Goal: Task Accomplishment & Management: Complete application form

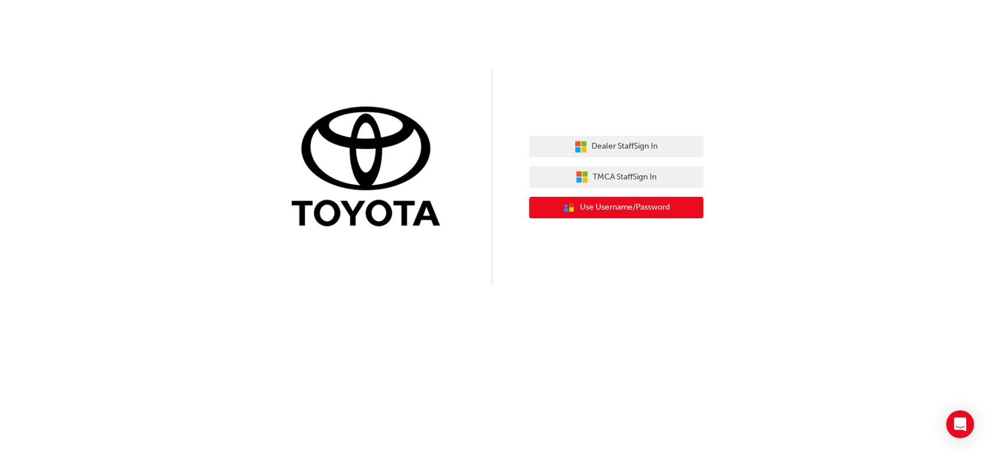
click at [631, 197] on button "User Authentication Icon - Blue Person, Gold Lock Use Username/Password" at bounding box center [616, 208] width 174 height 22
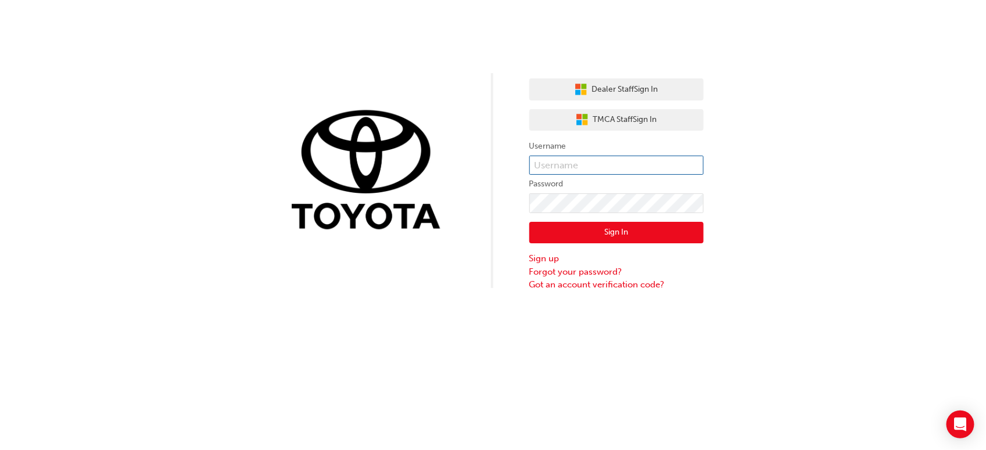
click at [598, 170] on input "text" at bounding box center [616, 166] width 174 height 20
type input "g"
type input "Gouravpreet.Singh"
click button "Sign In" at bounding box center [616, 233] width 174 height 22
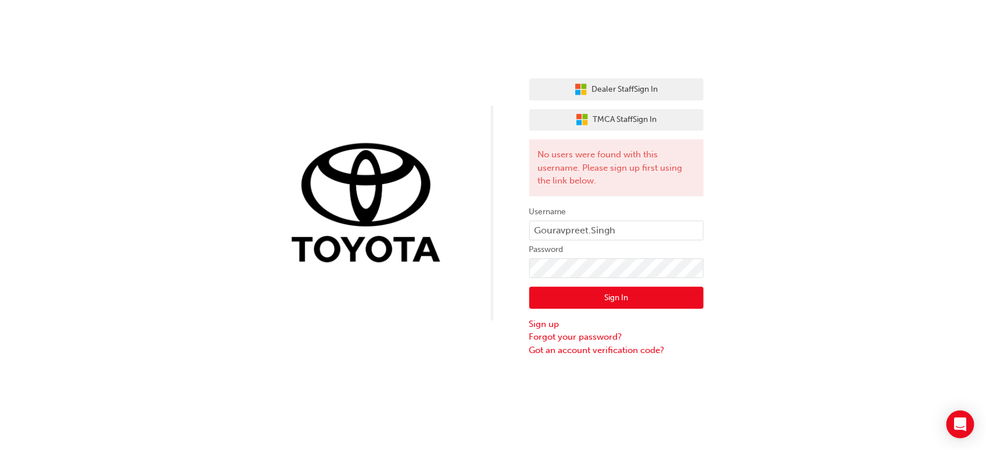
click at [588, 291] on button "Sign In" at bounding box center [616, 298] width 174 height 22
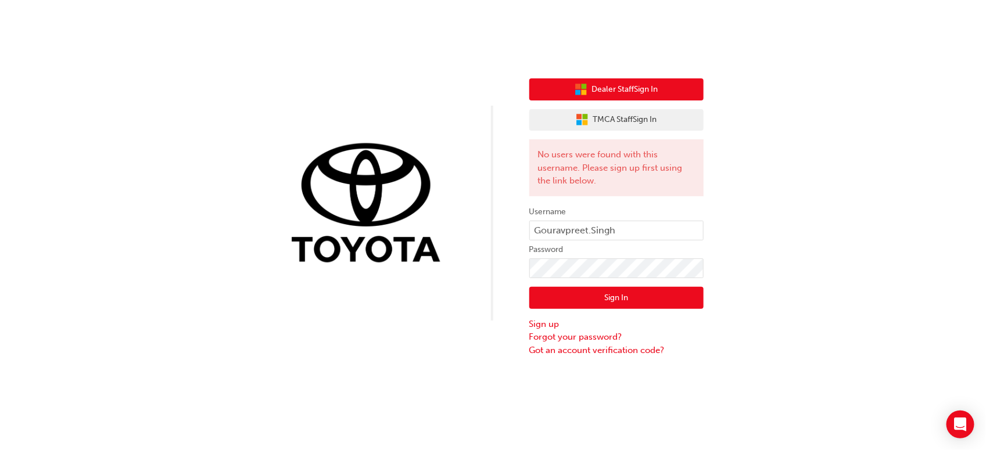
click at [644, 92] on span "Dealer Staff Sign In" at bounding box center [625, 89] width 66 height 13
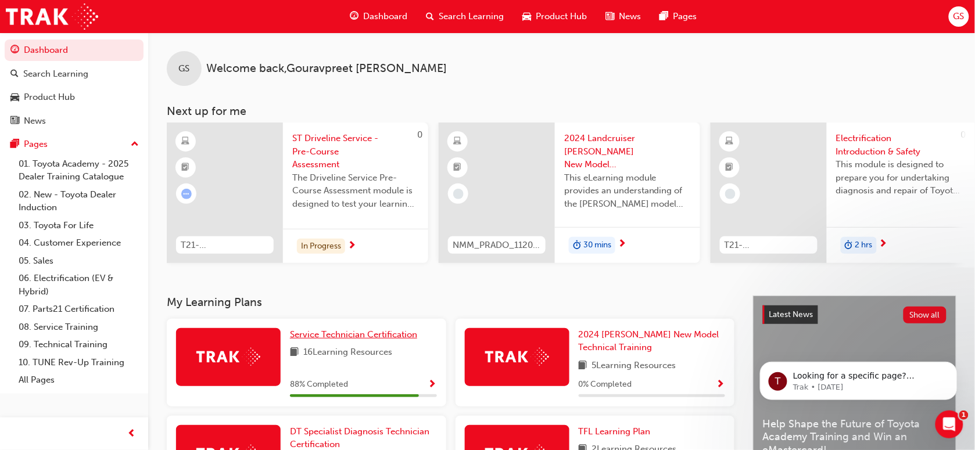
click at [340, 337] on span "Service Technician Certification" at bounding box center [353, 334] width 127 height 10
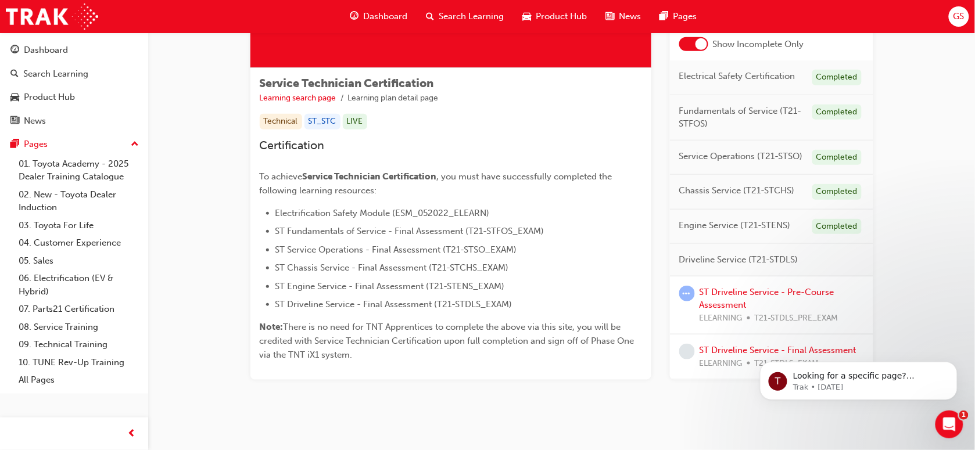
scroll to position [167, 0]
click at [736, 292] on link "ST Driveline Service - Pre-Course Assessment" at bounding box center [766, 298] width 135 height 24
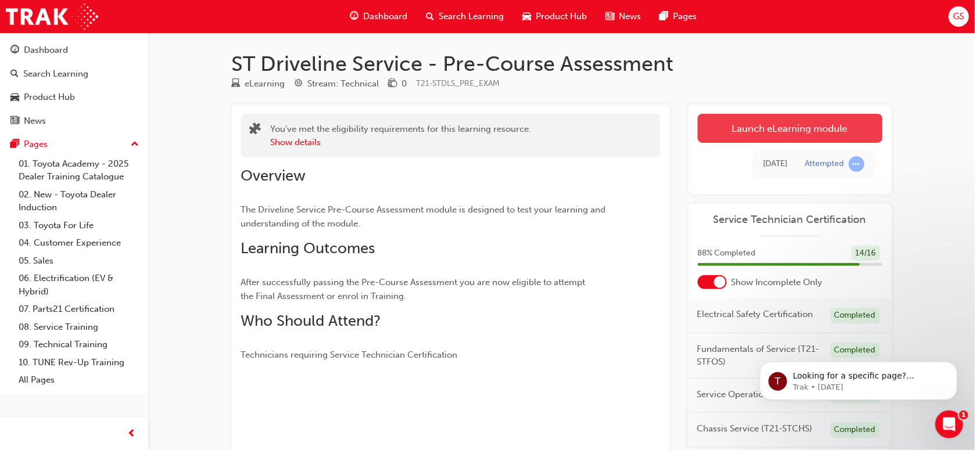
click at [767, 135] on link "Launch eLearning module" at bounding box center [790, 128] width 185 height 29
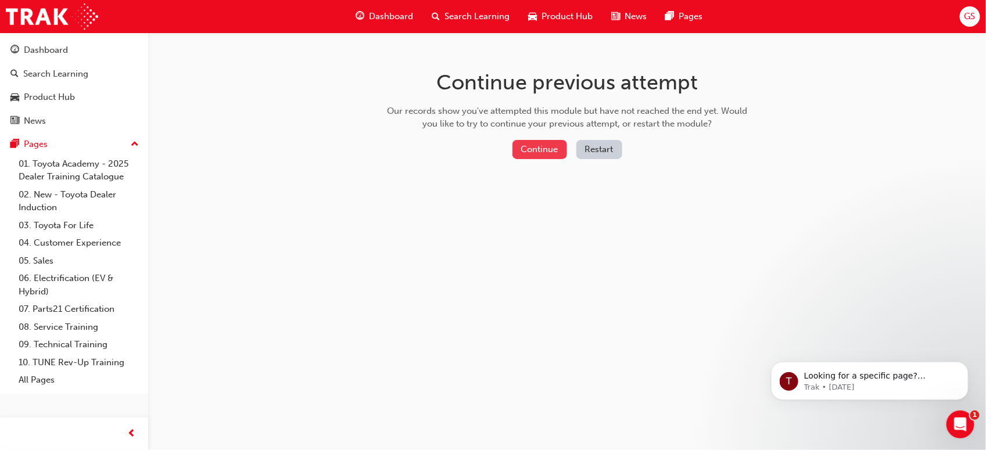
click at [559, 150] on button "Continue" at bounding box center [539, 149] width 55 height 19
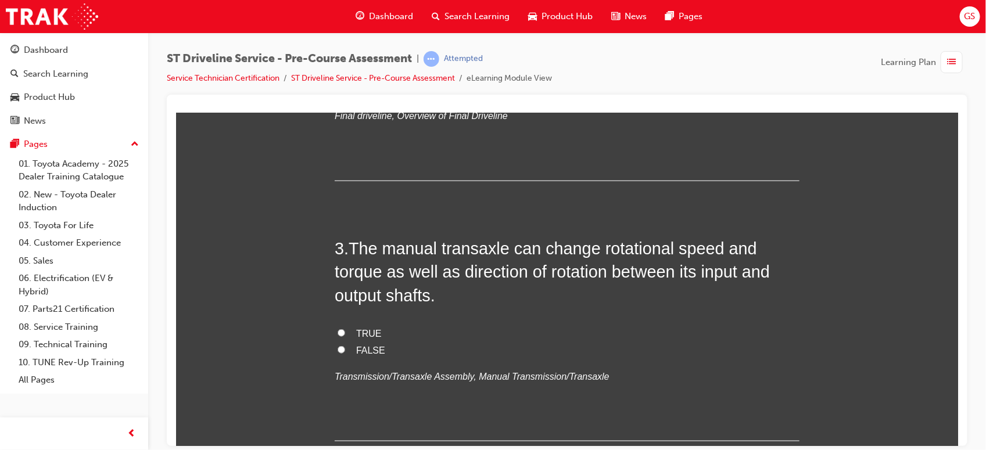
scroll to position [497, 0]
radio input "true"
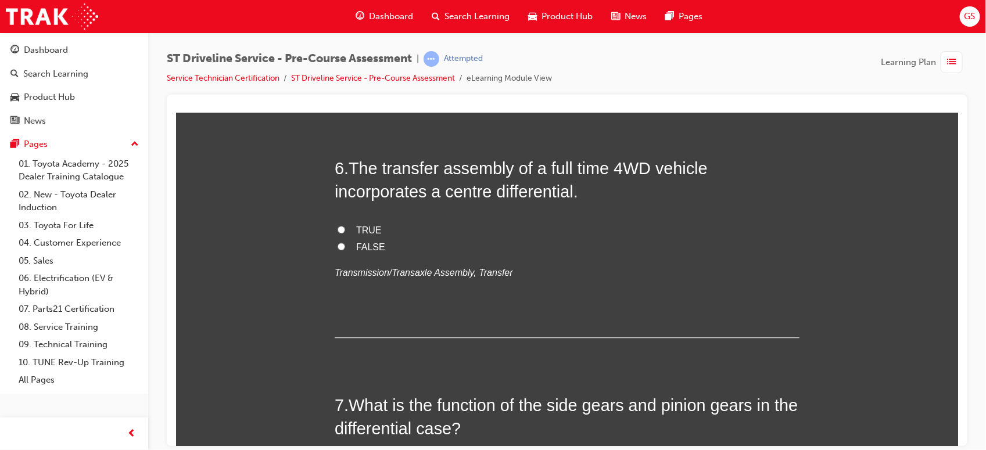
scroll to position [1342, 0]
radio input "true"
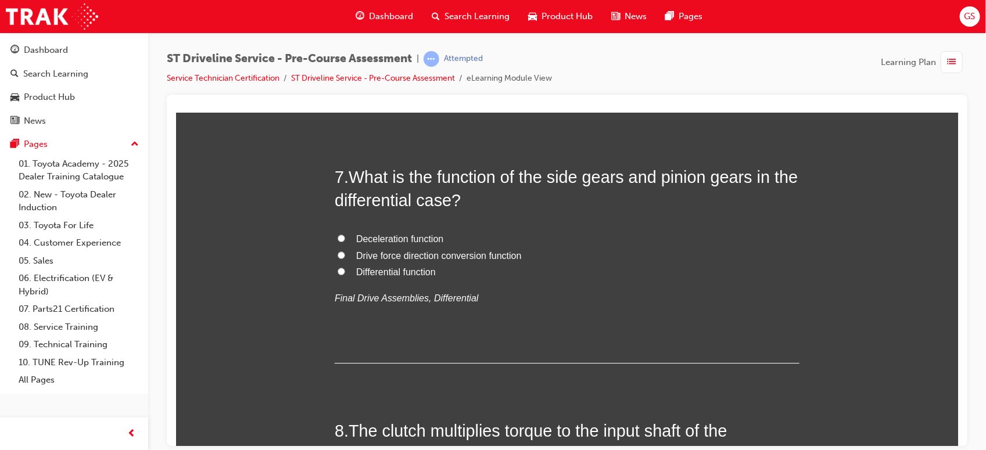
scroll to position [1563, 0]
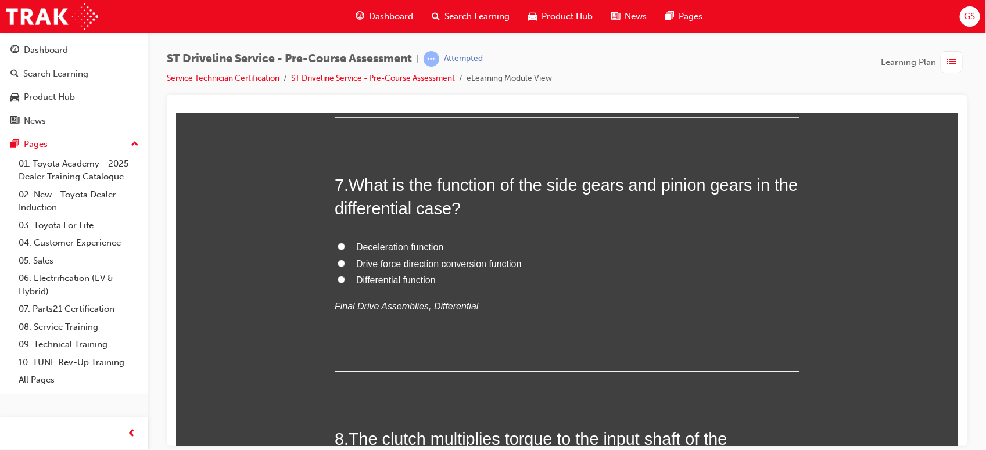
drag, startPoint x: 346, startPoint y: 147, endPoint x: 386, endPoint y: 254, distance: 114.7
copy div "The manual transaxle can change rotational speed and torque as well as directio…"
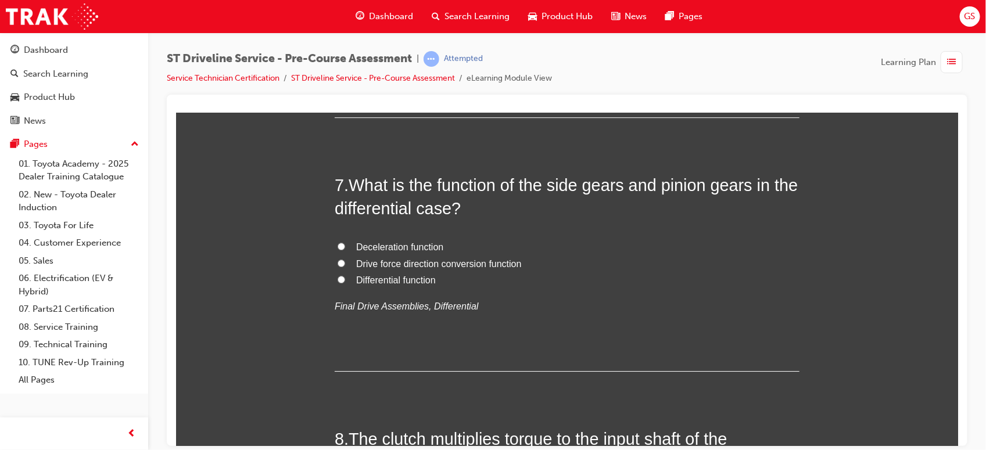
radio input "true"
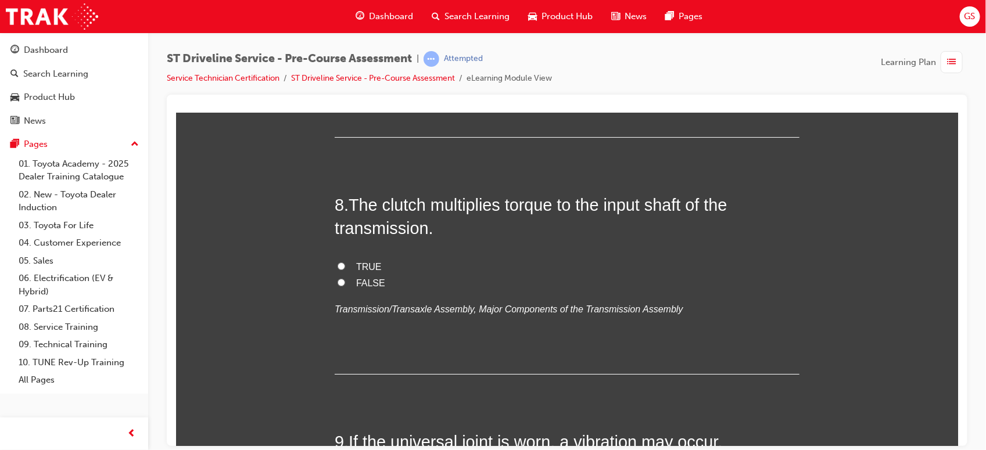
scroll to position [1798, 0]
drag, startPoint x: 346, startPoint y: 174, endPoint x: 384, endPoint y: 255, distance: 89.9
copy div "For cruising or highway driving, less torque is required than climbing a hill. …"
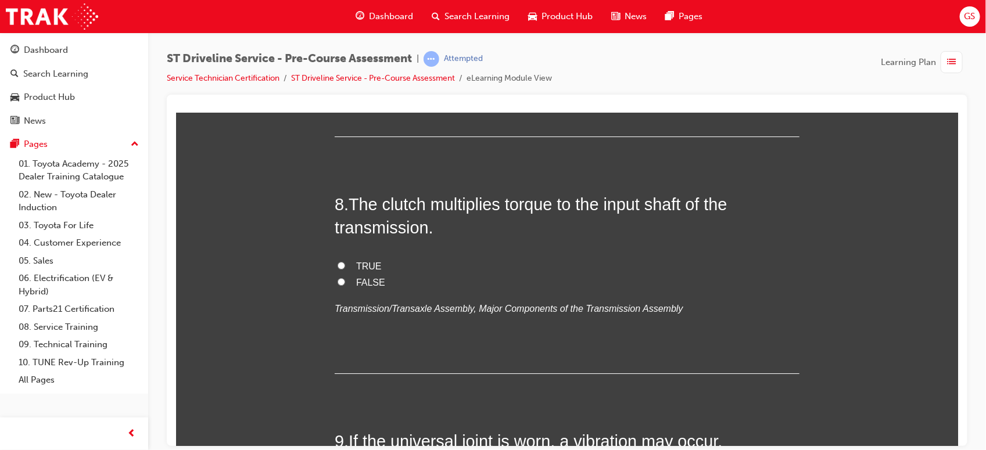
radio input "true"
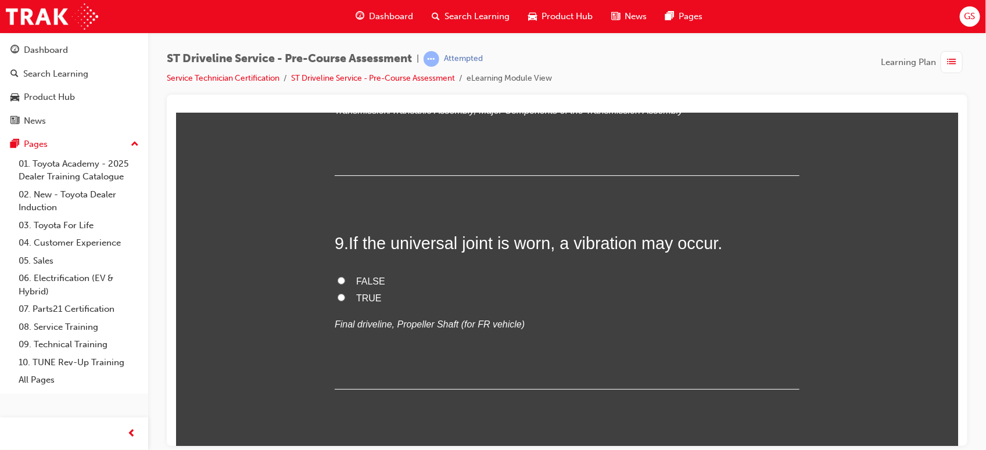
scroll to position [2004, 0]
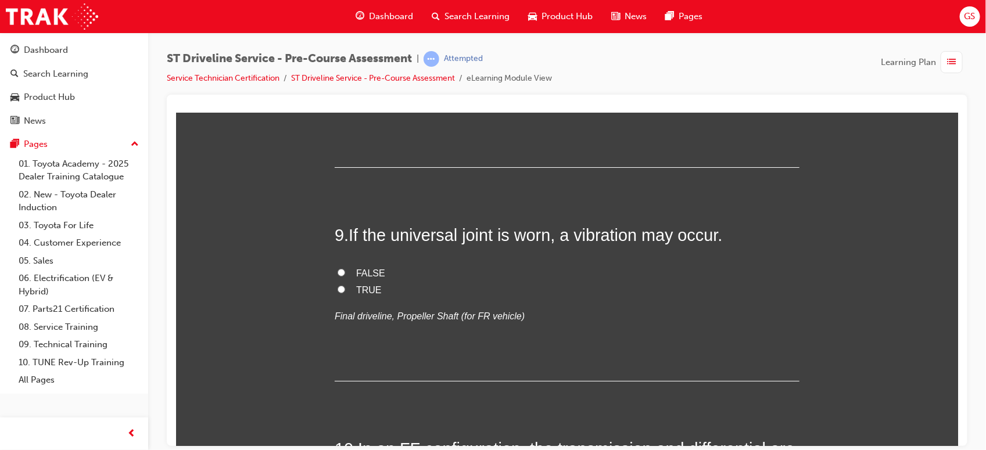
drag, startPoint x: 344, startPoint y: 198, endPoint x: 428, endPoint y: 318, distance: 146.8
copy div "What is the major difference between a part time and full time 4WD transfer ass…"
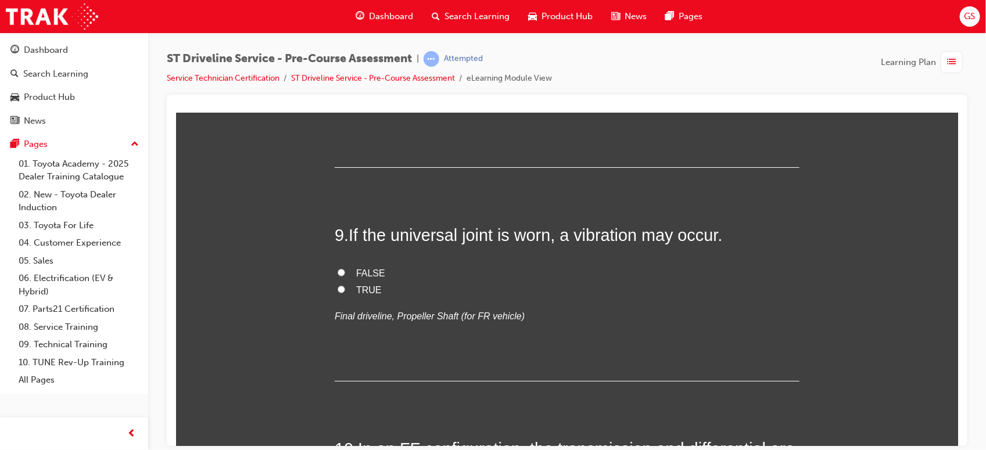
radio input "true"
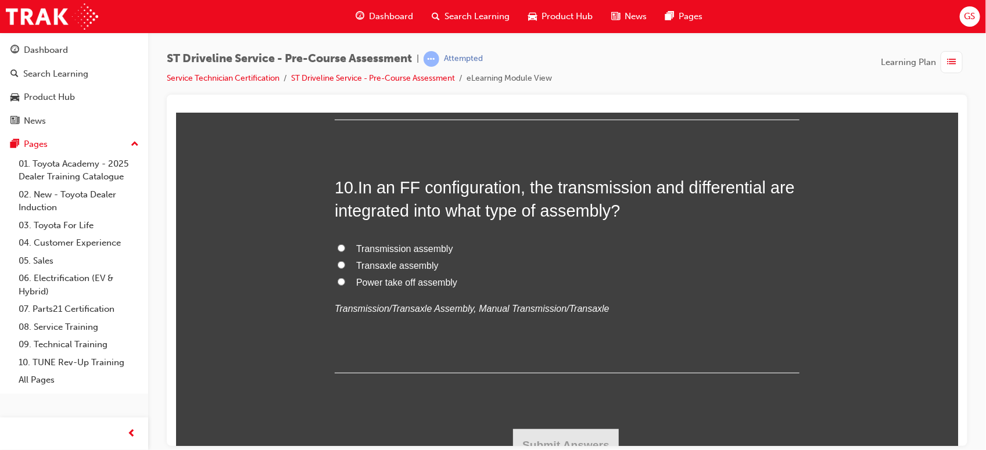
scroll to position [2266, 0]
drag, startPoint x: 346, startPoint y: 213, endPoint x: 380, endPoint y: 294, distance: 88.5
copy div "The transfer assembly of a full time 4WD vehicle incorporates a centre differen…"
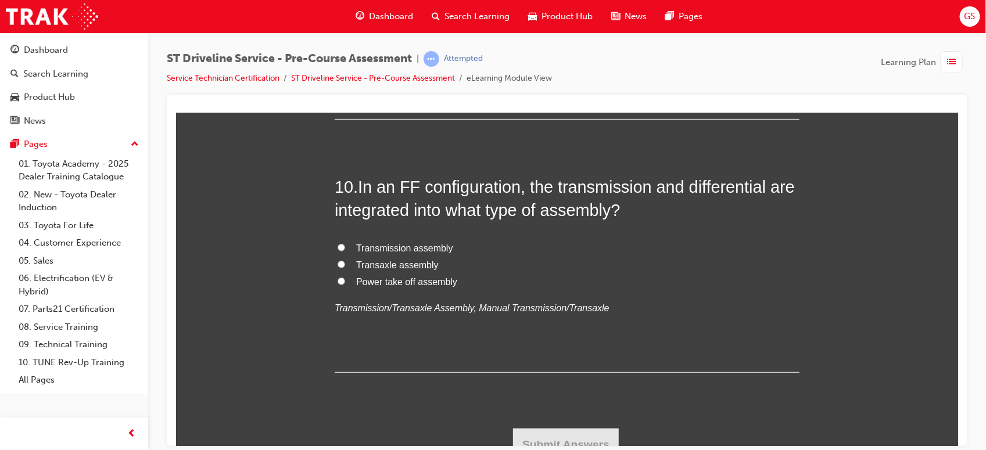
radio input "true"
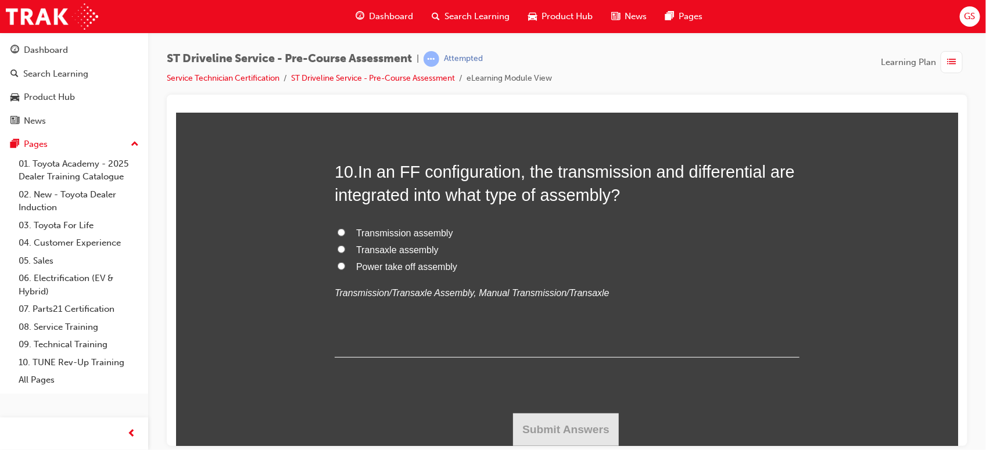
scroll to position [2553, 0]
radio input "true"
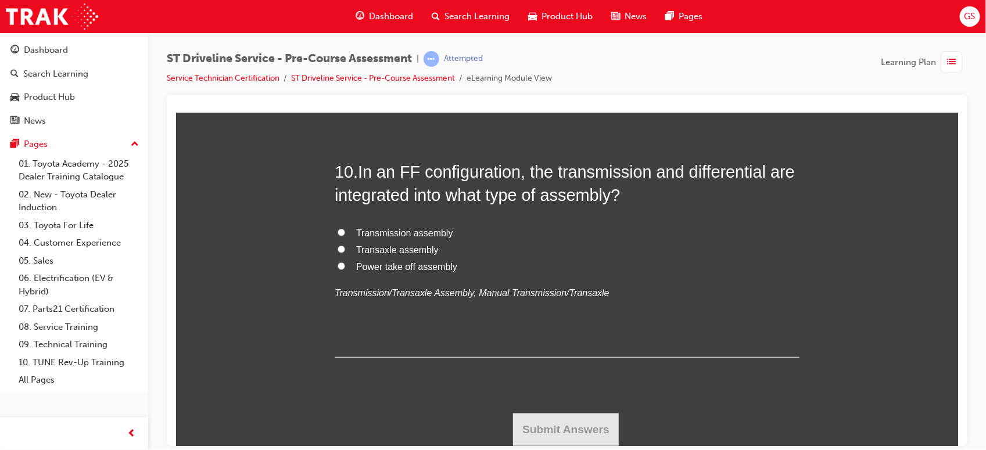
drag, startPoint x: 340, startPoint y: 192, endPoint x: 380, endPoint y: 278, distance: 94.6
copy div ". The clutch multiplies torque to the input shaft of the transmission. TRUE FAL…"
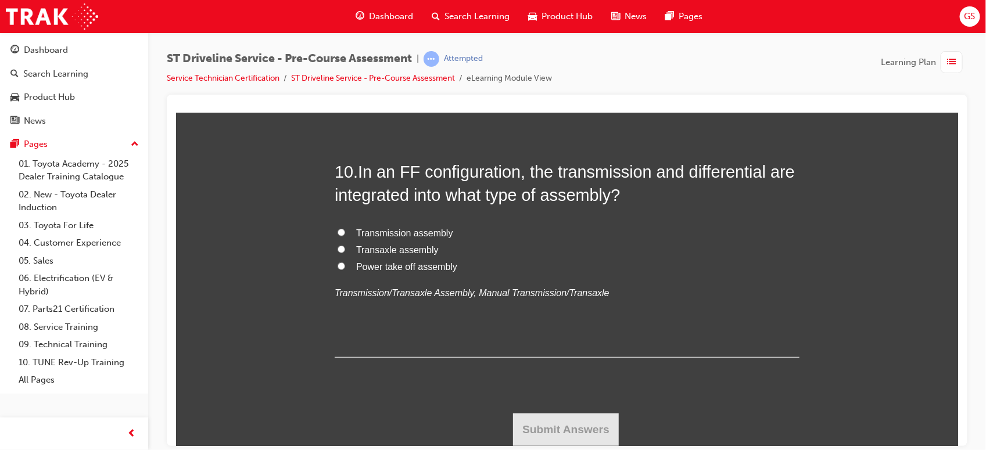
radio input "true"
drag, startPoint x: 348, startPoint y: 193, endPoint x: 372, endPoint y: 257, distance: 68.4
click at [372, 104] on div "9 . If the universal joint is worn, a vibration may occur. FALSE TRUE Final dri…" at bounding box center [566, 25] width 465 height 158
copy div "If the universal joint is worn, a vibration may occur. FALSE TRUE"
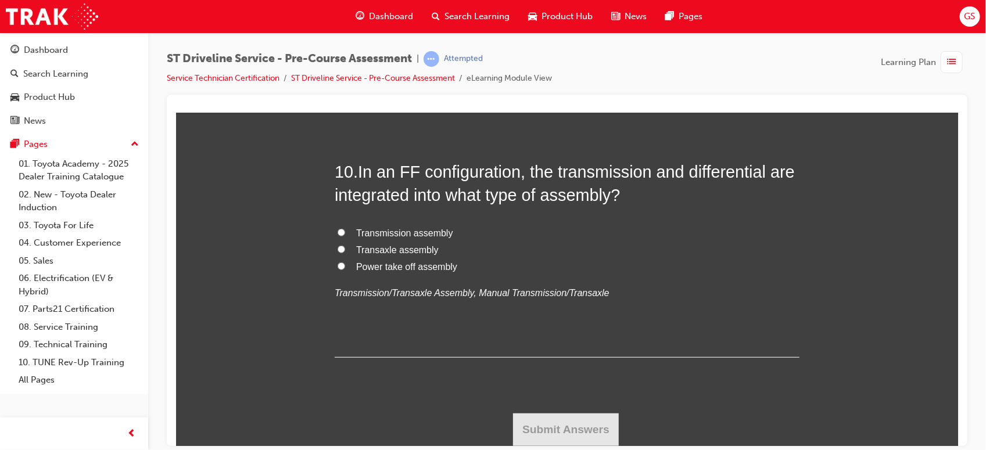
click at [355, 17] on span "TRUE" at bounding box center [368, 13] width 26 height 10
click at [344, 16] on input "TRUE" at bounding box center [341, 12] width 8 height 8
radio input "true"
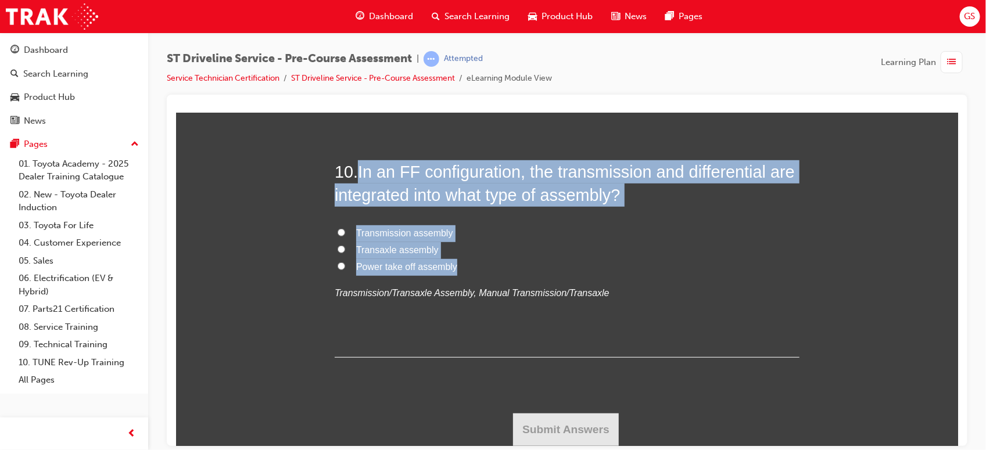
drag, startPoint x: 353, startPoint y: 163, endPoint x: 452, endPoint y: 267, distance: 144.2
click at [452, 267] on div "10 . In an FF configuration, the transmission and differential are integrated i…" at bounding box center [566, 259] width 465 height 198
copy div "In an FF configuration, the transmission and differential are integrated into w…"
click at [376, 249] on span "Transaxle assembly" at bounding box center [396, 250] width 82 height 10
click at [344, 249] on input "Transaxle assembly" at bounding box center [341, 249] width 8 height 8
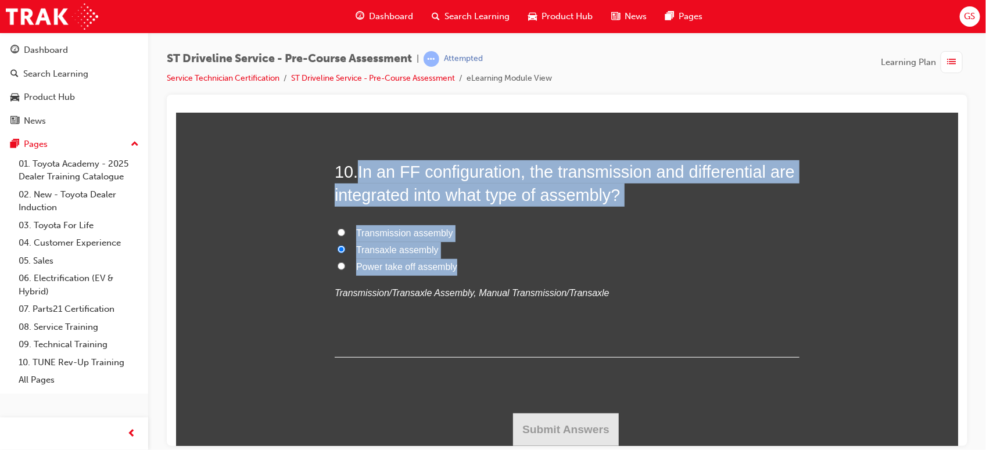
radio input "true"
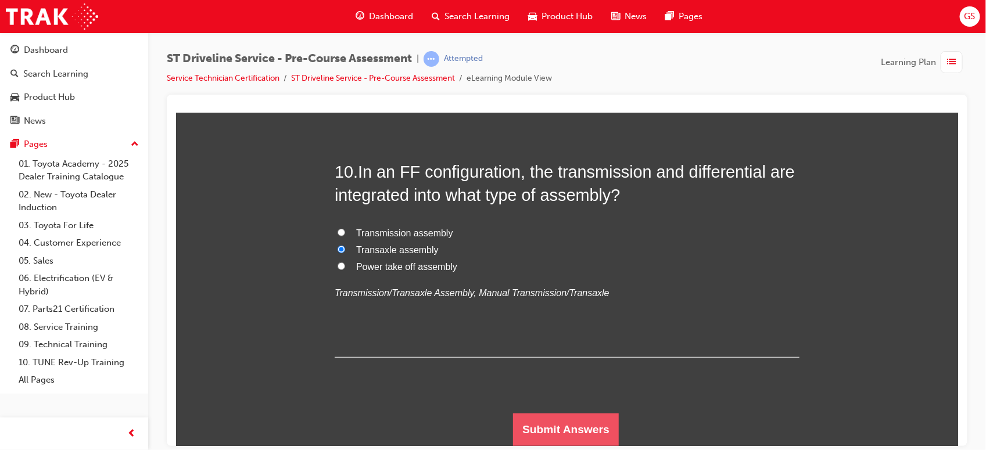
click at [567, 424] on button "Submit Answers" at bounding box center [565, 429] width 106 height 33
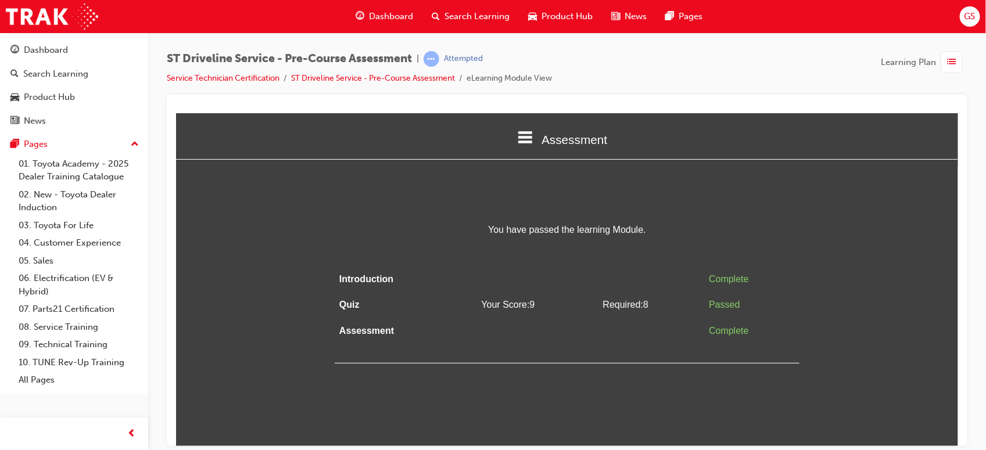
scroll to position [0, 0]
click at [947, 64] on span "list-icon" at bounding box center [951, 62] width 9 height 15
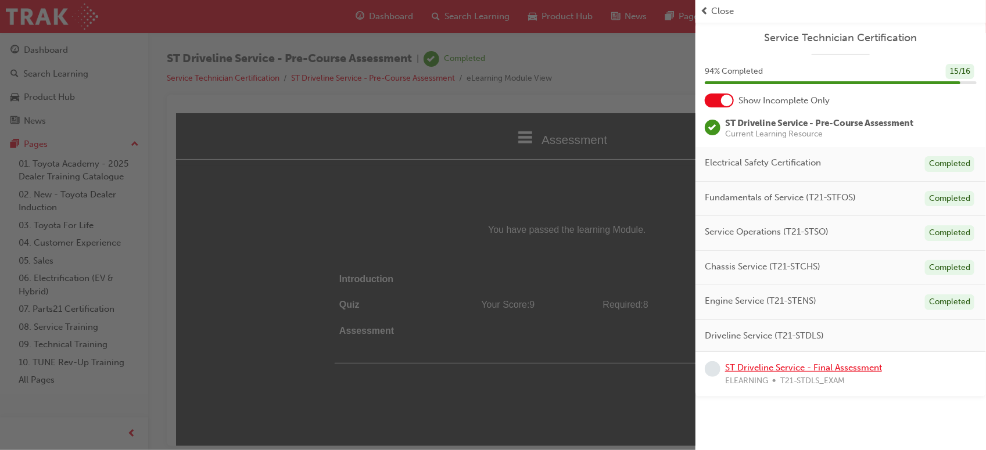
click at [779, 366] on link "ST Driveline Service - Final Assessment" at bounding box center [803, 367] width 157 height 10
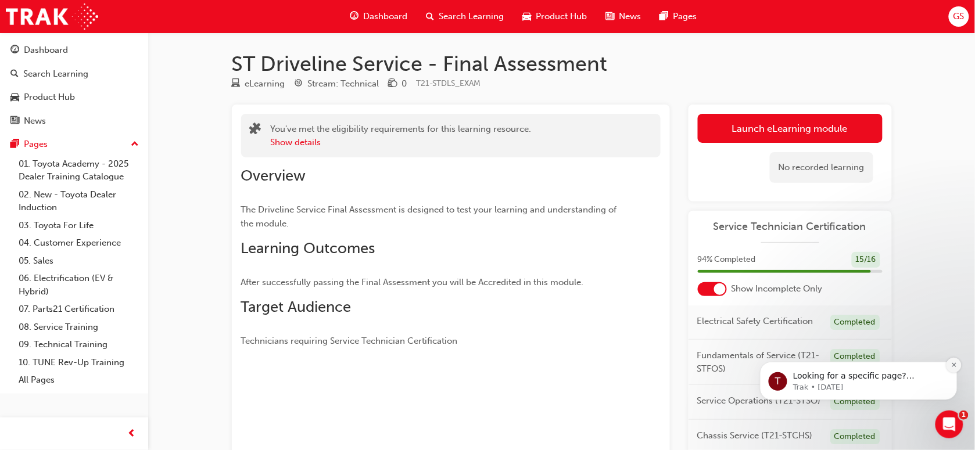
click at [955, 364] on icon "Dismiss notification" at bounding box center [953, 364] width 6 height 6
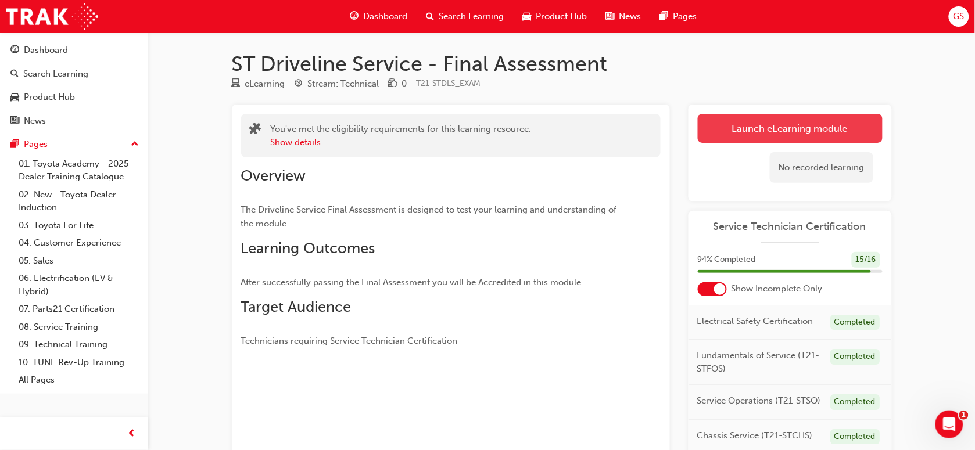
click at [789, 122] on link "Launch eLearning module" at bounding box center [790, 128] width 185 height 29
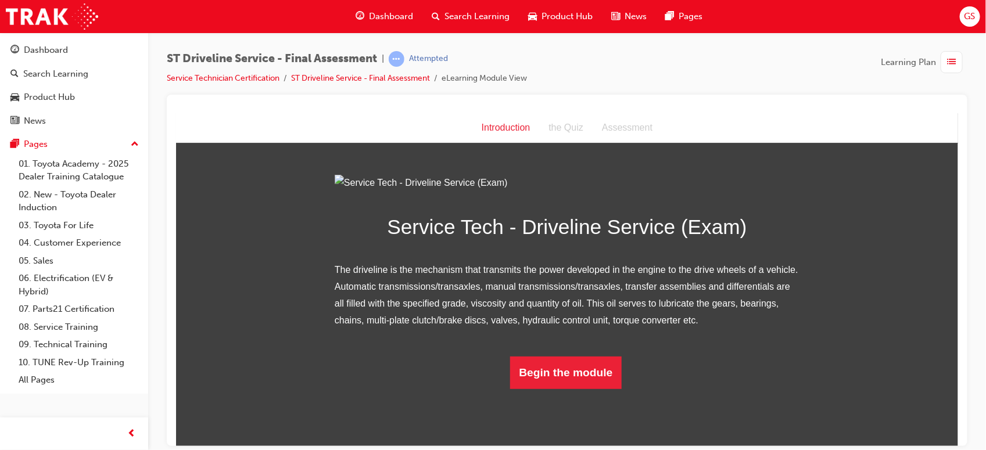
scroll to position [71, 0]
click at [548, 389] on button "Begin the module" at bounding box center [565, 372] width 112 height 33
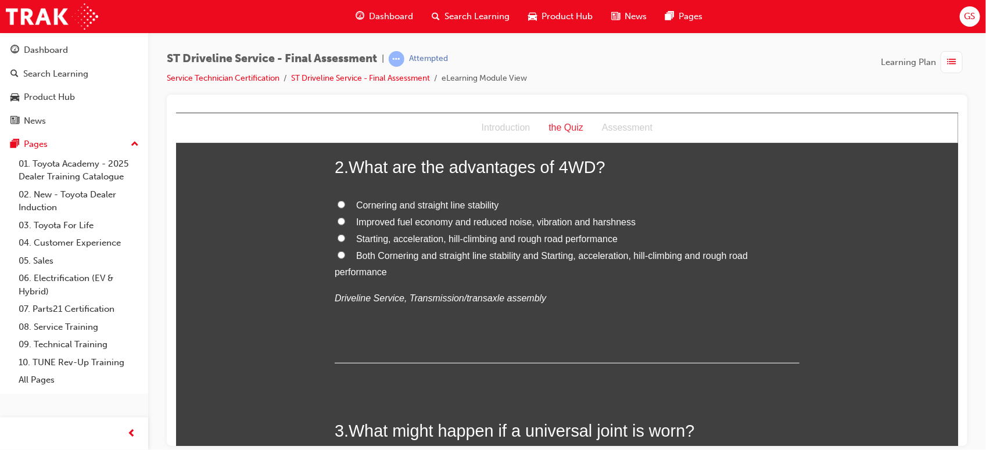
scroll to position [0, 0]
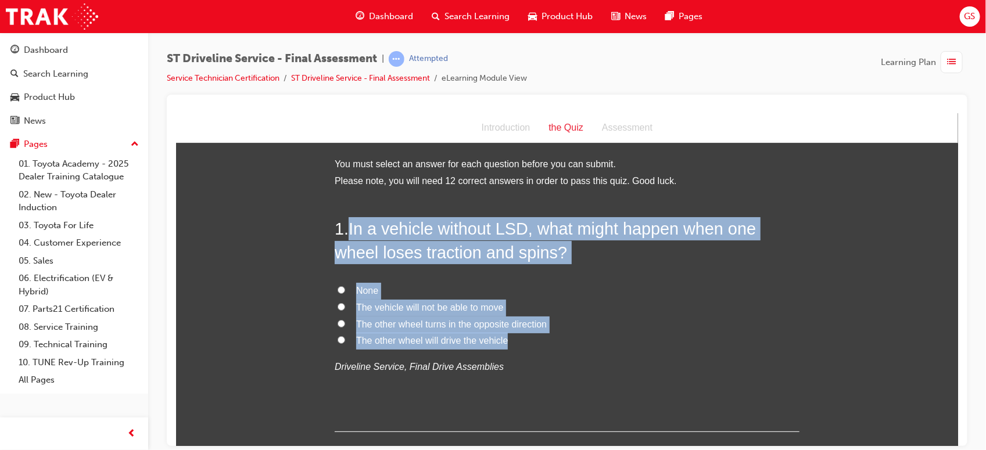
drag, startPoint x: 343, startPoint y: 221, endPoint x: 504, endPoint y: 343, distance: 201.8
click at [504, 343] on div "1 . In a vehicle without LSD, what might happen when one wheel loses traction a…" at bounding box center [566, 324] width 465 height 215
copy div "In a vehicle without LSD, what might happen when one wheel loses traction and s…"
click at [416, 325] on span "The other wheel turns in the opposite direction" at bounding box center [450, 324] width 190 height 10
click at [344, 325] on input "The other wheel turns in the opposite direction" at bounding box center [341, 323] width 8 height 8
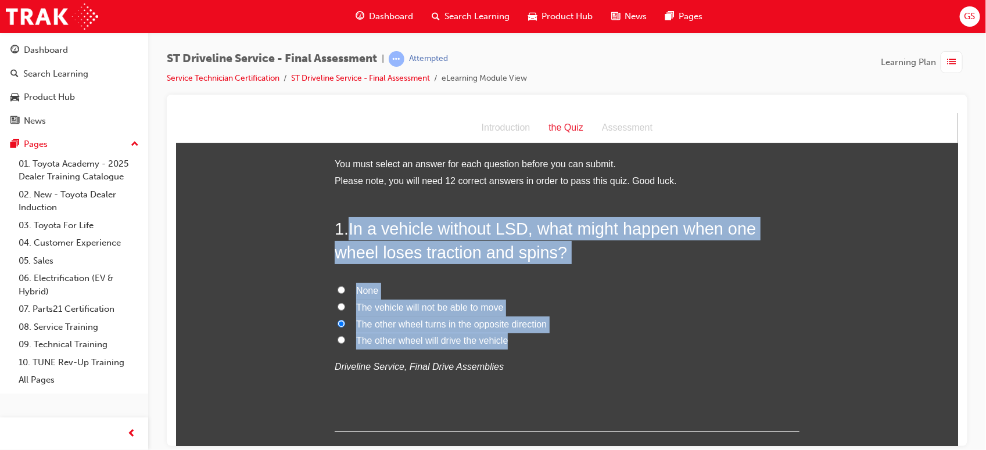
radio input "true"
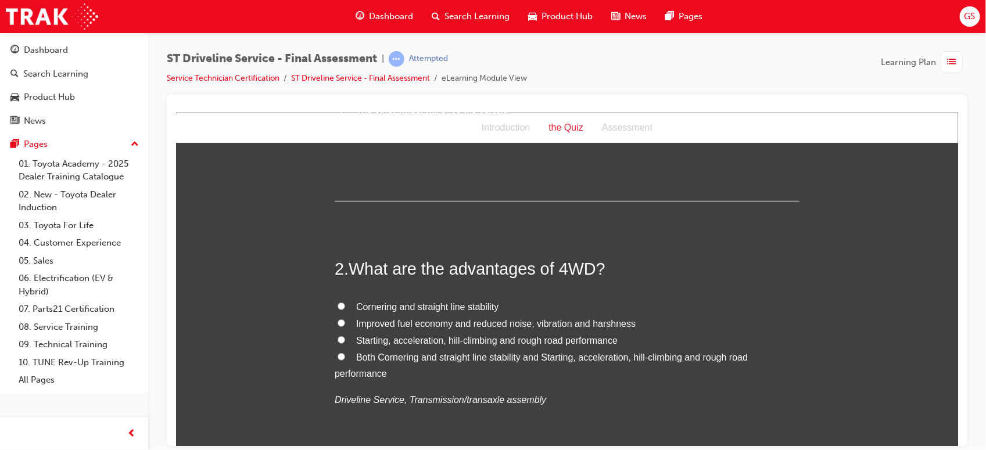
scroll to position [234, 0]
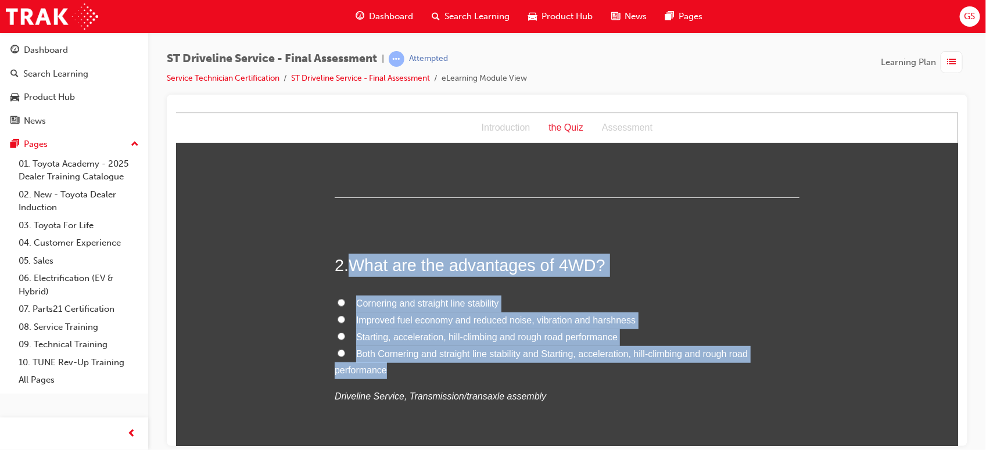
drag, startPoint x: 345, startPoint y: 251, endPoint x: 389, endPoint y: 365, distance: 121.9
copy div "What are the advantages of 4WD? Cornering and straight line stability Improved …"
click at [403, 352] on span "Both Cornering and straight line stability and Starting, acceleration, hill-cli…" at bounding box center [540, 361] width 413 height 27
click at [344, 352] on input "Both Cornering and straight line stability and Starting, acceleration, hill-cli…" at bounding box center [341, 353] width 8 height 8
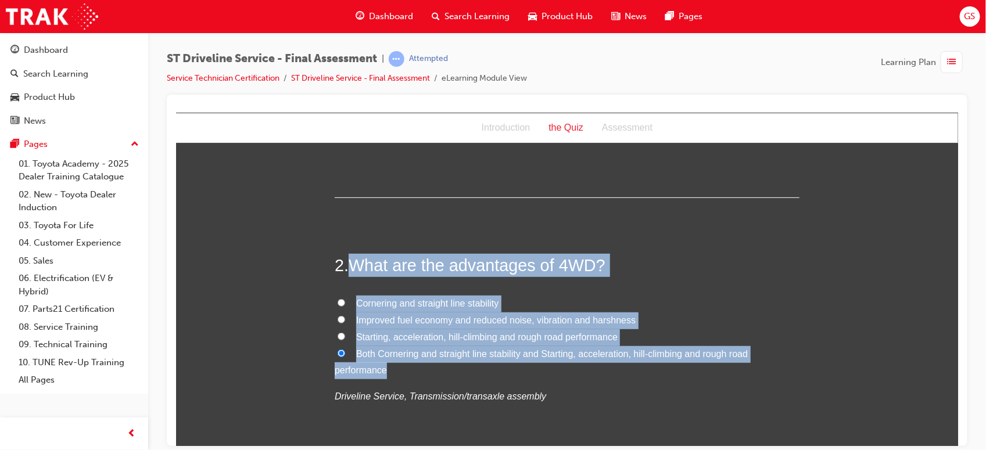
radio input "true"
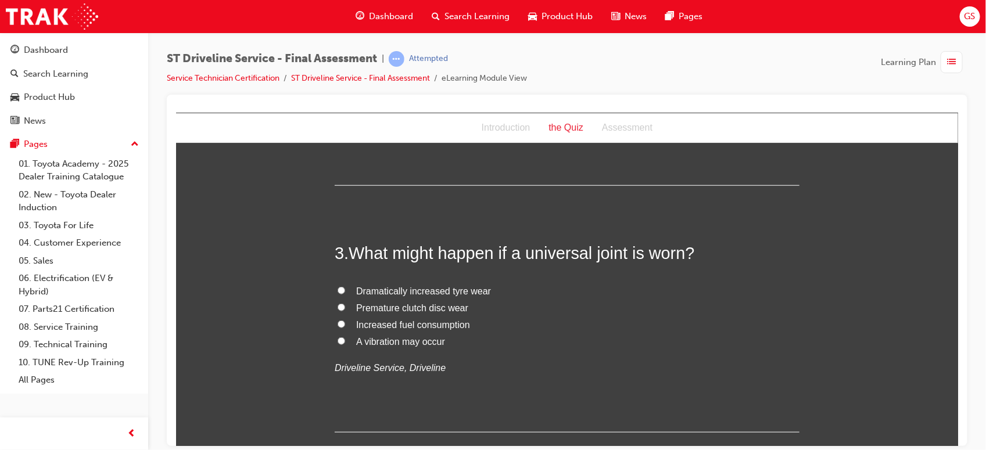
scroll to position [515, 0]
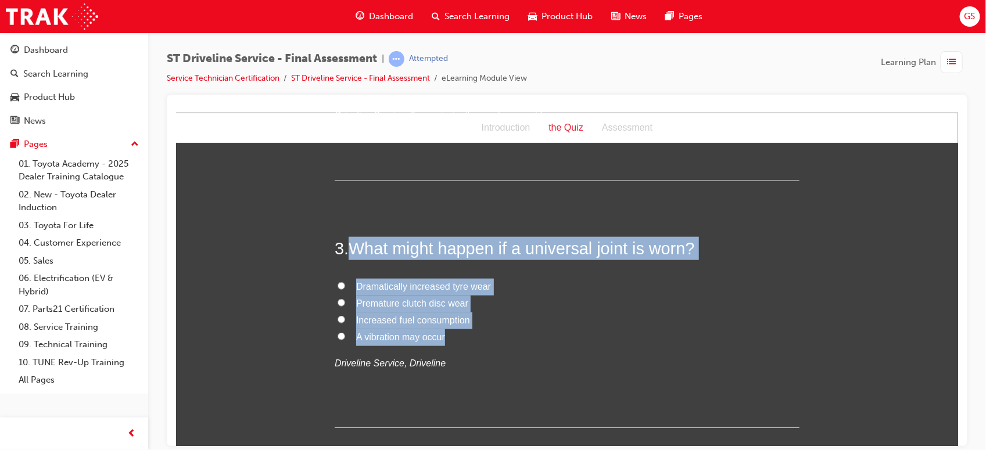
drag, startPoint x: 344, startPoint y: 246, endPoint x: 441, endPoint y: 340, distance: 135.9
click at [441, 340] on div "3 . What might happen if a universal joint is worn? Dramatically increased tyre…" at bounding box center [566, 331] width 465 height 191
copy div "What might happen if a universal joint is worn? Dramatically increased tyre wea…"
click at [375, 333] on span "A vibration may occur" at bounding box center [399, 337] width 89 height 10
click at [344, 333] on input "A vibration may occur" at bounding box center [341, 336] width 8 height 8
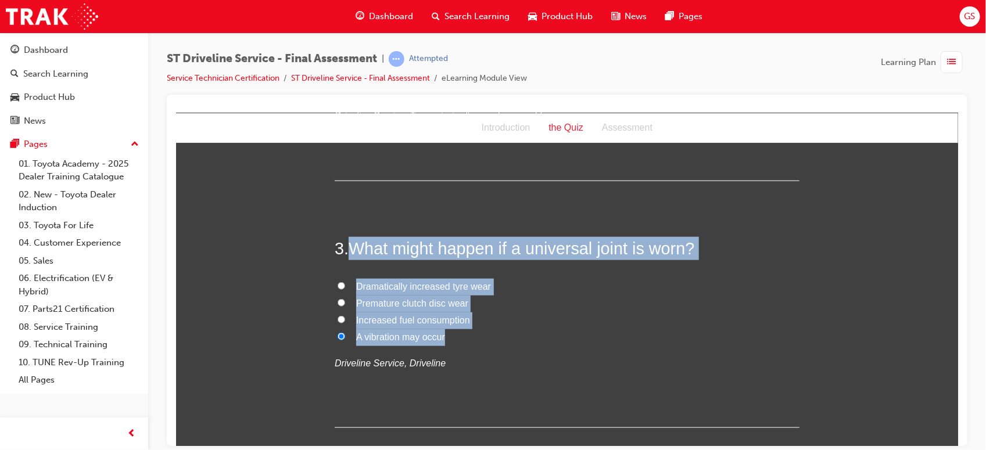
radio input "true"
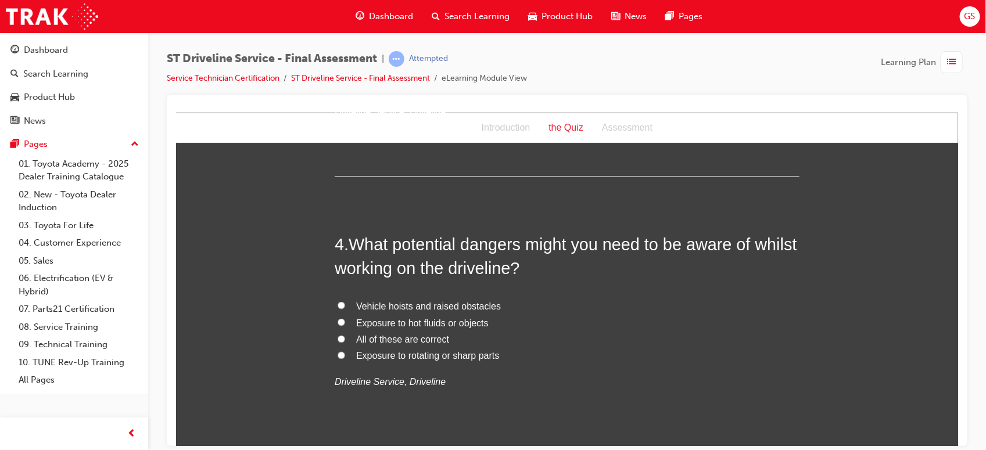
scroll to position [767, 0]
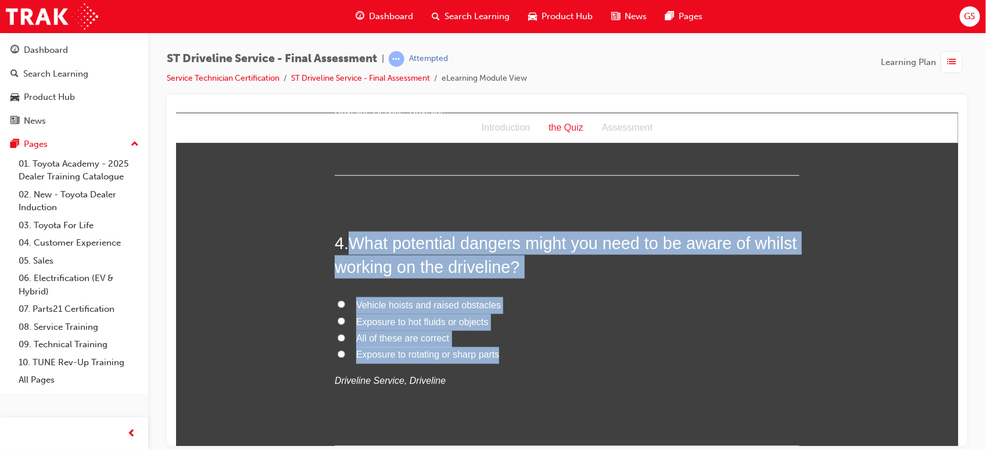
drag, startPoint x: 347, startPoint y: 239, endPoint x: 506, endPoint y: 355, distance: 197.0
click at [506, 355] on div "4 . What potential dangers might you need to be aware of whilst working on the …" at bounding box center [566, 338] width 465 height 215
click at [384, 333] on span "All of these are correct" at bounding box center [401, 338] width 93 height 10
click at [344, 334] on input "All of these are correct" at bounding box center [341, 338] width 8 height 8
radio input "true"
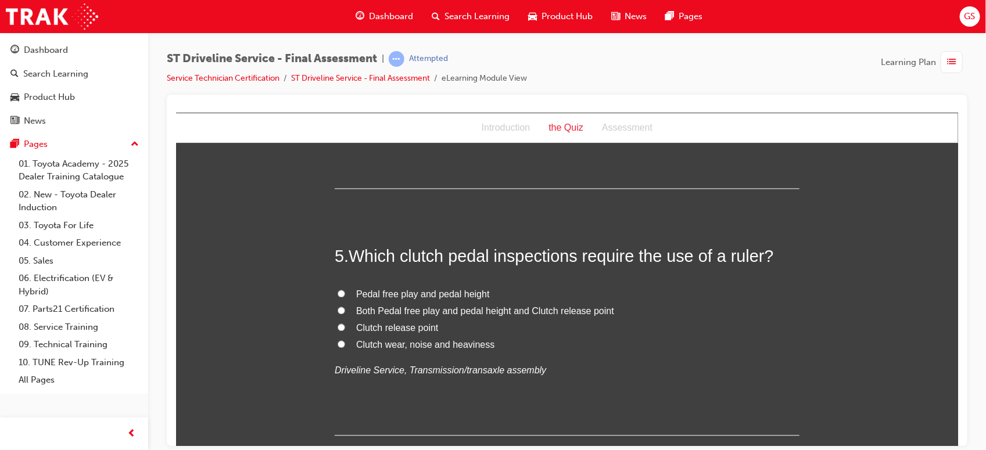
scroll to position [1025, 0]
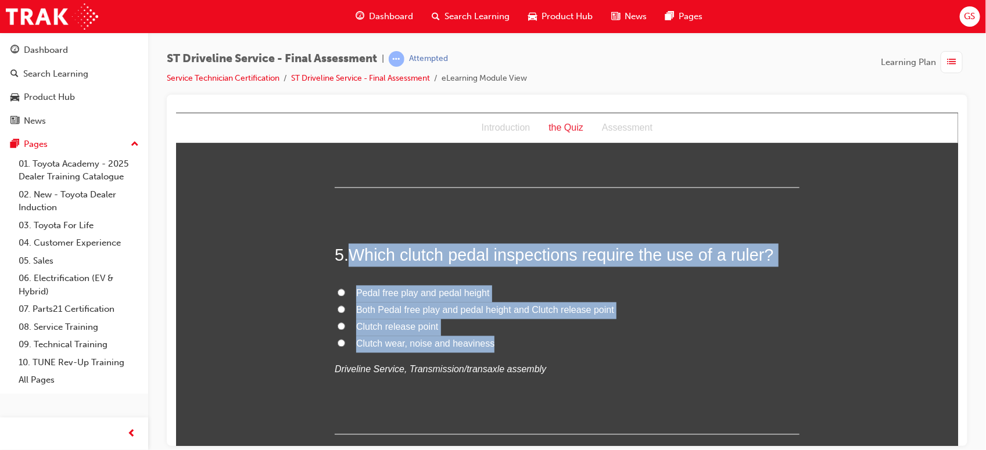
drag, startPoint x: 346, startPoint y: 250, endPoint x: 508, endPoint y: 347, distance: 188.6
click at [508, 347] on div "5 . Which clutch pedal inspections require the use of a ruler? Pedal free play …" at bounding box center [566, 338] width 465 height 191
click at [418, 288] on span "Pedal free play and pedal height" at bounding box center [422, 293] width 134 height 10
click at [344, 289] on input "Pedal free play and pedal height" at bounding box center [341, 293] width 8 height 8
radio input "true"
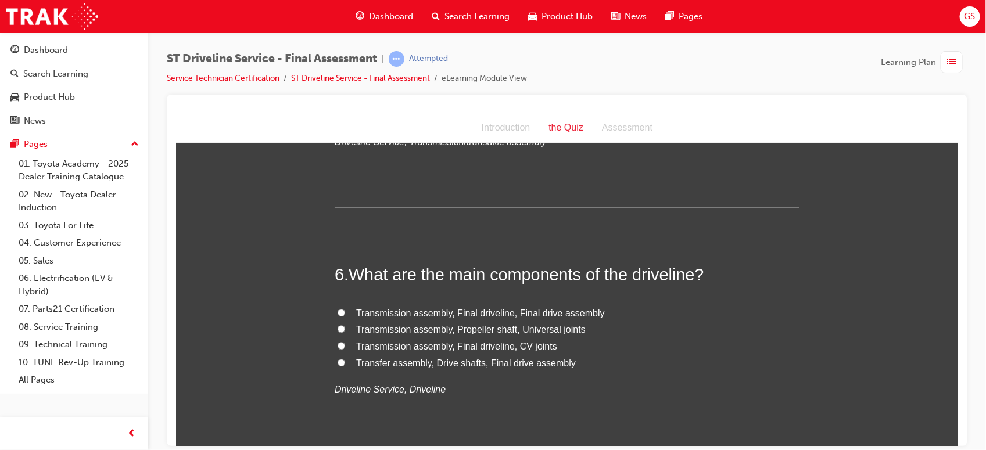
scroll to position [1256, 0]
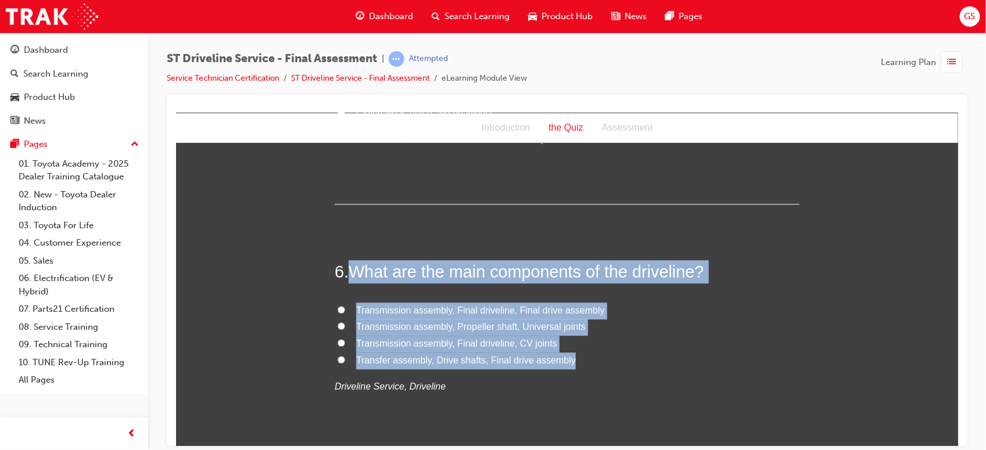
drag, startPoint x: 347, startPoint y: 261, endPoint x: 569, endPoint y: 355, distance: 240.8
click at [569, 355] on div "6 . What are the main components of the driveline? Transmission assembly, Final…" at bounding box center [566, 355] width 465 height 191
click at [427, 356] on span "Transfer assembly, Drive shafts, Final drive assembly" at bounding box center [465, 360] width 220 height 10
click at [344, 356] on input "Transfer assembly, Drive shafts, Final drive assembly" at bounding box center [341, 359] width 8 height 8
radio input "true"
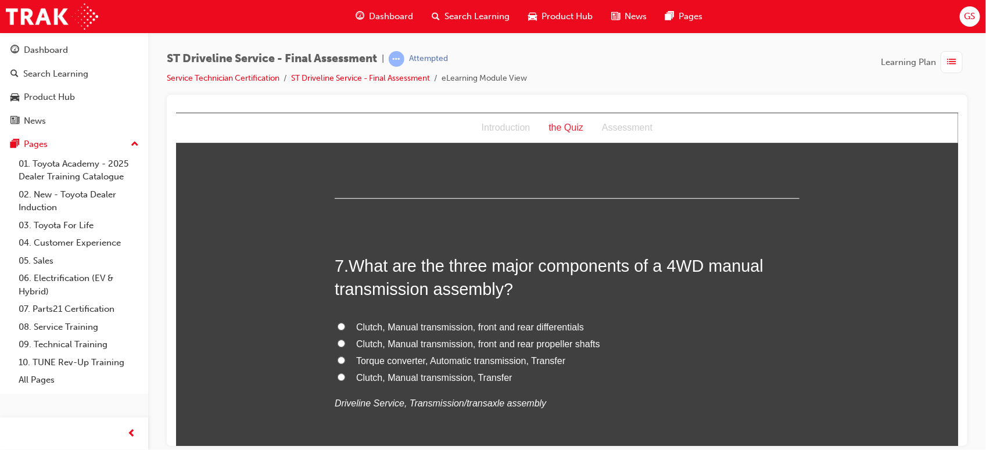
scroll to position [1510, 0]
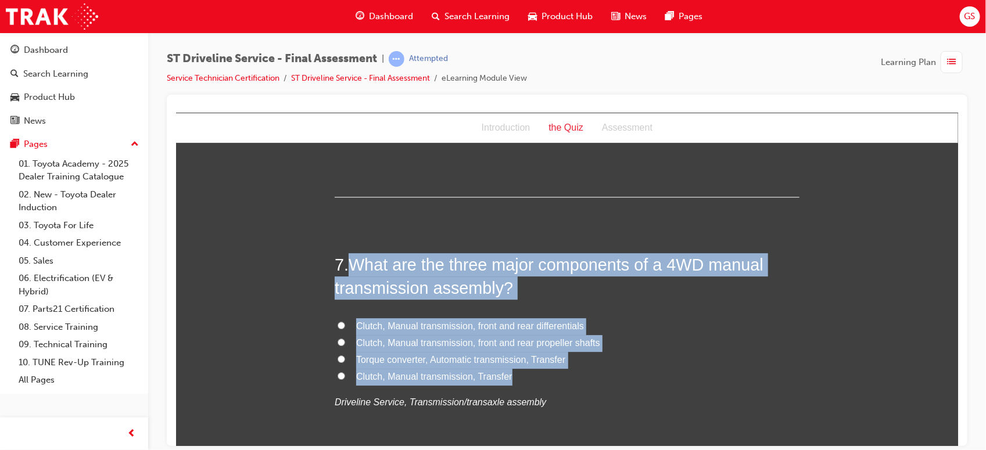
drag, startPoint x: 343, startPoint y: 266, endPoint x: 506, endPoint y: 374, distance: 195.2
click at [506, 374] on div "7 . What are the three major components of a 4WD manual transmission assembly? …" at bounding box center [566, 360] width 465 height 215
click at [393, 378] on span "Clutch, Manual transmission, Transfer" at bounding box center [433, 376] width 156 height 10
click at [344, 378] on input "Clutch, Manual transmission, Transfer" at bounding box center [341, 376] width 8 height 8
radio input "true"
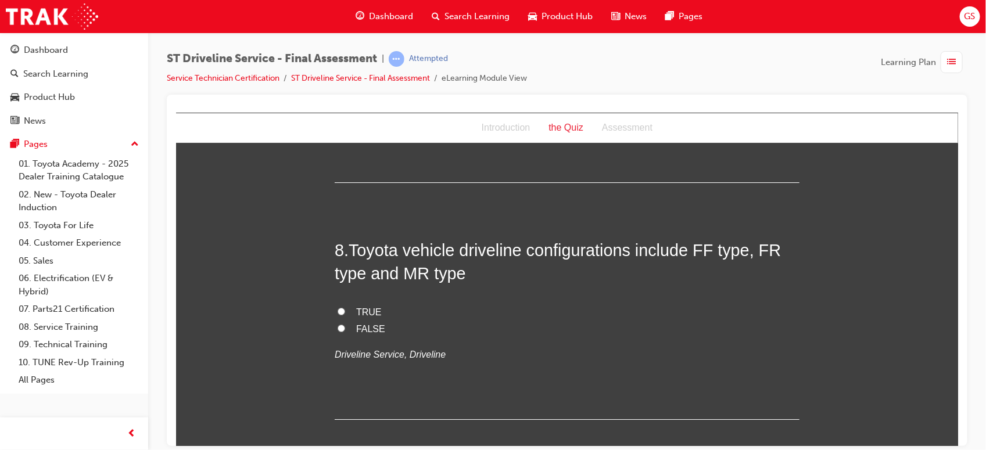
scroll to position [1795, 0]
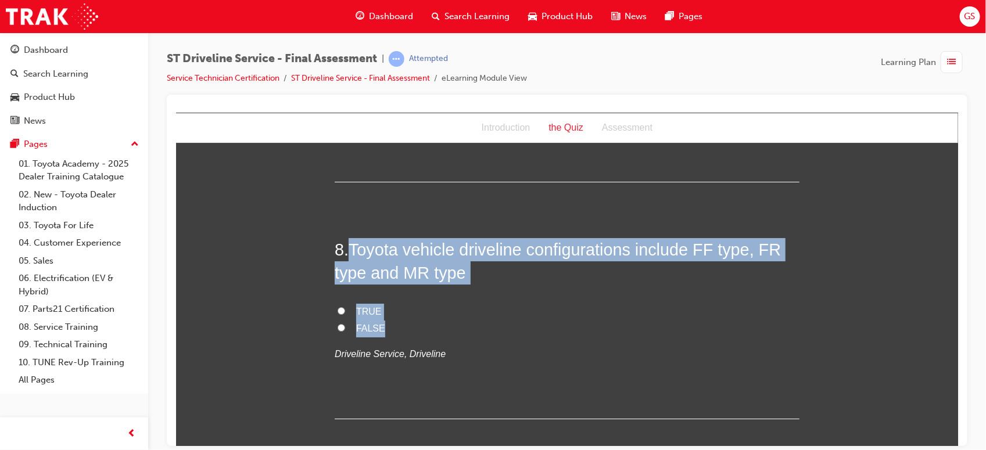
drag, startPoint x: 343, startPoint y: 238, endPoint x: 380, endPoint y: 319, distance: 89.4
click at [380, 319] on div "8 . Toyota vehicle driveline configurations include FF type, FR type and MR typ…" at bounding box center [566, 328] width 465 height 181
click at [365, 306] on span "TRUE" at bounding box center [368, 311] width 26 height 10
click at [344, 307] on input "TRUE" at bounding box center [341, 311] width 8 height 8
radio input "true"
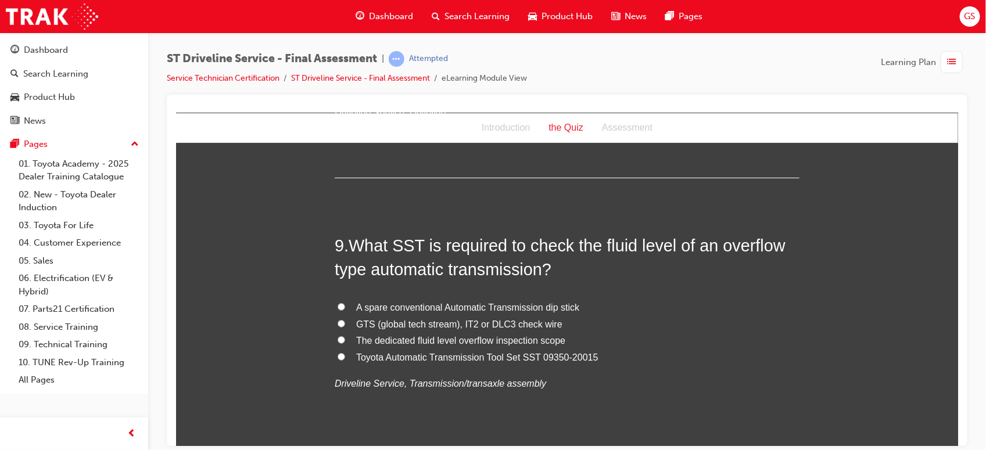
scroll to position [2037, 0]
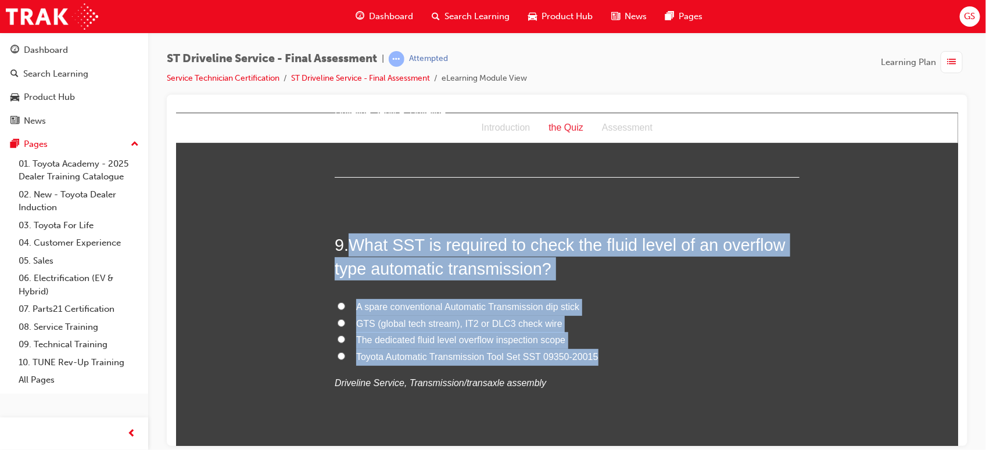
drag, startPoint x: 344, startPoint y: 235, endPoint x: 619, endPoint y: 354, distance: 299.4
click at [619, 354] on div "9 . What SST is required to check the fluid level of an overflow type automatic…" at bounding box center [566, 340] width 465 height 215
click at [420, 357] on span "Toyota Automatic Transmission Tool Set SST 09350-20015" at bounding box center [476, 356] width 242 height 10
click at [344, 357] on input "Toyota Automatic Transmission Tool Set SST 09350-20015" at bounding box center [341, 356] width 8 height 8
radio input "true"
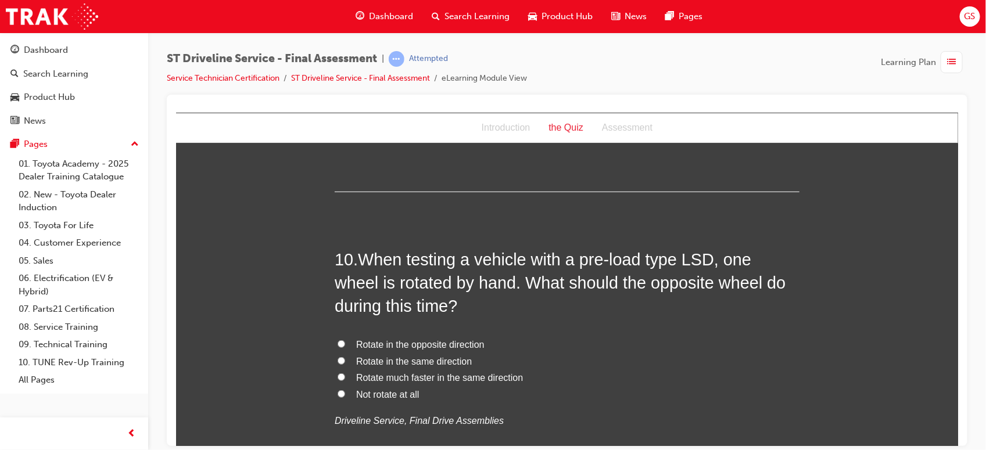
scroll to position [2350, 0]
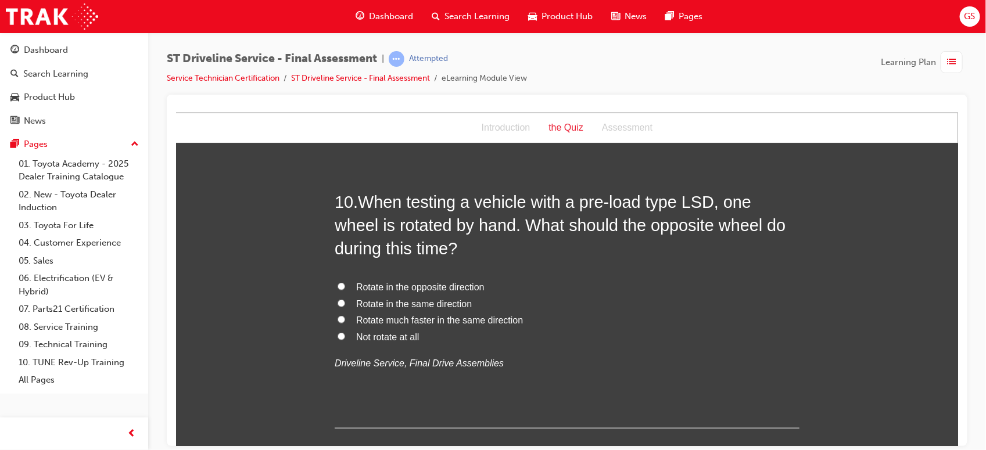
click at [372, 288] on span "Rotate in the opposite direction" at bounding box center [419, 287] width 128 height 10
click at [344, 288] on input "Rotate in the opposite direction" at bounding box center [341, 286] width 8 height 8
radio input "true"
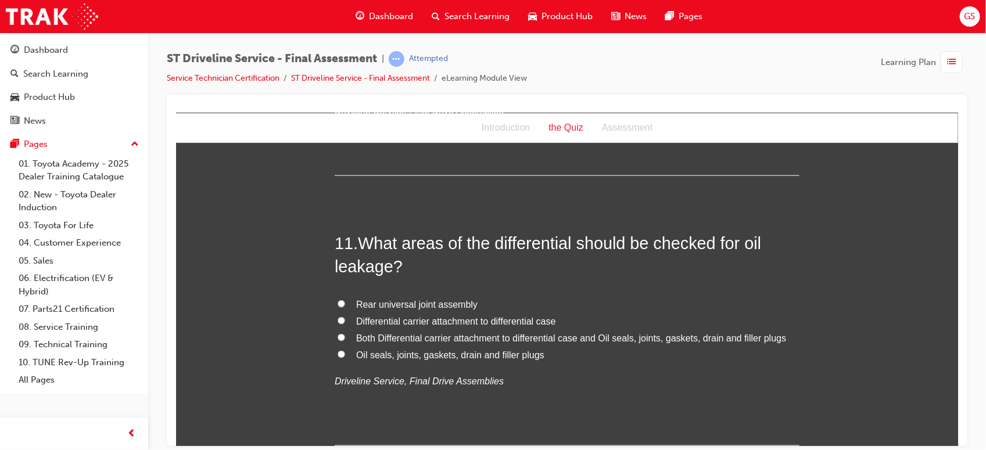
scroll to position [2600, 0]
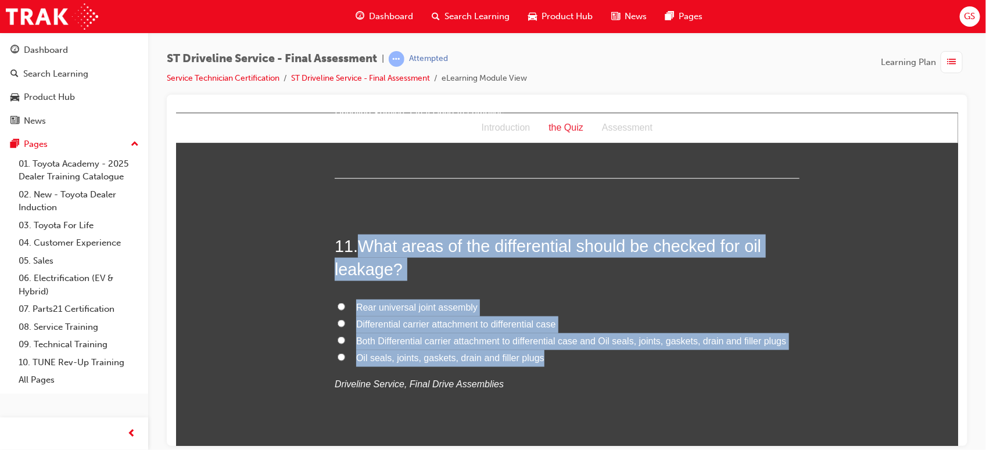
drag, startPoint x: 357, startPoint y: 246, endPoint x: 541, endPoint y: 360, distance: 216.8
click at [541, 360] on div "11 . What areas of the differential should be checked for oil leakage? Rear uni…" at bounding box center [566, 341] width 465 height 215
click at [398, 337] on span "Both Differential carrier attachment to differential case and Oil seals, joints…" at bounding box center [570, 341] width 430 height 10
click at [344, 337] on input "Both Differential carrier attachment to differential case and Oil seals, joints…" at bounding box center [341, 340] width 8 height 8
radio input "true"
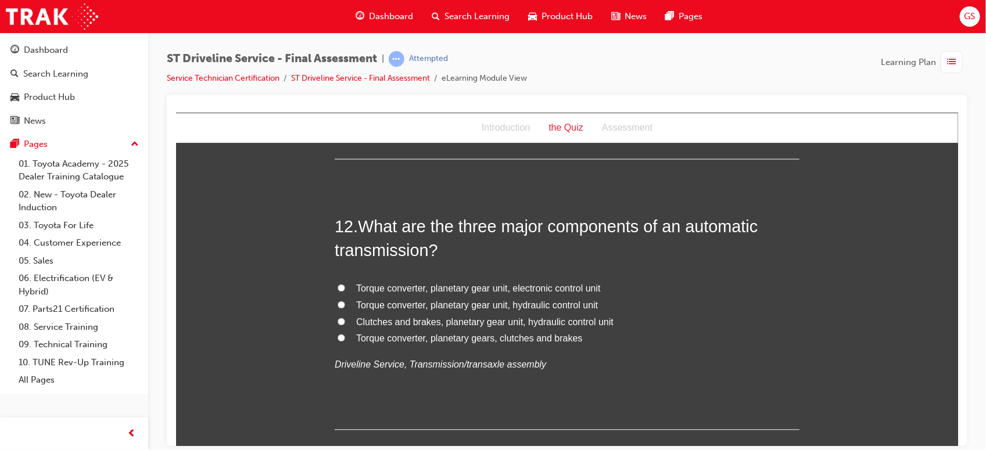
scroll to position [2890, 0]
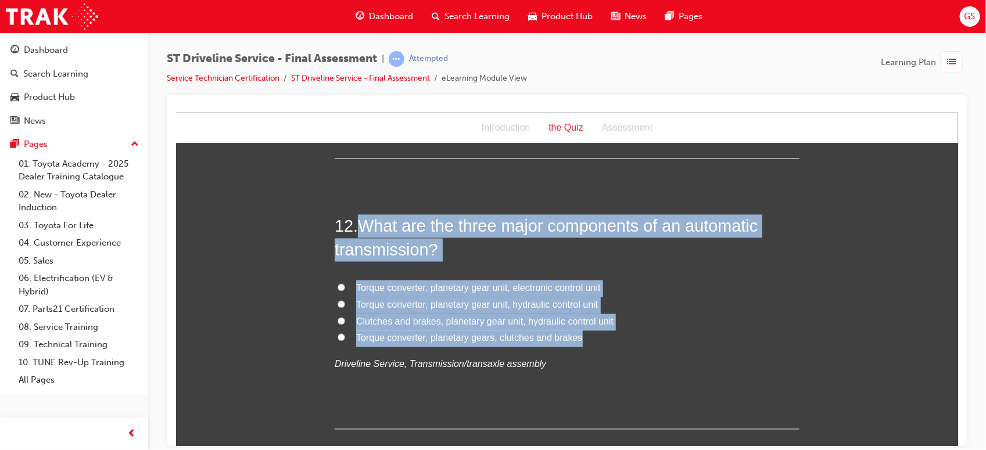
drag, startPoint x: 357, startPoint y: 224, endPoint x: 573, endPoint y: 333, distance: 242.1
click at [573, 333] on div "12 . What are the three major components of an automatic transmission? Torque c…" at bounding box center [566, 321] width 465 height 215
click at [505, 340] on span "Torque converter, planetary gears, clutches and brakes" at bounding box center [468, 338] width 227 height 10
click at [344, 340] on input "Torque converter, planetary gears, clutches and brakes" at bounding box center [341, 337] width 8 height 8
radio input "true"
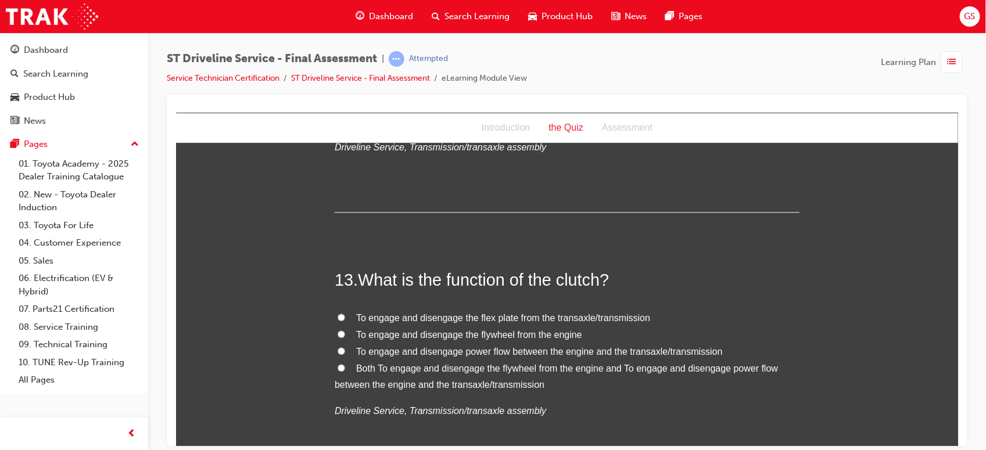
scroll to position [3164, 0]
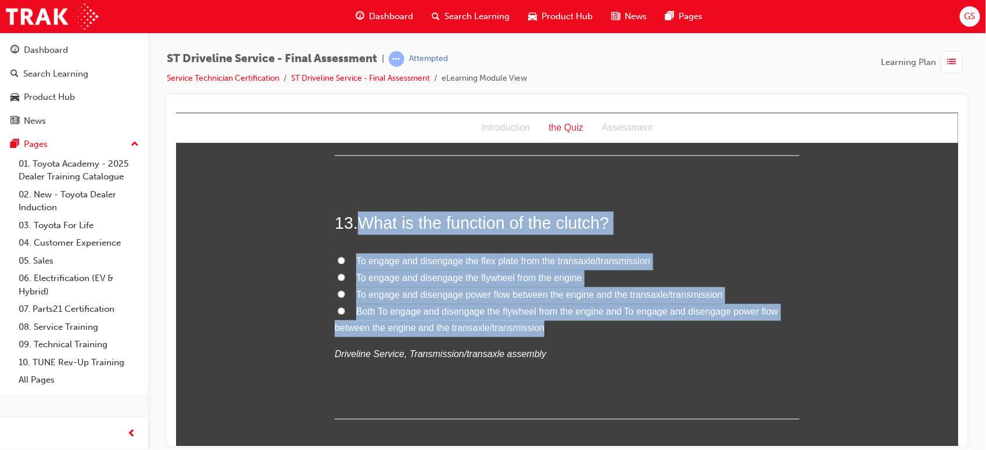
drag, startPoint x: 357, startPoint y: 221, endPoint x: 538, endPoint y: 324, distance: 208.1
click at [538, 324] on div "13 . What is the function of the clutch? To engage and disengage the flex plate…" at bounding box center [566, 315] width 465 height 208
click at [409, 292] on span "To engage and disengage power flow between the engine and the transaxle/transmi…" at bounding box center [538, 294] width 366 height 10
click at [344, 292] on input "To engage and disengage power flow between the engine and the transaxle/transmi…" at bounding box center [341, 294] width 8 height 8
radio input "true"
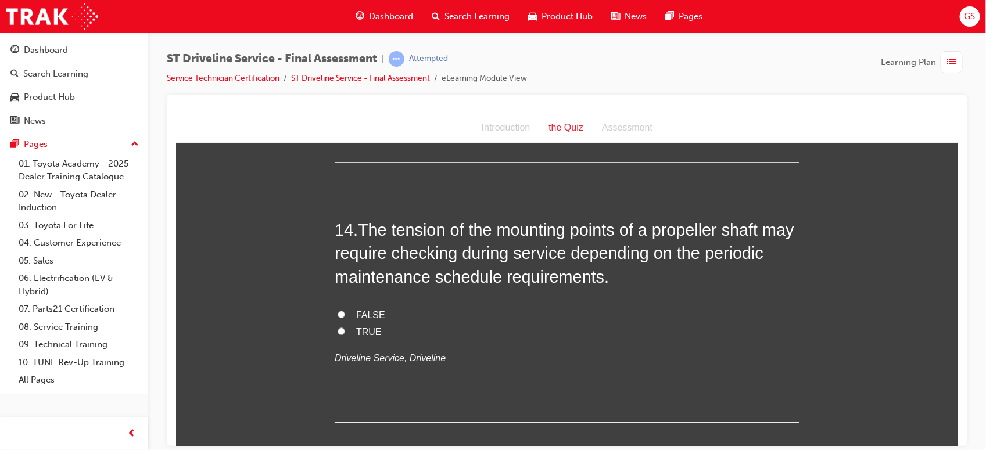
scroll to position [3421, 0]
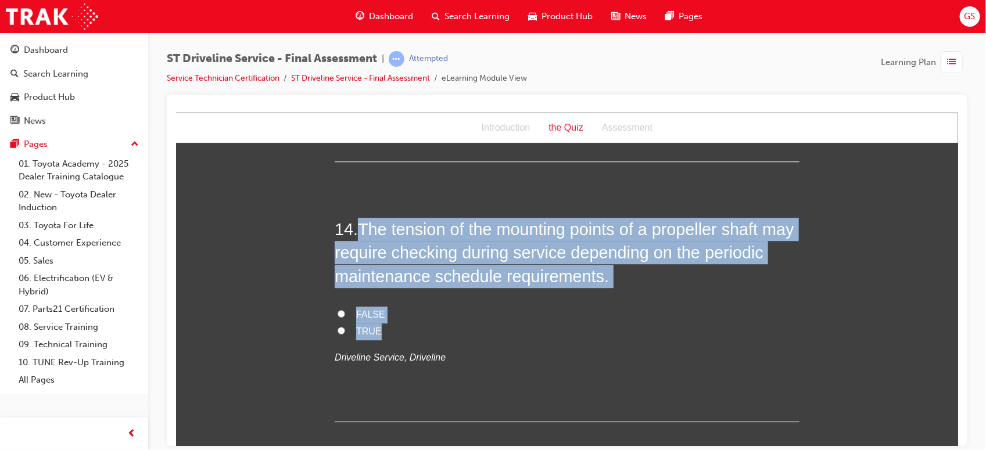
drag, startPoint x: 357, startPoint y: 225, endPoint x: 398, endPoint y: 335, distance: 116.7
click at [398, 335] on div "14 . The tension of the mounting points of a propeller shaft may require checki…" at bounding box center [566, 319] width 465 height 204
click at [355, 329] on span "TRUE" at bounding box center [368, 331] width 26 height 10
click at [344, 329] on input "TRUE" at bounding box center [341, 330] width 8 height 8
radio input "true"
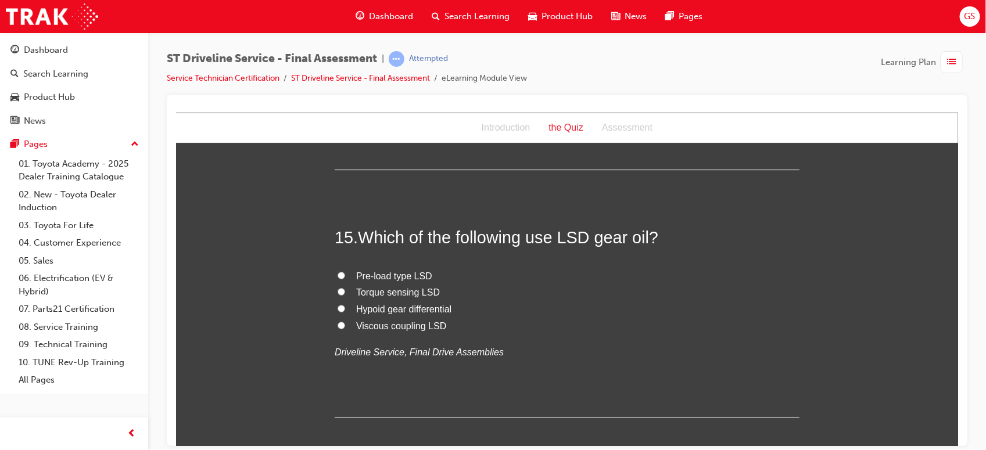
scroll to position [3703, 0]
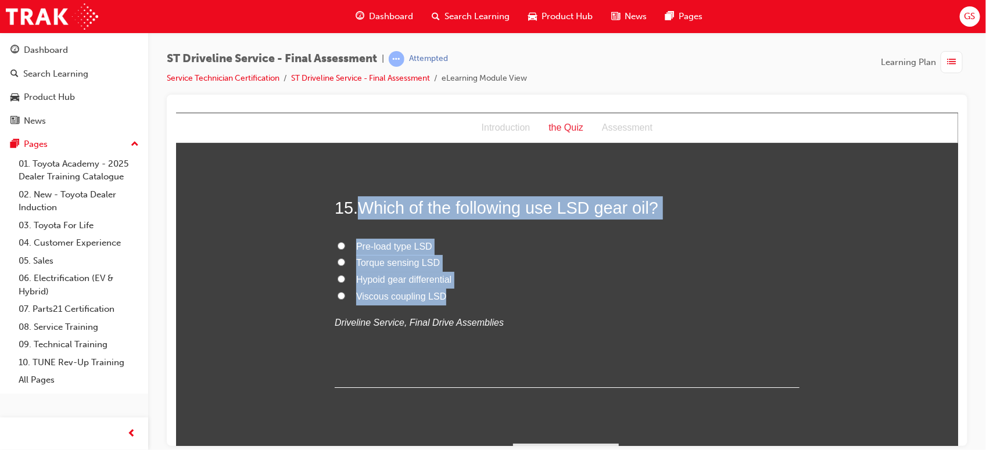
drag, startPoint x: 355, startPoint y: 209, endPoint x: 441, endPoint y: 295, distance: 121.6
click at [441, 295] on div "15 . Which of the following use LSD gear oil? Pre-load type LSD Torque sensing …" at bounding box center [566, 291] width 465 height 191
click at [384, 245] on span "Pre-load type LSD" at bounding box center [393, 246] width 76 height 10
click at [344, 245] on input "Pre-load type LSD" at bounding box center [341, 246] width 8 height 8
radio input "true"
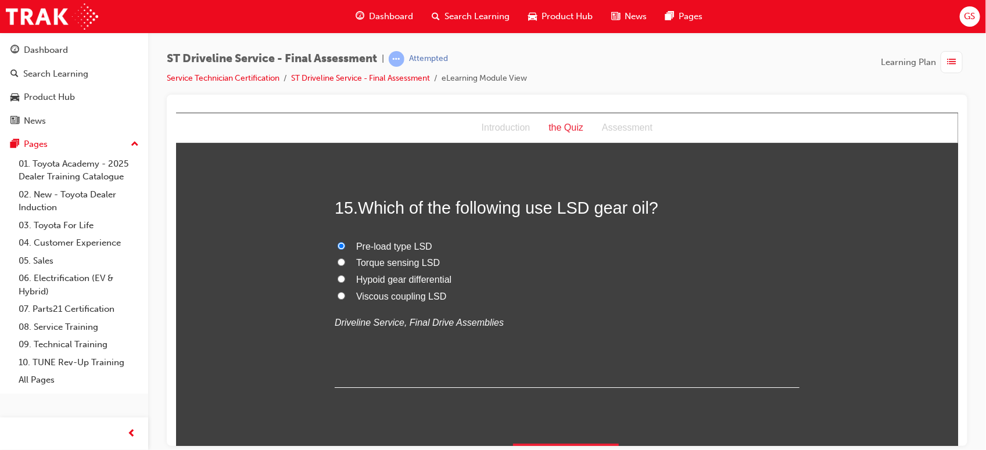
scroll to position [3736, 0]
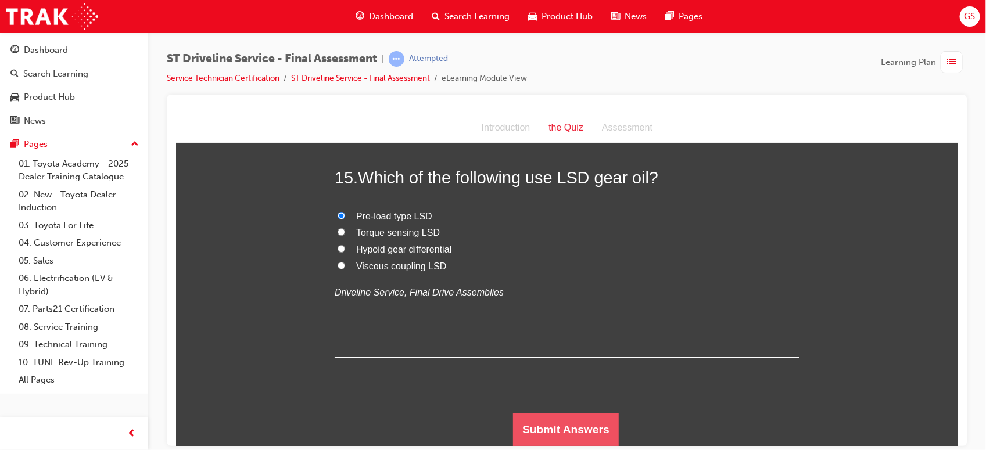
click at [544, 419] on button "Submit Answers" at bounding box center [565, 429] width 106 height 33
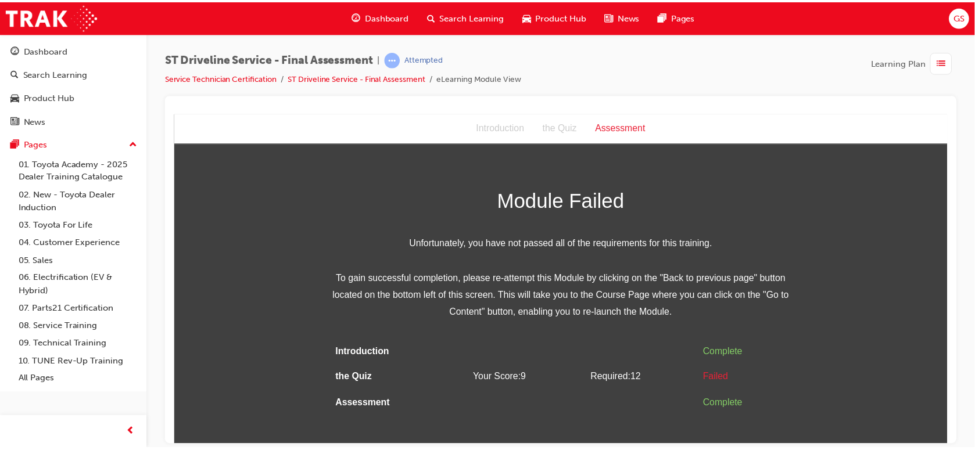
scroll to position [0, 0]
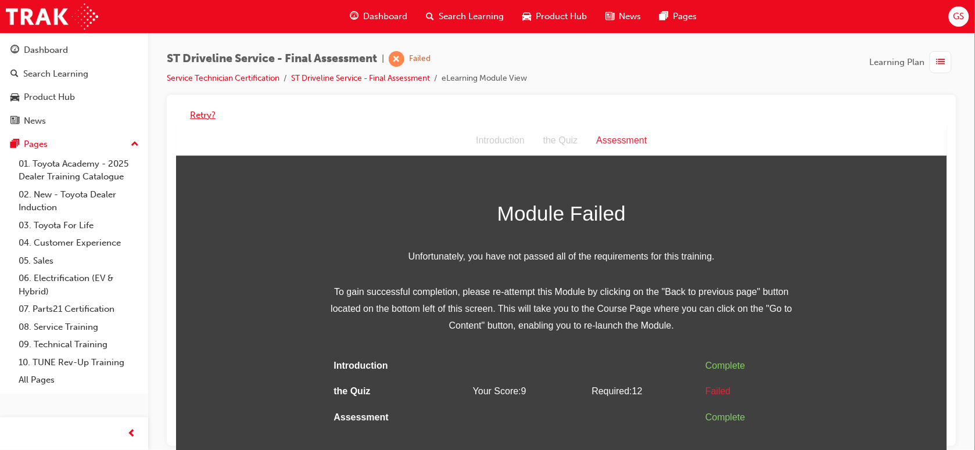
click at [196, 112] on button "Retry?" at bounding box center [203, 115] width 26 height 13
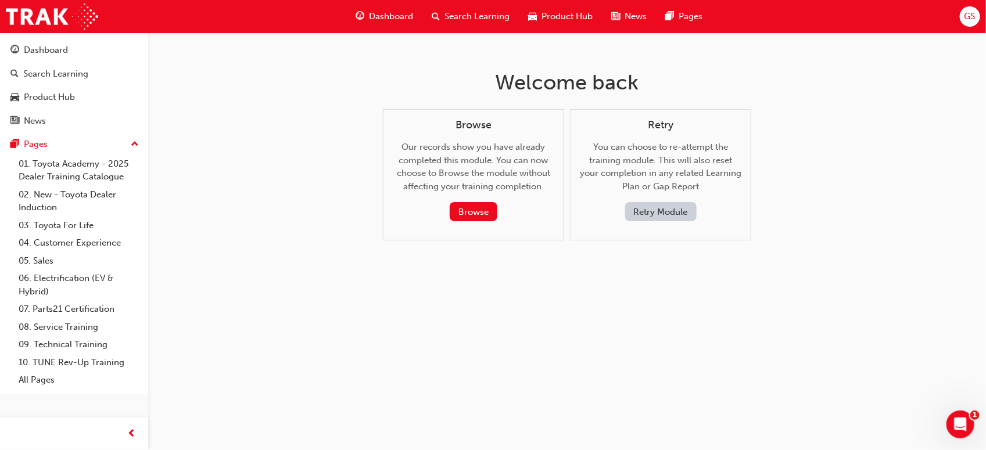
click at [655, 215] on button "Retry Module" at bounding box center [660, 211] width 71 height 19
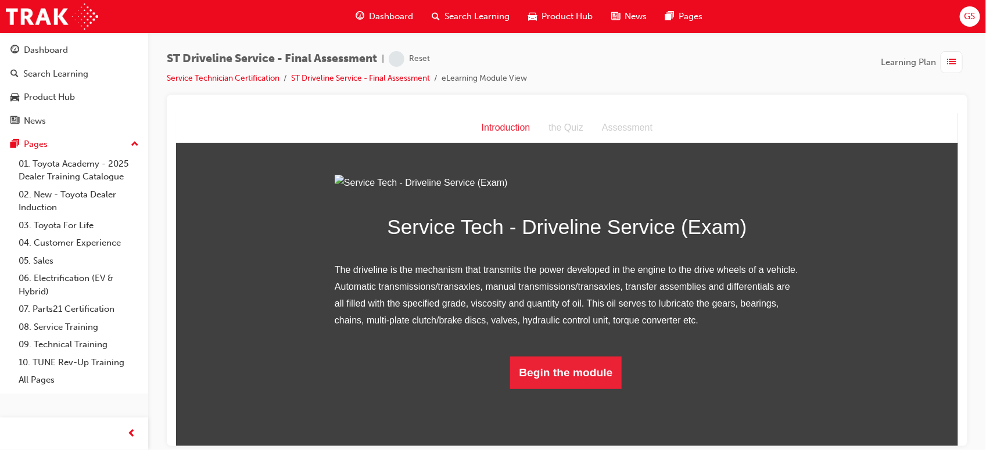
scroll to position [71, 0]
click at [556, 389] on button "Begin the module" at bounding box center [565, 372] width 112 height 33
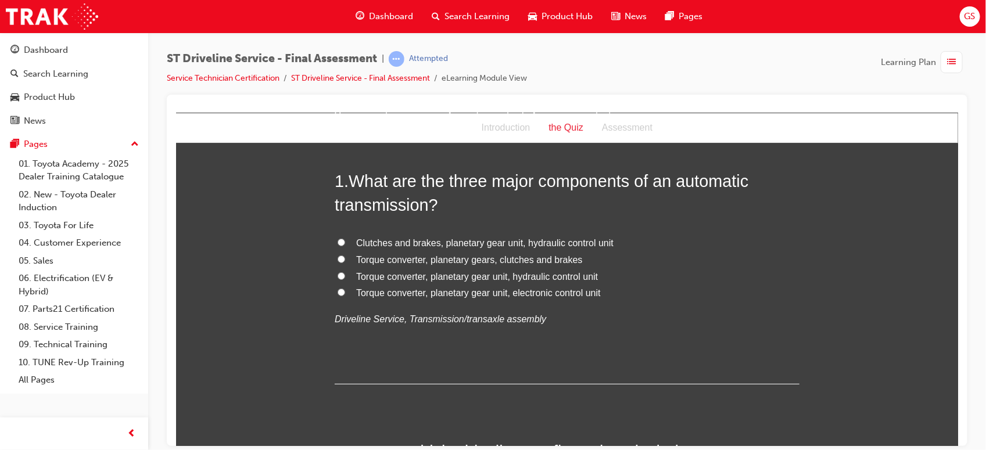
scroll to position [24, 0]
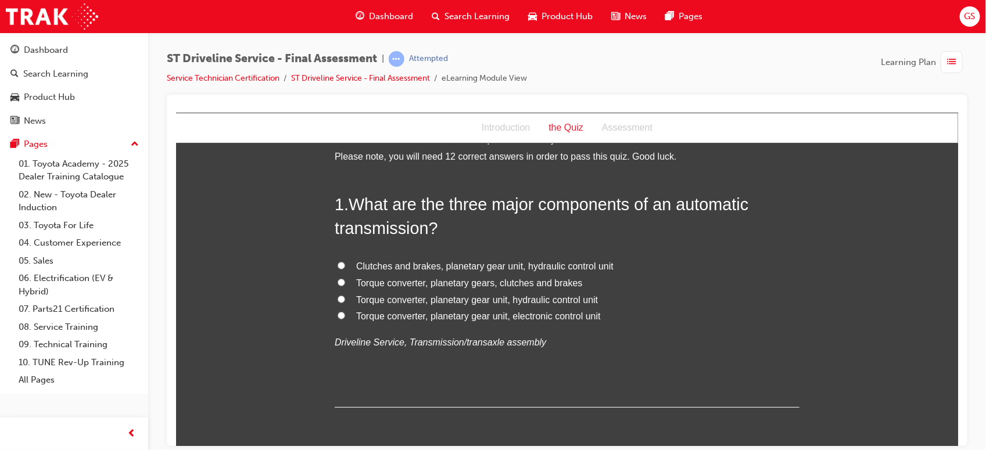
click at [567, 284] on span "Torque converter, planetary gears, clutches and brakes" at bounding box center [468, 283] width 227 height 10
click at [344, 284] on input "Torque converter, planetary gears, clutches and brakes" at bounding box center [341, 282] width 8 height 8
radio input "true"
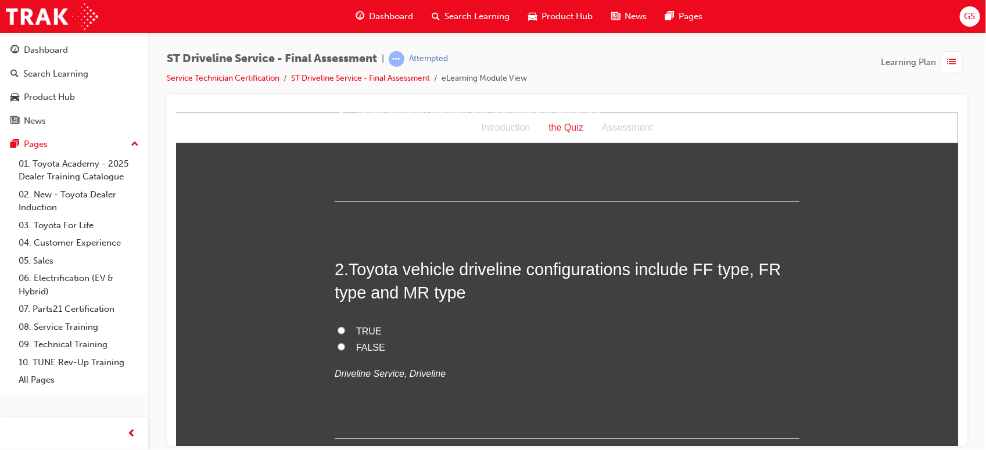
scroll to position [231, 0]
click at [369, 346] on span "FALSE" at bounding box center [369, 346] width 29 height 10
click at [344, 346] on input "FALSE" at bounding box center [341, 346] width 8 height 8
radio input "true"
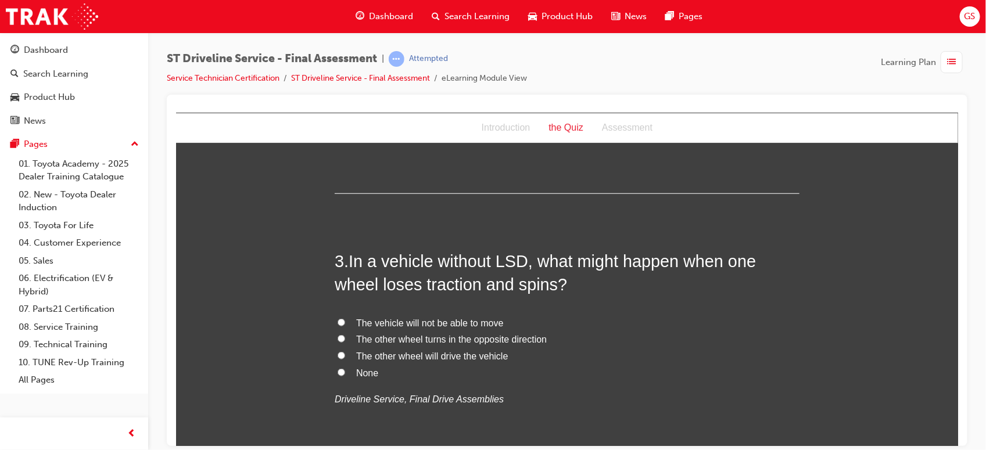
scroll to position [476, 0]
click at [504, 333] on span "The other wheel turns in the opposite direction" at bounding box center [450, 338] width 190 height 10
click at [344, 333] on input "The other wheel turns in the opposite direction" at bounding box center [341, 337] width 8 height 8
radio input "true"
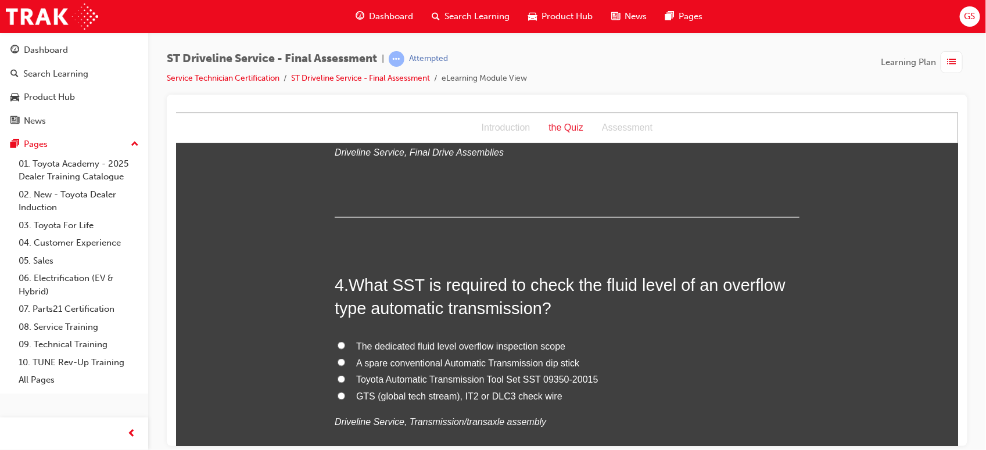
scroll to position [723, 0]
click at [548, 375] on span "Toyota Automatic Transmission Tool Set SST 09350-20015" at bounding box center [476, 378] width 242 height 10
click at [344, 375] on input "Toyota Automatic Transmission Tool Set SST 09350-20015" at bounding box center [341, 378] width 8 height 8
radio input "true"
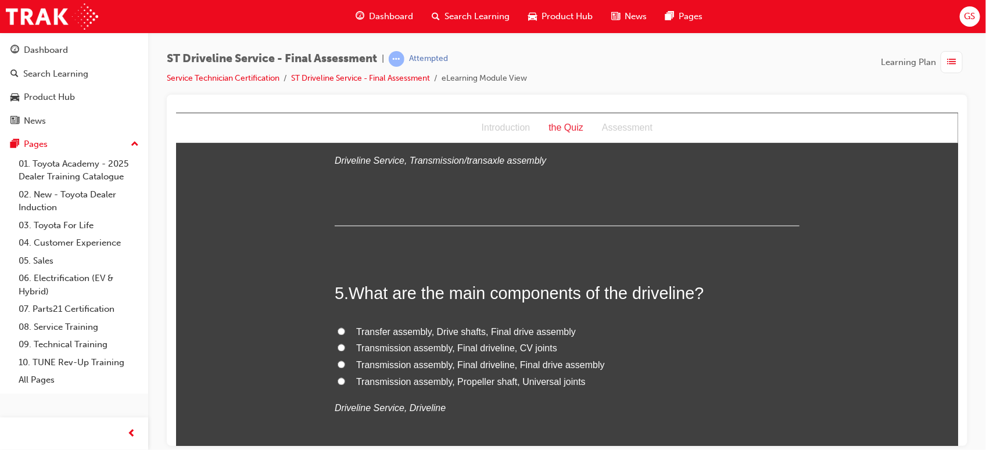
scroll to position [985, 0]
click at [511, 327] on span "Transfer assembly, Drive shafts, Final drive assembly" at bounding box center [465, 330] width 220 height 10
click at [344, 327] on input "Transfer assembly, Drive shafts, Final drive assembly" at bounding box center [341, 330] width 8 height 8
radio input "true"
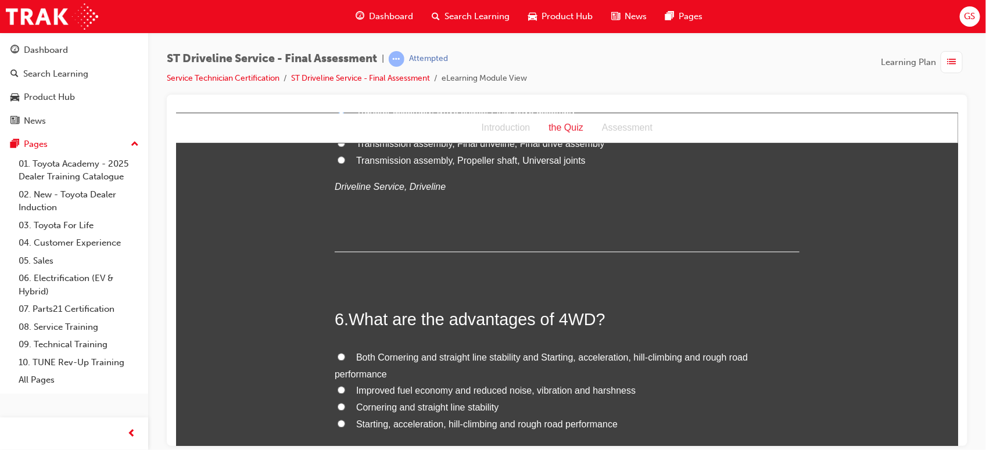
scroll to position [1246, 0]
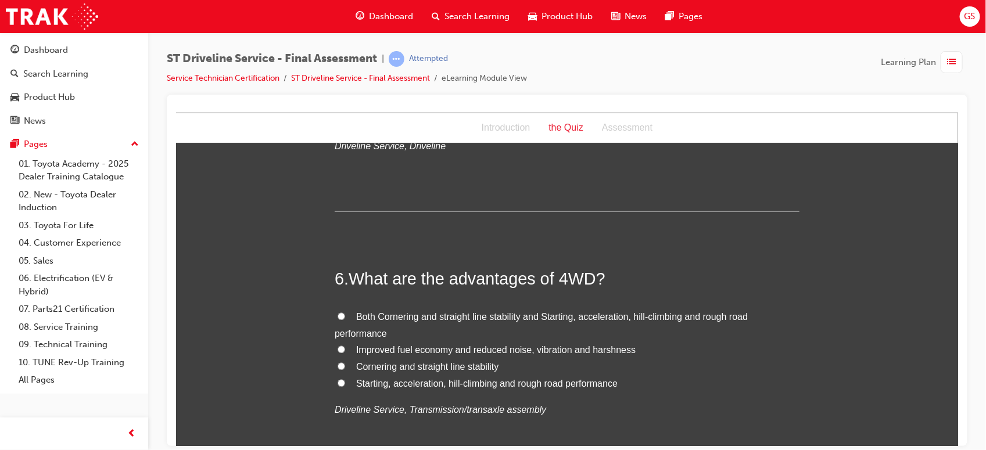
click at [574, 316] on span "Both Cornering and straight line stability and Starting, acceleration, hill-cli…" at bounding box center [540, 324] width 413 height 27
click at [344, 316] on input "Both Cornering and straight line stability and Starting, acceleration, hill-cli…" at bounding box center [341, 316] width 8 height 8
radio input "true"
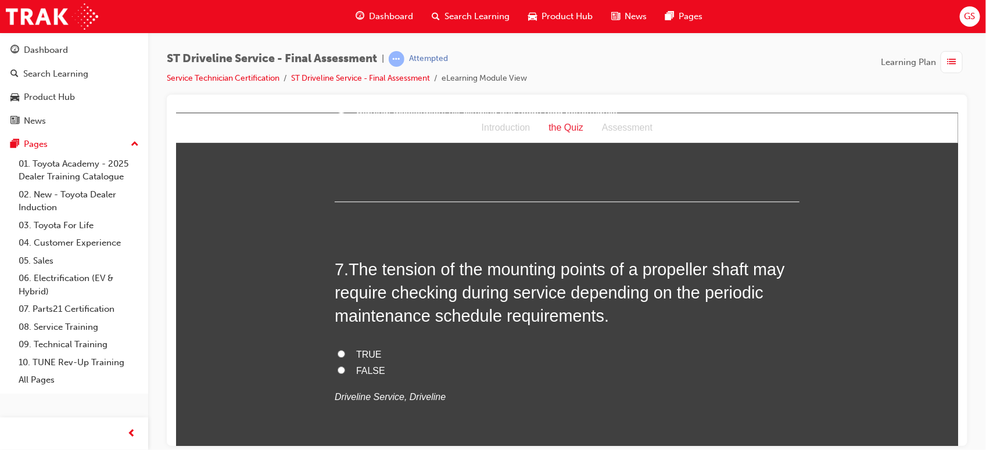
scroll to position [1519, 0]
click at [365, 352] on span "TRUE" at bounding box center [368, 353] width 26 height 10
click at [344, 352] on input "TRUE" at bounding box center [341, 353] width 8 height 8
radio input "true"
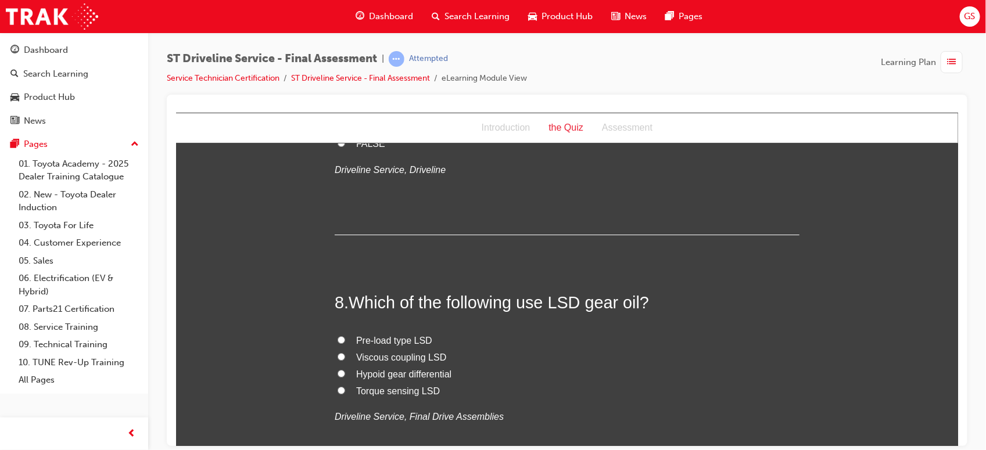
scroll to position [1749, 0]
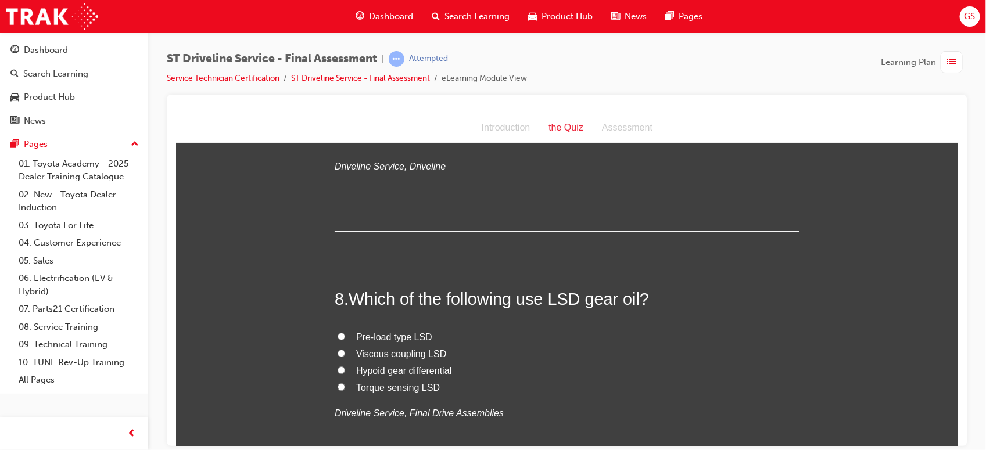
click at [390, 341] on span "Pre-load type LSD" at bounding box center [393, 337] width 76 height 10
click at [344, 340] on input "Pre-load type LSD" at bounding box center [341, 336] width 8 height 8
radio input "true"
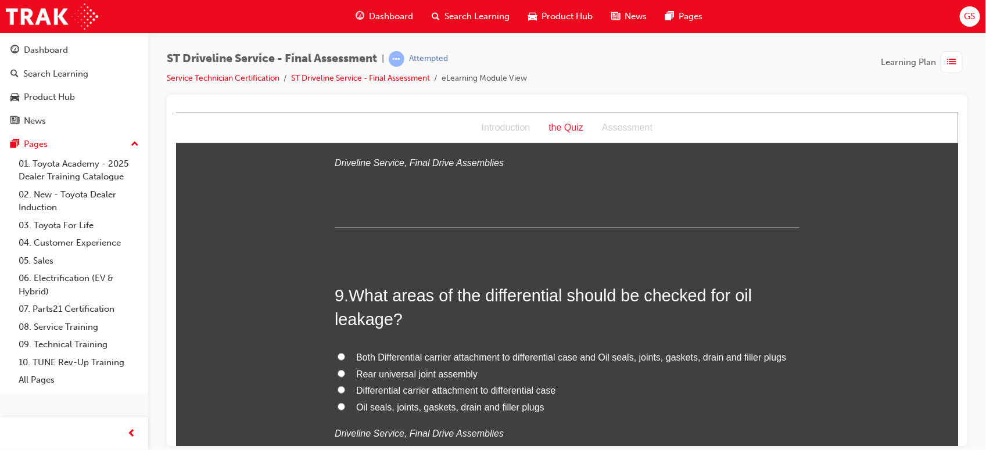
scroll to position [2001, 0]
click at [393, 355] on span "Both Differential carrier attachment to differential case and Oil seals, joints…" at bounding box center [570, 356] width 430 height 10
click at [344, 355] on input "Both Differential carrier attachment to differential case and Oil seals, joints…" at bounding box center [341, 355] width 8 height 8
radio input "true"
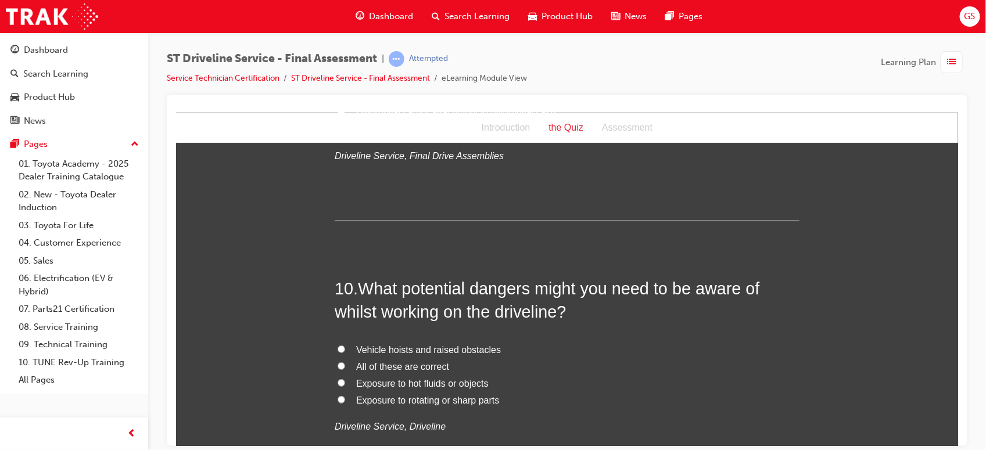
scroll to position [2280, 0]
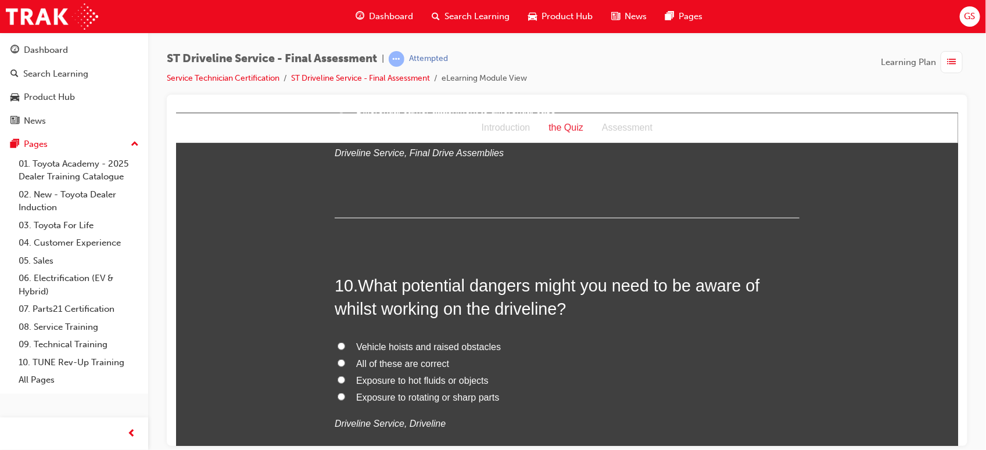
click at [393, 364] on span "All of these are correct" at bounding box center [401, 363] width 93 height 10
click at [344, 364] on input "All of these are correct" at bounding box center [341, 363] width 8 height 8
radio input "true"
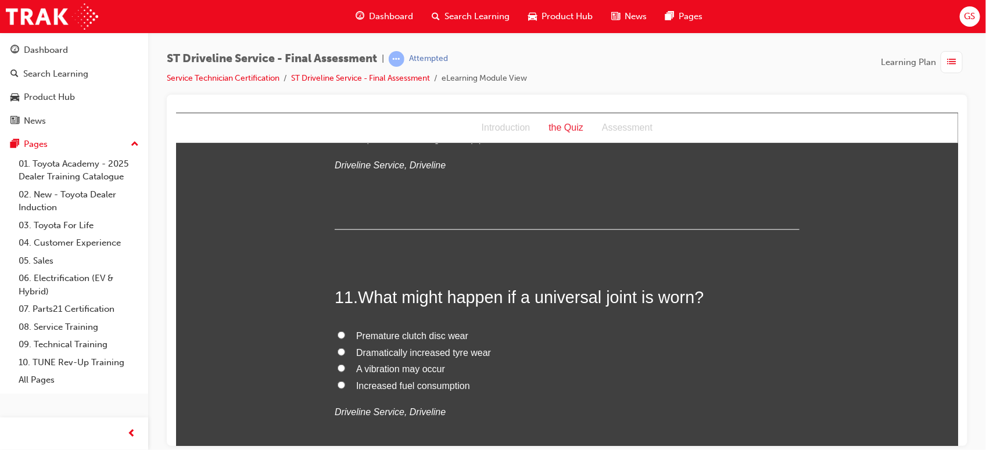
scroll to position [2539, 0]
click at [426, 363] on span "A vibration may occur" at bounding box center [399, 368] width 89 height 10
click at [344, 364] on input "A vibration may occur" at bounding box center [341, 368] width 8 height 8
radio input "true"
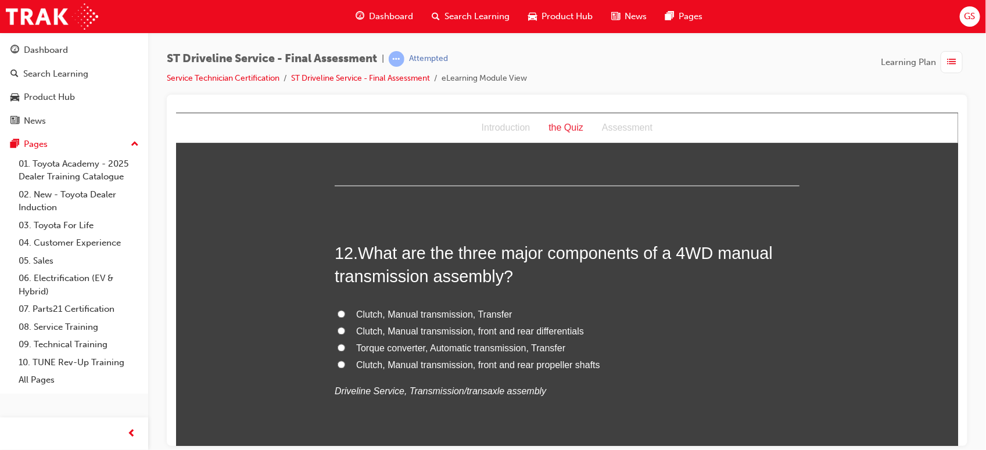
scroll to position [2837, 0]
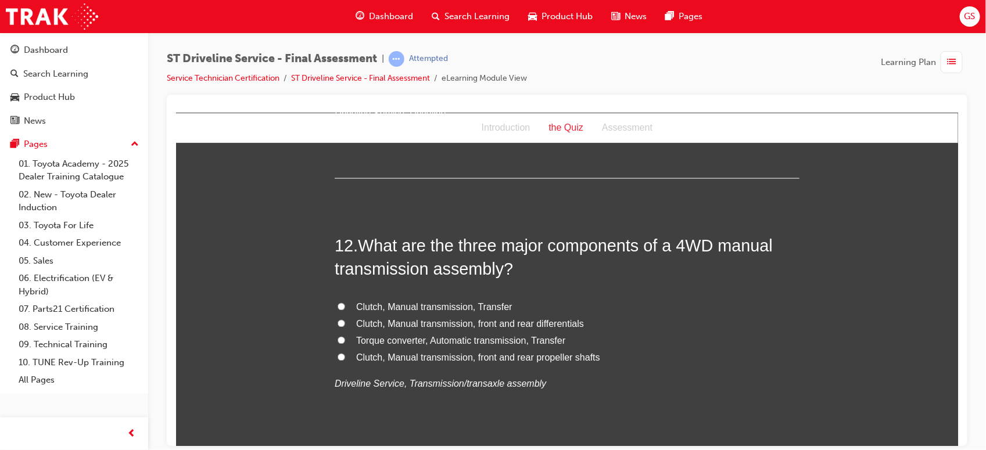
click at [400, 312] on span "Clutch, Manual transmission, Transfer" at bounding box center [433, 307] width 156 height 10
click at [344, 310] on input "Clutch, Manual transmission, Transfer" at bounding box center [341, 307] width 8 height 8
radio input "true"
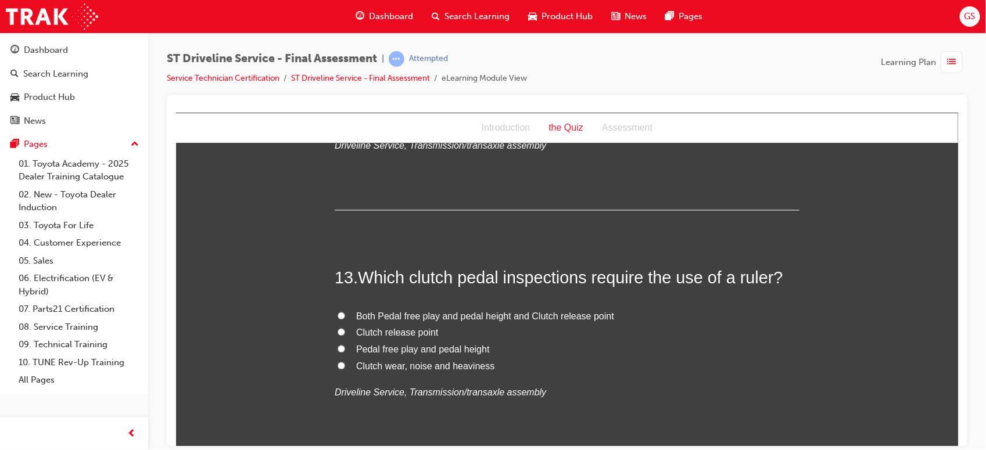
scroll to position [3083, 0]
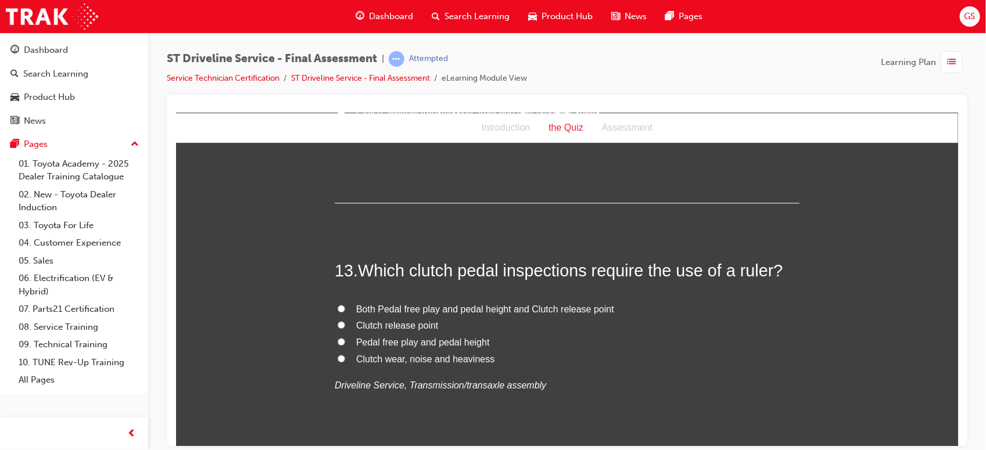
click at [426, 347] on span "Pedal free play and pedal height" at bounding box center [422, 342] width 134 height 10
click at [344, 345] on input "Pedal free play and pedal height" at bounding box center [341, 341] width 8 height 8
radio input "true"
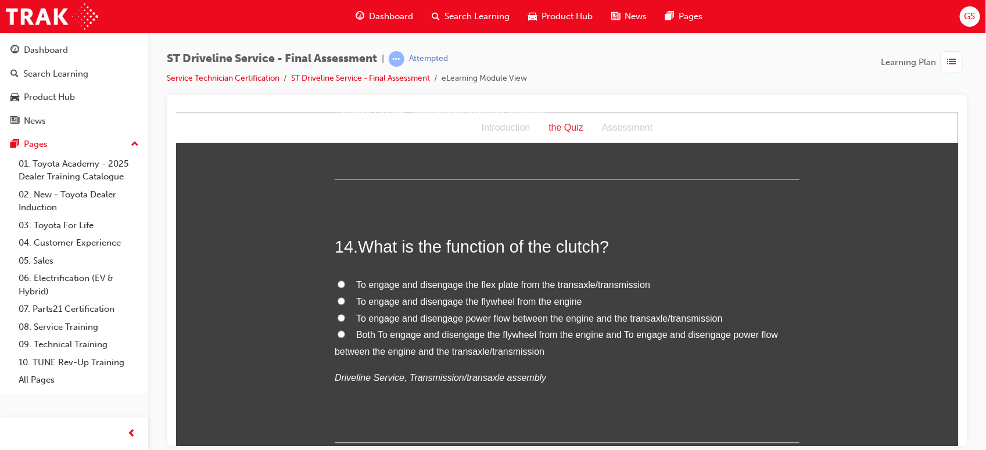
scroll to position [3355, 0]
click at [489, 281] on span "To engage and disengage the flex plate from the transaxle/transmission" at bounding box center [502, 284] width 294 height 10
click at [344, 281] on input "To engage and disengage the flex plate from the transaxle/transmission" at bounding box center [341, 283] width 8 height 8
radio input "true"
click at [488, 321] on span "To engage and disengage power flow between the engine and the transaxle/transmi…" at bounding box center [538, 317] width 366 height 10
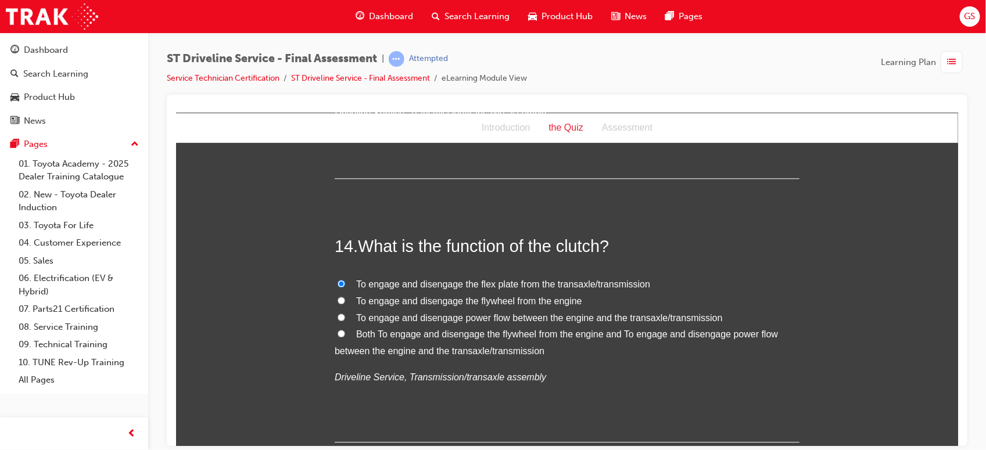
click at [344, 321] on input "To engage and disengage power flow between the engine and the transaxle/transmi…" at bounding box center [341, 317] width 8 height 8
radio input "true"
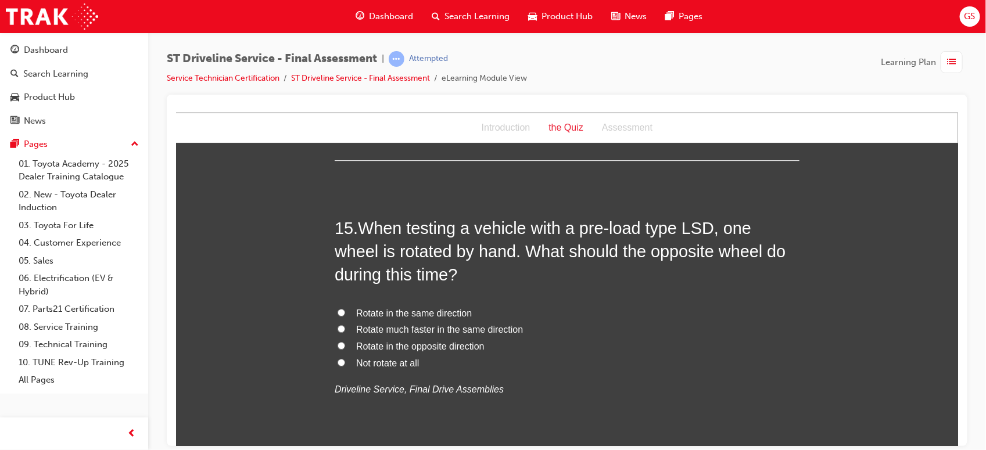
scroll to position [3639, 0]
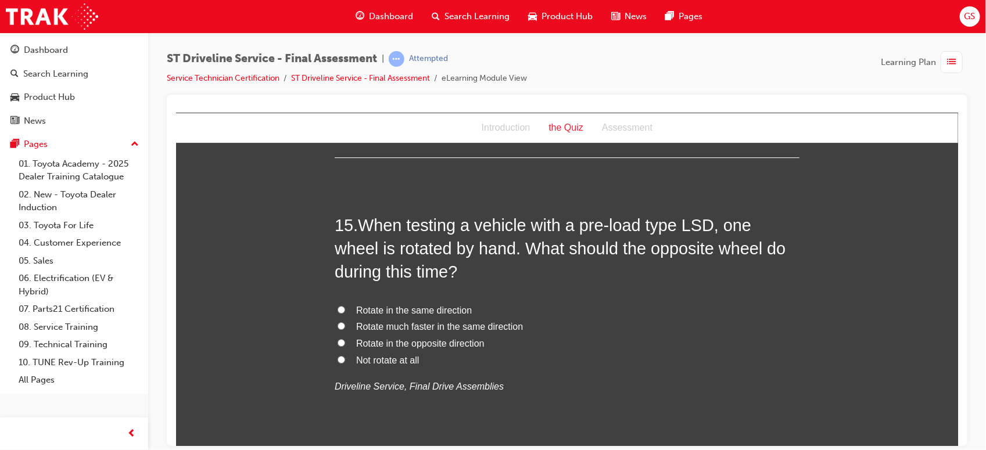
click at [459, 344] on span "Rotate in the opposite direction" at bounding box center [419, 343] width 128 height 10
click at [344, 344] on input "Rotate in the opposite direction" at bounding box center [341, 343] width 8 height 8
radio input "true"
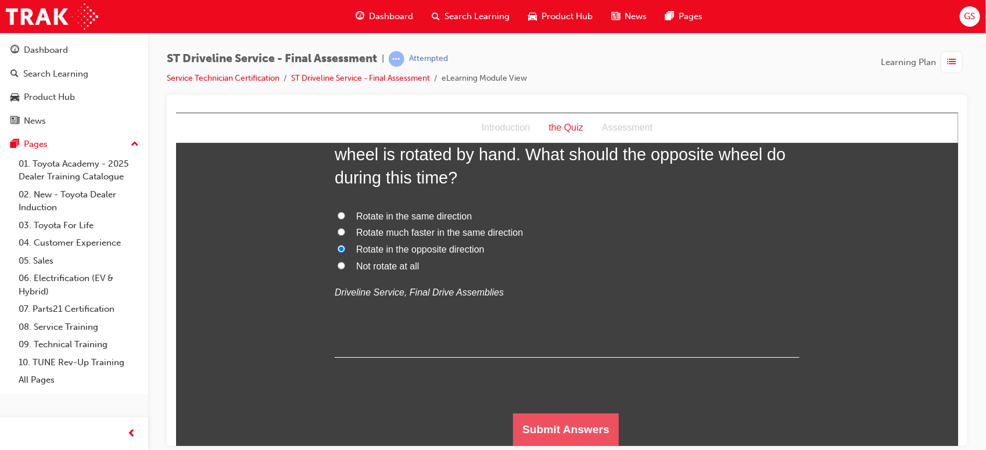
click at [523, 418] on button "Submit Answers" at bounding box center [565, 429] width 106 height 33
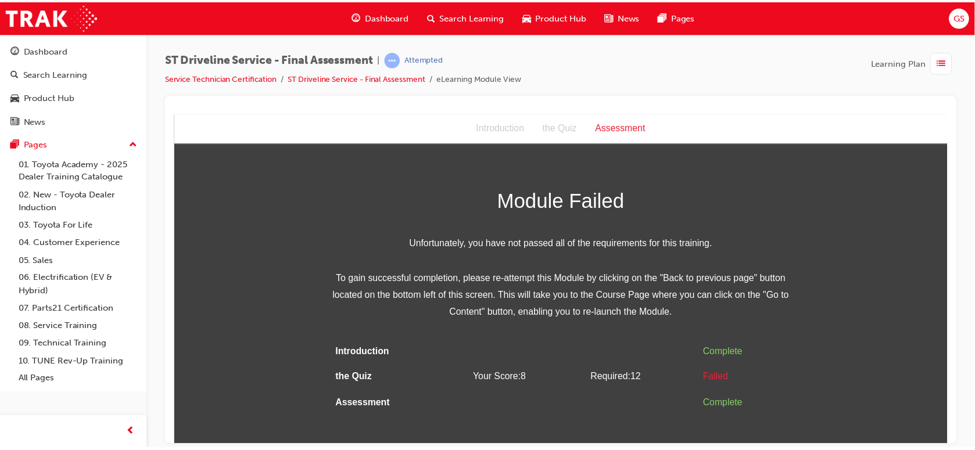
scroll to position [0, 0]
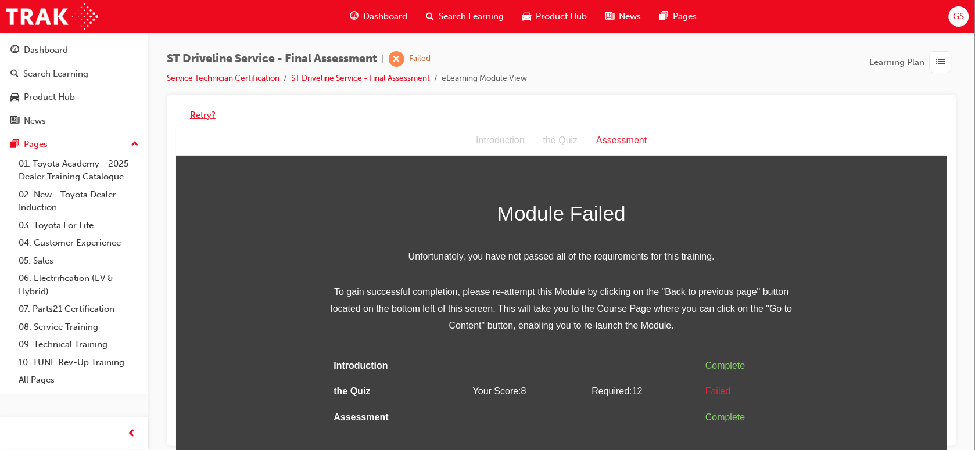
click at [205, 110] on button "Retry?" at bounding box center [203, 115] width 26 height 13
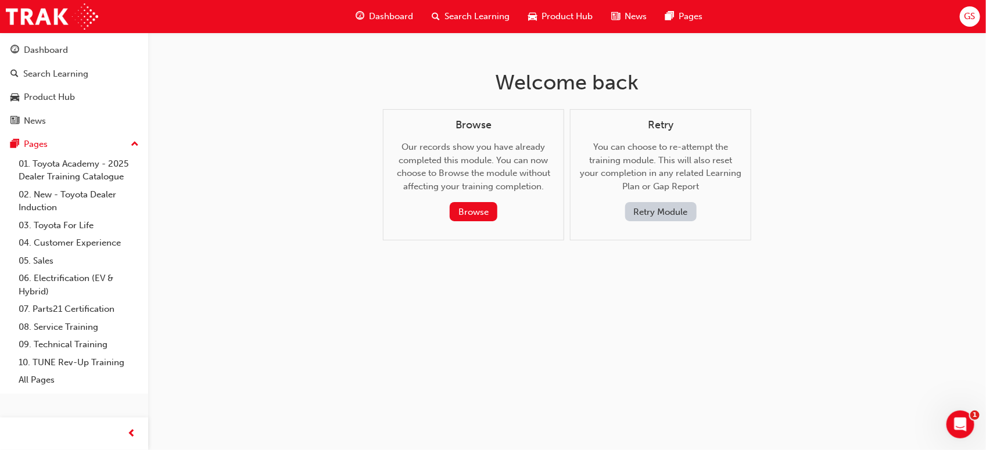
click at [654, 205] on button "Retry Module" at bounding box center [660, 211] width 71 height 19
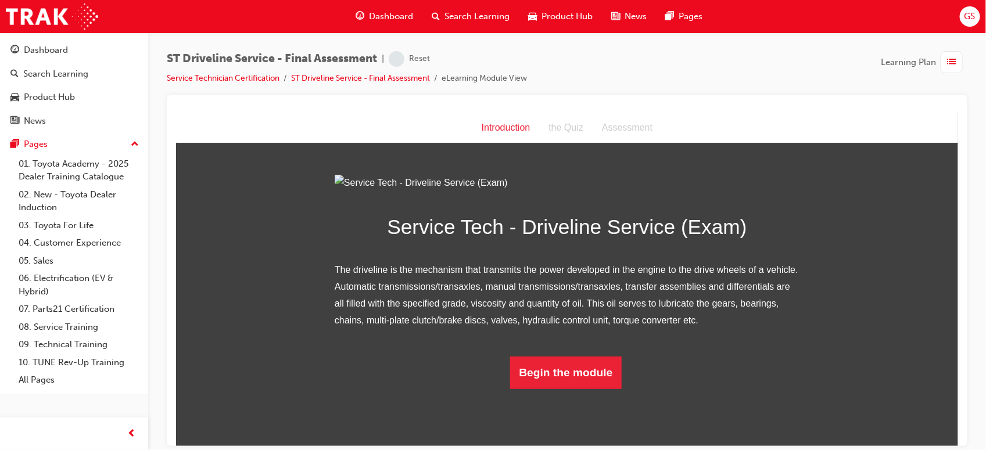
scroll to position [71, 0]
click at [573, 389] on button "Begin the module" at bounding box center [565, 372] width 112 height 33
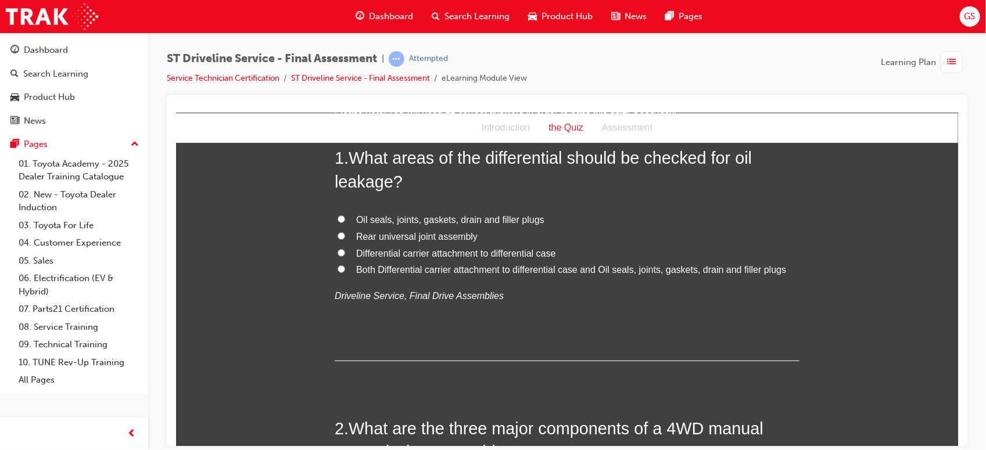
scroll to position [0, 0]
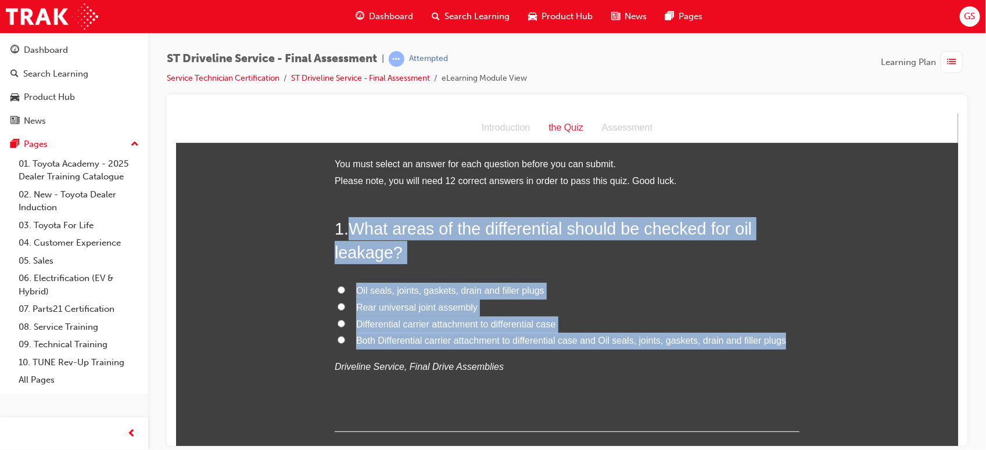
drag, startPoint x: 343, startPoint y: 220, endPoint x: 799, endPoint y: 335, distance: 469.6
click at [404, 339] on span "Both Differential carrier attachment to differential case and Oil seals, joints…" at bounding box center [570, 340] width 430 height 10
click at [344, 339] on input "Both Differential carrier attachment to differential case and Oil seals, joints…" at bounding box center [341, 340] width 8 height 8
radio input "true"
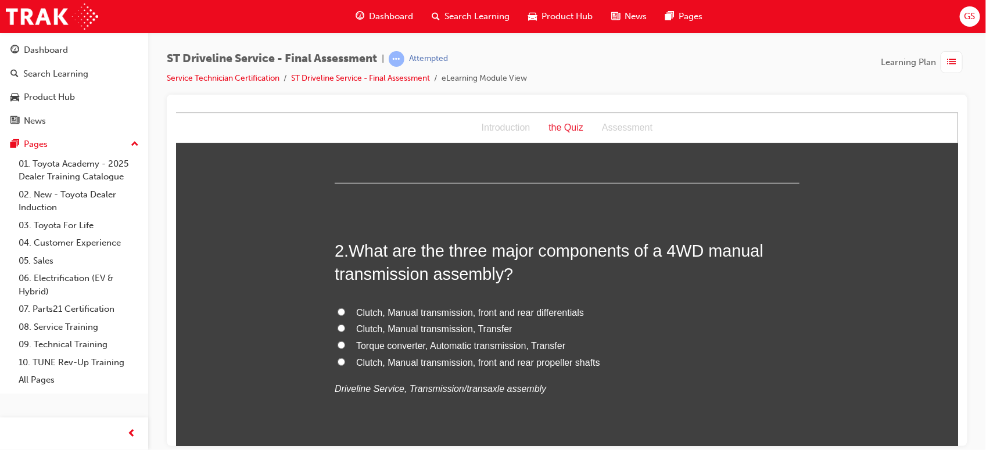
scroll to position [250, 0]
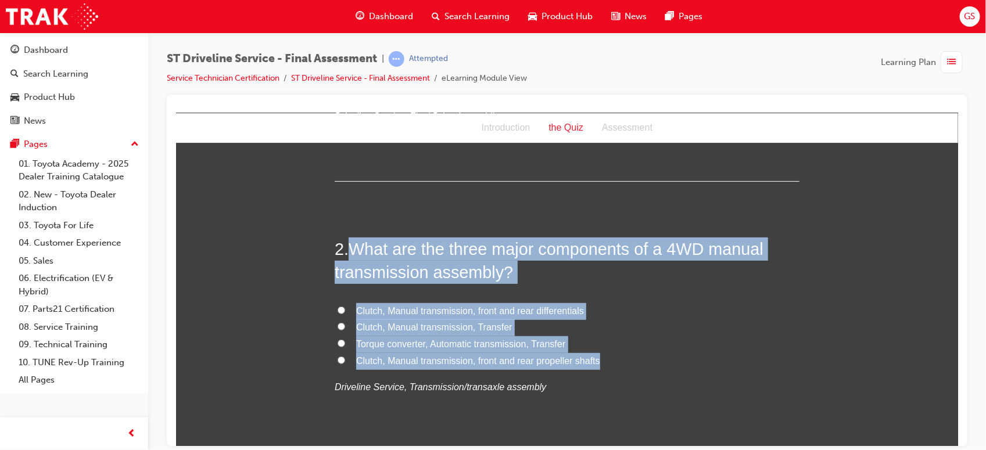
drag, startPoint x: 348, startPoint y: 251, endPoint x: 596, endPoint y: 361, distance: 271.0
click at [596, 361] on div "2 . What are the three major components of a 4WD manual transmission assembly? …" at bounding box center [566, 344] width 465 height 215
click at [425, 324] on span "Clutch, Manual transmission, Transfer" at bounding box center [433, 327] width 156 height 10
click at [344, 324] on input "Clutch, Manual transmission, Transfer" at bounding box center [341, 326] width 8 height 8
radio input "true"
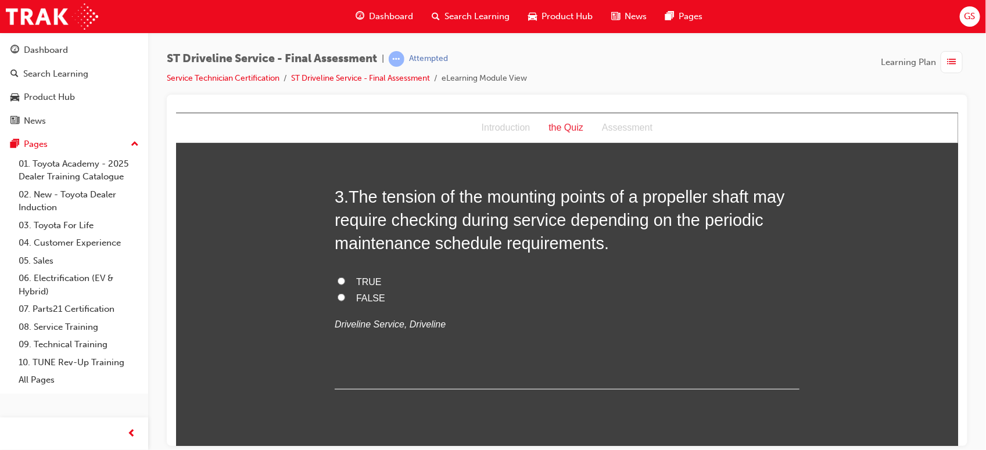
scroll to position [575, 0]
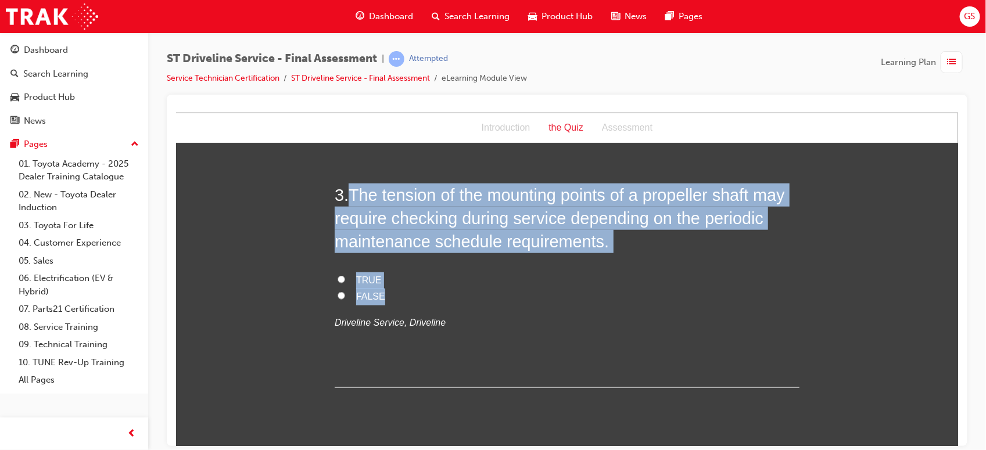
drag, startPoint x: 346, startPoint y: 184, endPoint x: 378, endPoint y: 290, distance: 111.0
click at [378, 290] on div "3 . The tension of the mounting points of a propeller shaft may require checkin…" at bounding box center [566, 285] width 465 height 204
click at [363, 281] on span "TRUE" at bounding box center [368, 280] width 26 height 10
click at [344, 281] on input "TRUE" at bounding box center [341, 279] width 8 height 8
radio input "true"
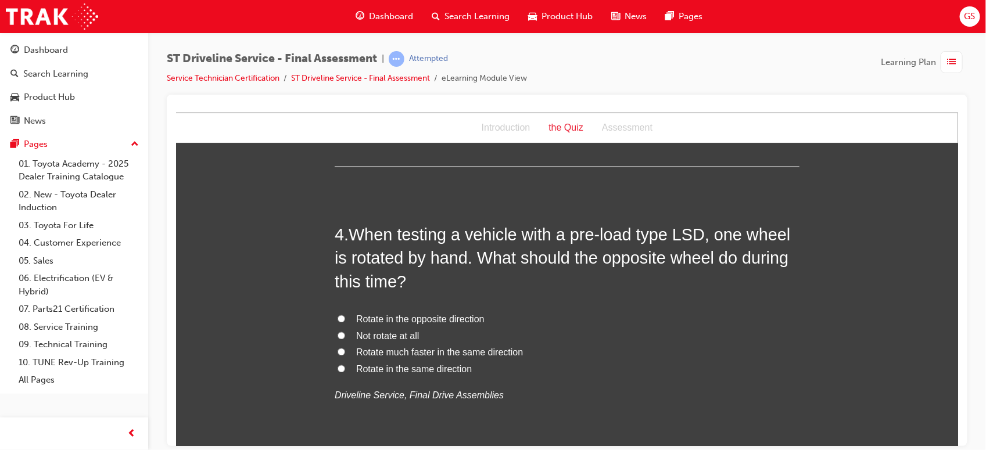
scroll to position [796, 0]
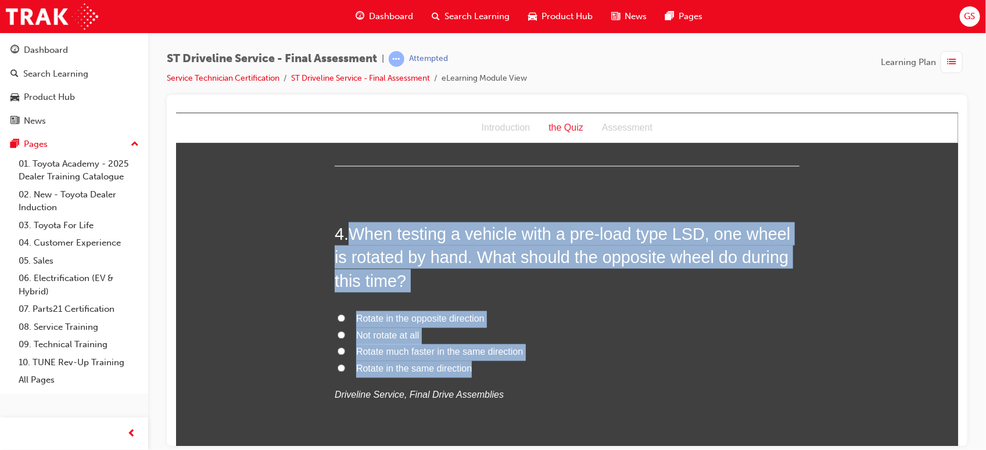
drag, startPoint x: 346, startPoint y: 232, endPoint x: 470, endPoint y: 364, distance: 181.2
click at [470, 364] on div "4 . When testing a vehicle with a pre-load type LSD, one wheel is rotated by ha…" at bounding box center [566, 341] width 465 height 238
click at [387, 365] on span "Rotate in the same direction" at bounding box center [413, 369] width 116 height 10
click at [344, 365] on input "Rotate in the same direction" at bounding box center [341, 368] width 8 height 8
radio input "true"
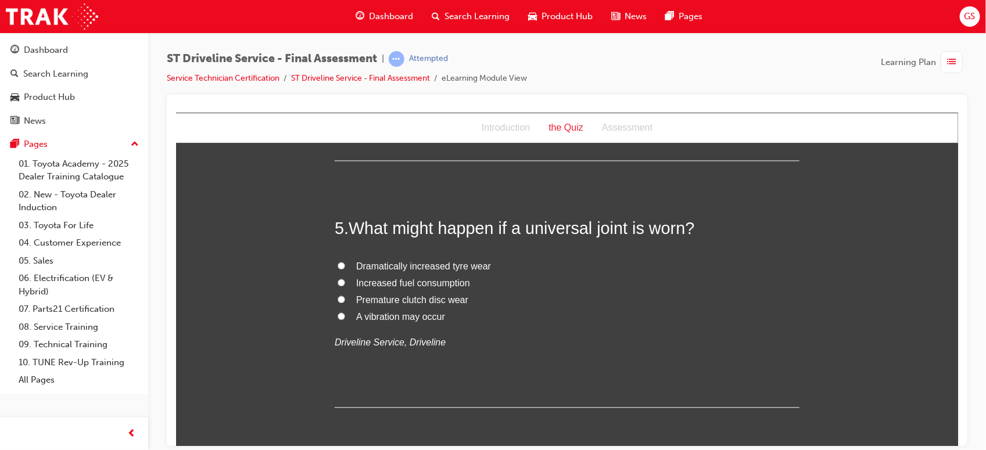
scroll to position [1096, 0]
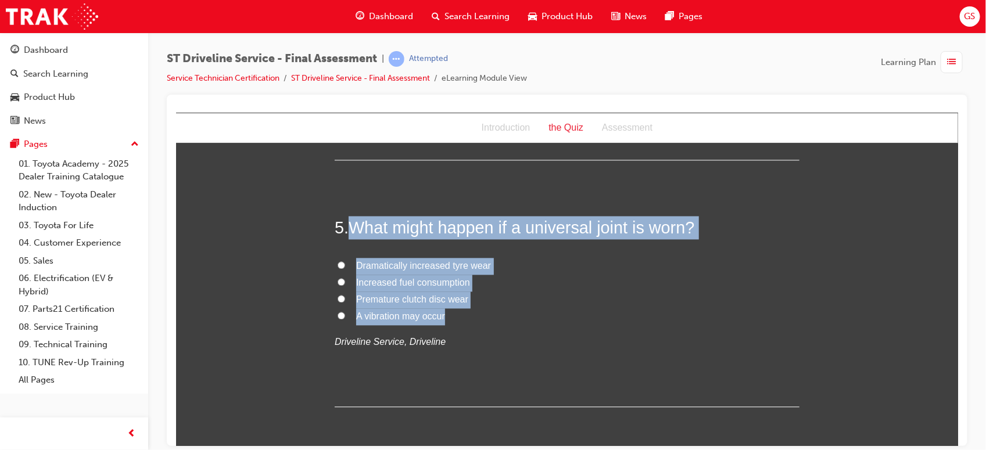
drag, startPoint x: 344, startPoint y: 217, endPoint x: 448, endPoint y: 317, distance: 144.6
click at [448, 317] on div "5 . What might happen if a universal joint is worn? Dramatically increased tyre…" at bounding box center [566, 311] width 465 height 191
click at [387, 314] on span "A vibration may occur" at bounding box center [399, 316] width 89 height 10
click at [344, 314] on input "A vibration may occur" at bounding box center [341, 316] width 8 height 8
radio input "true"
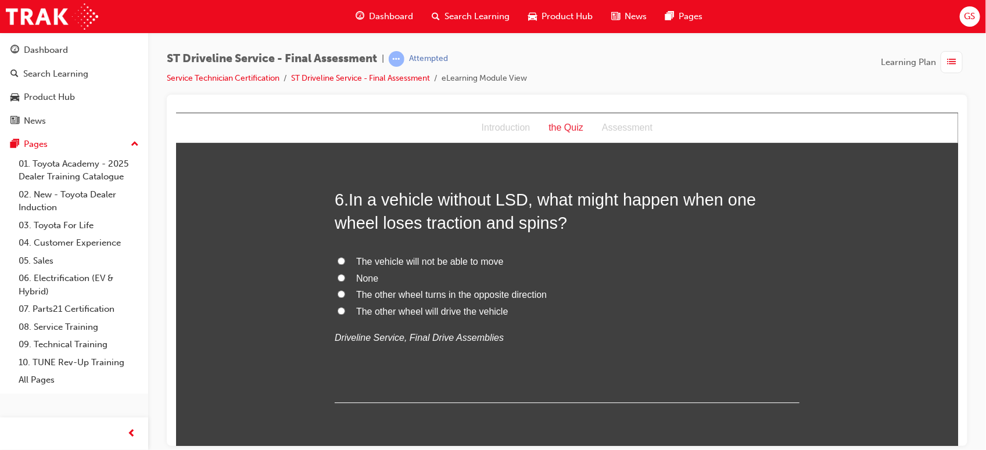
scroll to position [1372, 0]
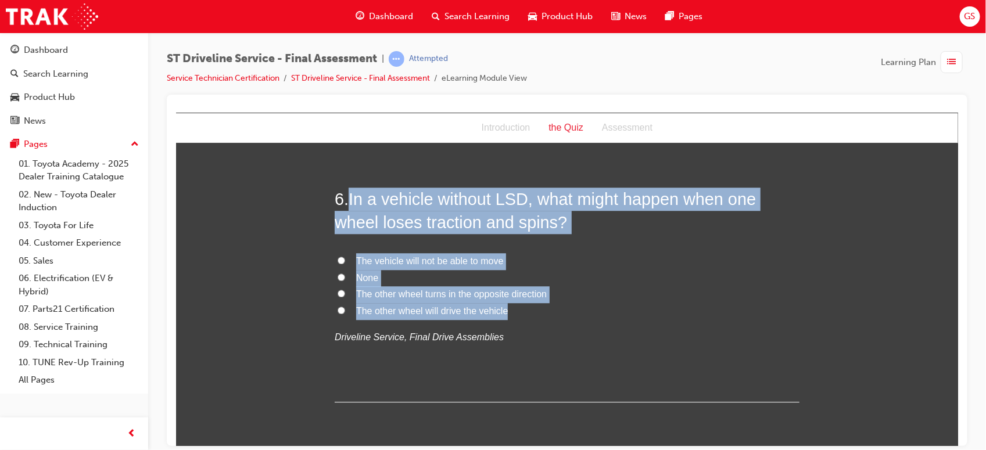
drag, startPoint x: 343, startPoint y: 198, endPoint x: 499, endPoint y: 313, distance: 194.0
click at [499, 313] on div "6 . In a vehicle without LSD, what might happen when one wheel loses traction a…" at bounding box center [566, 294] width 465 height 215
click at [409, 293] on span "The other wheel turns in the opposite direction" at bounding box center [450, 294] width 190 height 10
click at [344, 293] on input "The other wheel turns in the opposite direction" at bounding box center [341, 293] width 8 height 8
radio input "true"
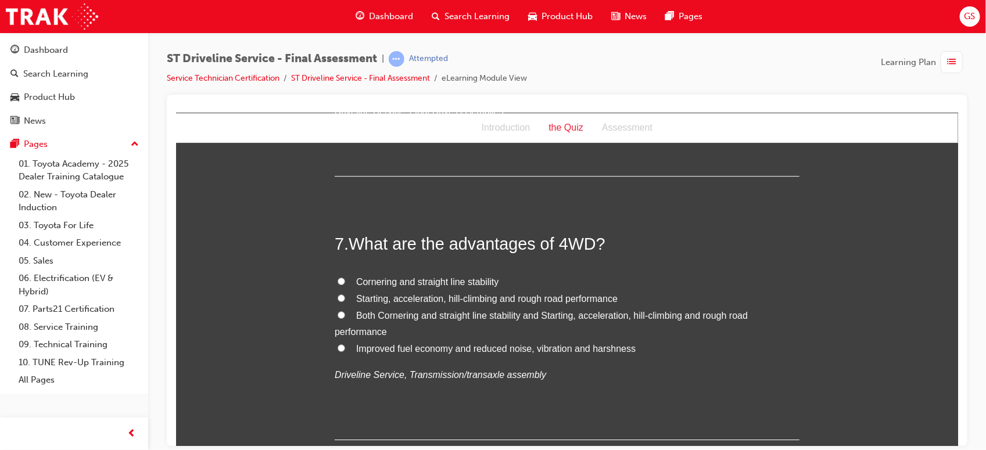
scroll to position [1607, 0]
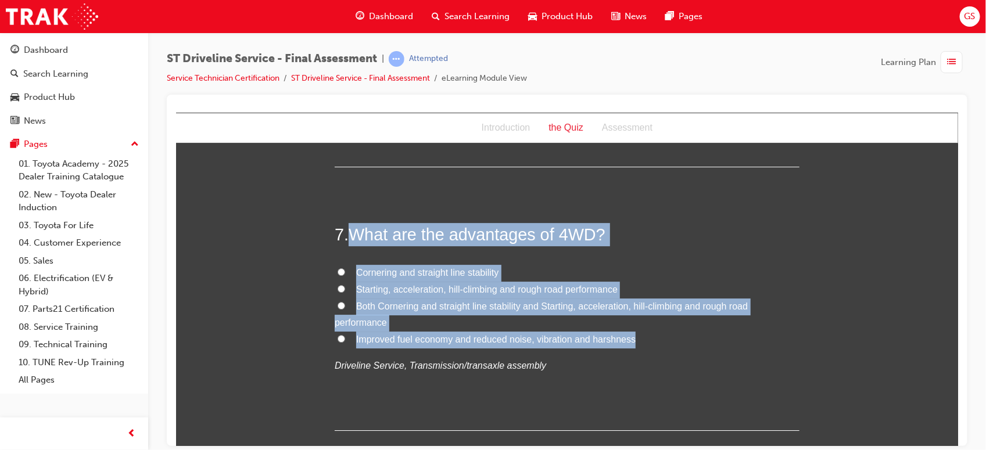
drag, startPoint x: 346, startPoint y: 229, endPoint x: 643, endPoint y: 339, distance: 317.2
click at [643, 339] on div "7 . What are the advantages of 4WD? Cornering and straight line stability Start…" at bounding box center [566, 326] width 465 height 208
click at [395, 305] on span "Both Cornering and straight line stability and Starting, acceleration, hill-cli…" at bounding box center [540, 314] width 413 height 27
click at [344, 305] on input "Both Cornering and straight line stability and Starting, acceleration, hill-cli…" at bounding box center [341, 305] width 8 height 8
radio input "true"
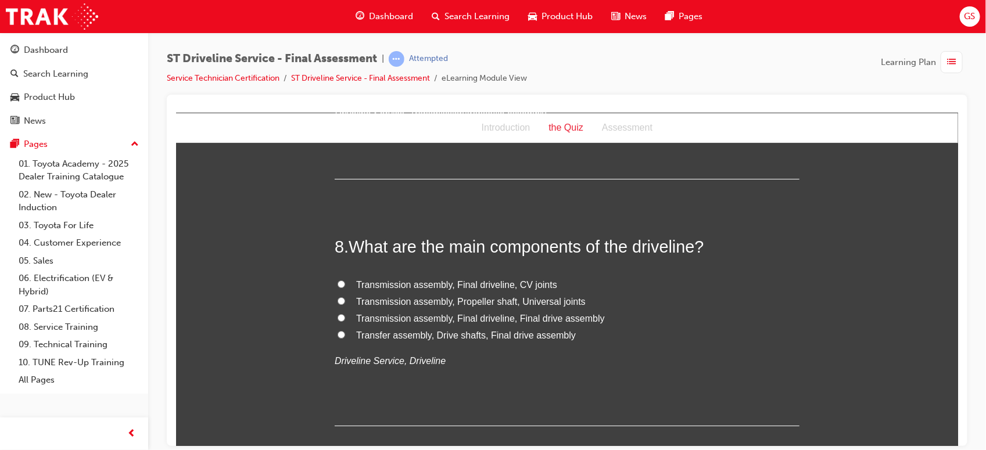
scroll to position [1859, 0]
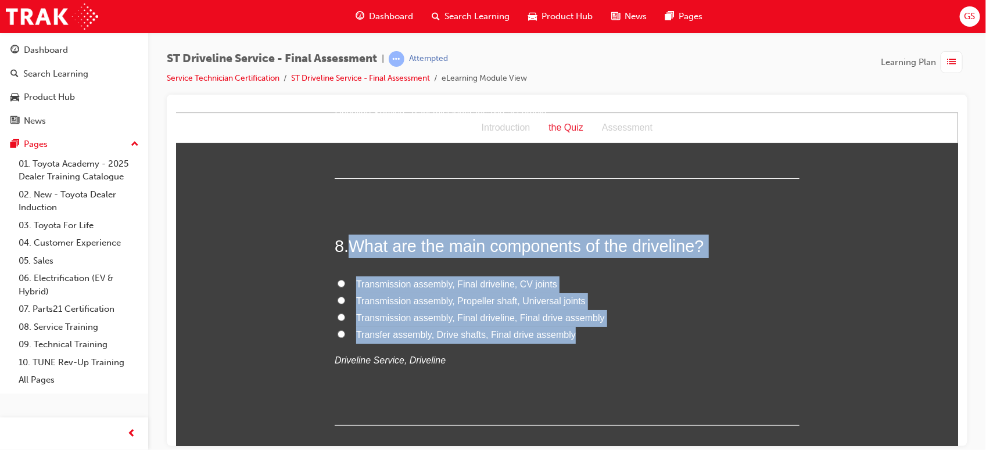
drag, startPoint x: 344, startPoint y: 238, endPoint x: 573, endPoint y: 331, distance: 247.7
click at [573, 331] on div "8 . What are the main components of the driveline? Transmission assembly, Final…" at bounding box center [566, 329] width 465 height 191
click at [382, 330] on span "Transfer assembly, Drive shafts, Final drive assembly" at bounding box center [465, 334] width 220 height 10
click at [344, 330] on input "Transfer assembly, Drive shafts, Final drive assembly" at bounding box center [341, 334] width 8 height 8
radio input "true"
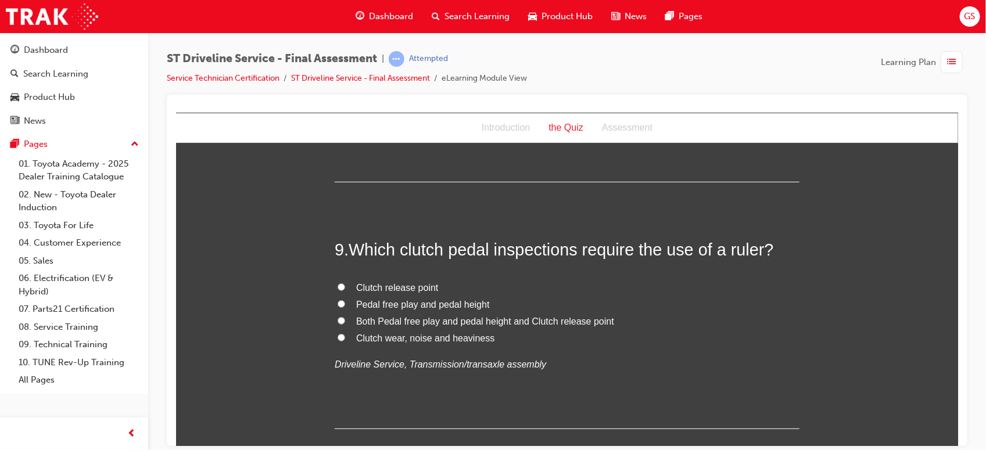
scroll to position [2103, 0]
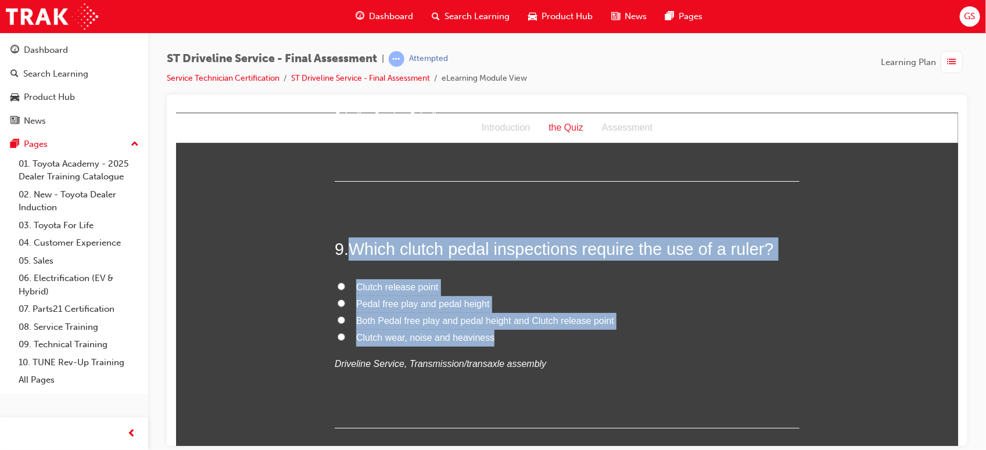
drag, startPoint x: 344, startPoint y: 243, endPoint x: 529, endPoint y: 339, distance: 208.6
click at [529, 339] on div "9 . Which clutch pedal inspections require the use of a ruler? Clutch release p…" at bounding box center [566, 332] width 465 height 191
click at [391, 304] on span "Pedal free play and pedal height" at bounding box center [422, 304] width 134 height 10
click at [344, 304] on input "Pedal free play and pedal height" at bounding box center [341, 303] width 8 height 8
radio input "true"
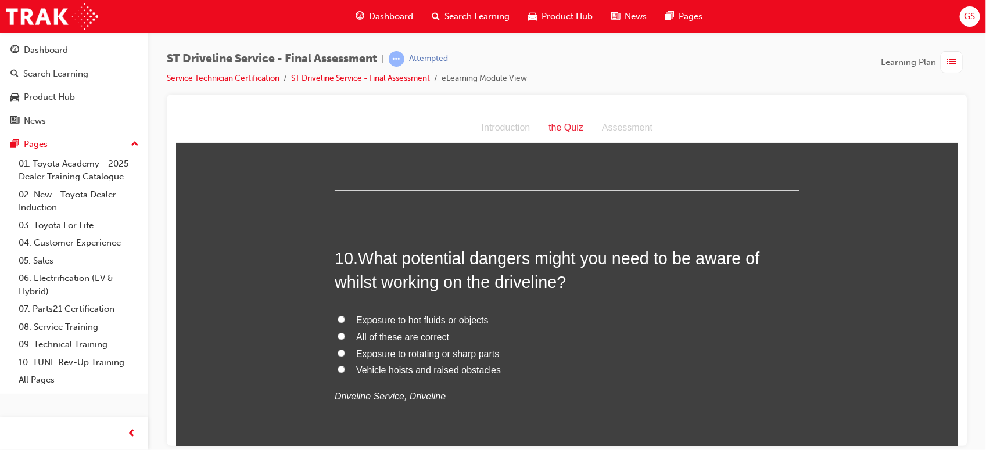
scroll to position [2341, 0]
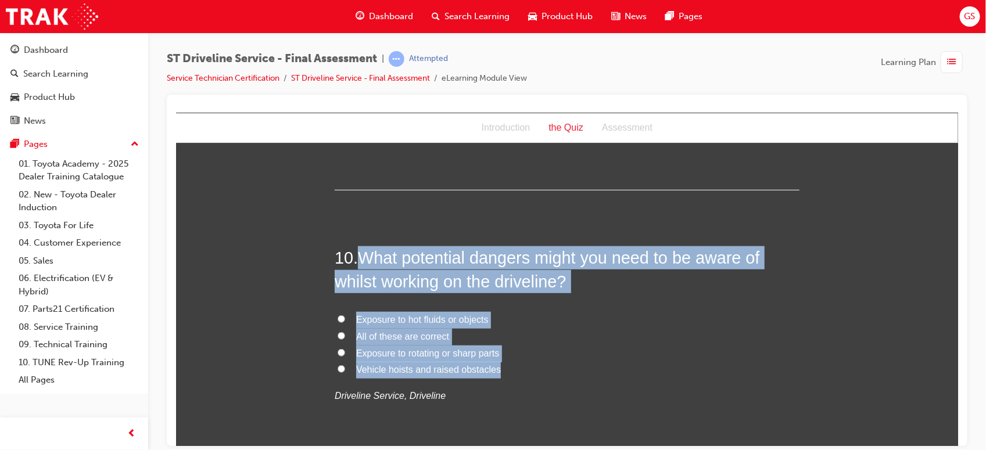
drag, startPoint x: 357, startPoint y: 255, endPoint x: 520, endPoint y: 368, distance: 199.1
click at [520, 368] on div "10 . What potential dangers might you need to be aware of whilst working on the…" at bounding box center [566, 353] width 465 height 215
click at [391, 340] on span "All of these are correct" at bounding box center [401, 336] width 93 height 10
click at [344, 339] on input "All of these are correct" at bounding box center [341, 336] width 8 height 8
radio input "true"
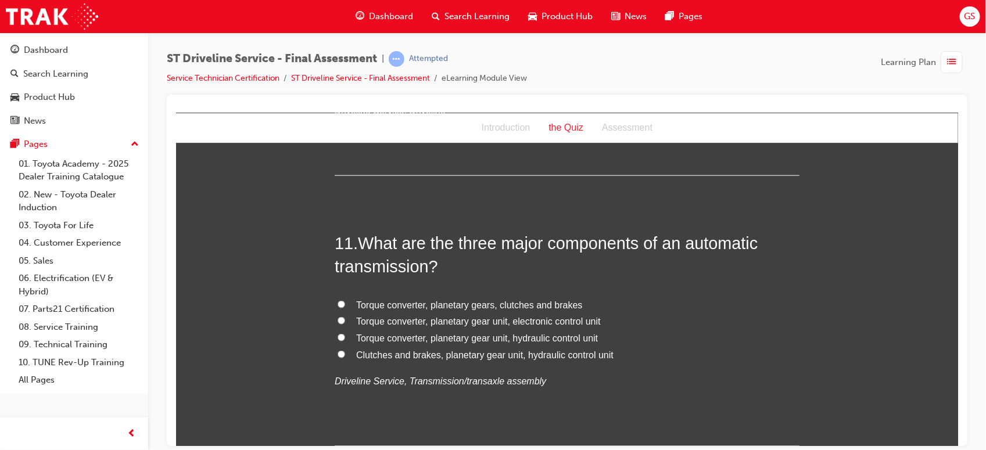
scroll to position [2627, 0]
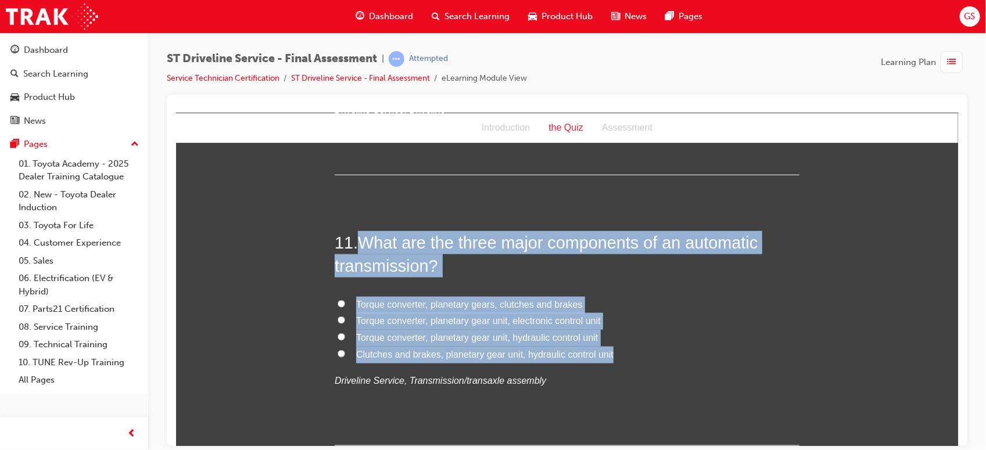
drag, startPoint x: 355, startPoint y: 236, endPoint x: 609, endPoint y: 362, distance: 283.4
click at [609, 362] on div "11 . What are the three major components of an automatic transmission? Torque c…" at bounding box center [566, 338] width 465 height 215
click at [497, 304] on span "Torque converter, planetary gears, clutches and brakes" at bounding box center [468, 304] width 227 height 10
click at [344, 304] on input "Torque converter, planetary gears, clutches and brakes" at bounding box center [341, 304] width 8 height 8
radio input "true"
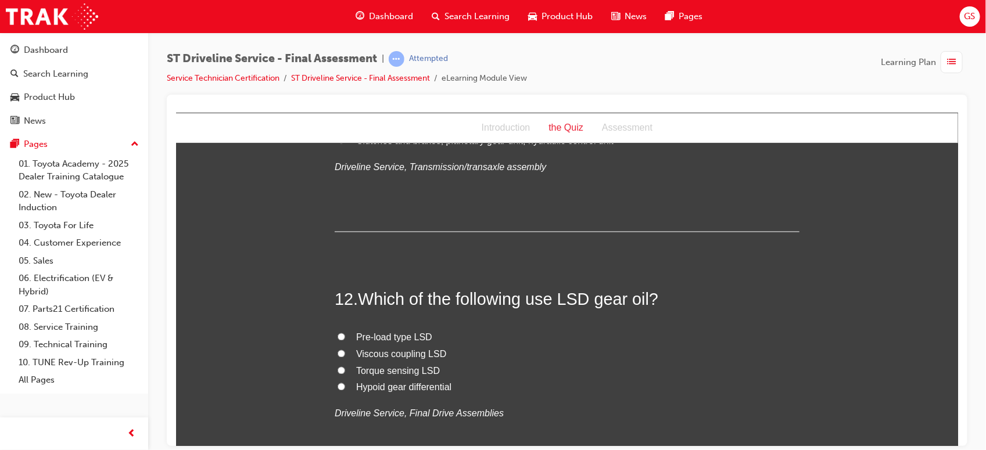
scroll to position [2841, 0]
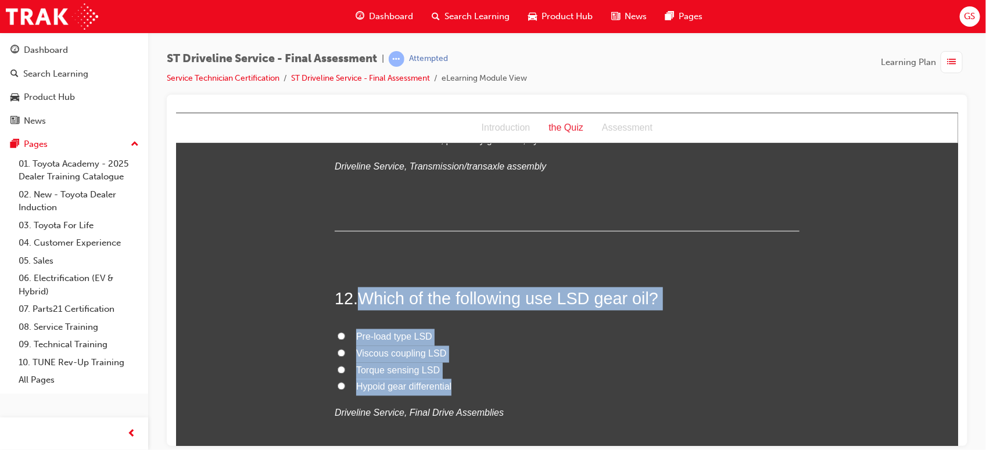
drag, startPoint x: 355, startPoint y: 293, endPoint x: 462, endPoint y: 382, distance: 139.0
click at [462, 382] on div "12 . Which of the following use LSD gear oil? Pre-load type LSD Viscous couplin…" at bounding box center [566, 382] width 465 height 191
click at [375, 337] on span "Pre-load type LSD" at bounding box center [393, 337] width 76 height 10
click at [344, 337] on input "Pre-load type LSD" at bounding box center [341, 336] width 8 height 8
radio input "true"
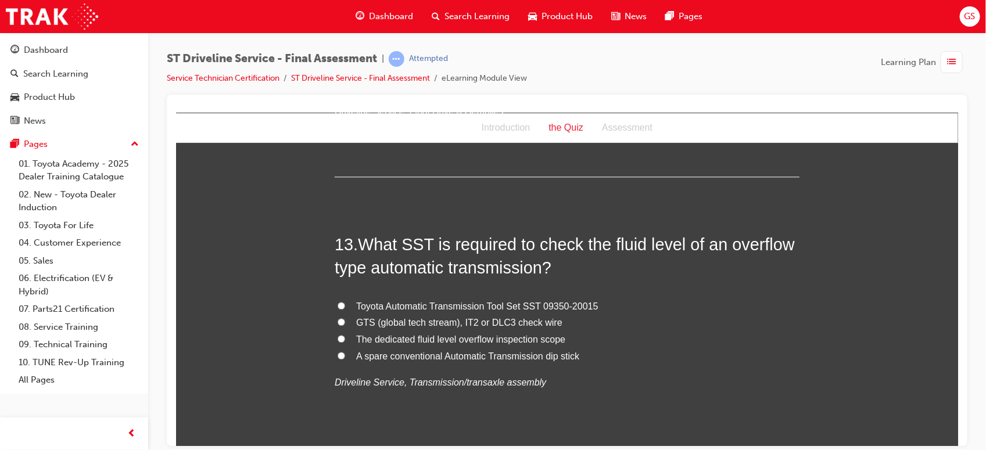
scroll to position [3143, 0]
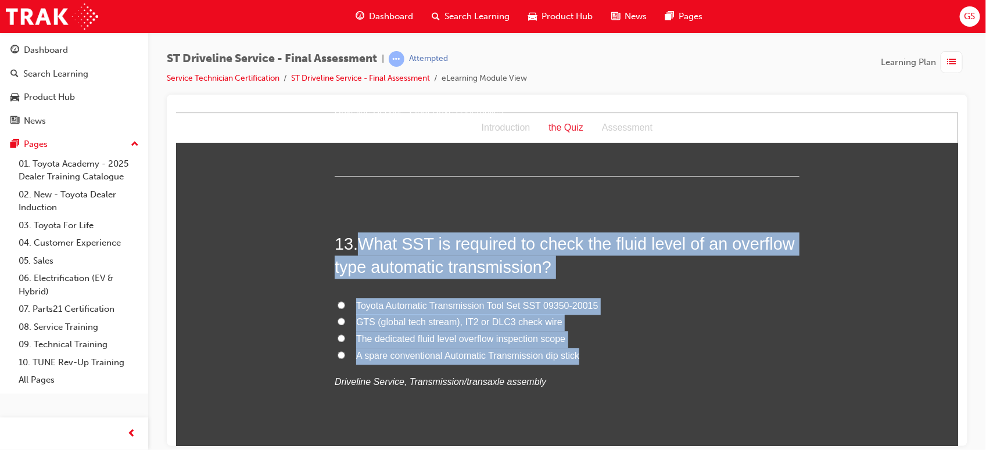
drag, startPoint x: 351, startPoint y: 237, endPoint x: 576, endPoint y: 351, distance: 251.9
click at [576, 351] on div "13 . What SST is required to check the fluid level of an overflow type automati…" at bounding box center [566, 339] width 465 height 215
click at [409, 304] on span "Toyota Automatic Transmission Tool Set SST 09350-20015" at bounding box center [476, 305] width 242 height 10
click at [344, 304] on input "Toyota Automatic Transmission Tool Set SST 09350-20015" at bounding box center [341, 305] width 8 height 8
radio input "true"
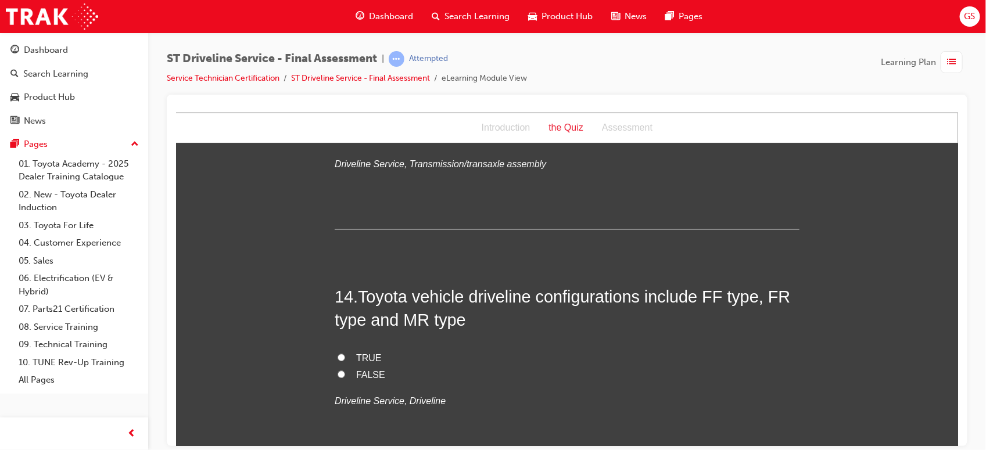
scroll to position [3362, 0]
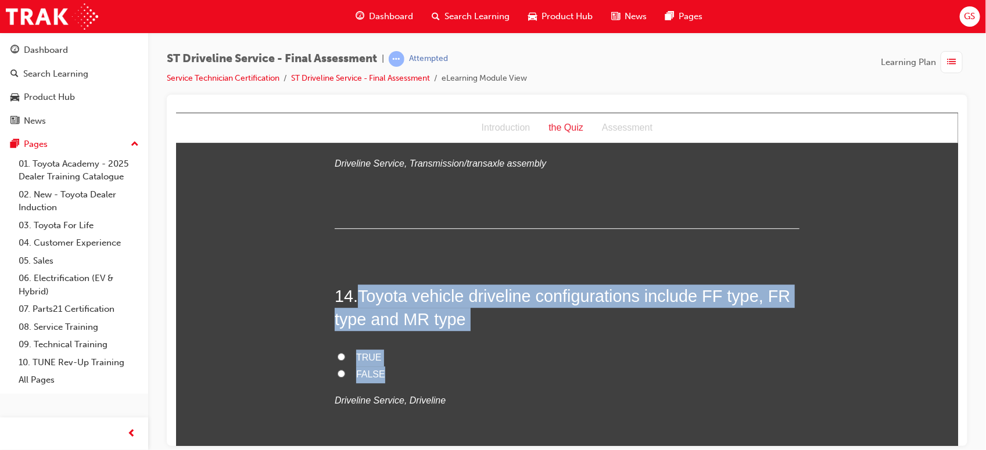
drag, startPoint x: 355, startPoint y: 287, endPoint x: 383, endPoint y: 373, distance: 90.4
click at [383, 373] on div "14 . Toyota vehicle driveline configurations include FF type, FR type and MR ty…" at bounding box center [566, 374] width 465 height 181
click at [355, 354] on span "TRUE" at bounding box center [368, 357] width 26 height 10
click at [344, 354] on input "TRUE" at bounding box center [341, 357] width 8 height 8
radio input "true"
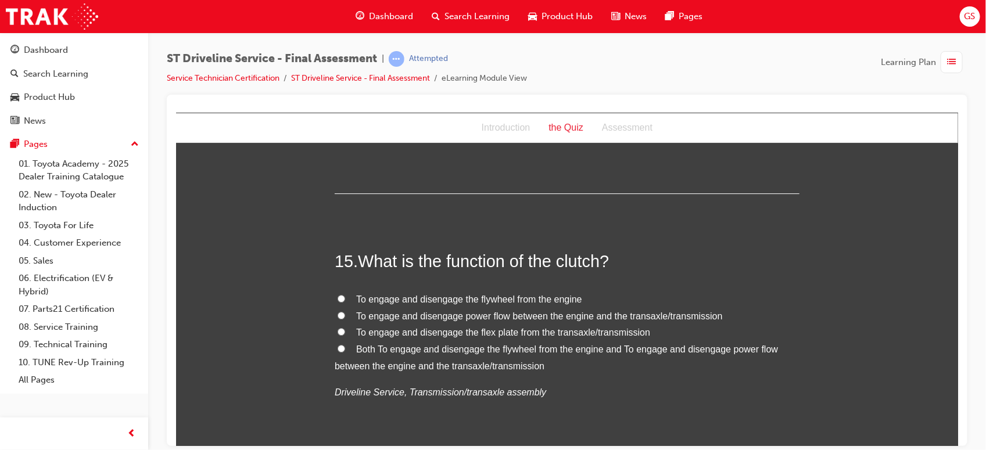
scroll to position [3636, 0]
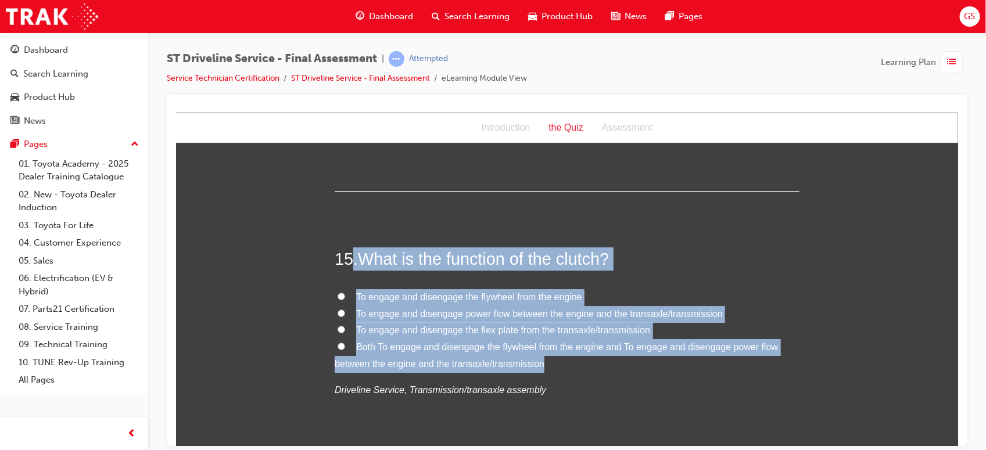
drag, startPoint x: 350, startPoint y: 250, endPoint x: 549, endPoint y: 368, distance: 231.2
click at [549, 368] on div "15 . What is the function of the clutch? To engage and disengage the flywheel f…" at bounding box center [566, 351] width 465 height 208
click at [556, 317] on span "To engage and disengage power flow between the engine and the transaxle/transmi…" at bounding box center [538, 313] width 366 height 10
click at [344, 317] on input "To engage and disengage power flow between the engine and the transaxle/transmi…" at bounding box center [341, 313] width 8 height 8
radio input "true"
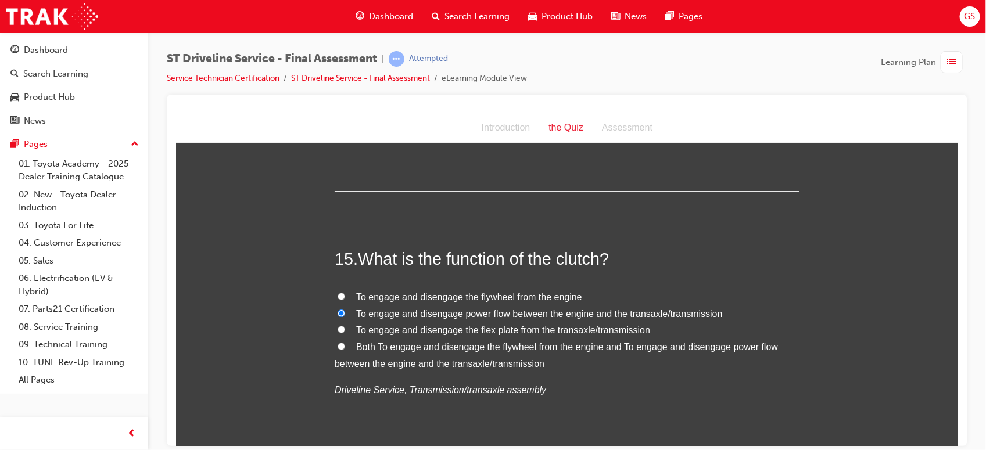
click at [556, 317] on span "To engage and disengage power flow between the engine and the transaxle/transmi…" at bounding box center [538, 313] width 366 height 10
click at [344, 317] on input "To engage and disengage power flow between the engine and the transaxle/transmi…" at bounding box center [341, 313] width 8 height 8
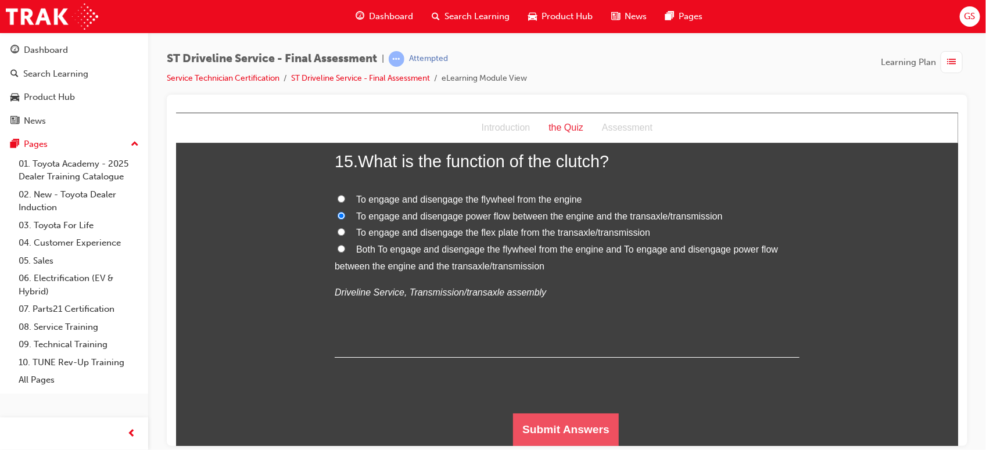
click at [555, 434] on button "Submit Answers" at bounding box center [565, 429] width 106 height 33
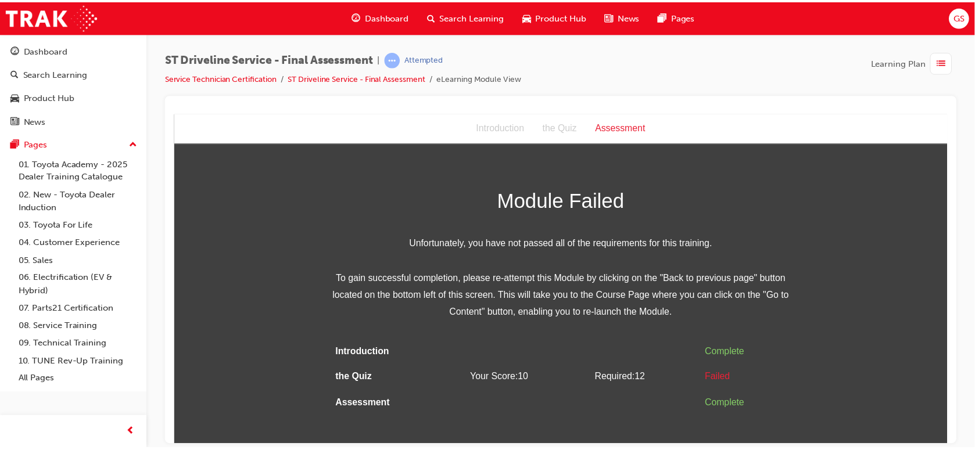
scroll to position [0, 0]
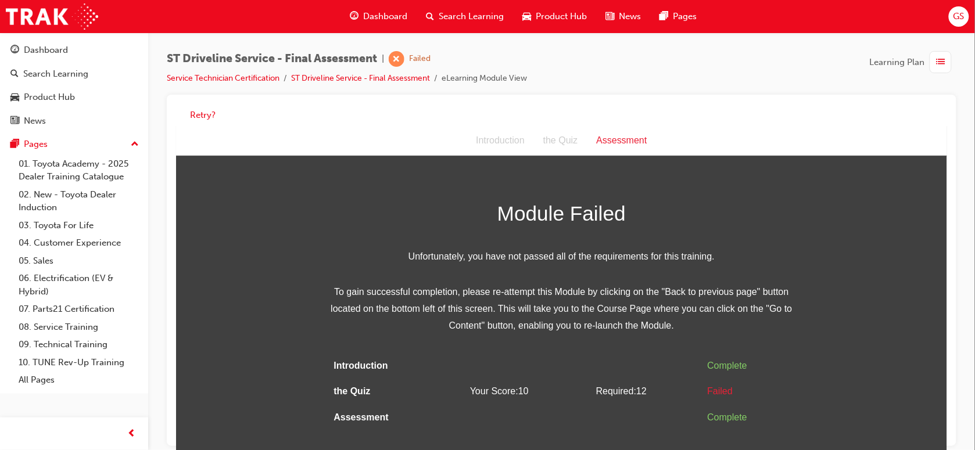
click at [946, 62] on div "button" at bounding box center [940, 62] width 22 height 22
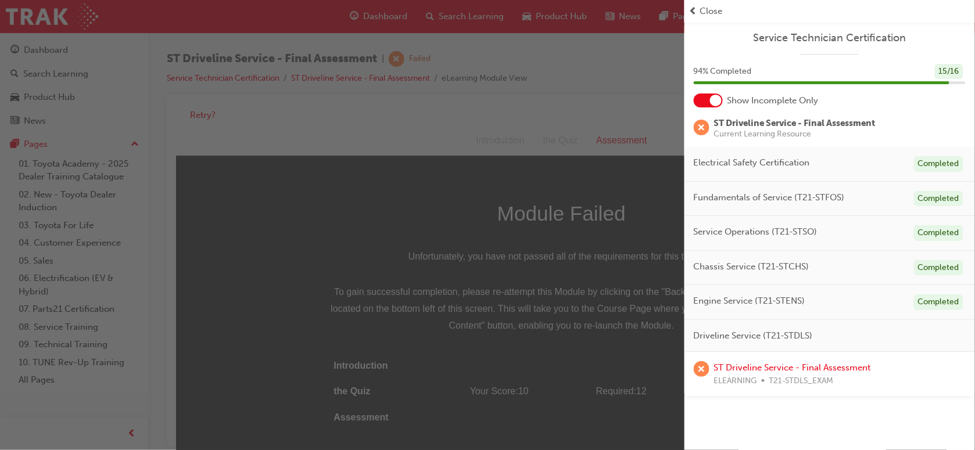
click at [648, 132] on div "button" at bounding box center [342, 225] width 684 height 450
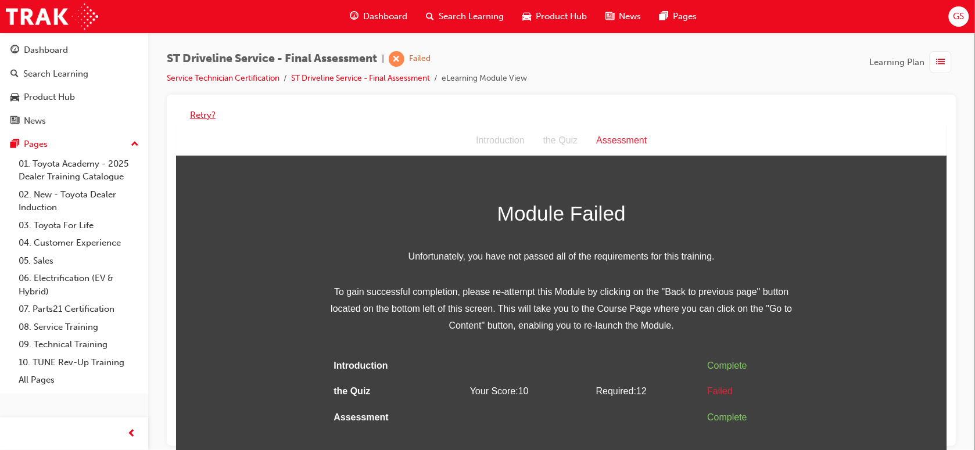
click at [199, 113] on button "Retry?" at bounding box center [203, 115] width 26 height 13
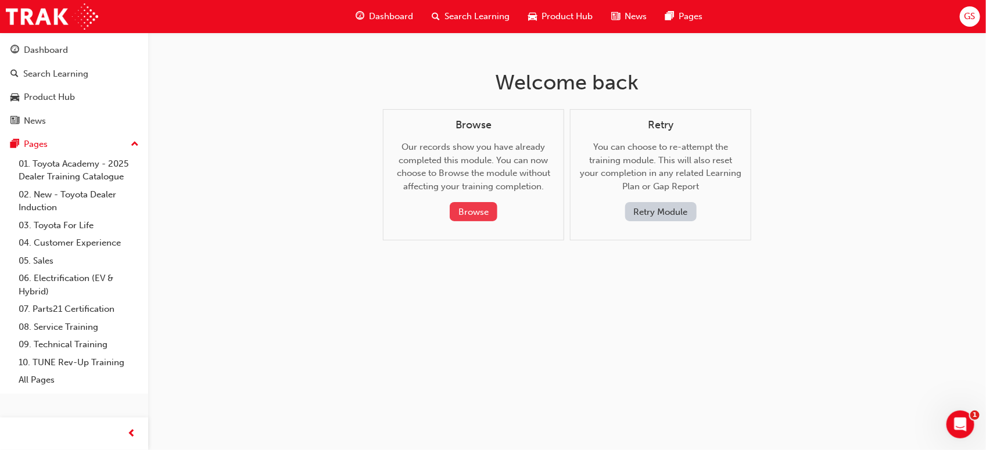
click at [482, 209] on button "Browse" at bounding box center [474, 211] width 48 height 19
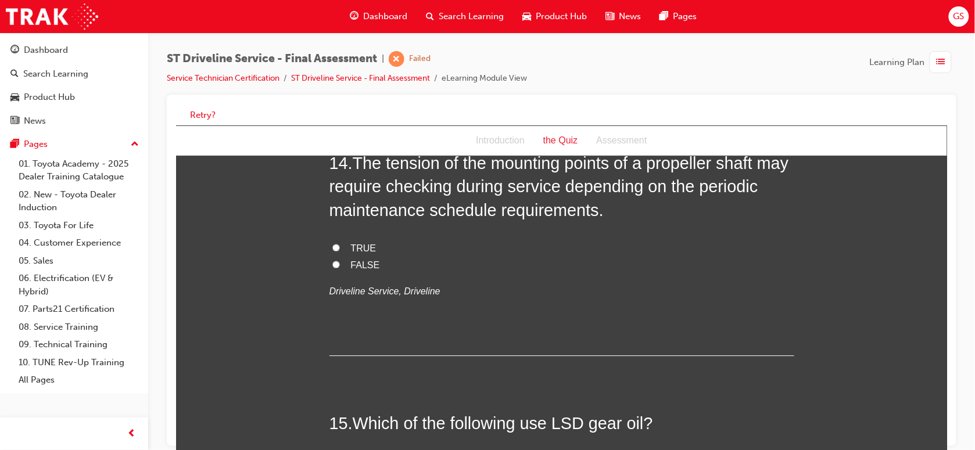
scroll to position [3736, 0]
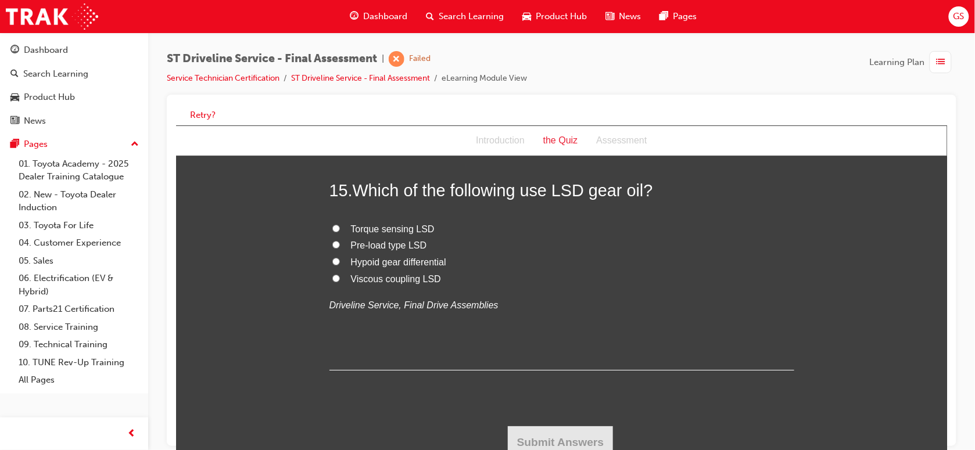
click at [394, 307] on em "Driveline Service, Final Drive Assemblies" at bounding box center [413, 305] width 169 height 10
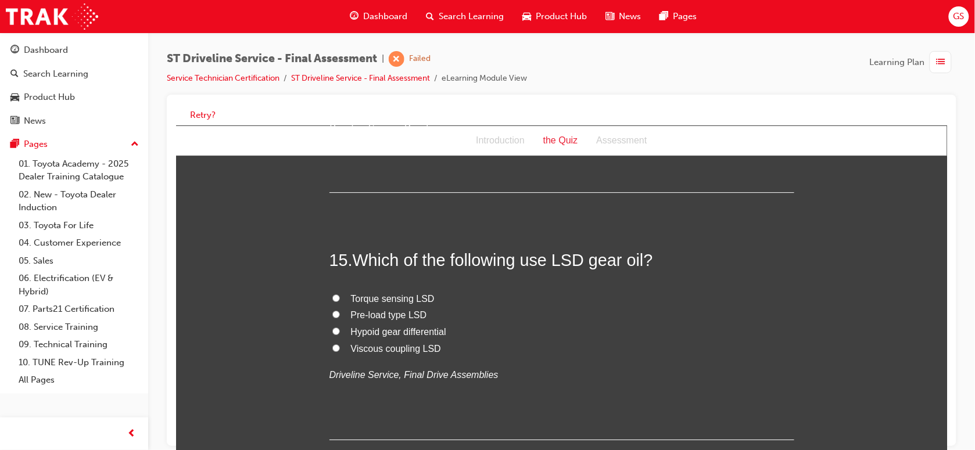
scroll to position [3669, 0]
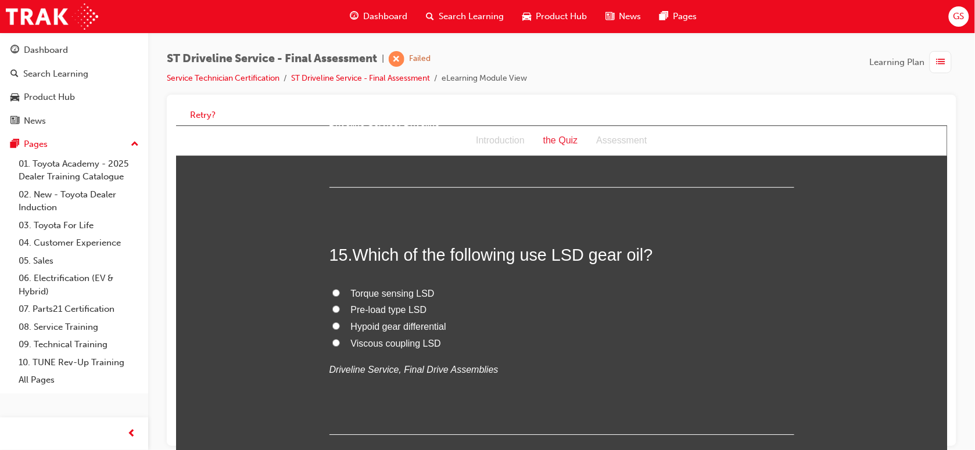
click at [407, 297] on span "Torque sensing LSD" at bounding box center [392, 293] width 84 height 10
click at [339, 296] on input "Torque sensing LSD" at bounding box center [336, 293] width 8 height 8
radio input "true"
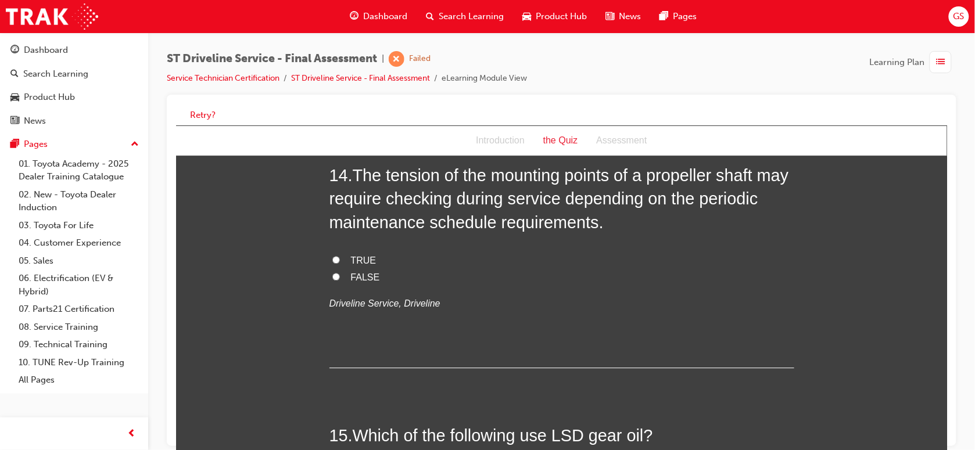
scroll to position [3486, 0]
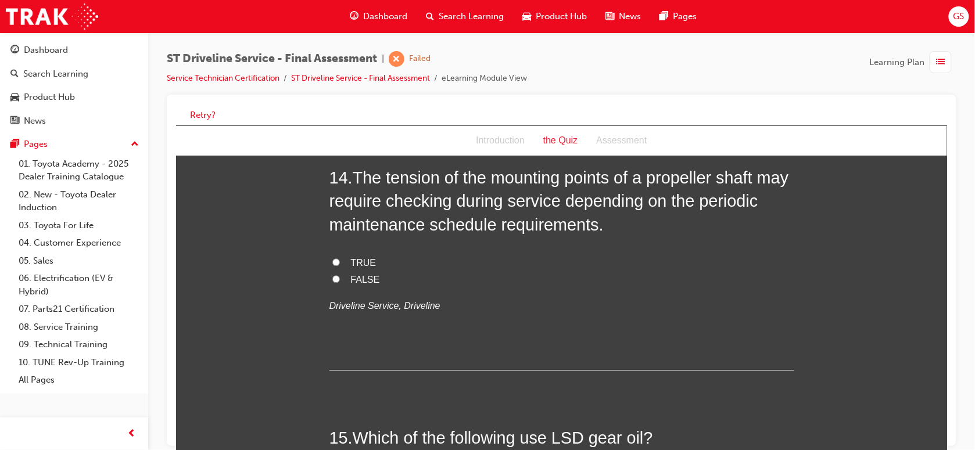
click at [350, 263] on span "TRUE" at bounding box center [363, 262] width 26 height 10
click at [339, 263] on input "TRUE" at bounding box center [336, 262] width 8 height 8
radio input "true"
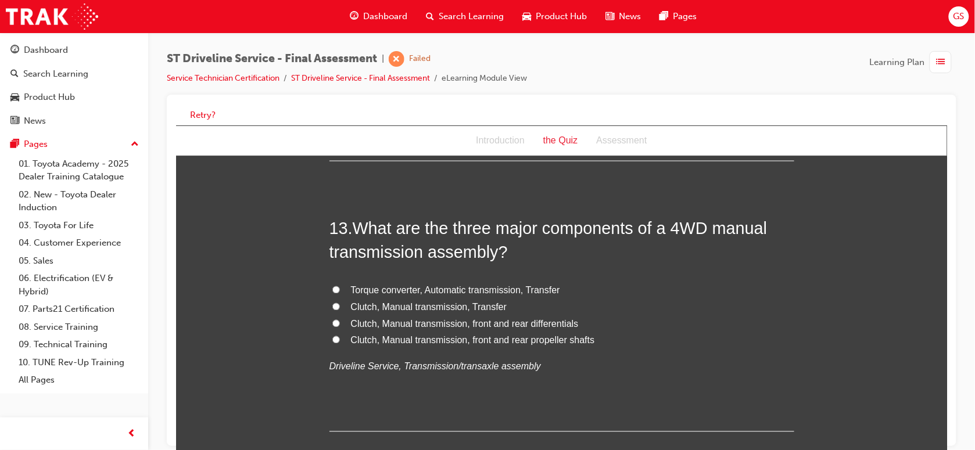
scroll to position [3163, 0]
click at [419, 307] on span "Clutch, Manual transmission, Transfer" at bounding box center [428, 308] width 156 height 10
click at [339, 307] on input "Clutch, Manual transmission, Transfer" at bounding box center [336, 307] width 8 height 8
radio input "true"
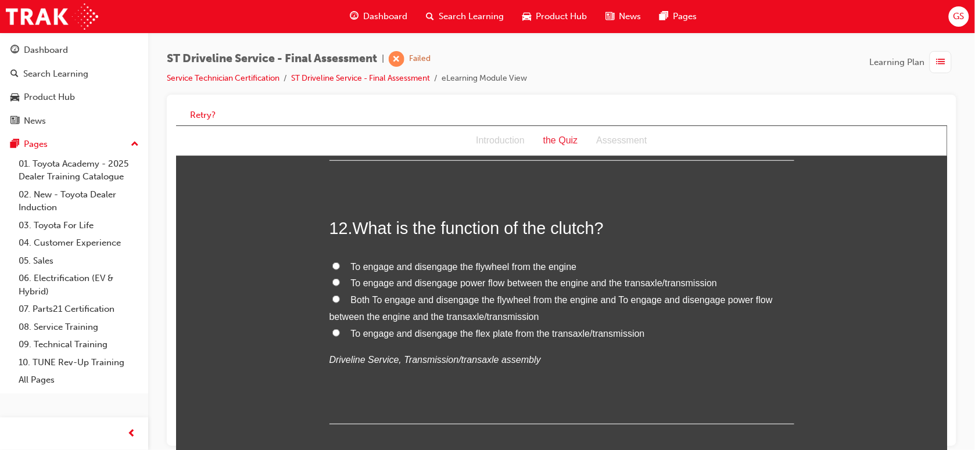
scroll to position [2900, 0]
click at [419, 307] on span "Both To engage and disengage the flywheel from the engine and To engage and dis…" at bounding box center [550, 309] width 443 height 27
click at [339, 304] on input "Both To engage and disengage the flywheel from the engine and To engage and dis…" at bounding box center [336, 300] width 8 height 8
radio input "true"
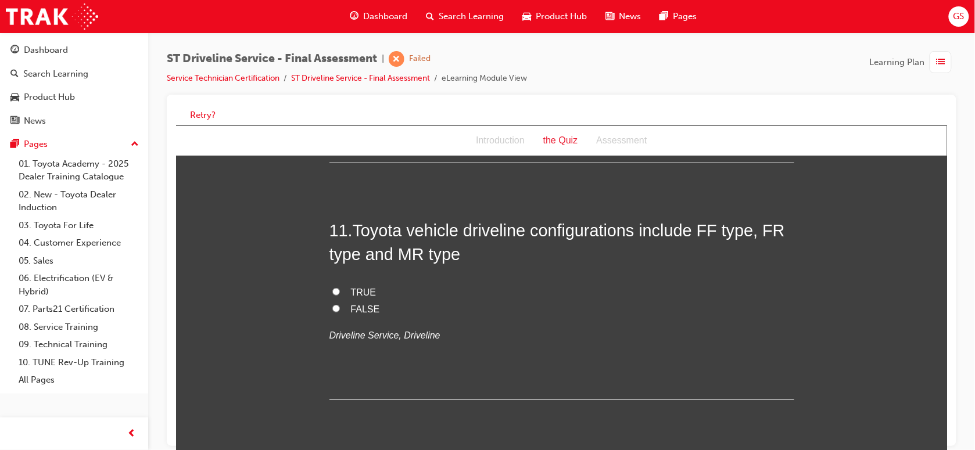
scroll to position [2661, 0]
click at [350, 292] on span "TRUE" at bounding box center [363, 292] width 26 height 10
click at [339, 292] on input "TRUE" at bounding box center [336, 292] width 8 height 8
radio input "true"
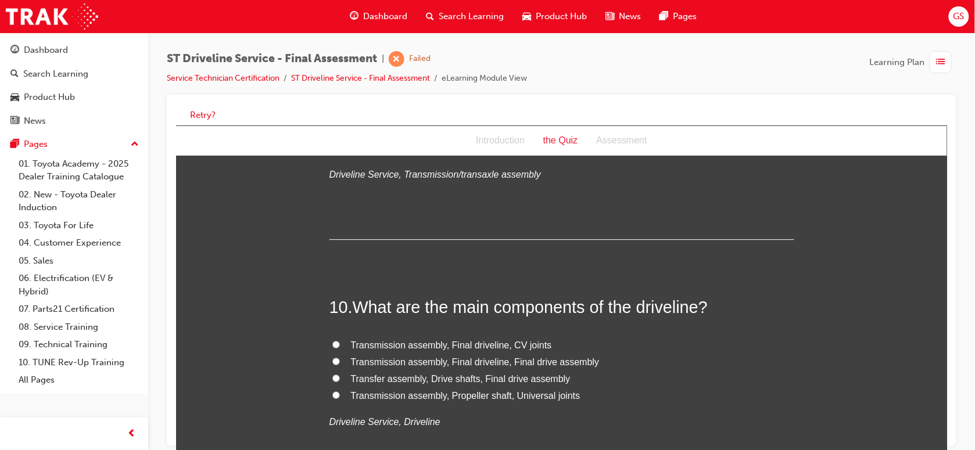
scroll to position [2335, 0]
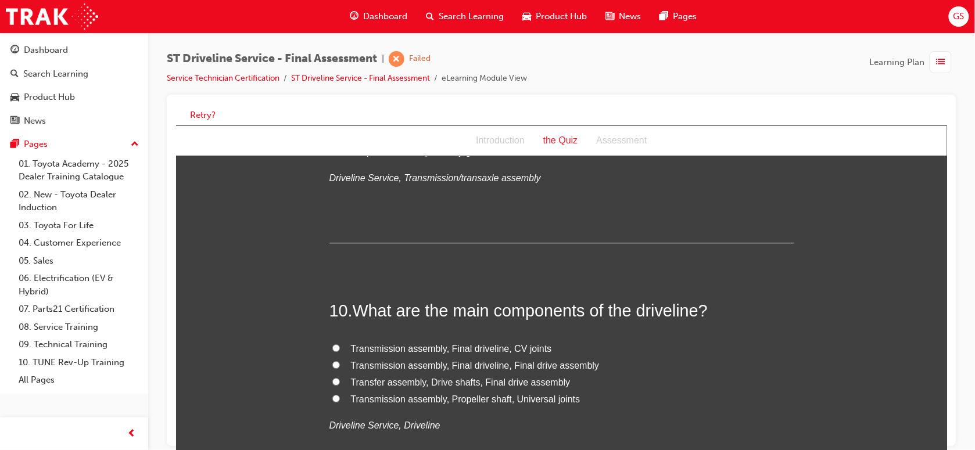
click at [483, 348] on span "Transmission assembly, Final driveline, CV joints" at bounding box center [450, 348] width 201 height 10
click at [339, 348] on input "Transmission assembly, Final driveline, CV joints" at bounding box center [336, 348] width 8 height 8
radio input "true"
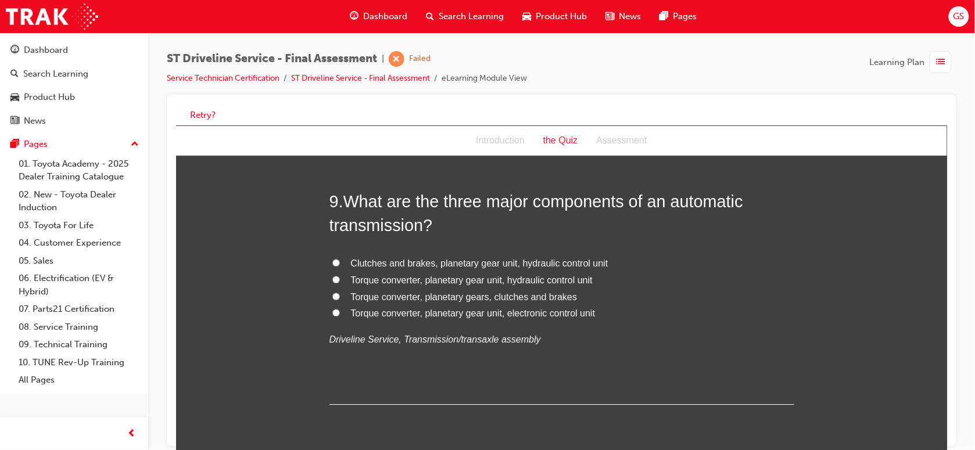
scroll to position [2170, 0]
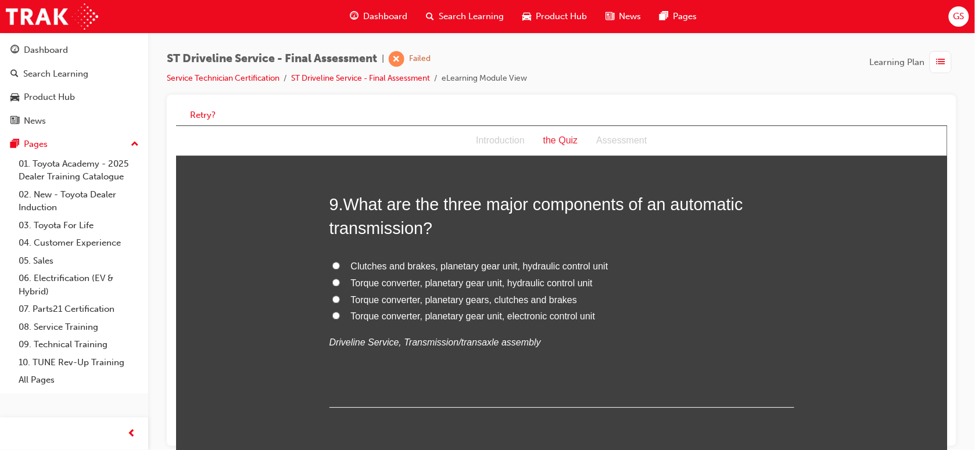
click at [477, 283] on span "Torque converter, planetary gear unit, hydraulic control unit" at bounding box center [471, 283] width 242 height 10
click at [339, 283] on input "Torque converter, planetary gear unit, hydraulic control unit" at bounding box center [336, 282] width 8 height 8
radio input "true"
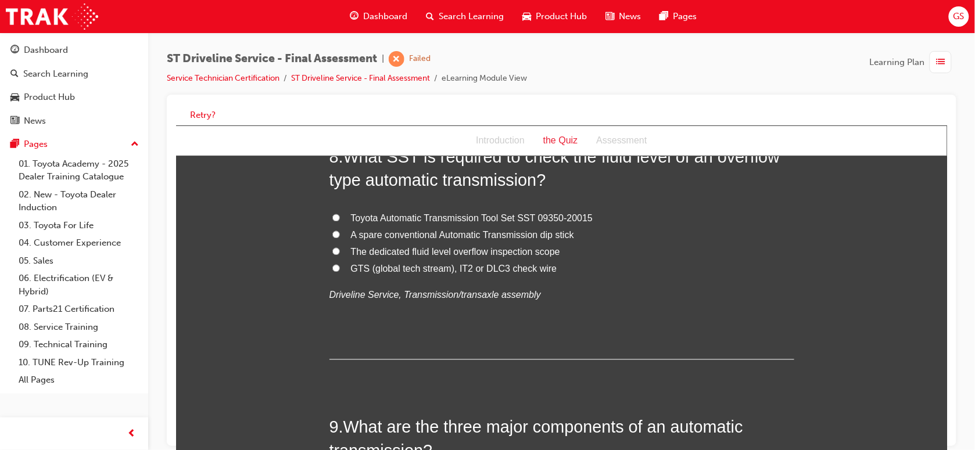
scroll to position [1935, 0]
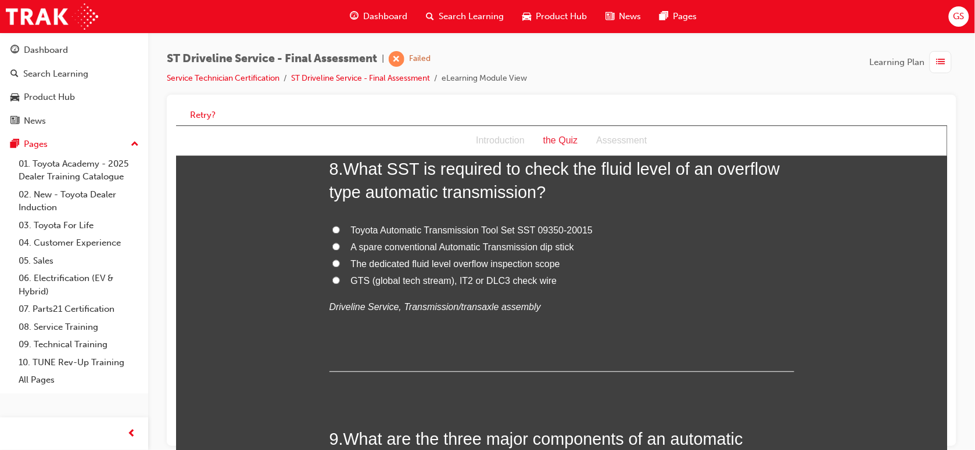
click at [508, 227] on span "Toyota Automatic Transmission Tool Set SST 09350-20015" at bounding box center [471, 230] width 242 height 10
click at [339, 227] on input "Toyota Automatic Transmission Tool Set SST 09350-20015" at bounding box center [336, 230] width 8 height 8
radio input "true"
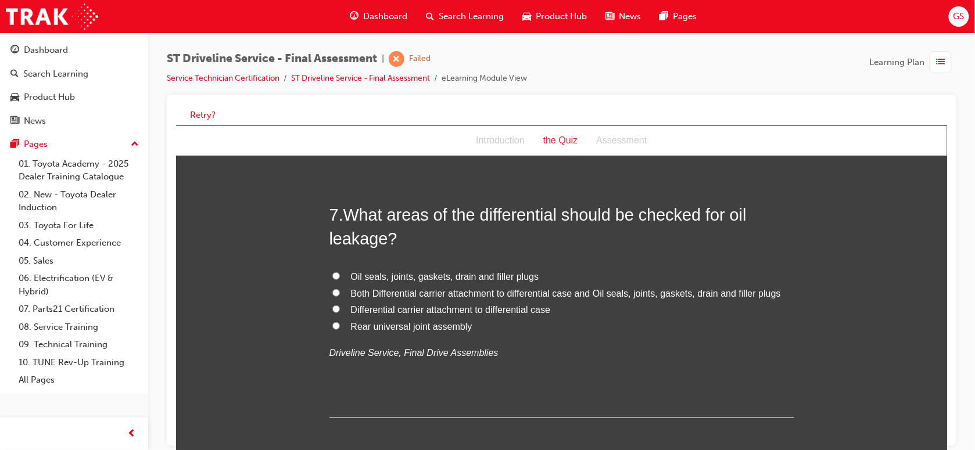
scroll to position [1619, 0]
click at [523, 290] on span "Both Differential carrier attachment to differential case and Oil seals, joints…" at bounding box center [565, 294] width 430 height 10
click at [339, 290] on input "Both Differential carrier attachment to differential case and Oil seals, joints…" at bounding box center [336, 293] width 8 height 8
radio input "true"
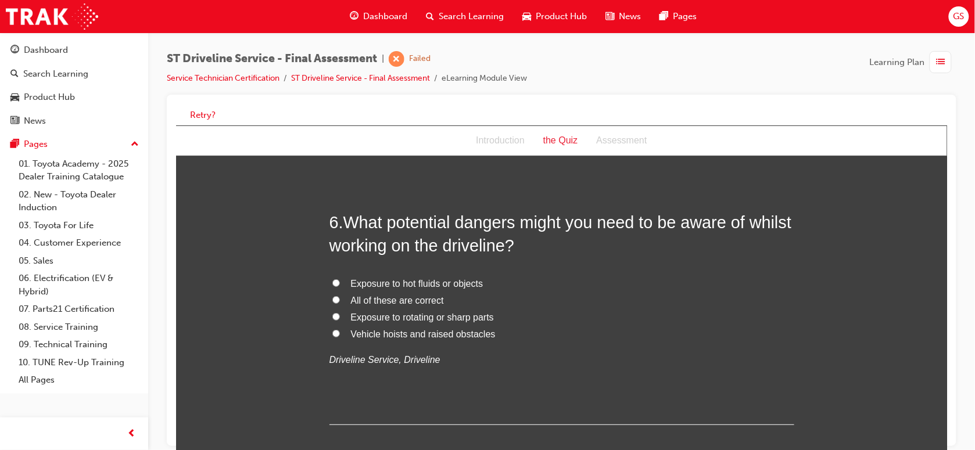
scroll to position [1340, 0]
click at [427, 303] on span "All of these are correct" at bounding box center [396, 301] width 93 height 10
click at [339, 303] on input "All of these are correct" at bounding box center [336, 301] width 8 height 8
radio input "true"
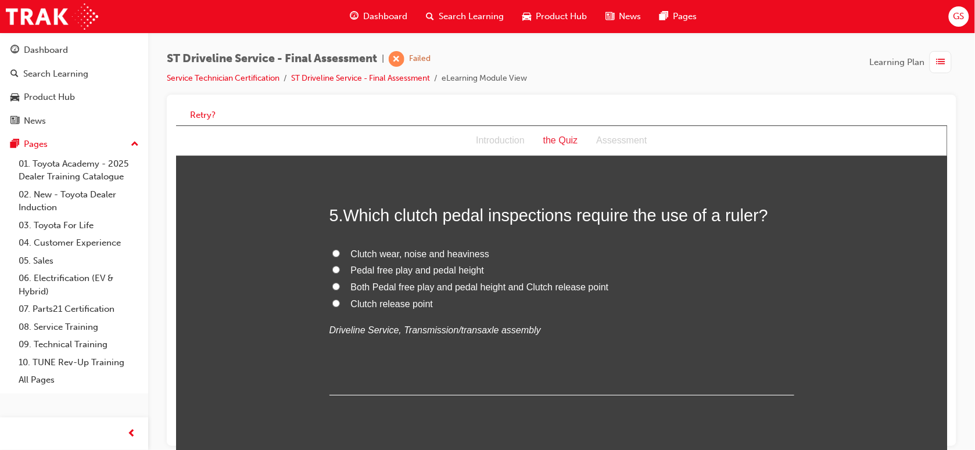
scroll to position [1099, 0]
click at [410, 274] on span "Pedal free play and pedal height" at bounding box center [417, 272] width 134 height 10
click at [339, 274] on input "Pedal free play and pedal height" at bounding box center [336, 272] width 8 height 8
radio input "true"
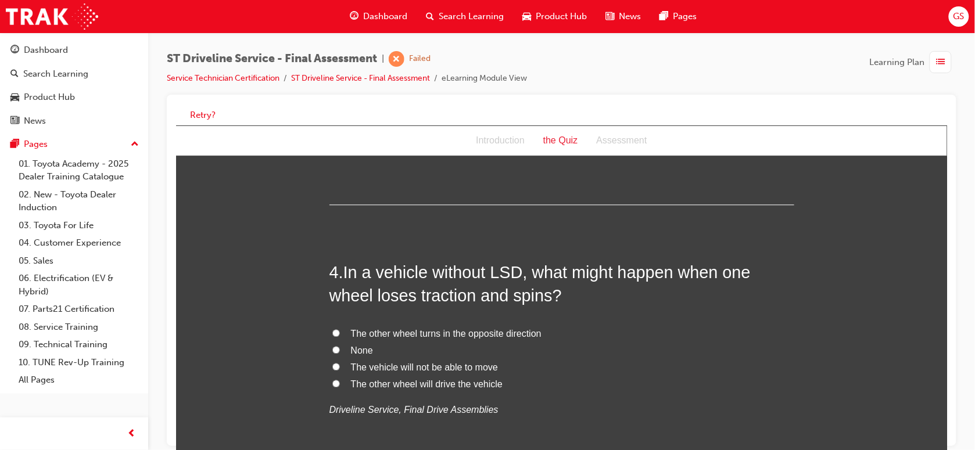
scroll to position [774, 0]
click at [401, 364] on span "The vehicle will not be able to move" at bounding box center [423, 367] width 147 height 10
click at [339, 364] on input "The vehicle will not be able to move" at bounding box center [336, 367] width 8 height 8
radio input "true"
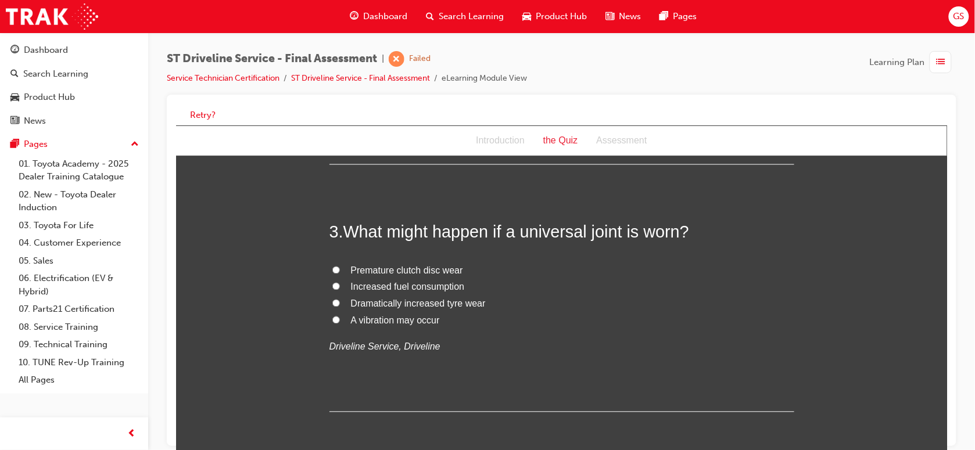
scroll to position [565, 0]
click at [415, 323] on span "A vibration may occur" at bounding box center [394, 322] width 89 height 10
click at [339, 323] on input "A vibration may occur" at bounding box center [336, 322] width 8 height 8
radio input "true"
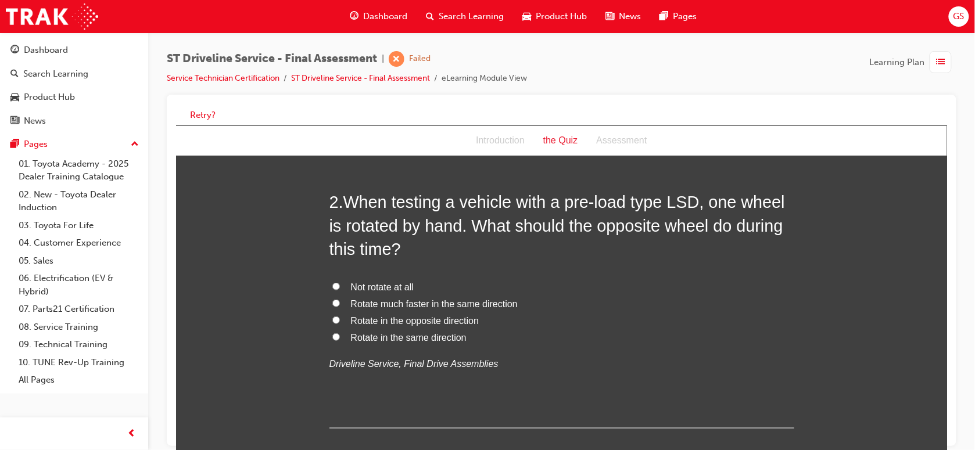
scroll to position [303, 0]
click at [445, 333] on span "Rotate in the same direction" at bounding box center [408, 338] width 116 height 10
click at [339, 333] on input "Rotate in the same direction" at bounding box center [336, 337] width 8 height 8
radio input "true"
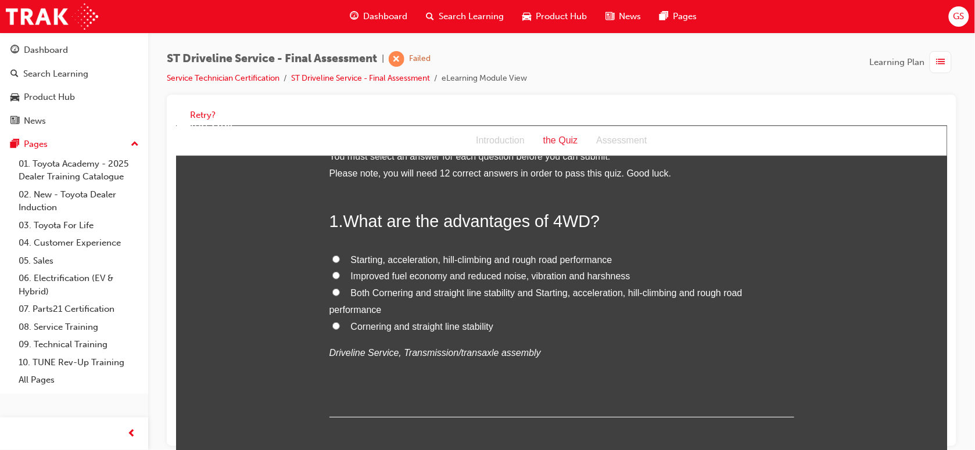
scroll to position [0, 0]
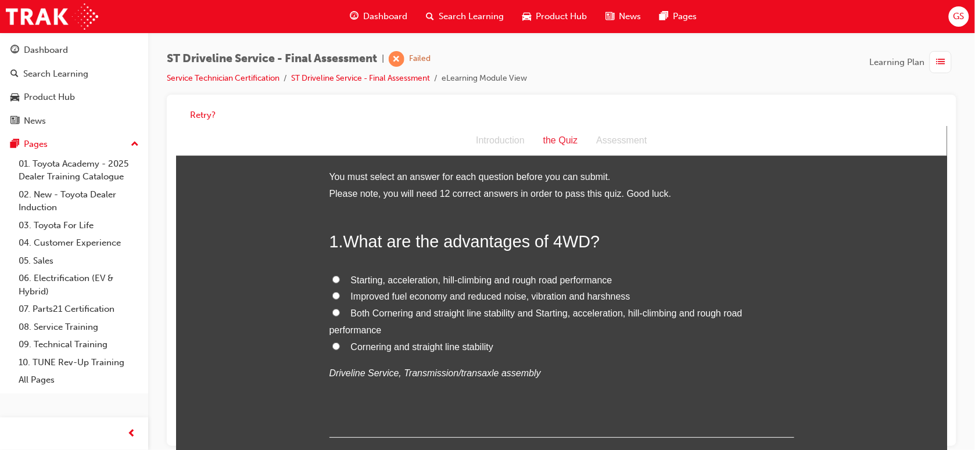
click at [416, 276] on span "Starting, acceleration, hill-climbing and rough road performance" at bounding box center [480, 280] width 261 height 10
click at [339, 276] on input "Starting, acceleration, hill-climbing and rough road performance" at bounding box center [336, 279] width 8 height 8
radio input "true"
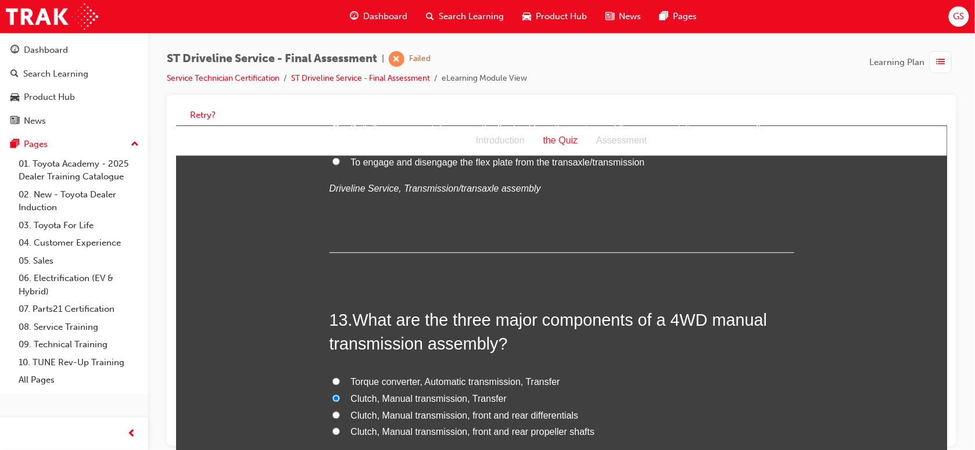
scroll to position [3736, 0]
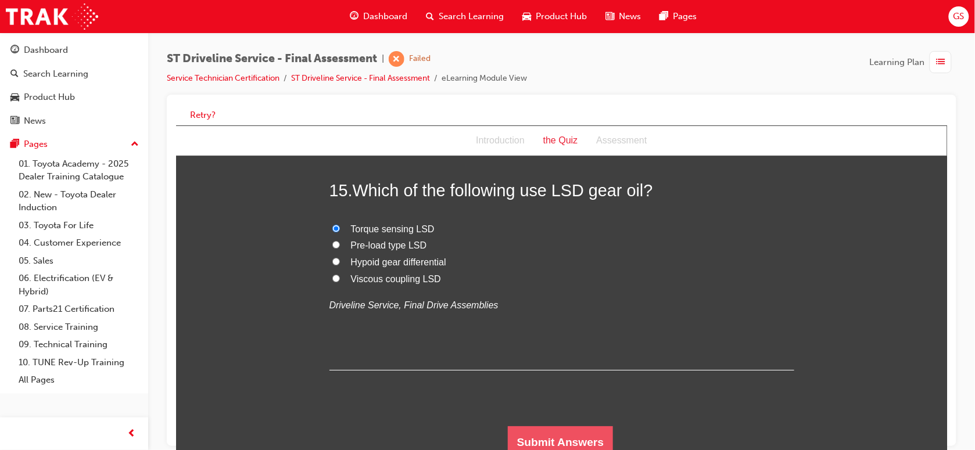
click at [566, 433] on button "Submit Answers" at bounding box center [560, 442] width 106 height 33
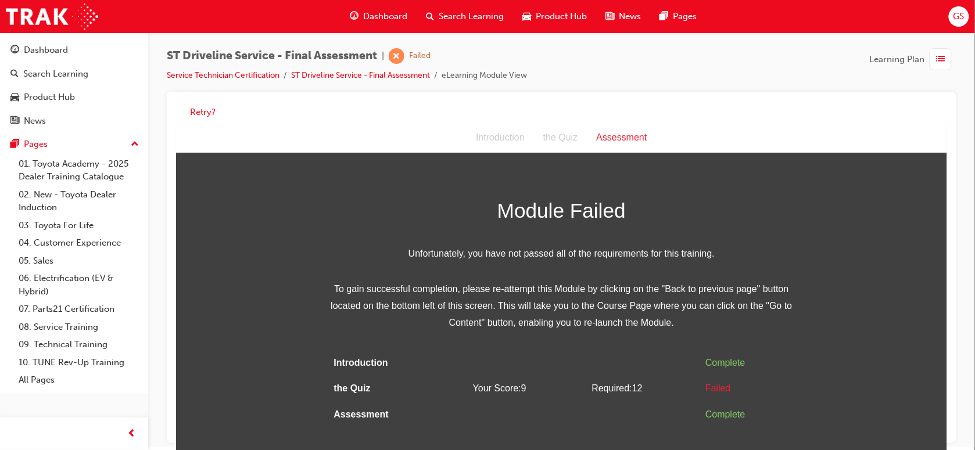
scroll to position [0, 0]
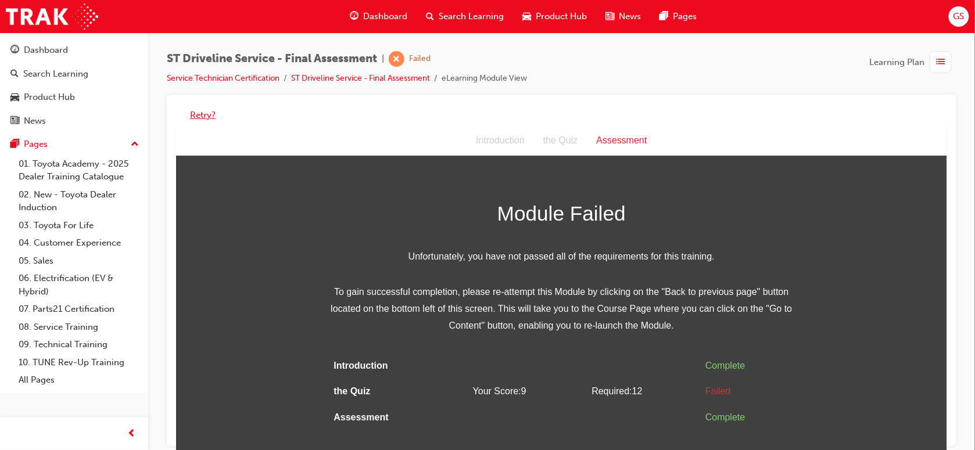
click at [196, 117] on button "Retry?" at bounding box center [203, 115] width 26 height 13
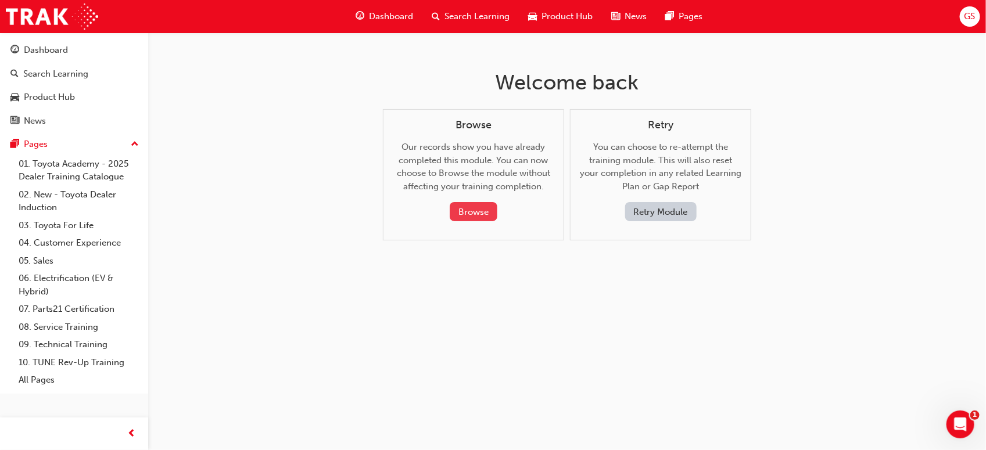
click at [485, 210] on button "Browse" at bounding box center [474, 211] width 48 height 19
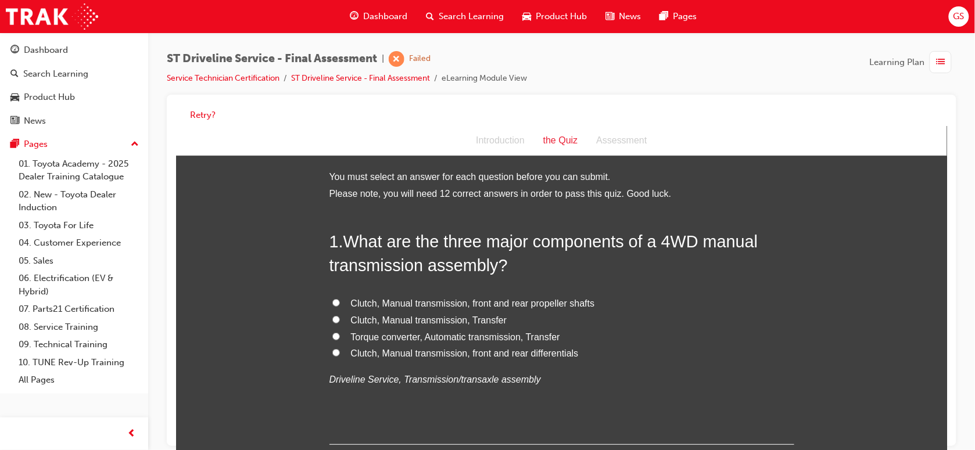
click at [401, 335] on span "Torque converter, Automatic transmission, Transfer" at bounding box center [454, 337] width 209 height 10
click at [339, 335] on input "Torque converter, Automatic transmission, Transfer" at bounding box center [336, 336] width 8 height 8
radio input "true"
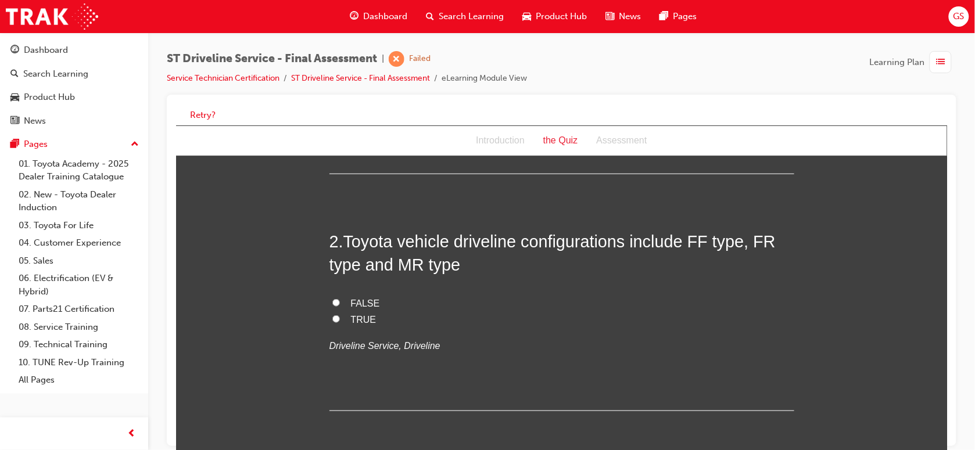
scroll to position [271, 0]
click at [357, 320] on span "TRUE" at bounding box center [363, 319] width 26 height 10
click at [339, 320] on input "TRUE" at bounding box center [336, 318] width 8 height 8
radio input "true"
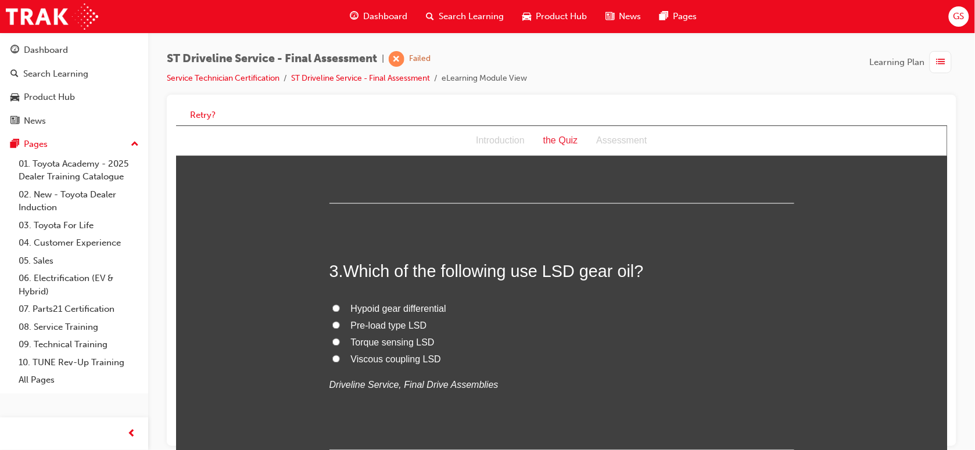
scroll to position [479, 0]
click at [357, 320] on span "Pre-load type LSD" at bounding box center [388, 324] width 76 height 10
click at [339, 320] on input "Pre-load type LSD" at bounding box center [336, 324] width 8 height 8
radio input "true"
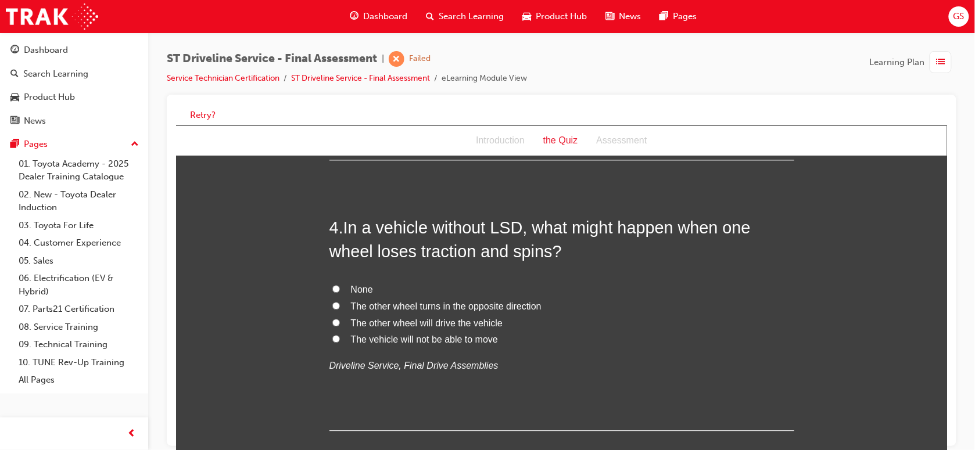
scroll to position [768, 0]
click at [418, 337] on span "The vehicle will not be able to move" at bounding box center [423, 339] width 147 height 10
click at [339, 337] on input "The vehicle will not be able to move" at bounding box center [336, 339] width 8 height 8
radio input "true"
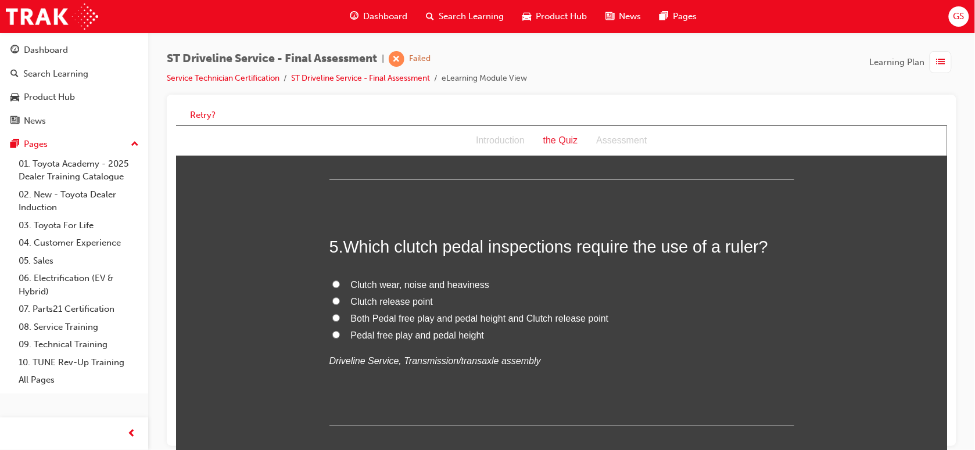
scroll to position [1024, 0]
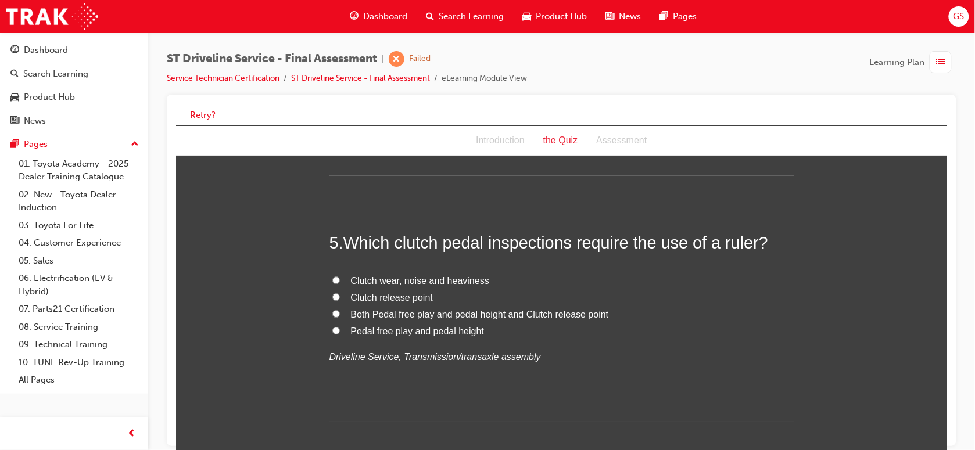
click at [379, 326] on span "Pedal free play and pedal height" at bounding box center [417, 331] width 134 height 10
click at [339, 326] on input "Pedal free play and pedal height" at bounding box center [336, 330] width 8 height 8
radio input "true"
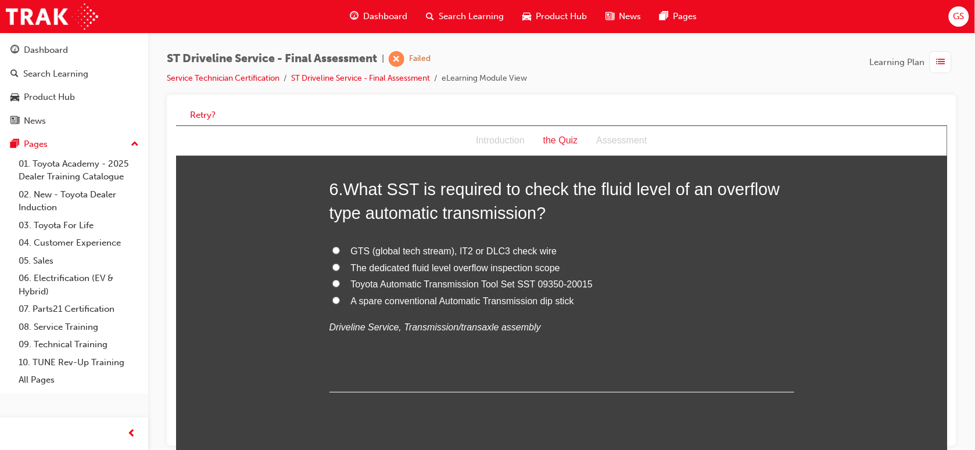
scroll to position [1325, 0]
click at [413, 281] on span "Toyota Automatic Transmission Tool Set SST 09350-20015" at bounding box center [471, 283] width 242 height 10
click at [339, 281] on input "Toyota Automatic Transmission Tool Set SST 09350-20015" at bounding box center [336, 283] width 8 height 8
radio input "true"
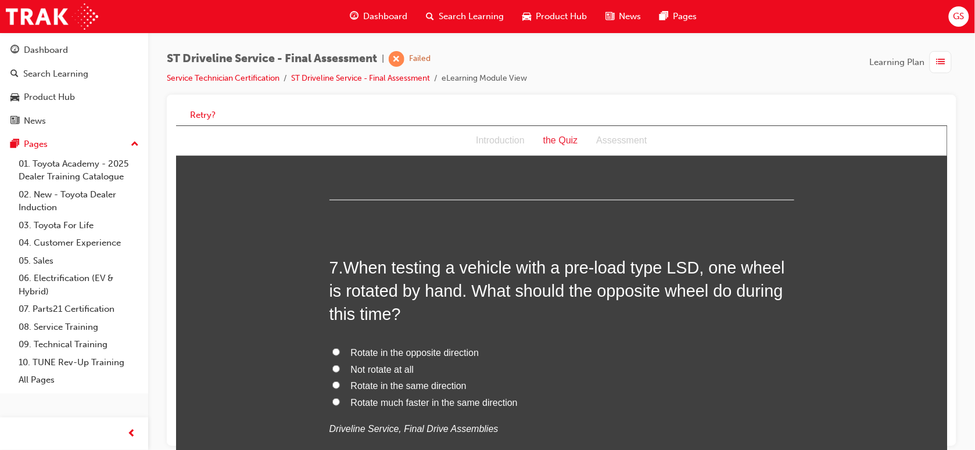
scroll to position [1606, 0]
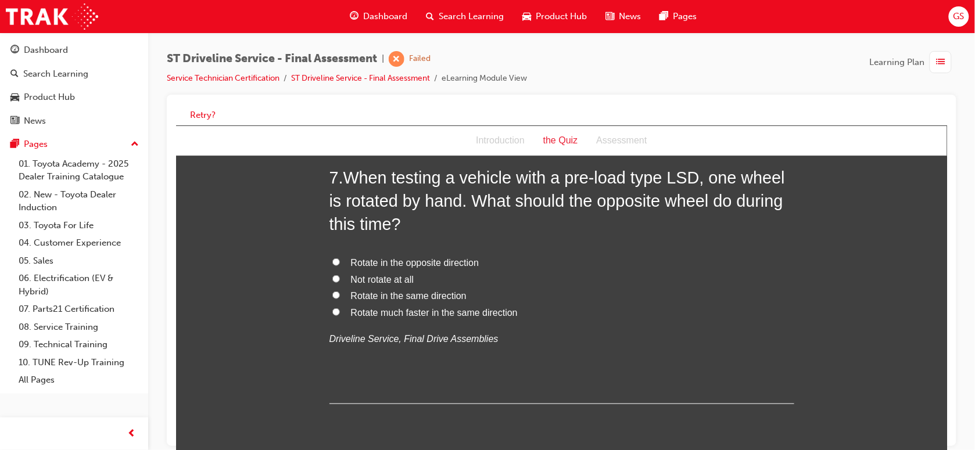
click at [413, 294] on span "Rotate in the same direction" at bounding box center [408, 295] width 116 height 10
click at [339, 294] on input "Rotate in the same direction" at bounding box center [336, 295] width 8 height 8
radio input "true"
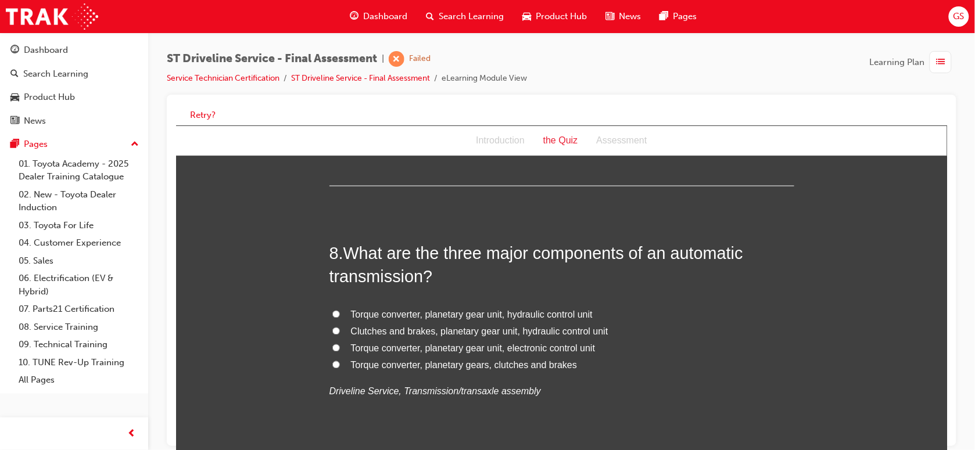
scroll to position [1839, 0]
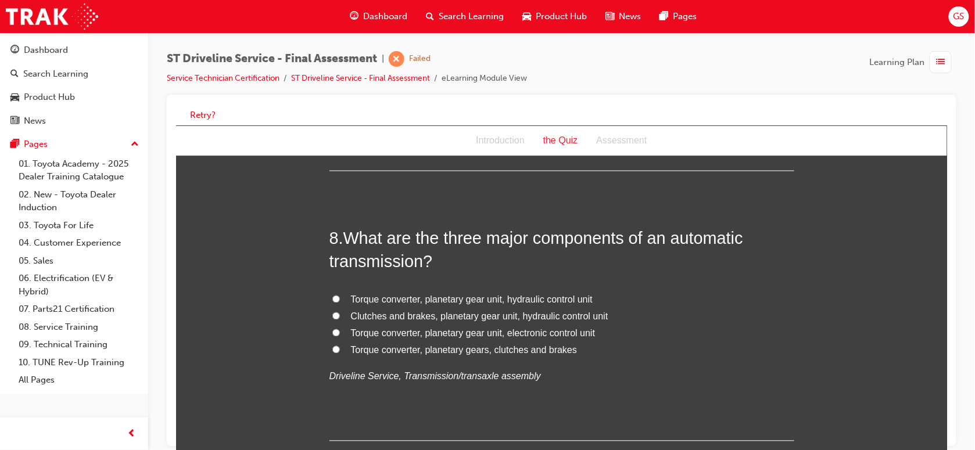
click at [456, 299] on span "Torque converter, planetary gear unit, hydraulic control unit" at bounding box center [471, 299] width 242 height 10
click at [339, 299] on input "Torque converter, planetary gear unit, hydraulic control unit" at bounding box center [336, 299] width 8 height 8
radio input "true"
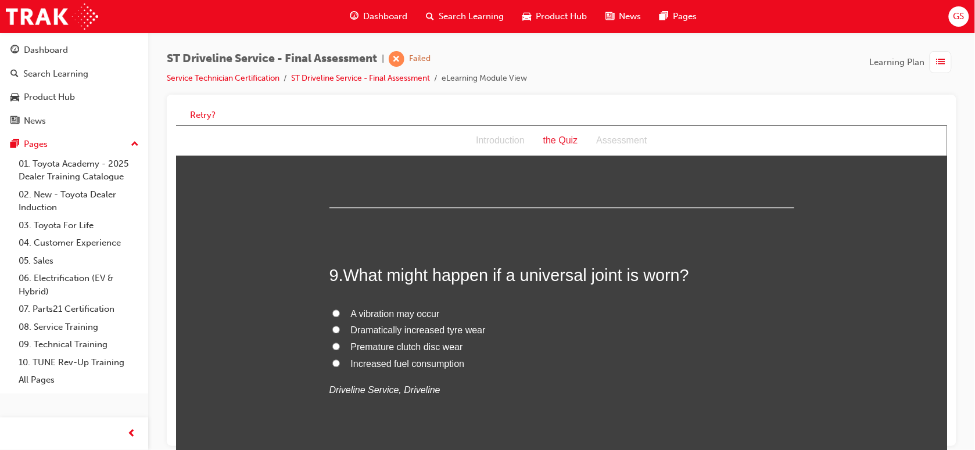
scroll to position [2074, 0]
click at [424, 314] on span "A vibration may occur" at bounding box center [394, 312] width 89 height 10
click at [339, 314] on input "A vibration may occur" at bounding box center [336, 312] width 8 height 8
radio input "true"
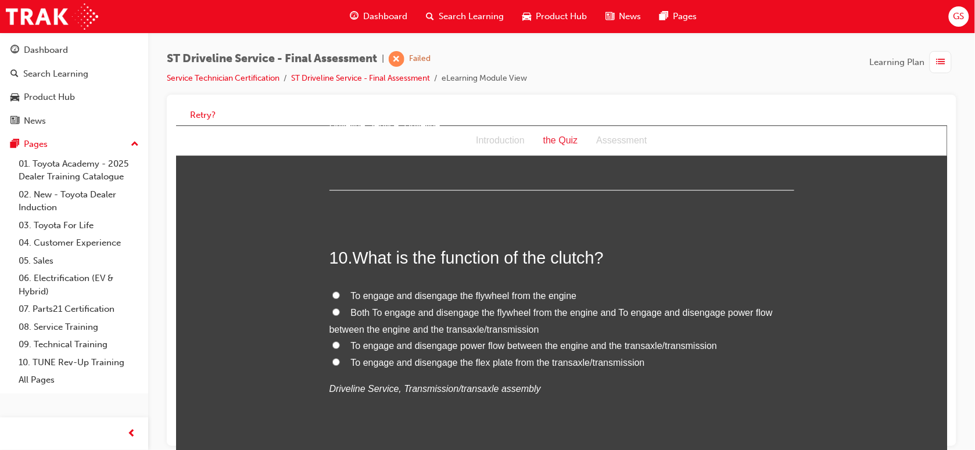
scroll to position [2341, 0]
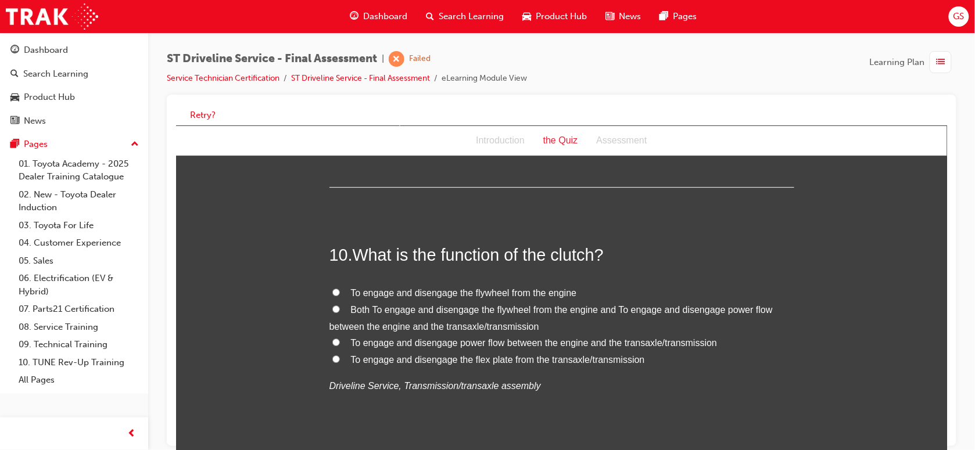
click at [424, 314] on span "Both To engage and disengage the flywheel from the engine and To engage and dis…" at bounding box center [550, 317] width 443 height 27
click at [339, 312] on input "Both To engage and disengage the flywheel from the engine and To engage and dis…" at bounding box center [336, 309] width 8 height 8
radio input "true"
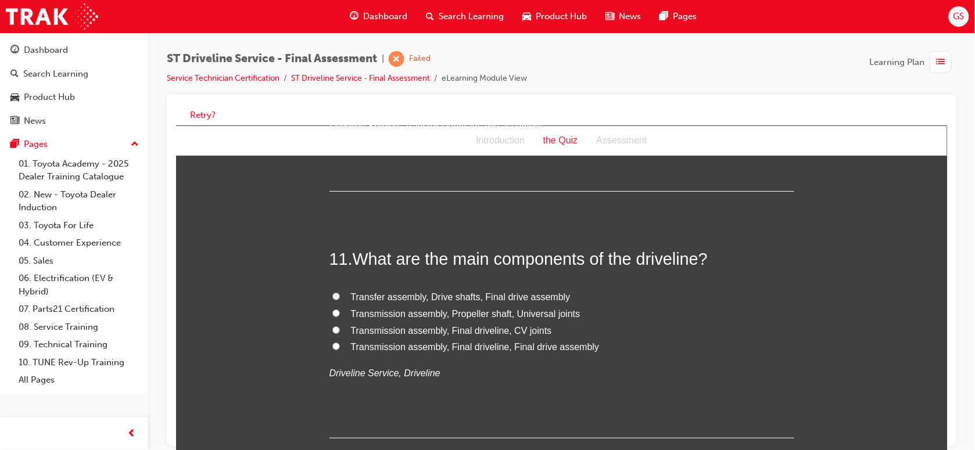
scroll to position [2601, 0]
click at [440, 297] on span "Transfer assembly, Drive shafts, Final drive assembly" at bounding box center [460, 296] width 220 height 10
click at [339, 297] on input "Transfer assembly, Drive shafts, Final drive assembly" at bounding box center [336, 296] width 8 height 8
radio input "true"
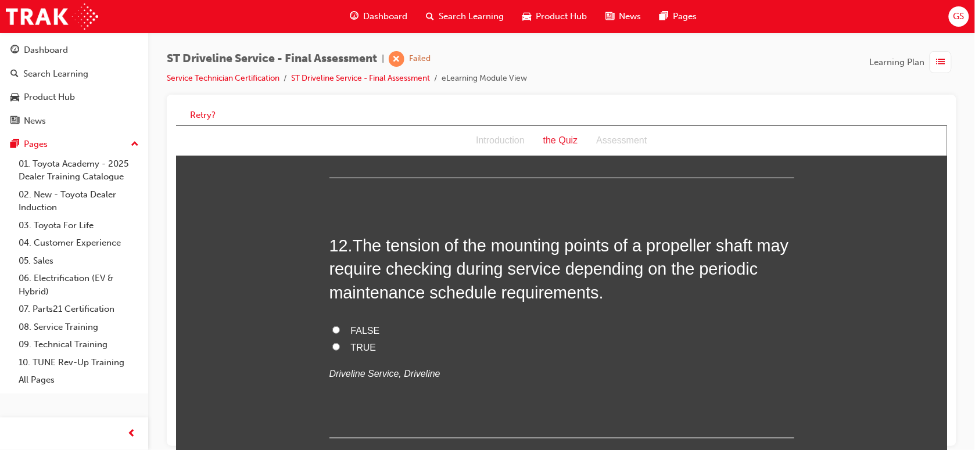
scroll to position [2861, 0]
click at [360, 346] on span "TRUE" at bounding box center [363, 346] width 26 height 10
click at [339, 346] on input "TRUE" at bounding box center [336, 346] width 8 height 8
radio input "true"
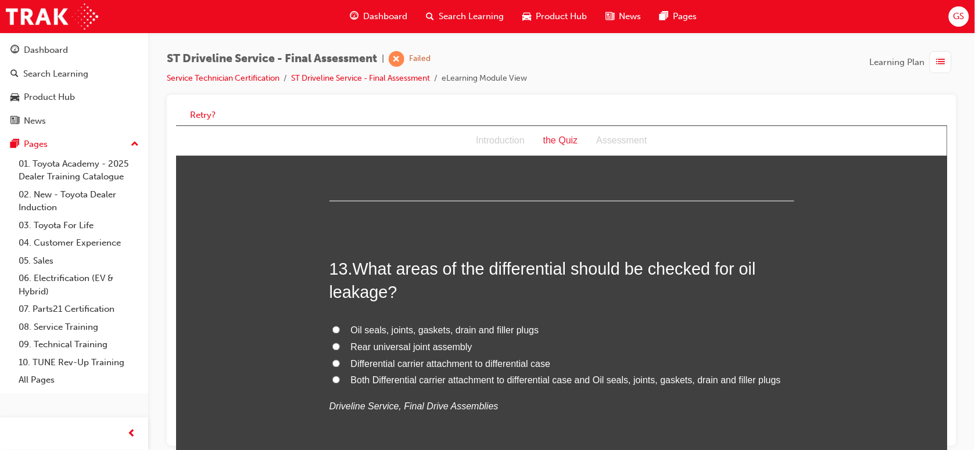
scroll to position [3100, 0]
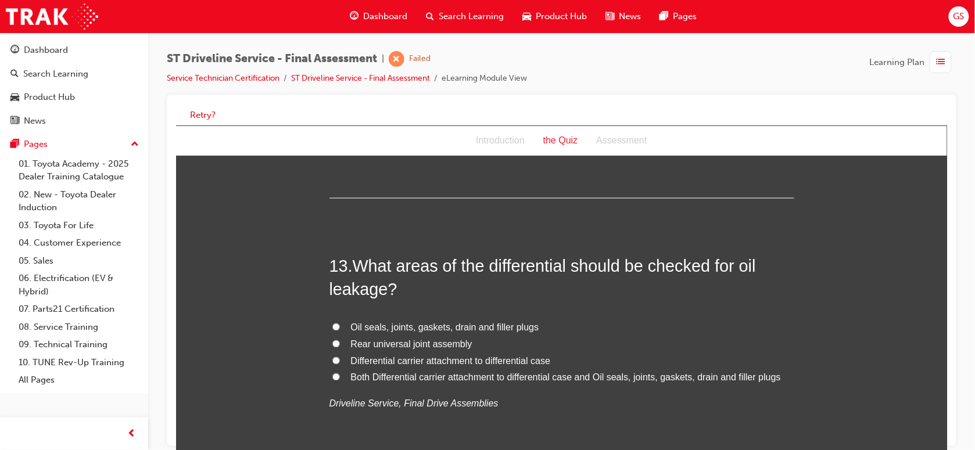
click at [390, 375] on span "Both Differential carrier attachment to differential case and Oil seals, joints…" at bounding box center [565, 377] width 430 height 10
click at [339, 375] on input "Both Differential carrier attachment to differential case and Oil seals, joints…" at bounding box center [336, 377] width 8 height 8
radio input "true"
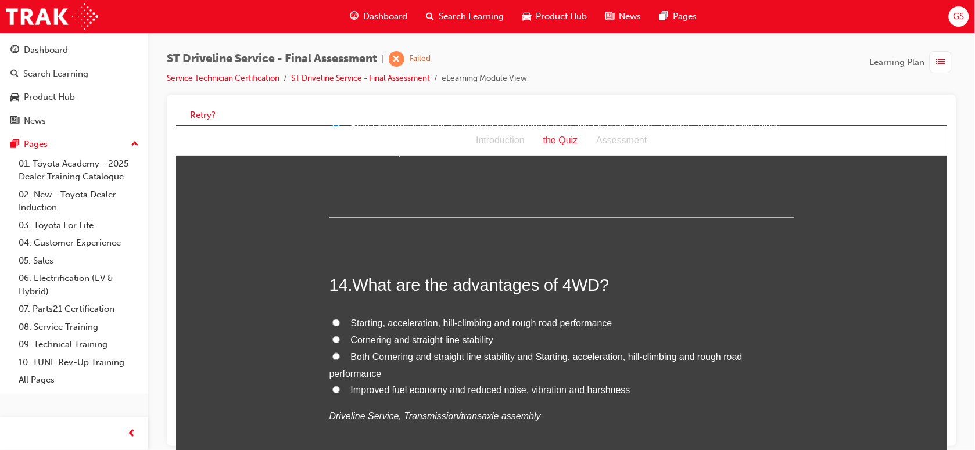
scroll to position [3352, 0]
click at [403, 327] on span "Starting, acceleration, hill-climbing and rough road performance" at bounding box center [480, 323] width 261 height 10
click at [339, 326] on input "Starting, acceleration, hill-climbing and rough road performance" at bounding box center [336, 322] width 8 height 8
radio input "true"
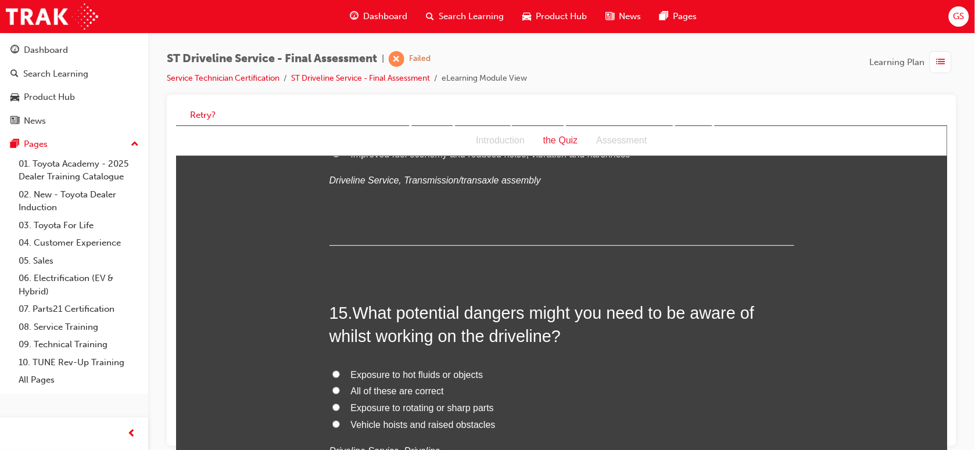
scroll to position [3619, 0]
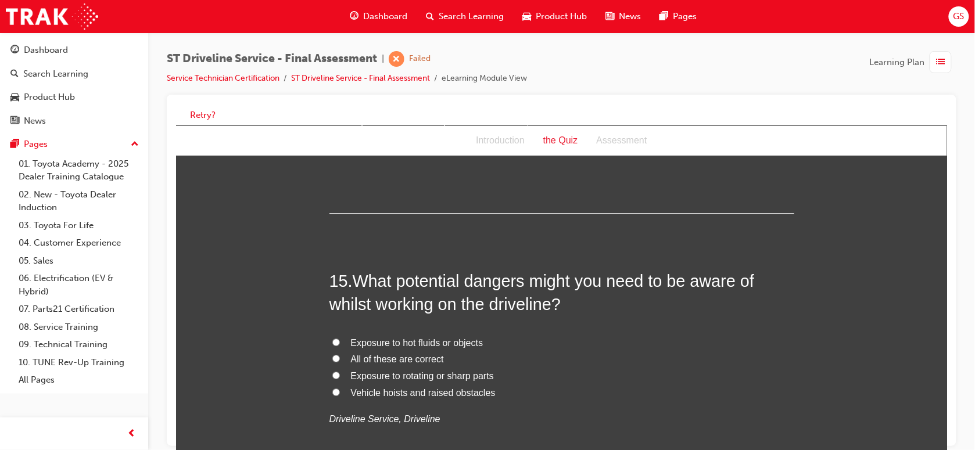
click at [394, 358] on span "All of these are correct" at bounding box center [396, 359] width 93 height 10
click at [339, 358] on input "All of these are correct" at bounding box center [336, 358] width 8 height 8
radio input "true"
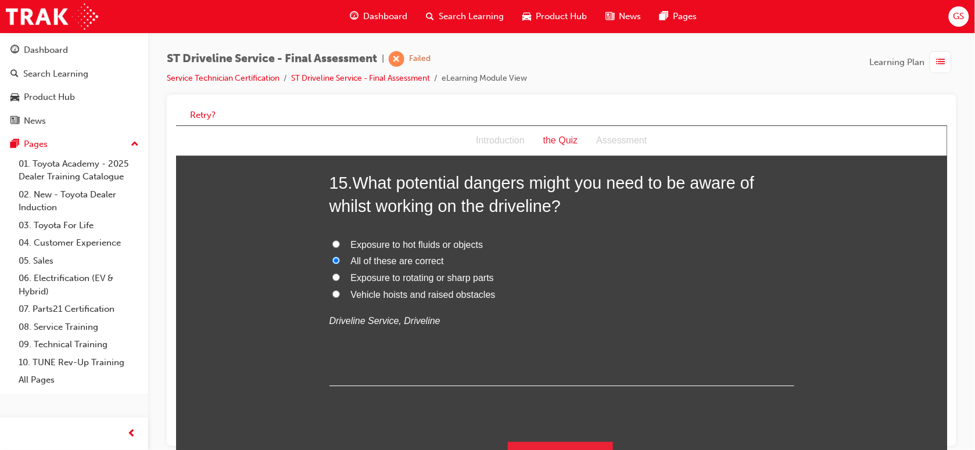
scroll to position [3736, 0]
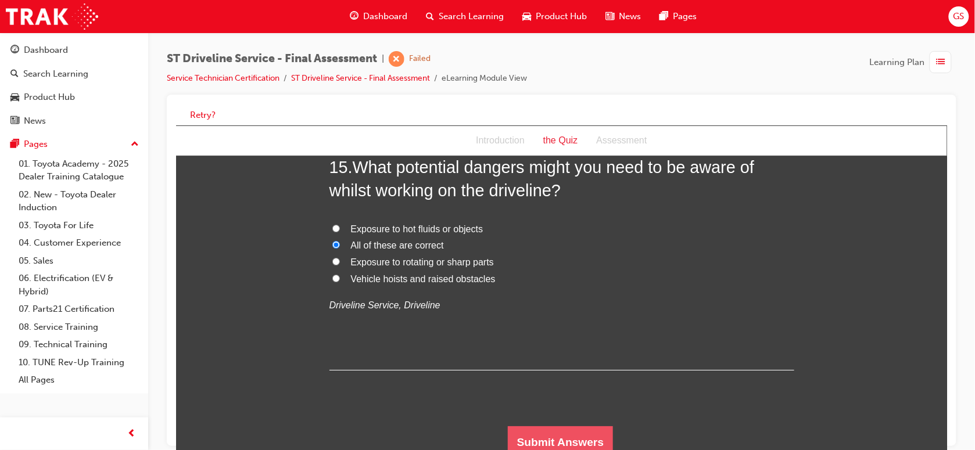
click at [523, 428] on button "Submit Answers" at bounding box center [560, 442] width 106 height 33
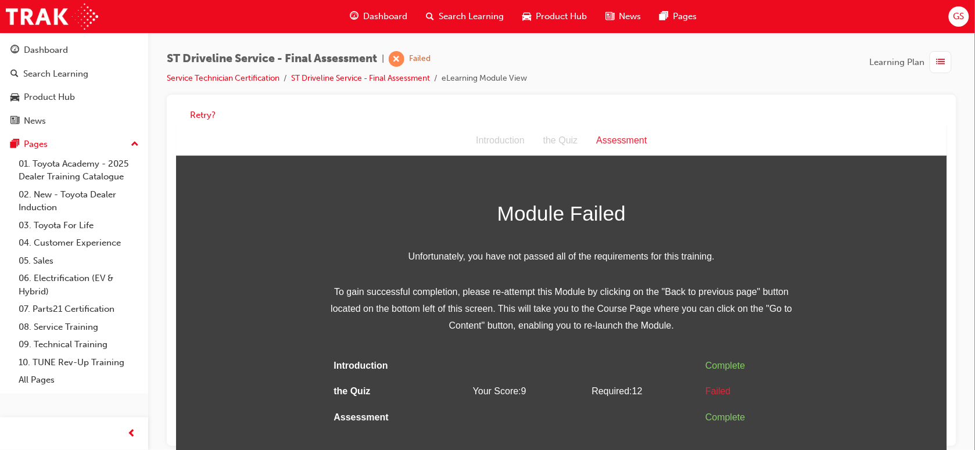
scroll to position [0, 0]
click at [199, 114] on button "Retry?" at bounding box center [203, 115] width 26 height 13
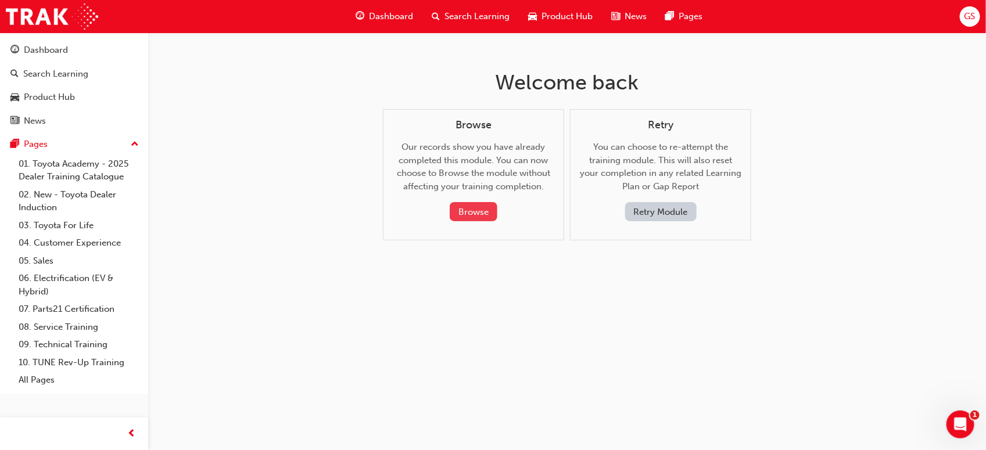
click at [479, 207] on button "Browse" at bounding box center [474, 211] width 48 height 19
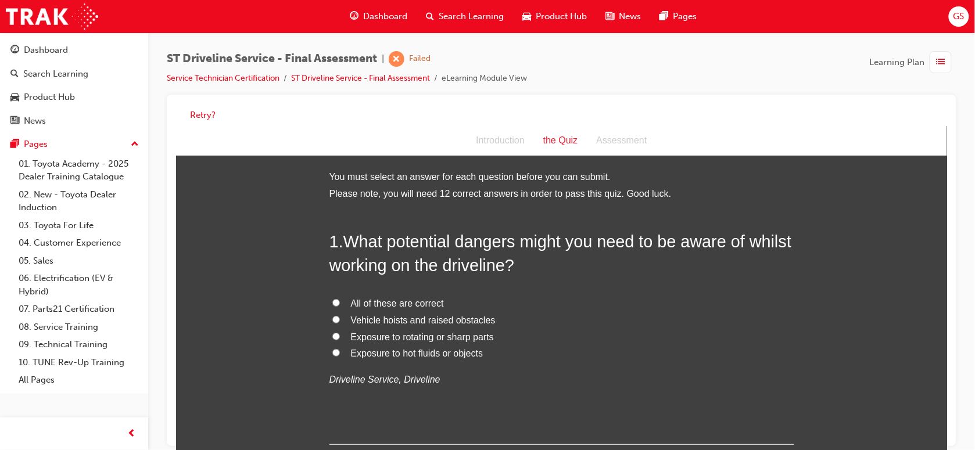
click at [358, 299] on span "All of these are correct" at bounding box center [396, 303] width 93 height 10
click at [339, 299] on input "All of these are correct" at bounding box center [336, 303] width 8 height 8
radio input "true"
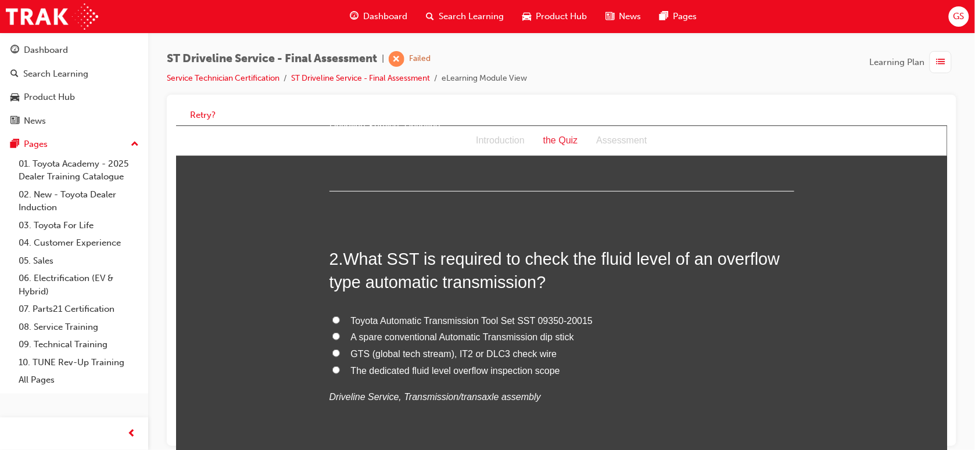
scroll to position [254, 0]
click at [409, 320] on span "Toyota Automatic Transmission Tool Set SST 09350-20015" at bounding box center [471, 320] width 242 height 10
click at [339, 320] on input "Toyota Automatic Transmission Tool Set SST 09350-20015" at bounding box center [336, 319] width 8 height 8
radio input "true"
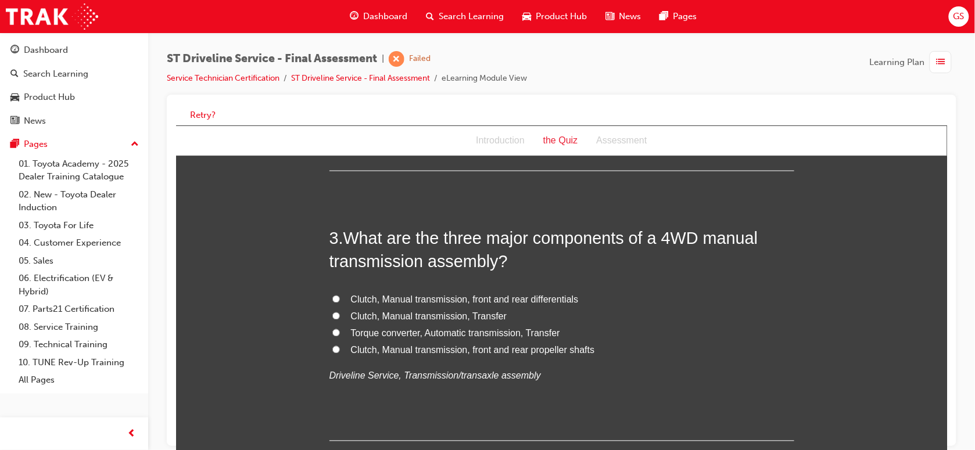
scroll to position [545, 0]
click at [466, 315] on span "Clutch, Manual transmission, Transfer" at bounding box center [428, 316] width 156 height 10
click at [339, 315] on input "Clutch, Manual transmission, Transfer" at bounding box center [336, 315] width 8 height 8
radio input "true"
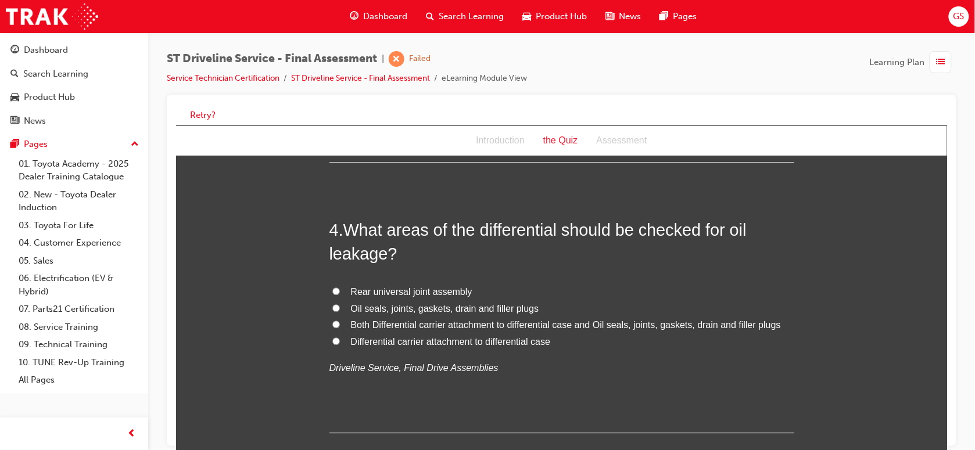
scroll to position [826, 0]
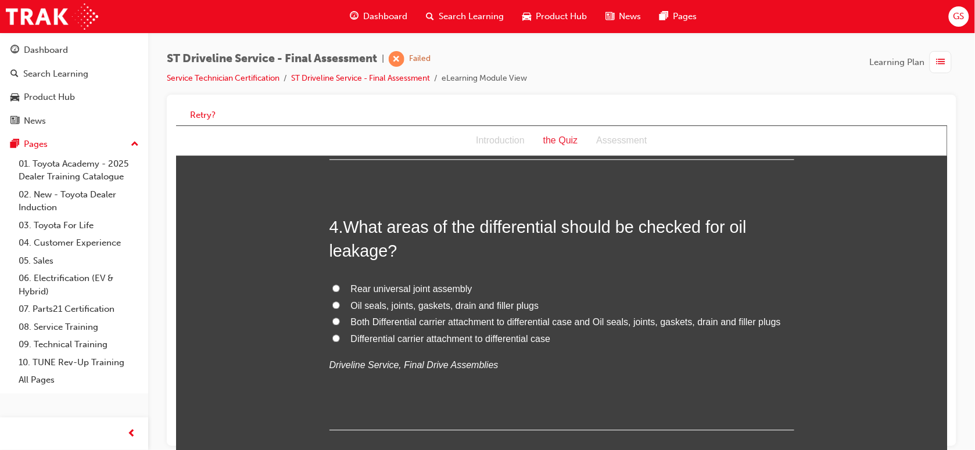
click at [497, 321] on span "Both Differential carrier attachment to differential case and Oil seals, joints…" at bounding box center [565, 322] width 430 height 10
click at [339, 321] on input "Both Differential carrier attachment to differential case and Oil seals, joints…" at bounding box center [336, 321] width 8 height 8
radio input "true"
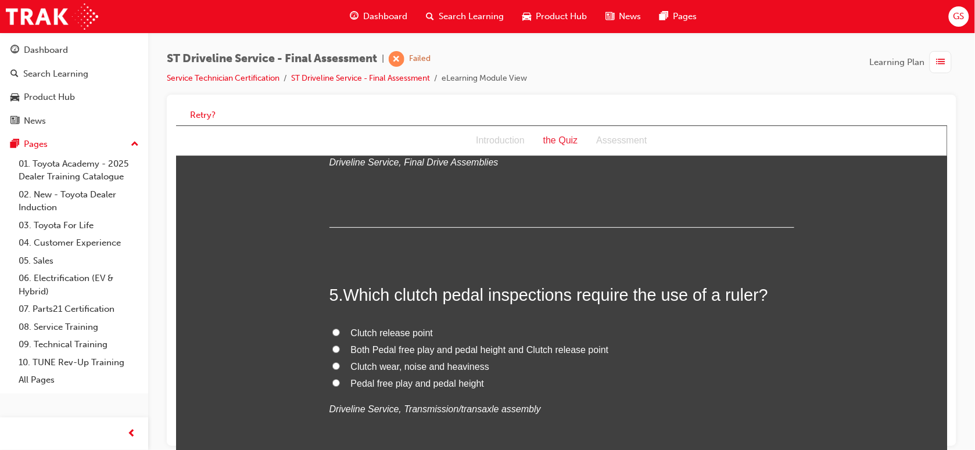
scroll to position [1029, 0]
click at [430, 352] on span "Both Pedal free play and pedal height and Clutch release point" at bounding box center [479, 349] width 258 height 10
click at [339, 352] on input "Both Pedal free play and pedal height and Clutch release point" at bounding box center [336, 348] width 8 height 8
radio input "true"
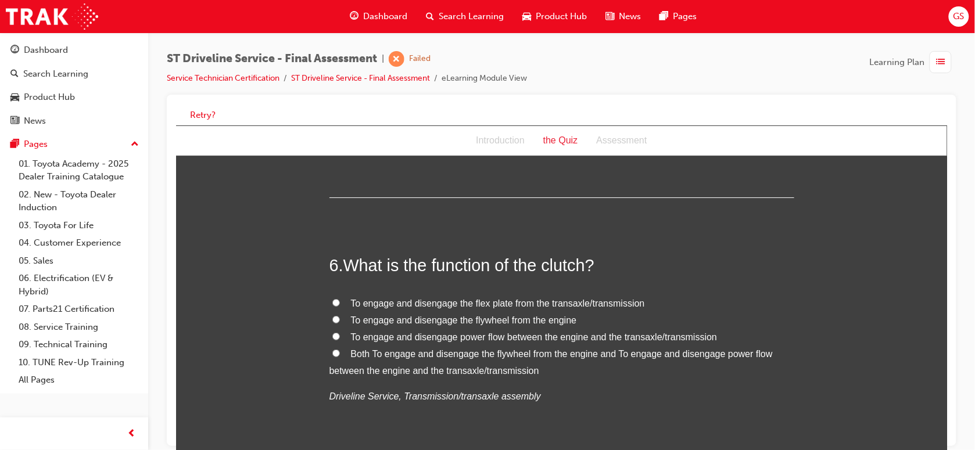
scroll to position [1306, 0]
click at [431, 358] on label "Both To engage and disengage the flywheel from the engine and To engage and dis…" at bounding box center [561, 362] width 465 height 34
click at [339, 356] on input "Both To engage and disengage the flywheel from the engine and To engage and dis…" at bounding box center [336, 352] width 8 height 8
radio input "true"
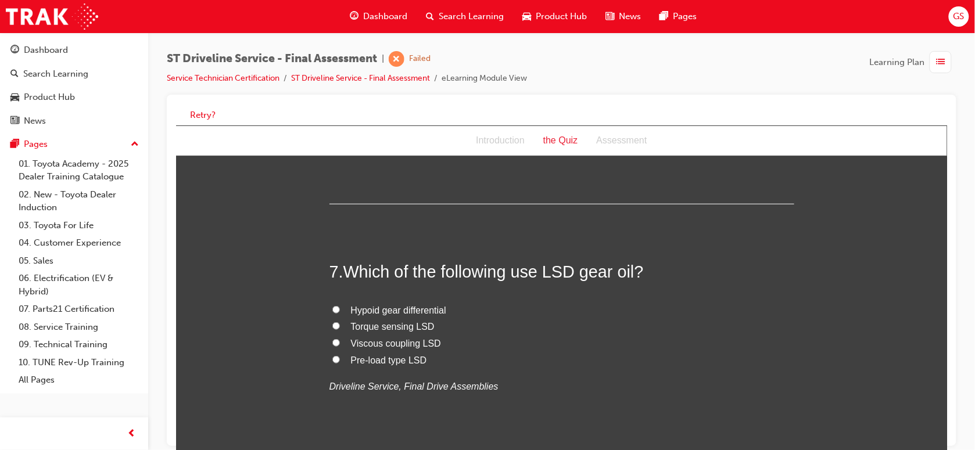
scroll to position [1561, 0]
click at [372, 364] on span "Pre-load type LSD" at bounding box center [388, 361] width 76 height 10
click at [339, 364] on input "Pre-load type LSD" at bounding box center [336, 361] width 8 height 8
radio input "true"
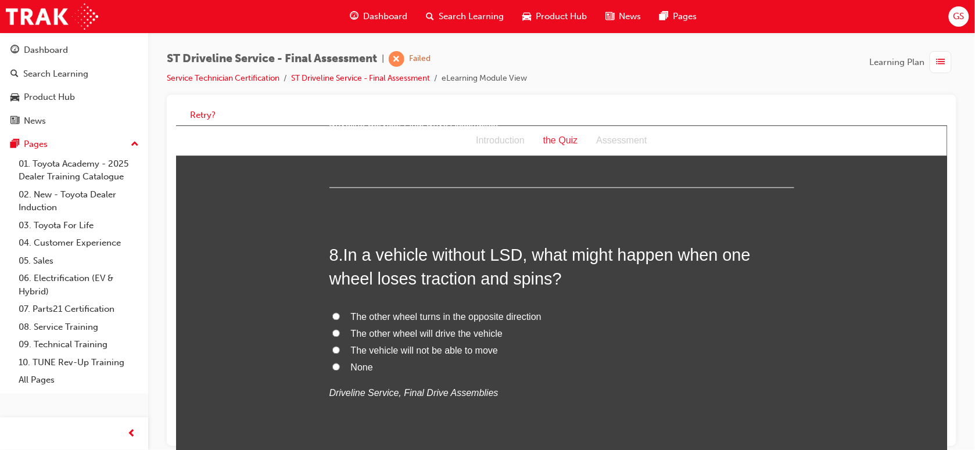
scroll to position [1827, 0]
click at [465, 350] on span "The vehicle will not be able to move" at bounding box center [423, 349] width 147 height 10
click at [339, 350] on input "The vehicle will not be able to move" at bounding box center [336, 348] width 8 height 8
radio input "true"
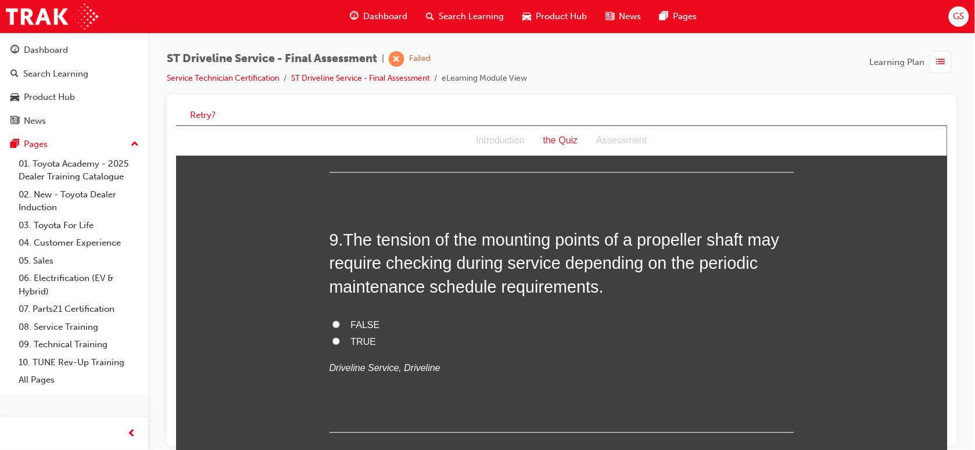
scroll to position [2116, 0]
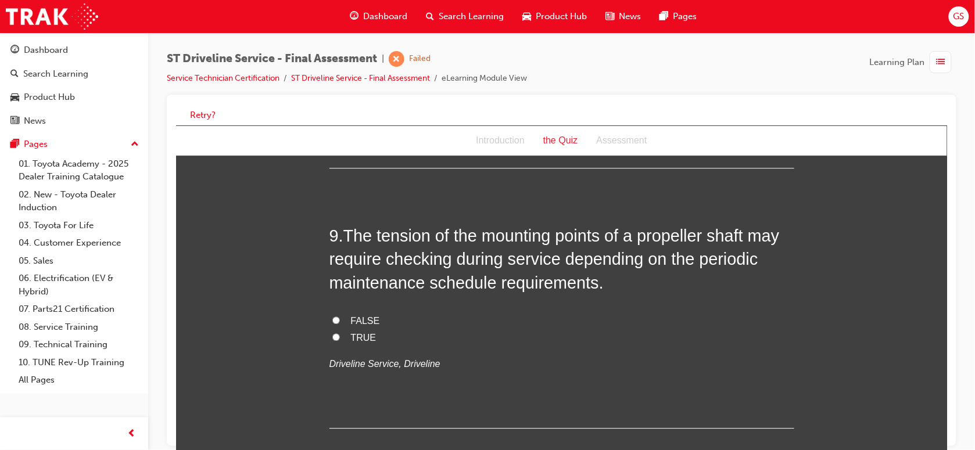
click at [351, 339] on span "TRUE" at bounding box center [363, 337] width 26 height 10
click at [339, 339] on input "TRUE" at bounding box center [336, 337] width 8 height 8
radio input "true"
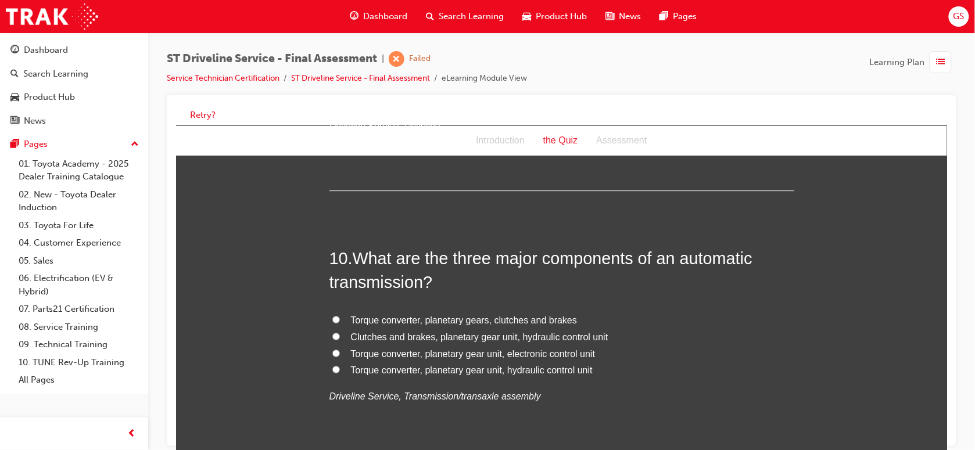
scroll to position [2354, 0]
click at [545, 367] on span "Torque converter, planetary gear unit, hydraulic control unit" at bounding box center [471, 369] width 242 height 10
click at [339, 367] on input "Torque converter, planetary gear unit, hydraulic control unit" at bounding box center [336, 369] width 8 height 8
radio input "true"
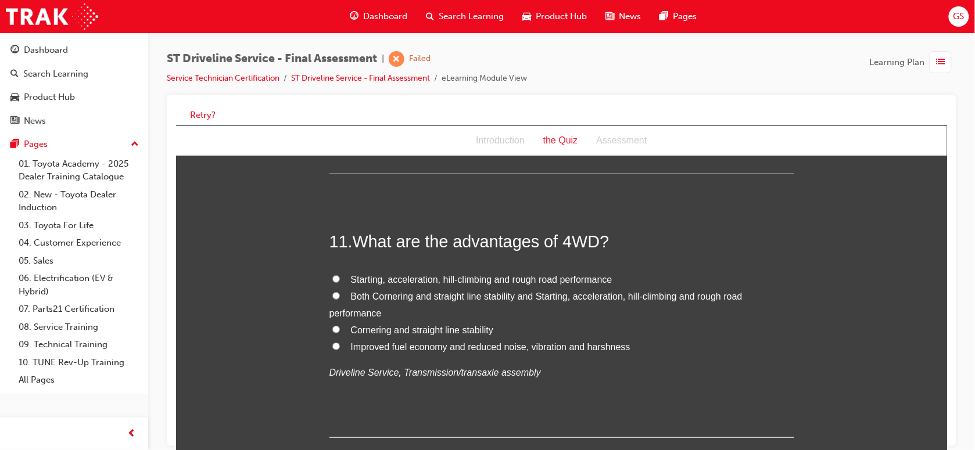
scroll to position [2640, 0]
click at [517, 297] on span "Both Cornering and straight line stability and Starting, acceleration, hill-cli…" at bounding box center [535, 305] width 413 height 27
click at [339, 297] on input "Both Cornering and straight line stability and Starting, acceleration, hill-cli…" at bounding box center [336, 296] width 8 height 8
radio input "true"
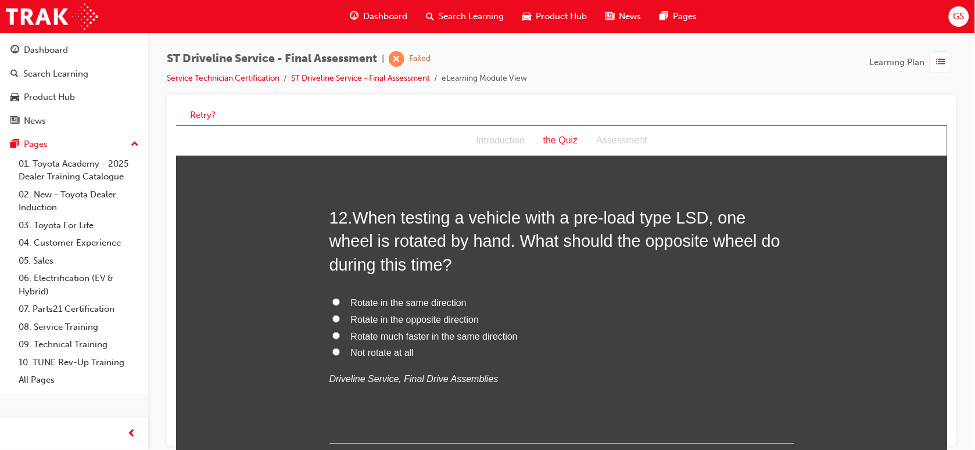
scroll to position [2928, 0]
click at [447, 301] on span "Rotate in the same direction" at bounding box center [408, 302] width 116 height 10
click at [339, 301] on input "Rotate in the same direction" at bounding box center [336, 302] width 8 height 8
radio input "true"
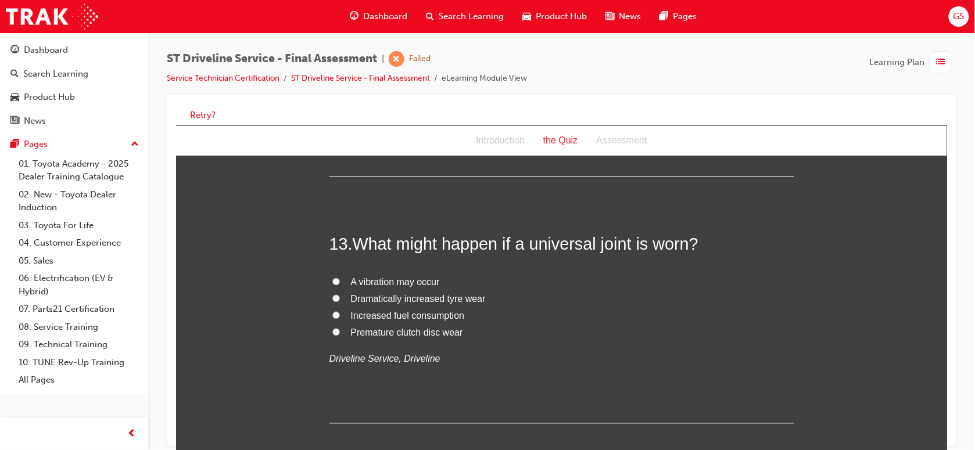
scroll to position [3198, 0]
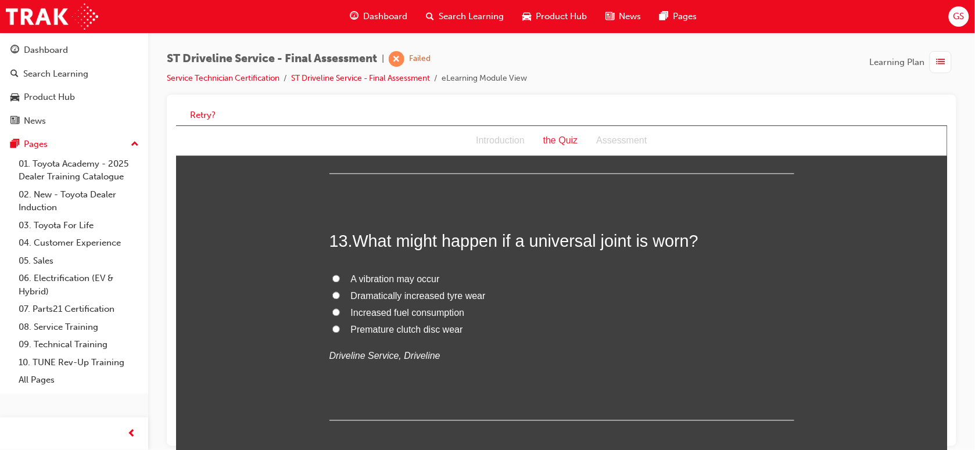
click at [419, 281] on span "A vibration may occur" at bounding box center [394, 279] width 89 height 10
click at [339, 281] on input "A vibration may occur" at bounding box center [336, 279] width 8 height 8
radio input "true"
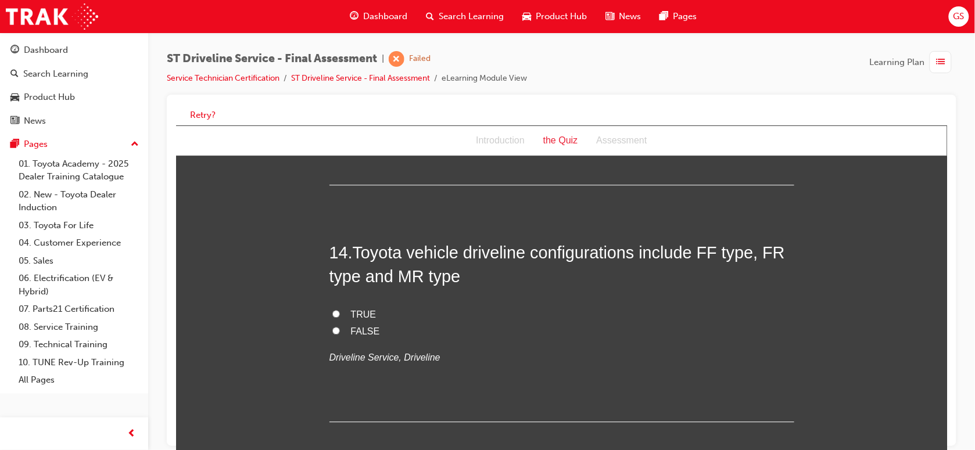
scroll to position [3465, 0]
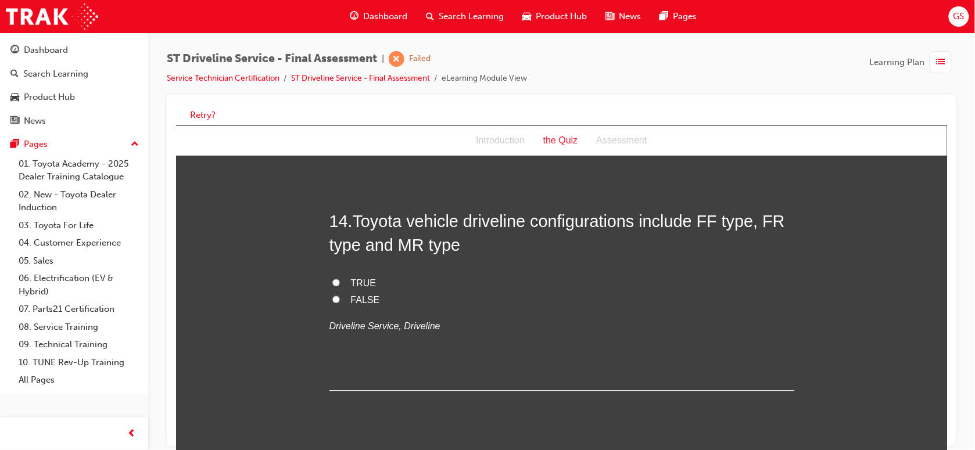
click at [360, 281] on span "TRUE" at bounding box center [363, 283] width 26 height 10
click at [339, 281] on input "TRUE" at bounding box center [336, 282] width 8 height 8
radio input "true"
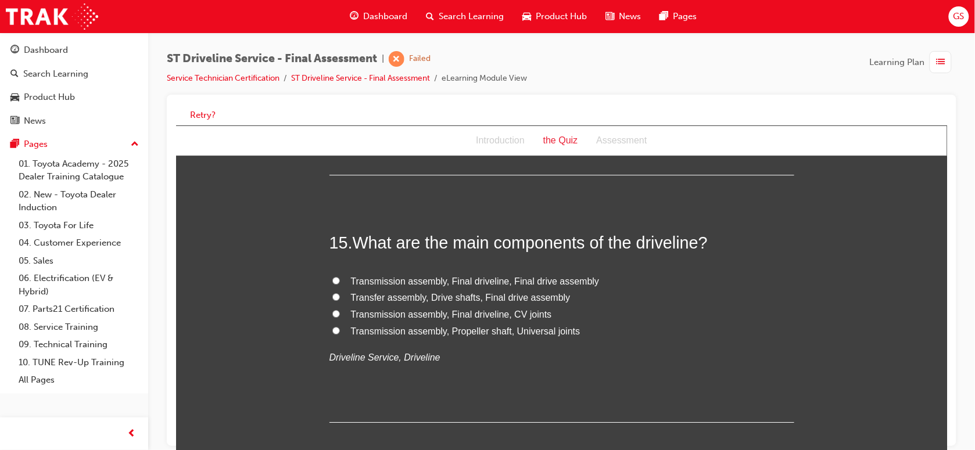
scroll to position [3682, 0]
click at [551, 295] on span "Transfer assembly, Drive shafts, Final drive assembly" at bounding box center [460, 296] width 220 height 10
click at [339, 295] on input "Transfer assembly, Drive shafts, Final drive assembly" at bounding box center [336, 296] width 8 height 8
radio input "true"
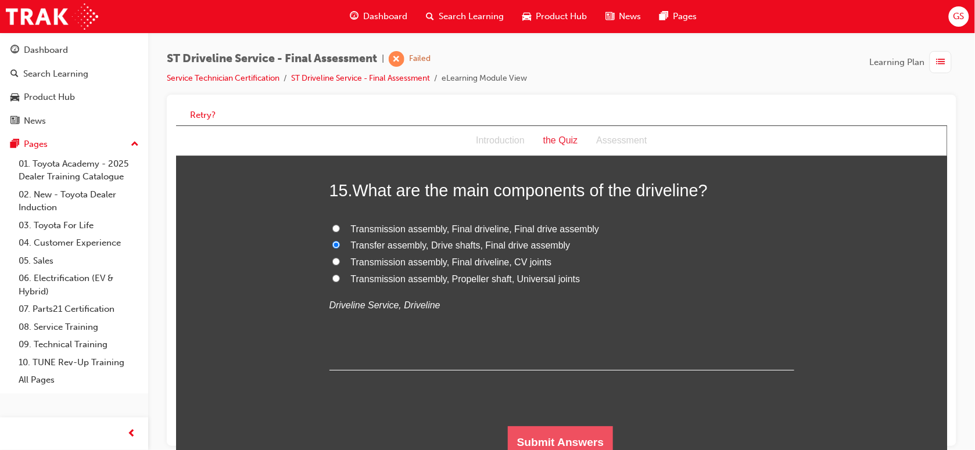
click at [561, 436] on button "Submit Answers" at bounding box center [560, 442] width 106 height 33
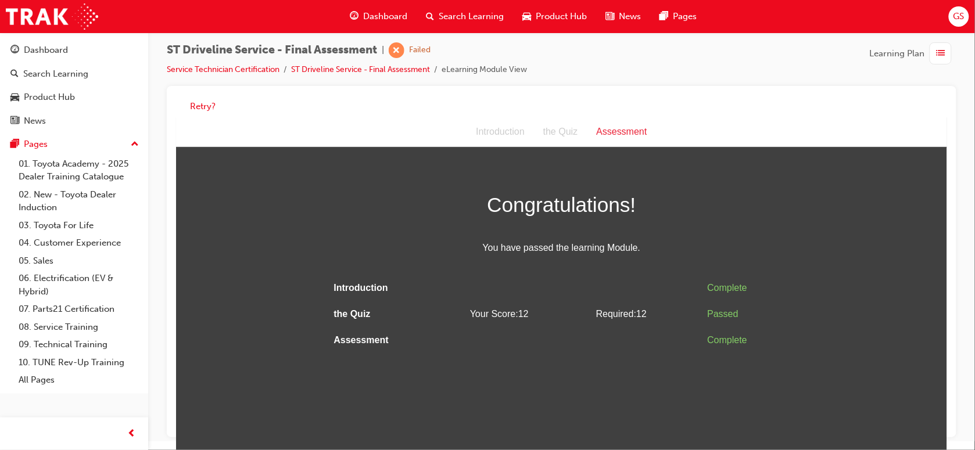
scroll to position [0, 0]
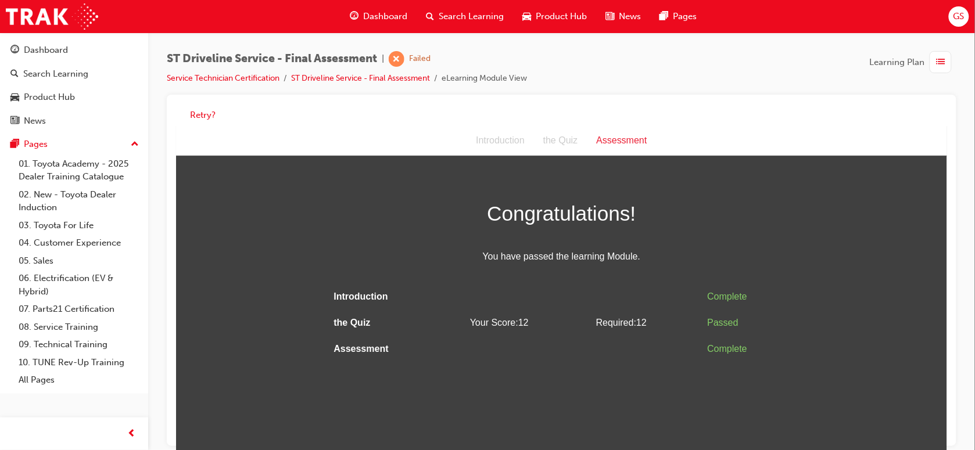
click at [943, 67] on span "list-icon" at bounding box center [940, 62] width 9 height 15
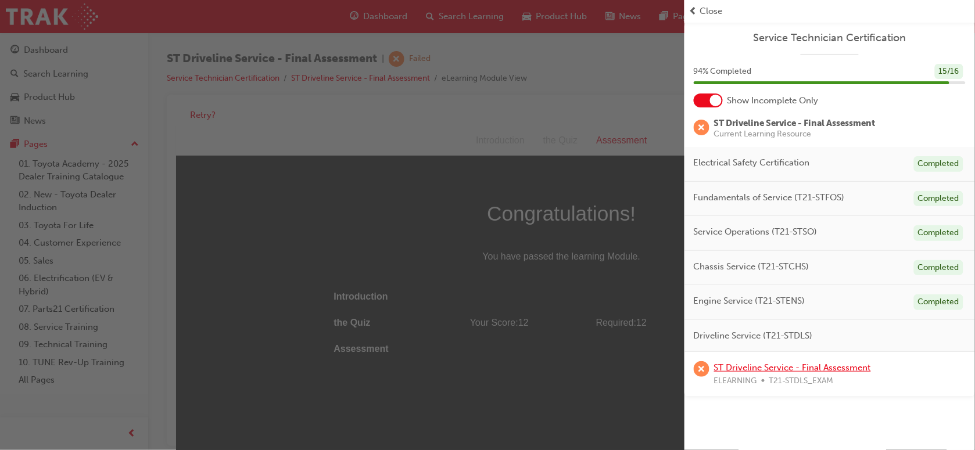
click at [795, 371] on link "ST Driveline Service - Final Assessment" at bounding box center [792, 367] width 157 height 10
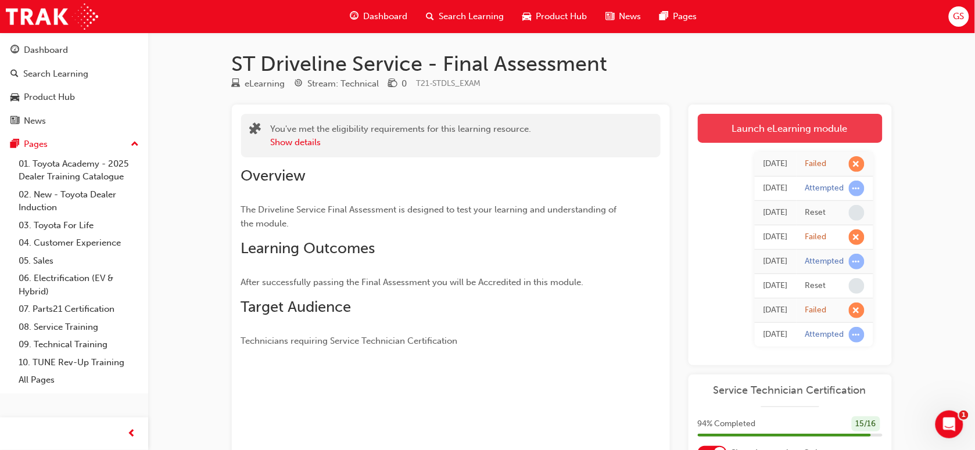
click at [801, 125] on link "Launch eLearning module" at bounding box center [790, 128] width 185 height 29
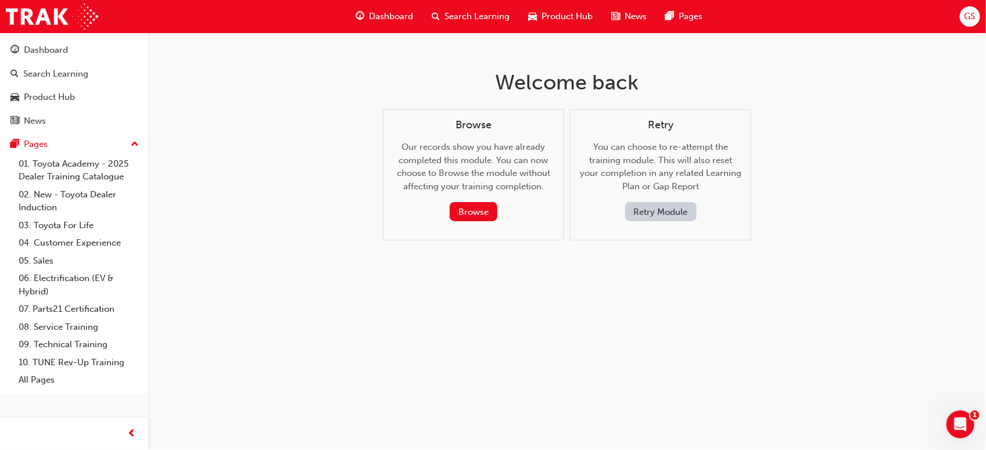
click at [655, 213] on button "Retry Module" at bounding box center [660, 211] width 71 height 19
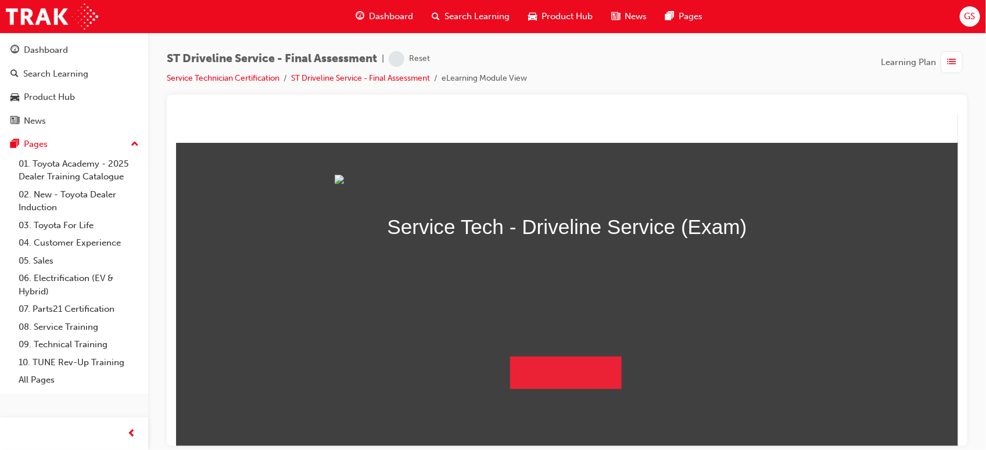
scroll to position [71, 0]
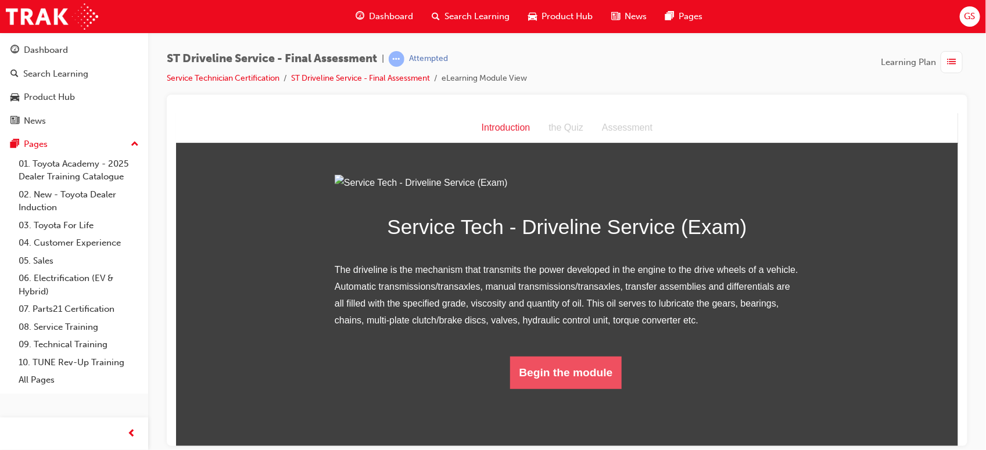
click at [565, 389] on button "Begin the module" at bounding box center [565, 372] width 112 height 33
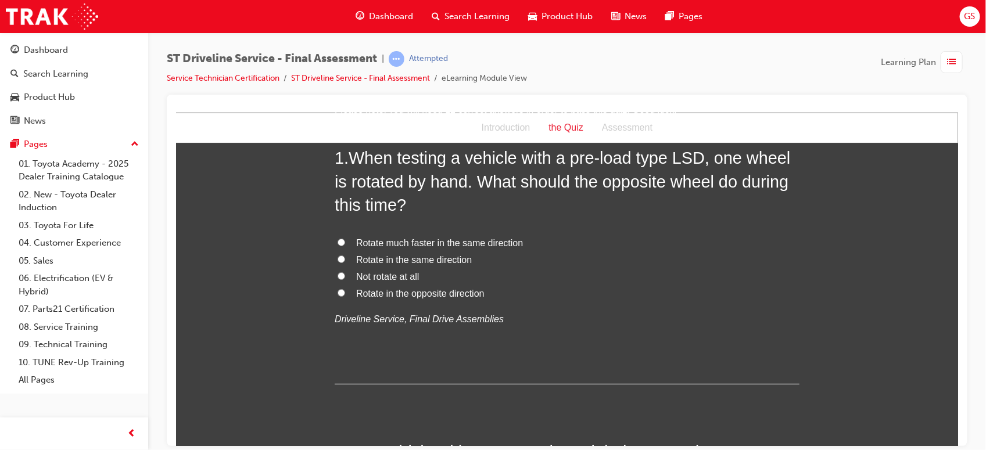
scroll to position [0, 0]
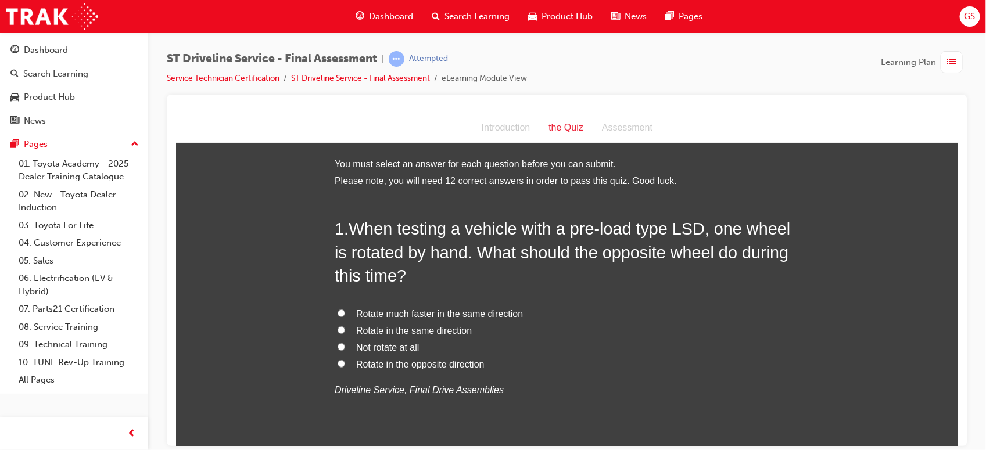
click at [415, 330] on span "Rotate in the same direction" at bounding box center [413, 330] width 116 height 10
click at [344, 330] on input "Rotate in the same direction" at bounding box center [341, 330] width 8 height 8
radio input "true"
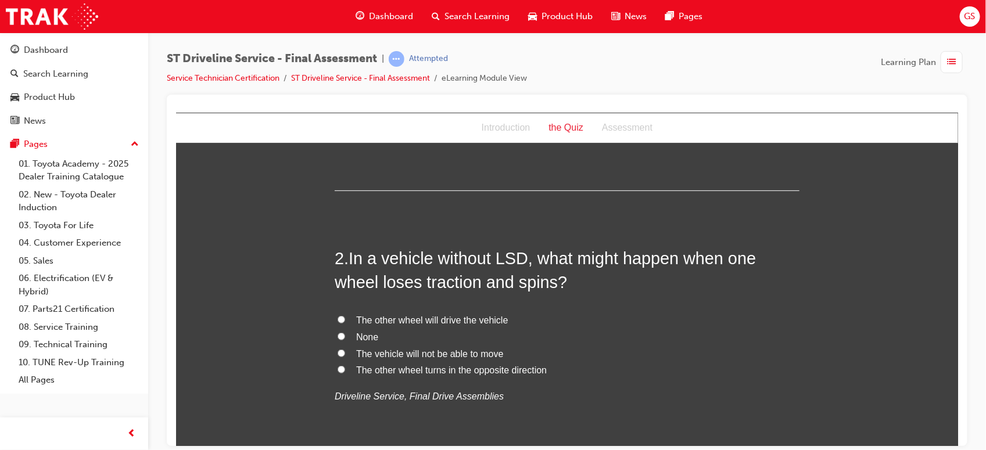
scroll to position [305, 0]
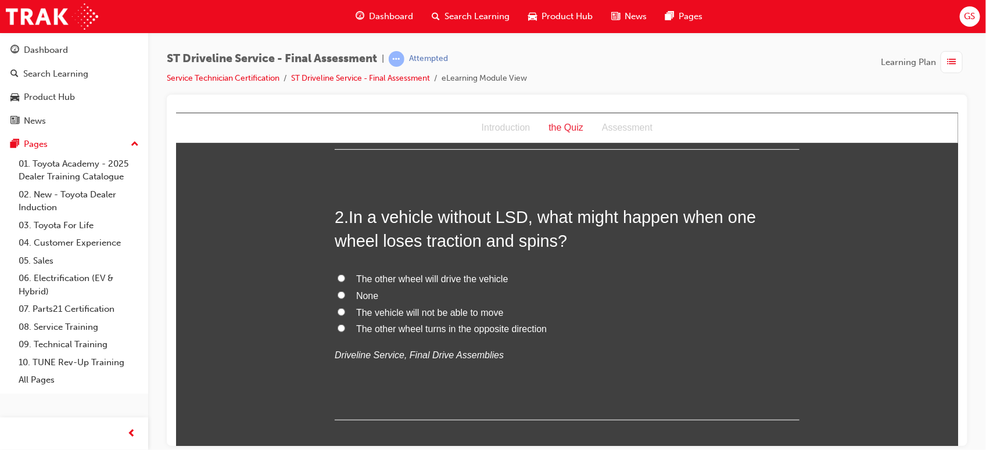
click at [470, 307] on span "The vehicle will not be able to move" at bounding box center [428, 312] width 147 height 10
click at [344, 308] on input "The vehicle will not be able to move" at bounding box center [341, 312] width 8 height 8
radio input "true"
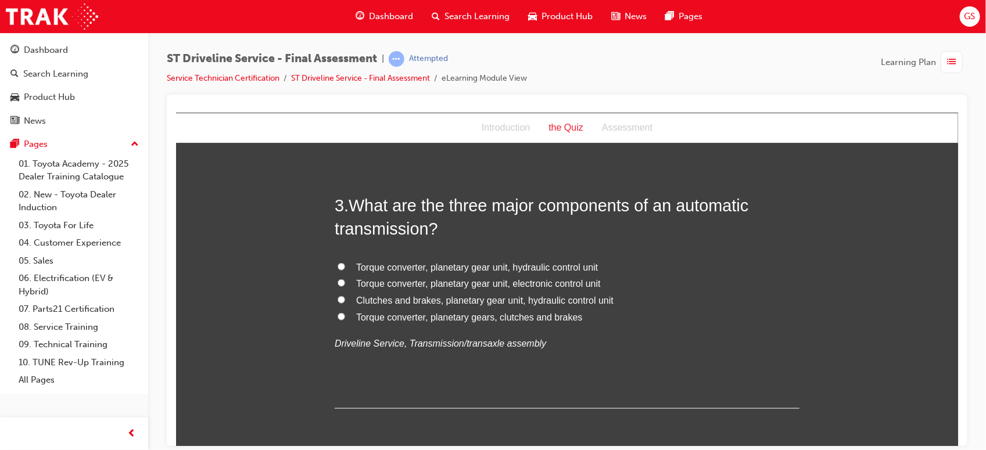
scroll to position [588, 0]
click at [543, 270] on span "Torque converter, planetary gear unit, hydraulic control unit" at bounding box center [476, 266] width 242 height 10
click at [344, 269] on input "Torque converter, planetary gear unit, hydraulic control unit" at bounding box center [341, 266] width 8 height 8
radio input "true"
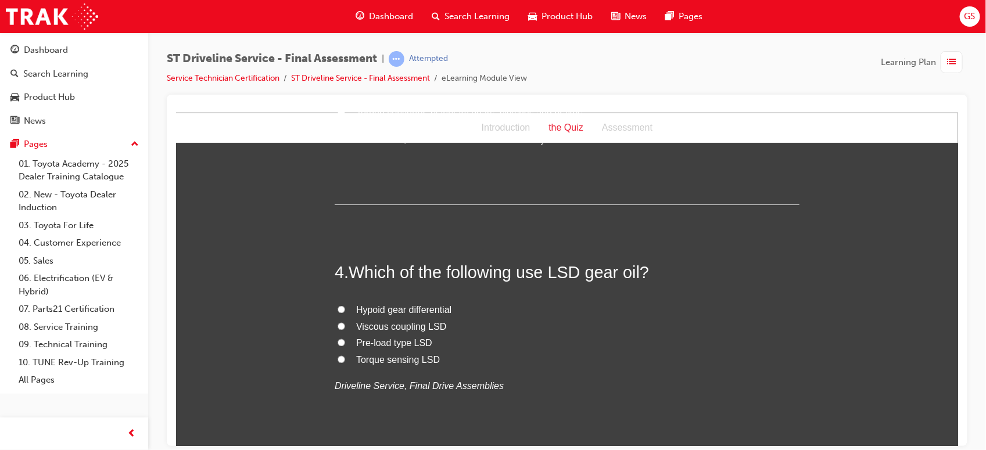
scroll to position [799, 0]
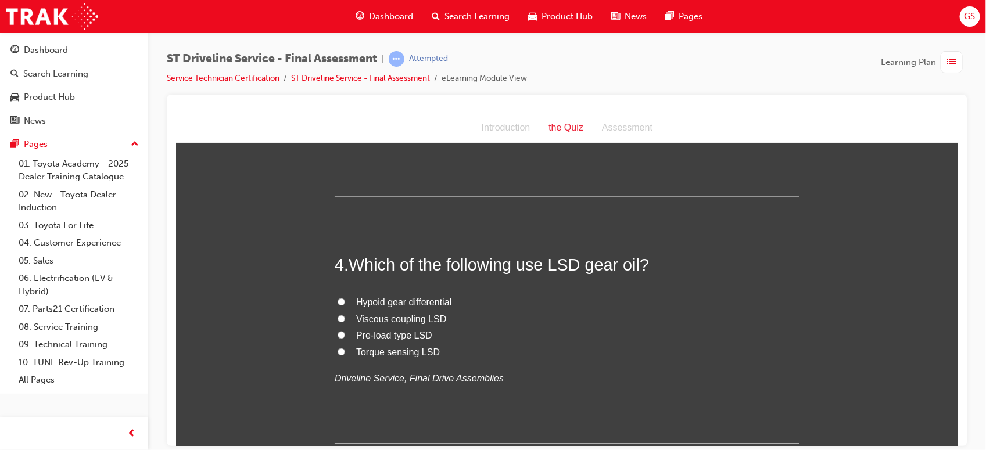
click at [372, 336] on span "Pre-load type LSD" at bounding box center [393, 335] width 76 height 10
click at [344, 336] on input "Pre-load type LSD" at bounding box center [341, 335] width 8 height 8
radio input "true"
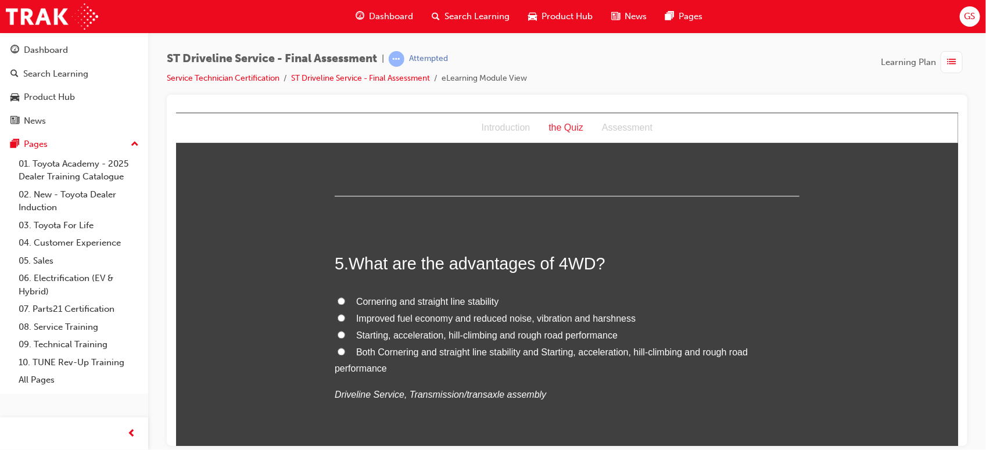
scroll to position [1046, 0]
click at [375, 349] on span "Both Cornering and straight line stability and Starting, acceleration, hill-cli…" at bounding box center [540, 361] width 413 height 27
click at [344, 349] on input "Both Cornering and straight line stability and Starting, acceleration, hill-cli…" at bounding box center [341, 352] width 8 height 8
radio input "true"
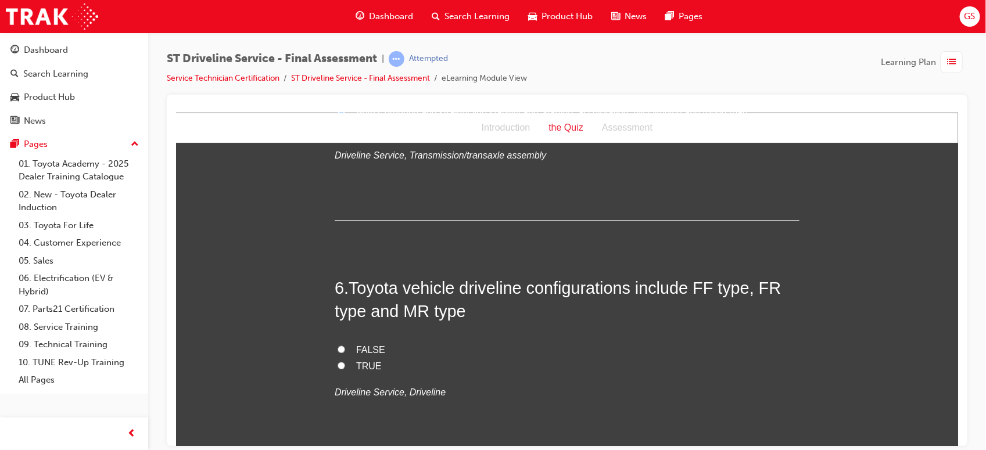
scroll to position [1322, 0]
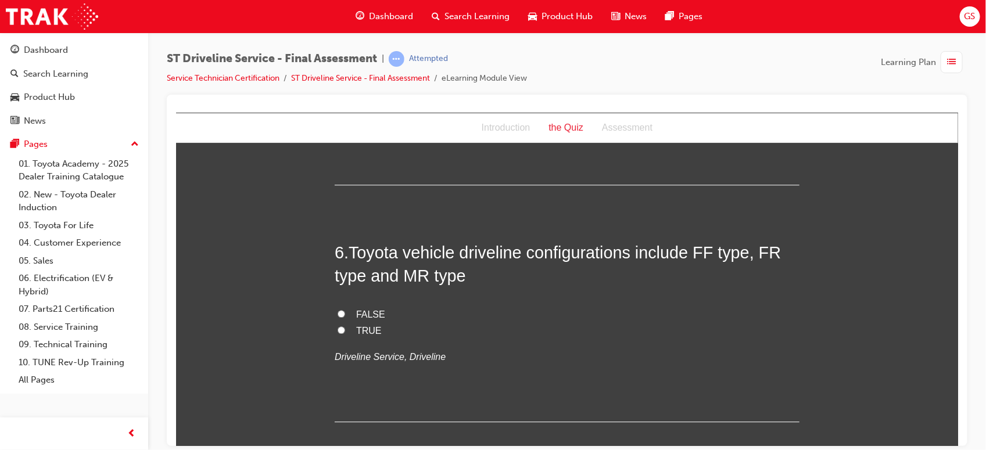
click at [360, 334] on span "TRUE" at bounding box center [368, 330] width 26 height 10
click at [344, 333] on input "TRUE" at bounding box center [341, 330] width 8 height 8
radio input "true"
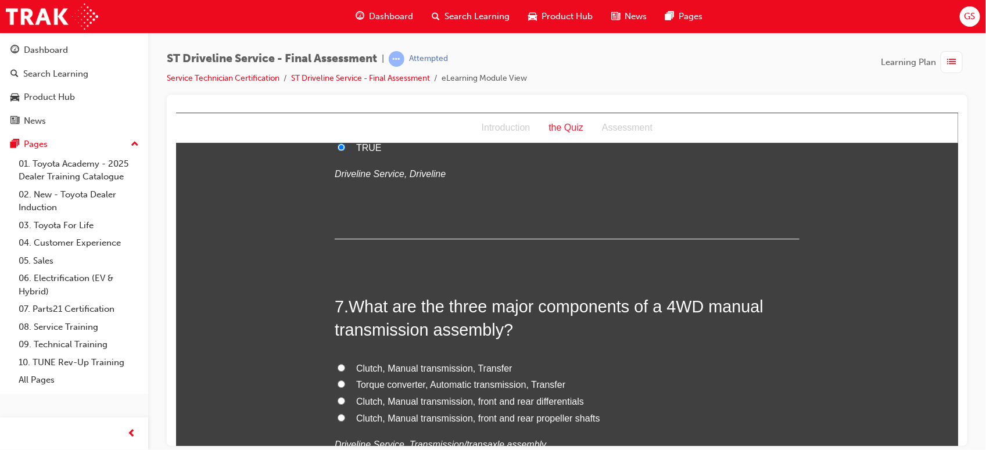
scroll to position [1606, 0]
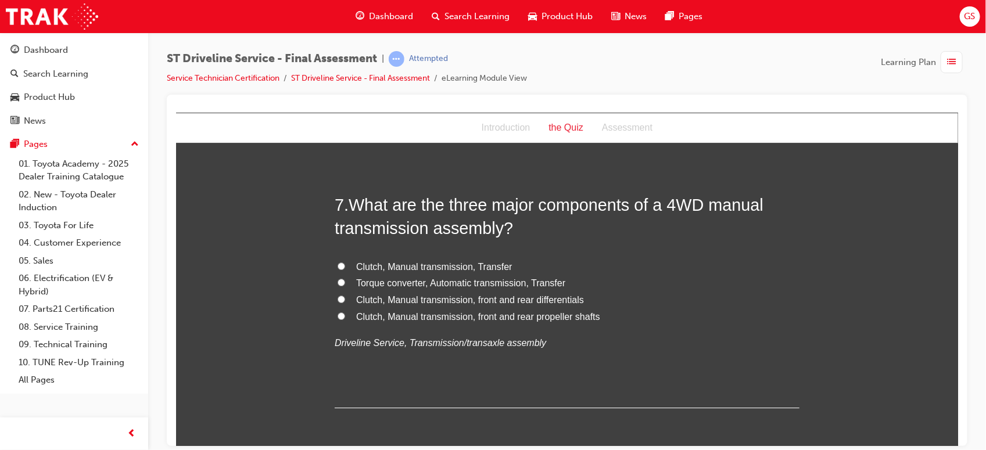
click at [389, 283] on span "Torque converter, Automatic transmission, Transfer" at bounding box center [459, 283] width 209 height 10
click at [344, 283] on input "Torque converter, Automatic transmission, Transfer" at bounding box center [341, 282] width 8 height 8
radio input "true"
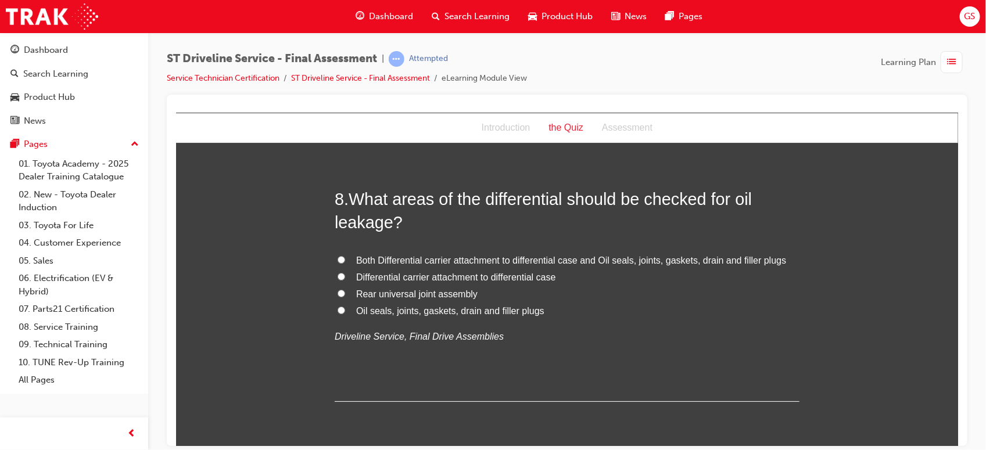
scroll to position [1885, 0]
click at [405, 260] on span "Both Differential carrier attachment to differential case and Oil seals, joints…" at bounding box center [570, 258] width 430 height 10
click at [344, 260] on input "Both Differential carrier attachment to differential case and Oil seals, joints…" at bounding box center [341, 257] width 8 height 8
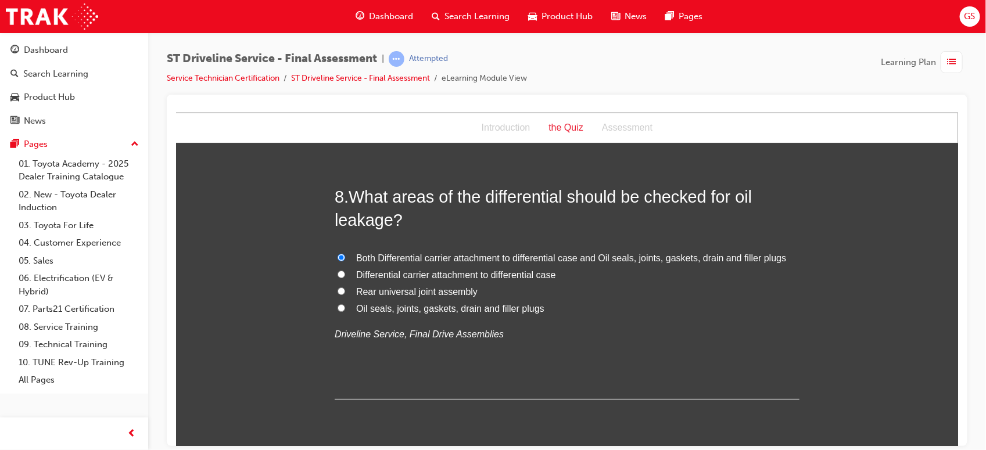
radio input "true"
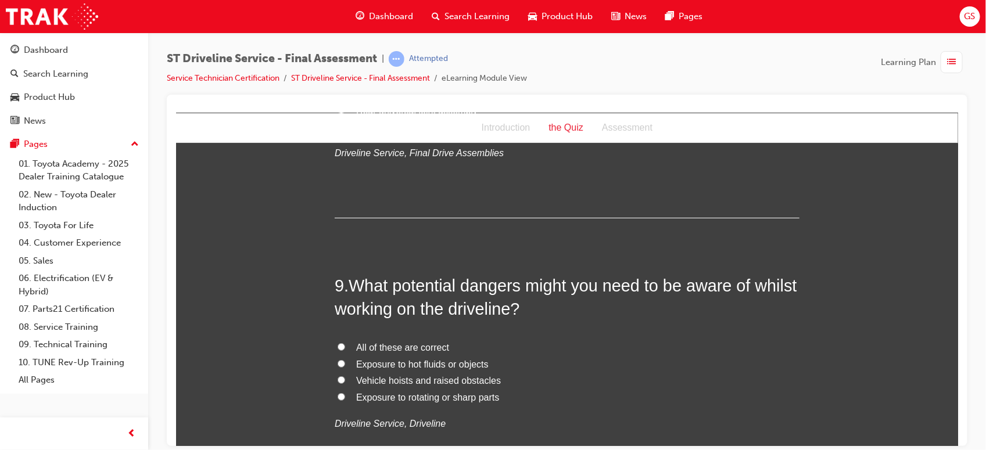
scroll to position [2068, 0]
click at [384, 347] on span "All of these are correct" at bounding box center [401, 346] width 93 height 10
click at [344, 347] on input "All of these are correct" at bounding box center [341, 345] width 8 height 8
radio input "true"
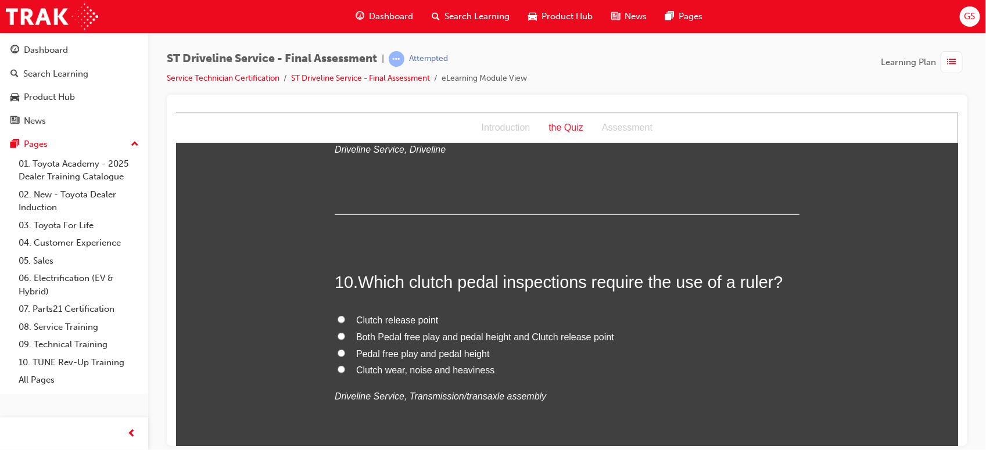
scroll to position [2342, 0]
click at [367, 339] on span "Both Pedal free play and pedal height and Clutch release point" at bounding box center [484, 335] width 258 height 10
click at [344, 339] on input "Both Pedal free play and pedal height and Clutch release point" at bounding box center [341, 335] width 8 height 8
radio input "true"
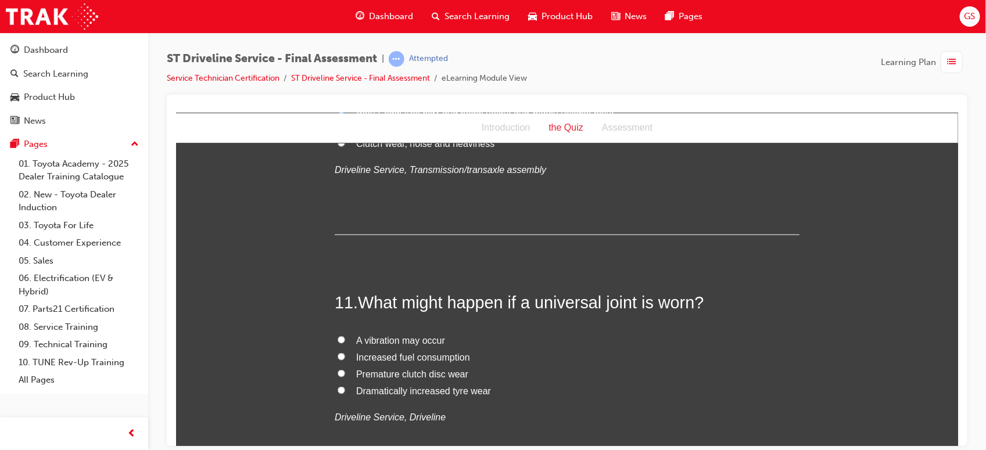
scroll to position [2571, 0]
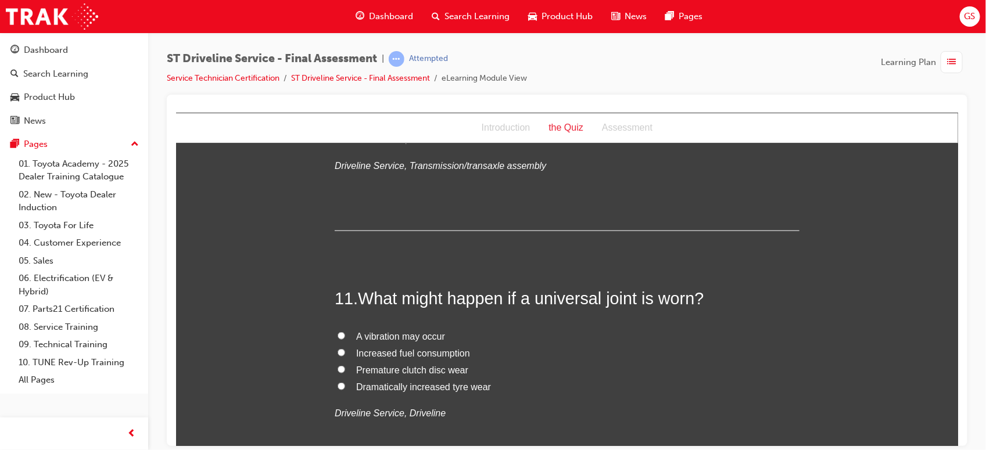
click at [367, 339] on span "A vibration may occur" at bounding box center [399, 336] width 89 height 10
click at [344, 339] on input "A vibration may occur" at bounding box center [341, 336] width 8 height 8
radio input "true"
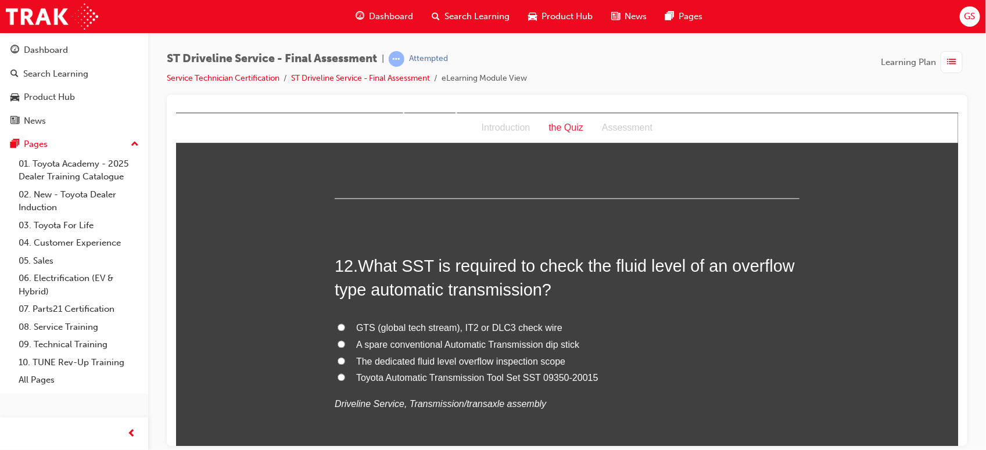
scroll to position [2852, 0]
click at [364, 374] on span "Toyota Automatic Transmission Tool Set SST 09350-20015" at bounding box center [476, 376] width 242 height 10
click at [344, 374] on input "Toyota Automatic Transmission Tool Set SST 09350-20015" at bounding box center [341, 376] width 8 height 8
radio input "true"
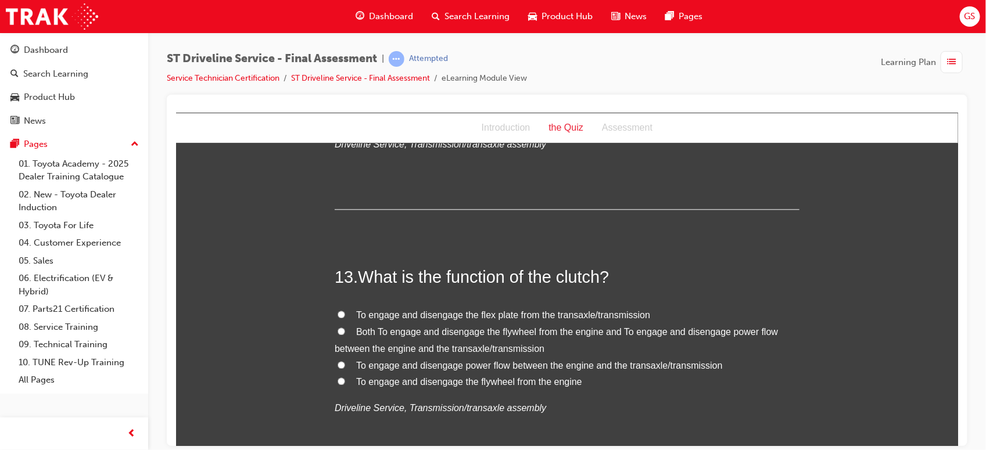
scroll to position [3111, 0]
click at [377, 339] on label "Both To engage and disengage the flywheel from the engine and To engage and dis…" at bounding box center [566, 340] width 465 height 34
click at [344, 334] on input "Both To engage and disengage the flywheel from the engine and To engage and dis…" at bounding box center [341, 330] width 8 height 8
radio input "true"
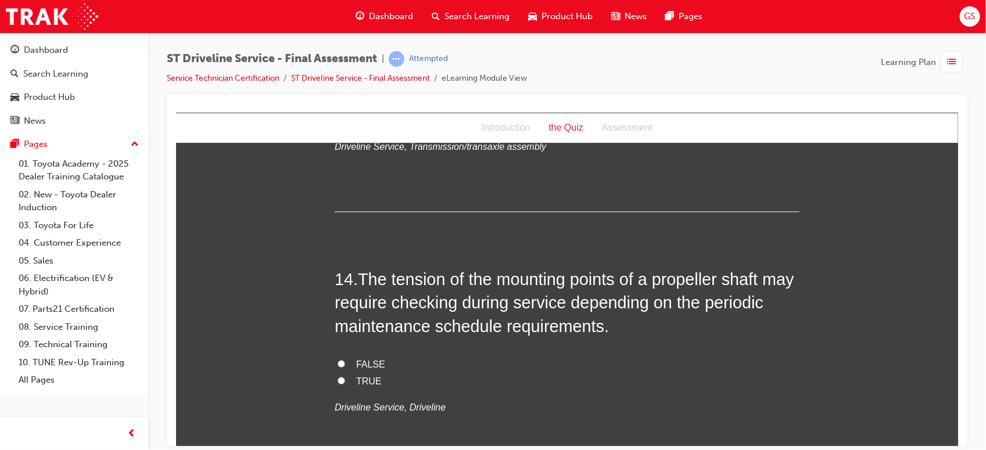
scroll to position [3388, 0]
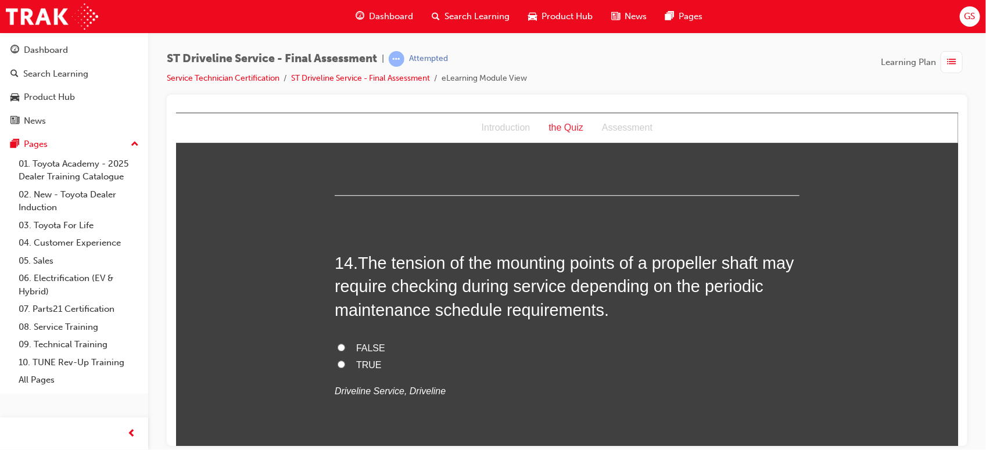
click at [360, 365] on span "TRUE" at bounding box center [368, 365] width 26 height 10
click at [344, 365] on input "TRUE" at bounding box center [341, 364] width 8 height 8
radio input "true"
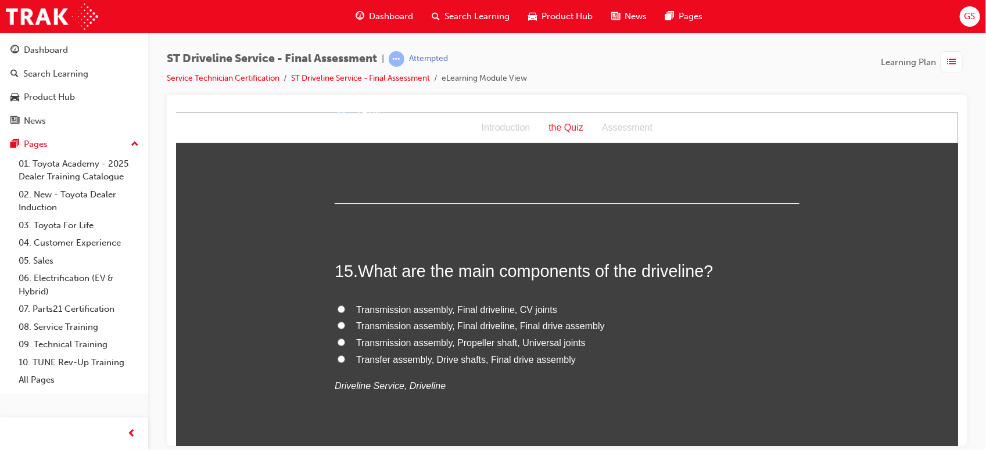
scroll to position [3640, 0]
click at [429, 359] on span "Transfer assembly, Drive shafts, Final drive assembly" at bounding box center [465, 359] width 220 height 10
click at [344, 359] on input "Transfer assembly, Drive shafts, Final drive assembly" at bounding box center [341, 358] width 8 height 8
radio input "true"
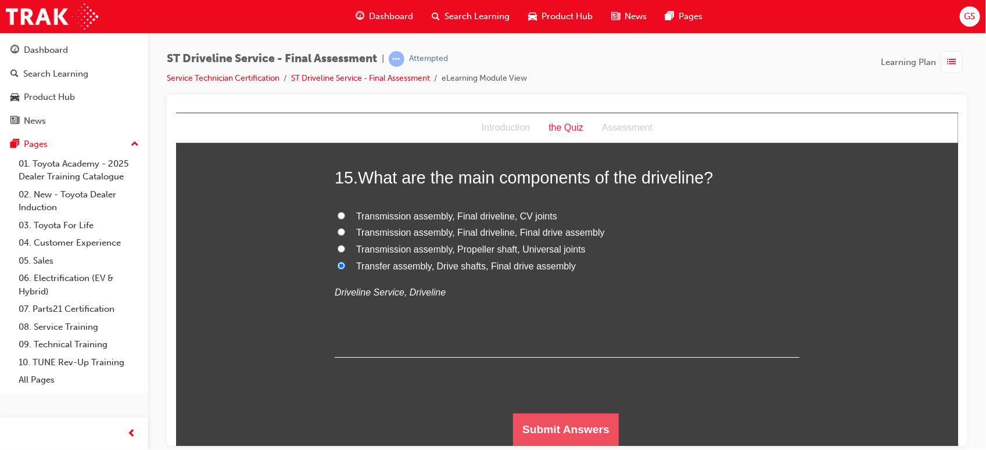
click at [525, 422] on button "Submit Answers" at bounding box center [565, 429] width 106 height 33
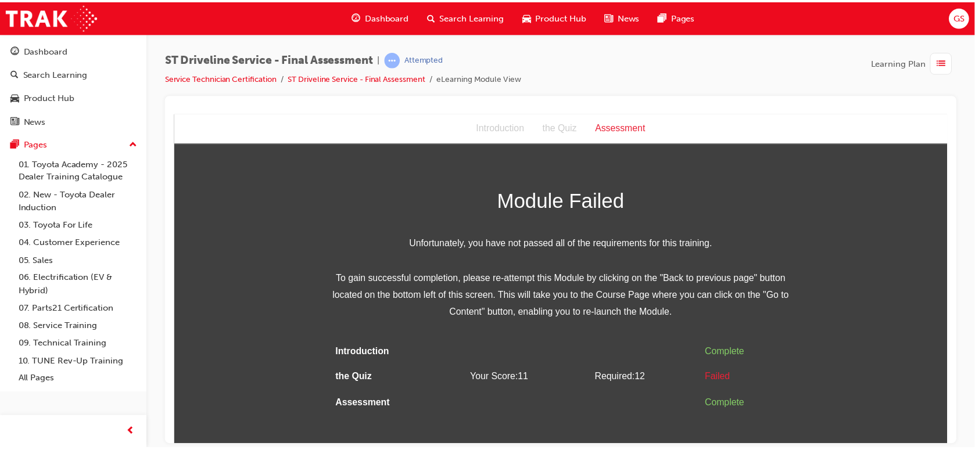
scroll to position [0, 0]
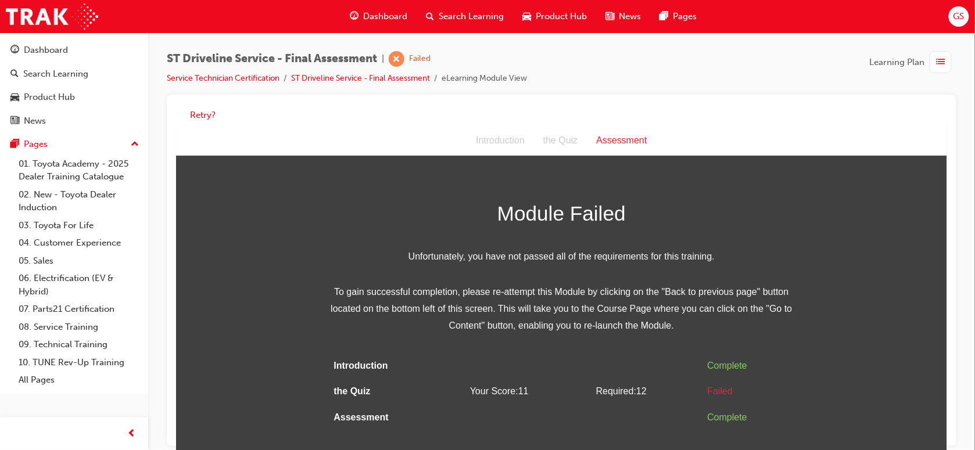
click at [938, 57] on span "list-icon" at bounding box center [940, 62] width 9 height 15
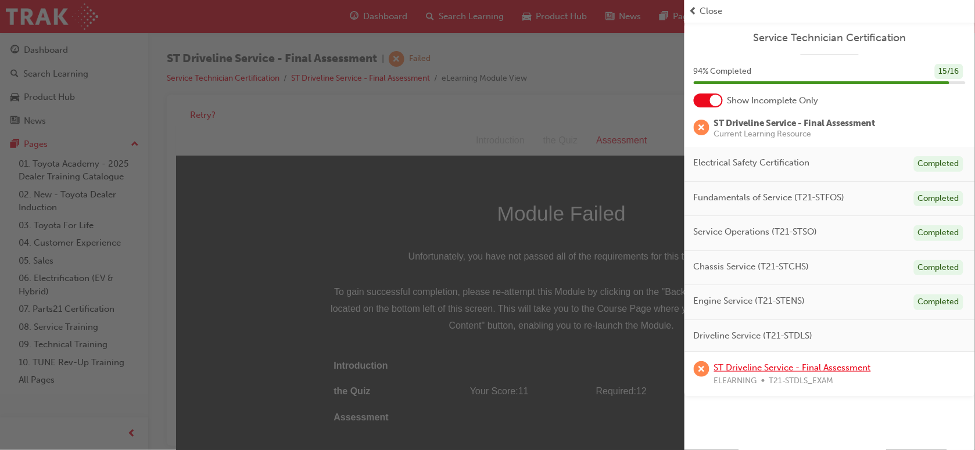
click at [770, 368] on link "ST Driveline Service - Final Assessment" at bounding box center [792, 367] width 157 height 10
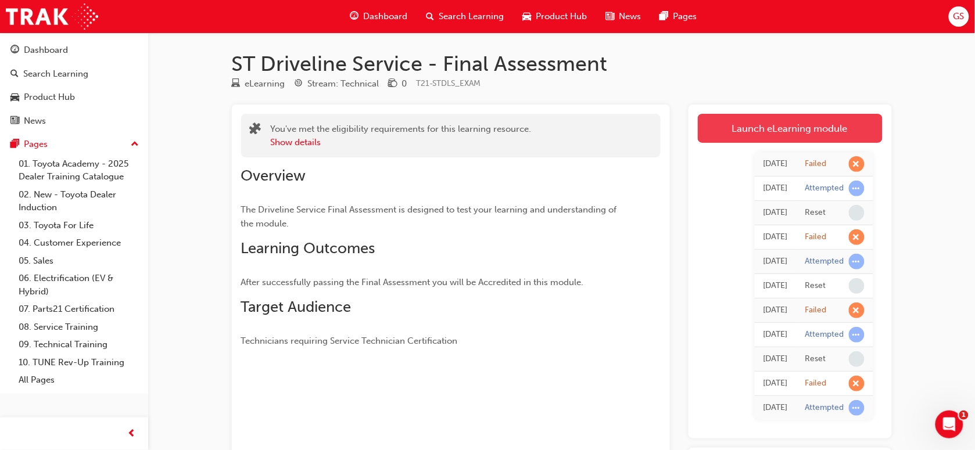
click at [770, 131] on link "Launch eLearning module" at bounding box center [790, 128] width 185 height 29
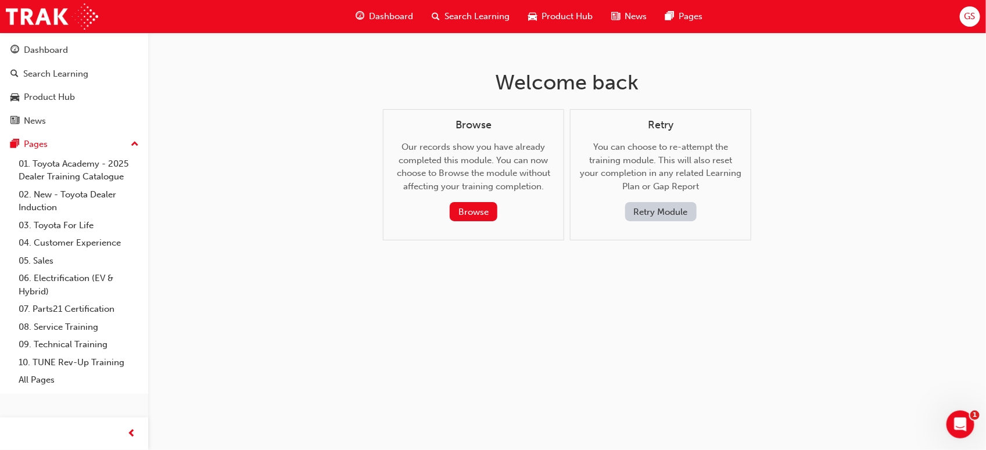
click at [674, 213] on button "Retry Module" at bounding box center [660, 211] width 71 height 19
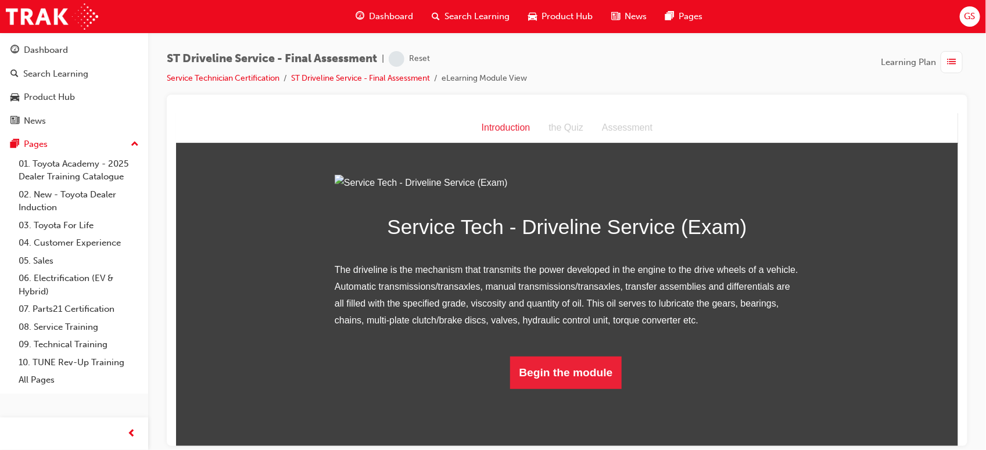
scroll to position [71, 0]
click at [551, 389] on button "Begin the module" at bounding box center [565, 372] width 112 height 33
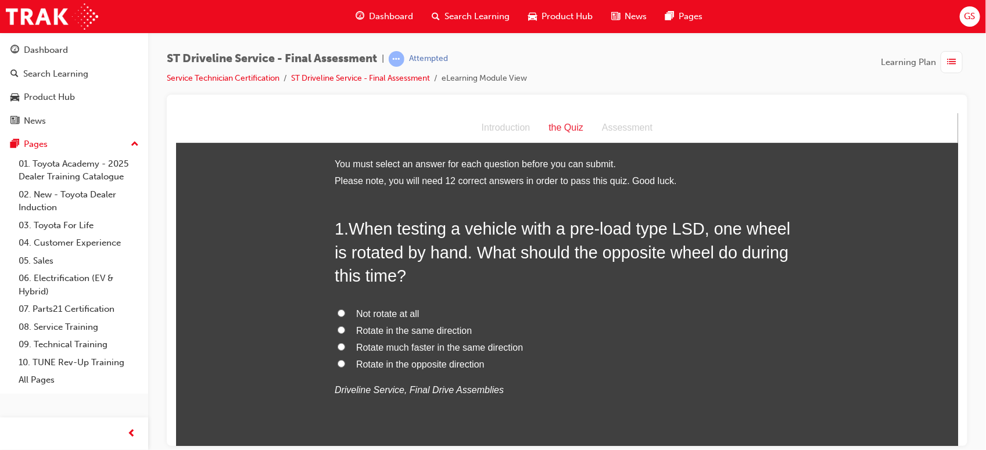
scroll to position [69, 0]
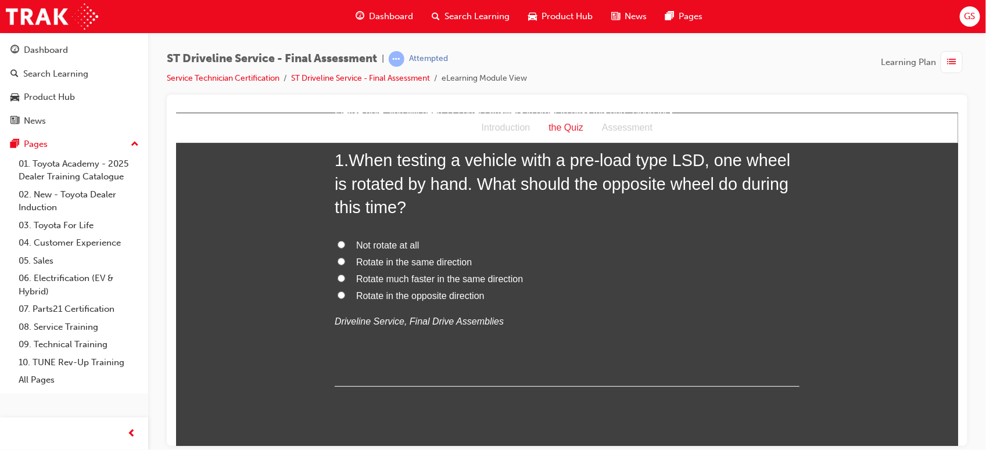
click at [422, 261] on span "Rotate in the same direction" at bounding box center [413, 262] width 116 height 10
click at [344, 261] on input "Rotate in the same direction" at bounding box center [341, 261] width 8 height 8
radio input "true"
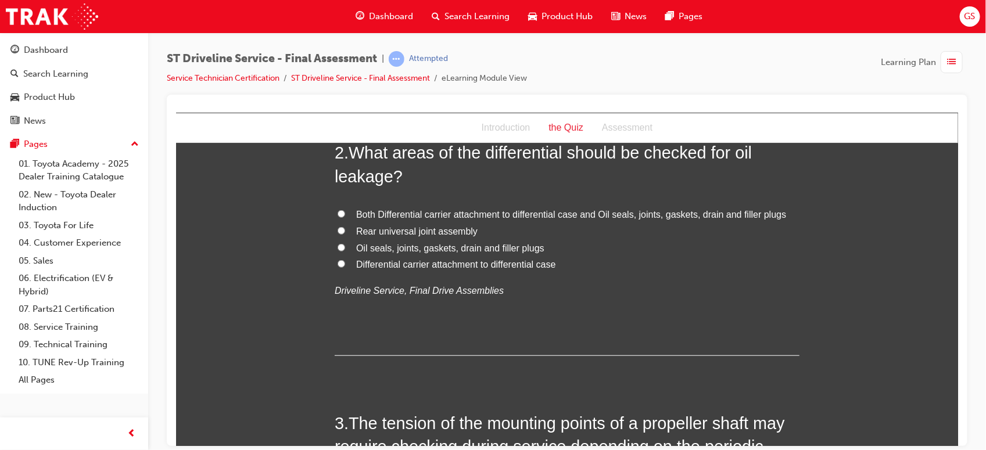
scroll to position [372, 0]
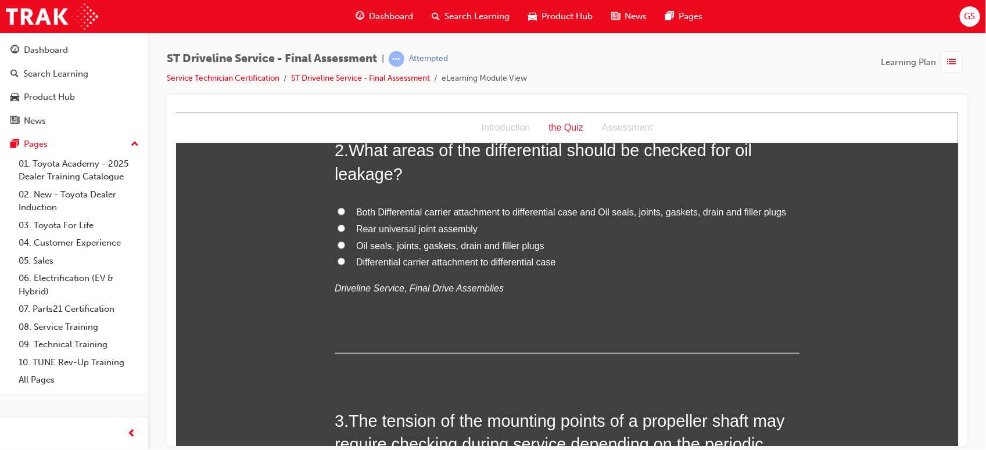
click at [421, 211] on span "Both Differential carrier attachment to differential case and Oil seals, joints…" at bounding box center [570, 212] width 430 height 10
click at [344, 211] on input "Both Differential carrier attachment to differential case and Oil seals, joints…" at bounding box center [341, 211] width 8 height 8
radio input "true"
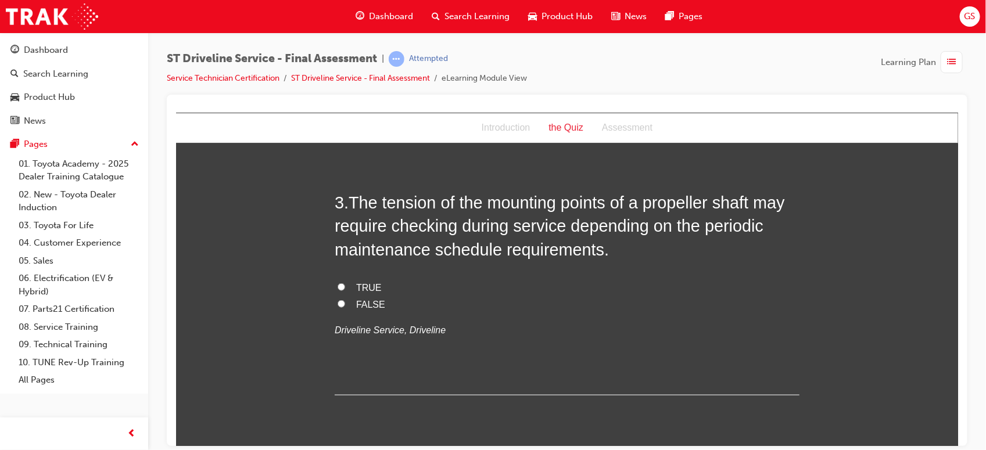
scroll to position [599, 0]
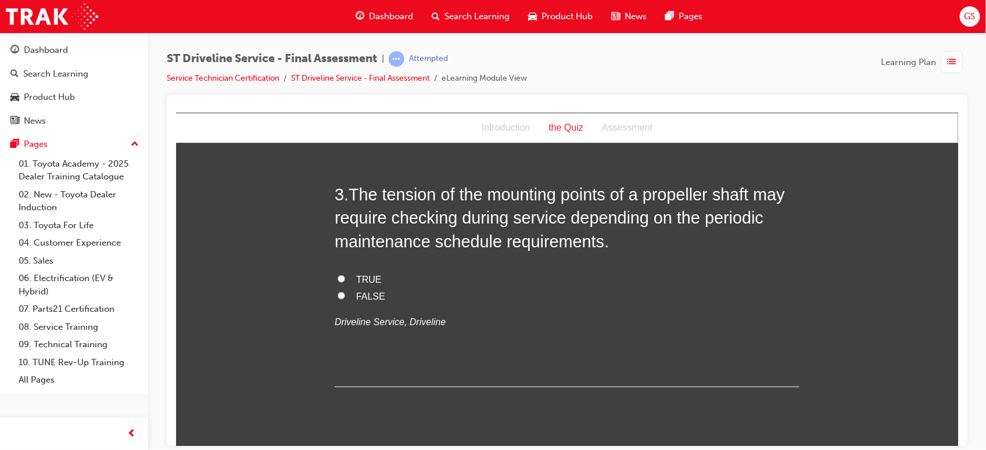
click at [360, 274] on span "TRUE" at bounding box center [368, 279] width 26 height 10
click at [344, 275] on input "TRUE" at bounding box center [341, 279] width 8 height 8
radio input "true"
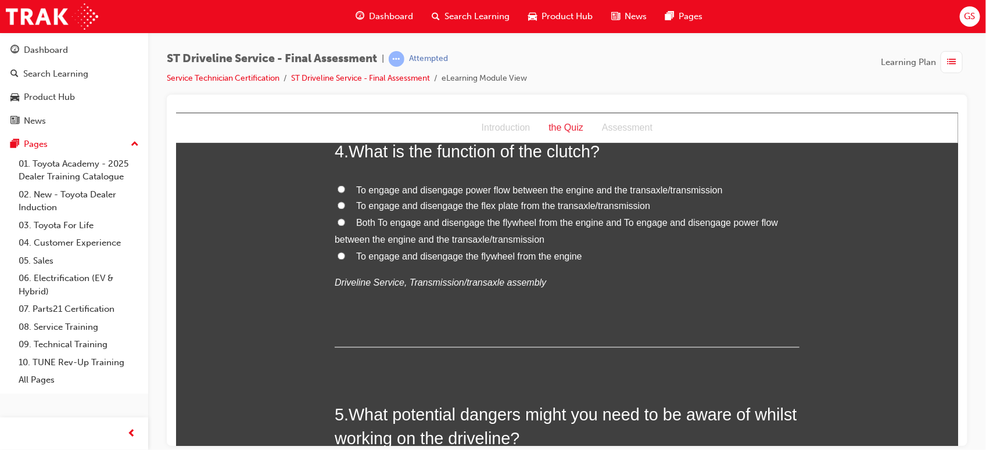
scroll to position [909, 0]
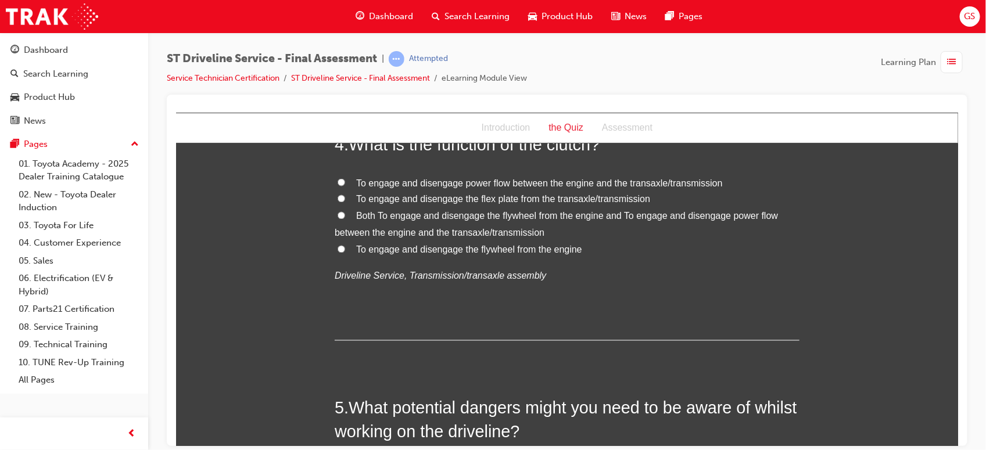
click at [378, 215] on span "Both To engage and disengage the flywheel from the engine and To engage and dis…" at bounding box center [555, 224] width 443 height 27
click at [344, 215] on input "Both To engage and disengage the flywheel from the engine and To engage and dis…" at bounding box center [341, 215] width 8 height 8
radio input "true"
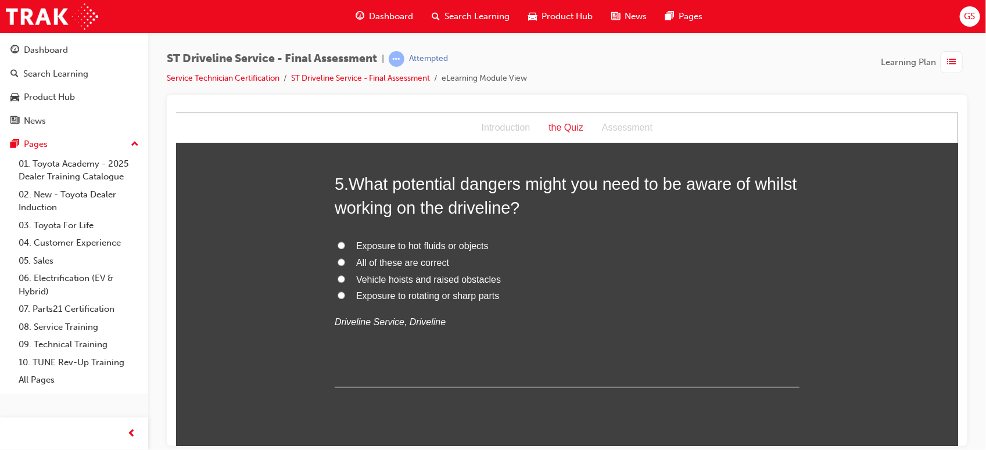
scroll to position [1135, 0]
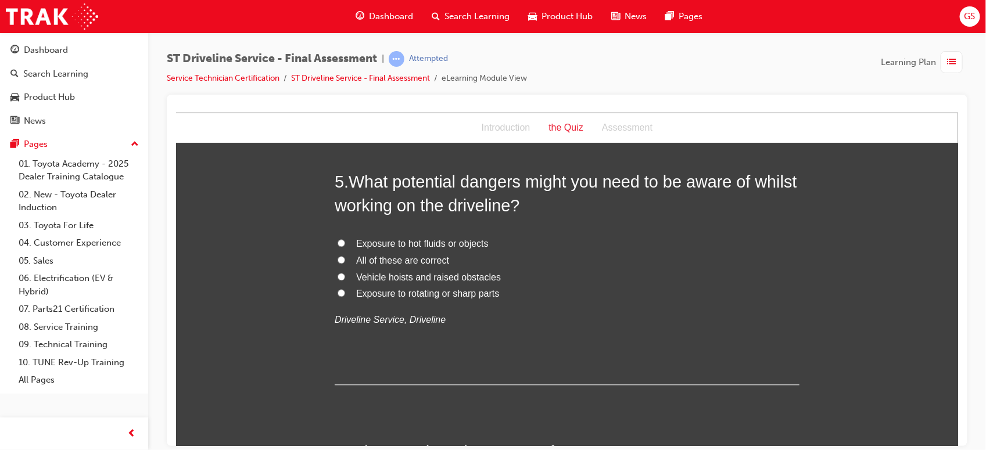
click at [374, 259] on span "All of these are correct" at bounding box center [401, 260] width 93 height 10
click at [344, 259] on input "All of these are correct" at bounding box center [341, 260] width 8 height 8
radio input "true"
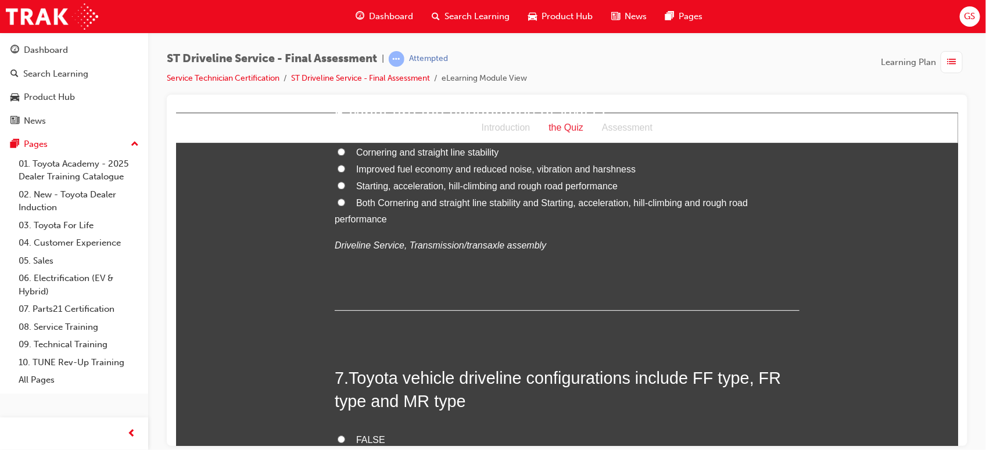
scroll to position [1474, 0]
click at [362, 200] on span "Both Cornering and straight line stability and Starting, acceleration, hill-cli…" at bounding box center [540, 210] width 413 height 27
click at [344, 200] on input "Both Cornering and straight line stability and Starting, acceleration, hill-cli…" at bounding box center [341, 201] width 8 height 8
radio input "true"
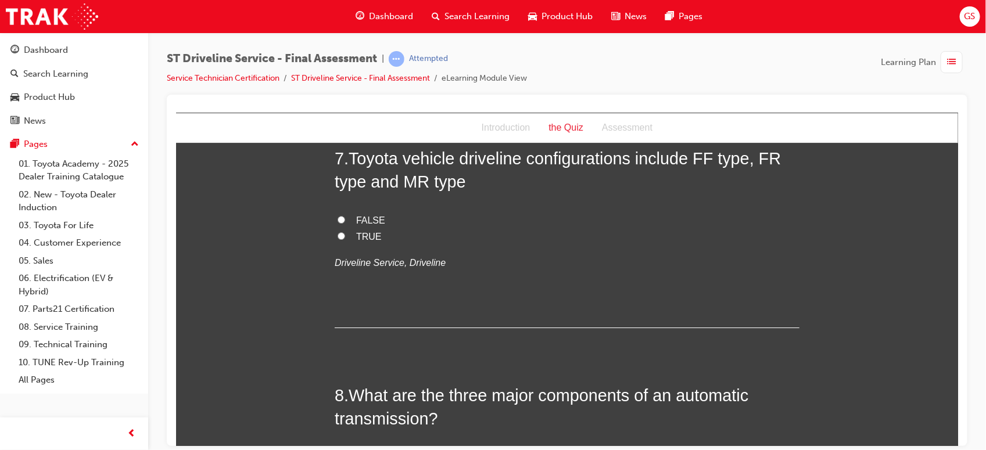
scroll to position [1694, 0]
click at [355, 236] on span "TRUE" at bounding box center [368, 236] width 26 height 10
click at [344, 236] on input "TRUE" at bounding box center [341, 235] width 8 height 8
radio input "true"
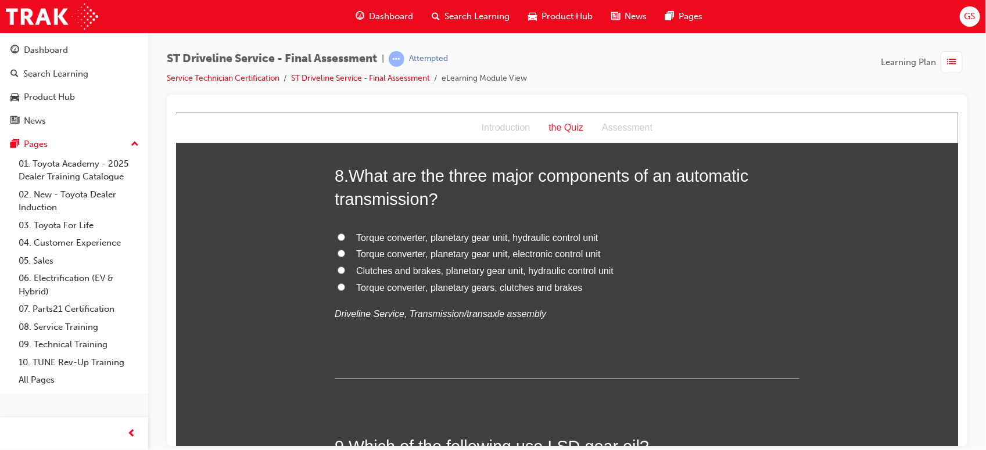
scroll to position [1914, 0]
click at [486, 236] on span "Torque converter, planetary gear unit, hydraulic control unit" at bounding box center [476, 236] width 242 height 10
click at [344, 236] on input "Torque converter, planetary gear unit, hydraulic control unit" at bounding box center [341, 236] width 8 height 8
radio input "true"
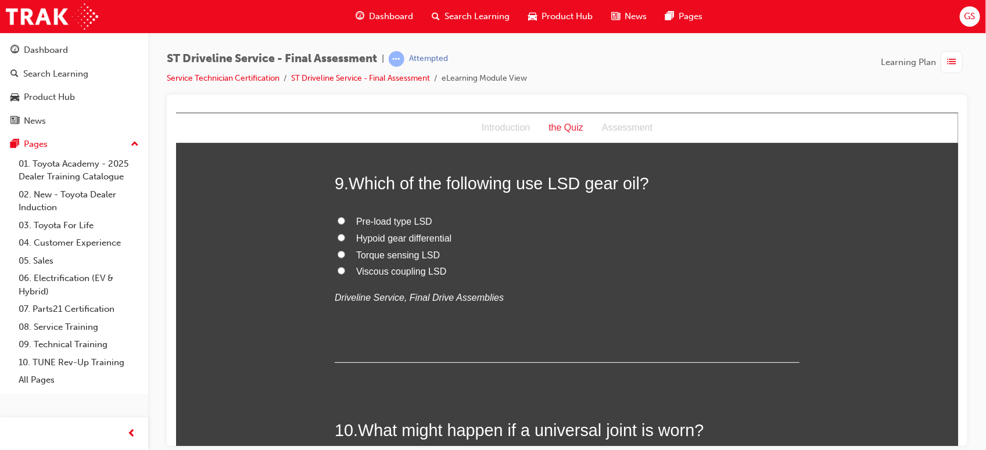
scroll to position [2178, 0]
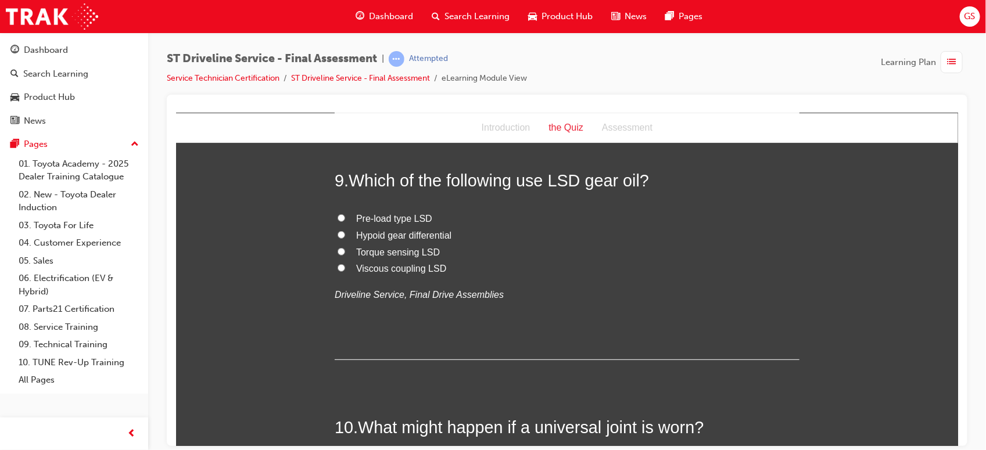
click at [380, 215] on span "Pre-load type LSD" at bounding box center [393, 218] width 76 height 10
click at [344, 215] on input "Pre-load type LSD" at bounding box center [341, 218] width 8 height 8
radio input "true"
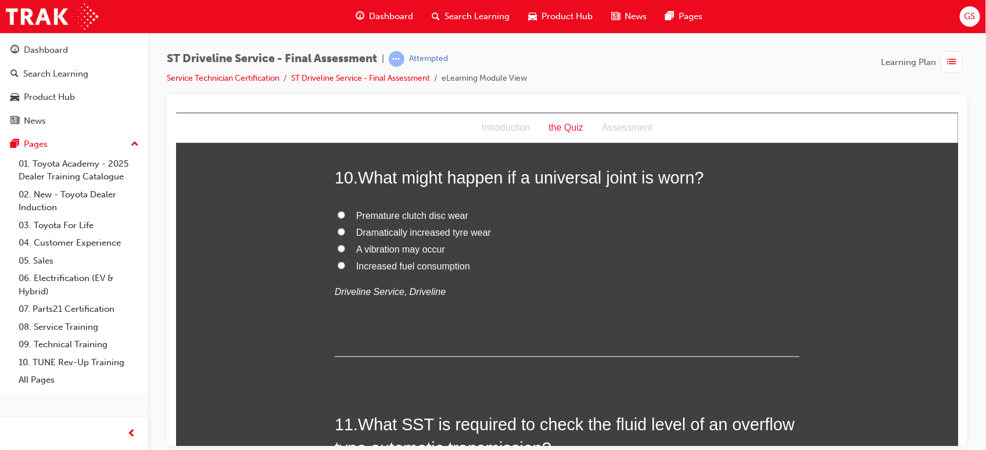
scroll to position [2435, 0]
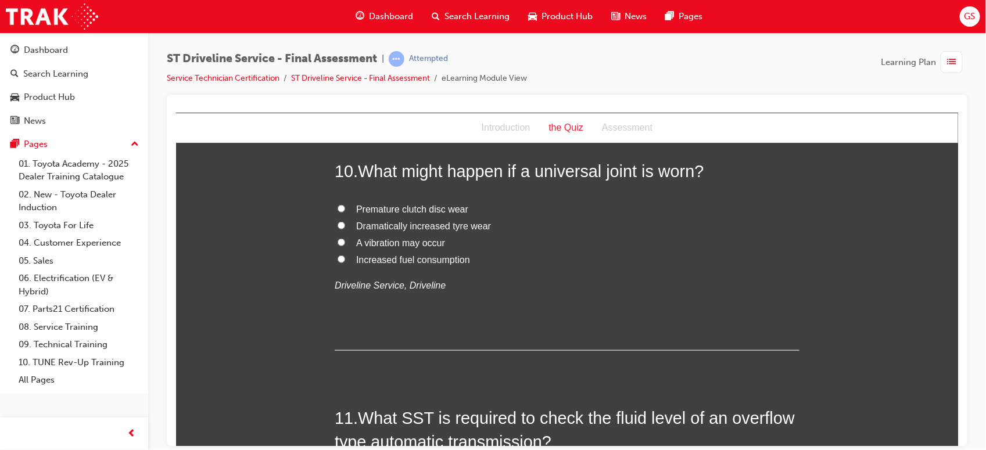
click at [386, 243] on span "A vibration may occur" at bounding box center [399, 243] width 89 height 10
click at [344, 243] on input "A vibration may occur" at bounding box center [341, 242] width 8 height 8
radio input "true"
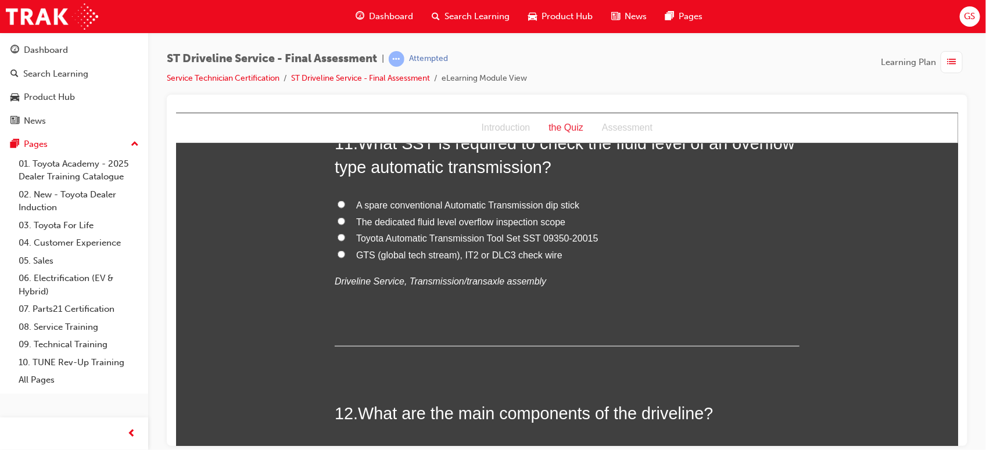
scroll to position [2708, 0]
click at [382, 240] on span "Toyota Automatic Transmission Tool Set SST 09350-20015" at bounding box center [476, 239] width 242 height 10
click at [344, 240] on input "Toyota Automatic Transmission Tool Set SST 09350-20015" at bounding box center [341, 239] width 8 height 8
radio input "true"
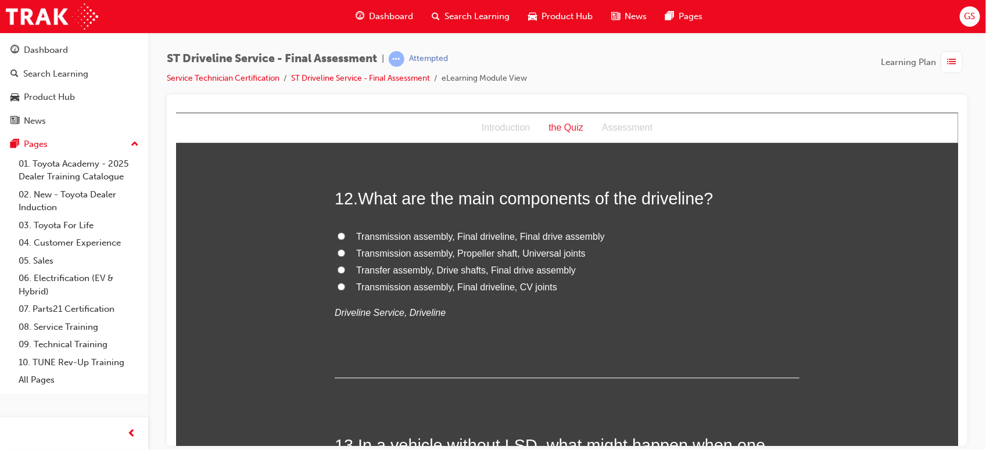
scroll to position [2953, 0]
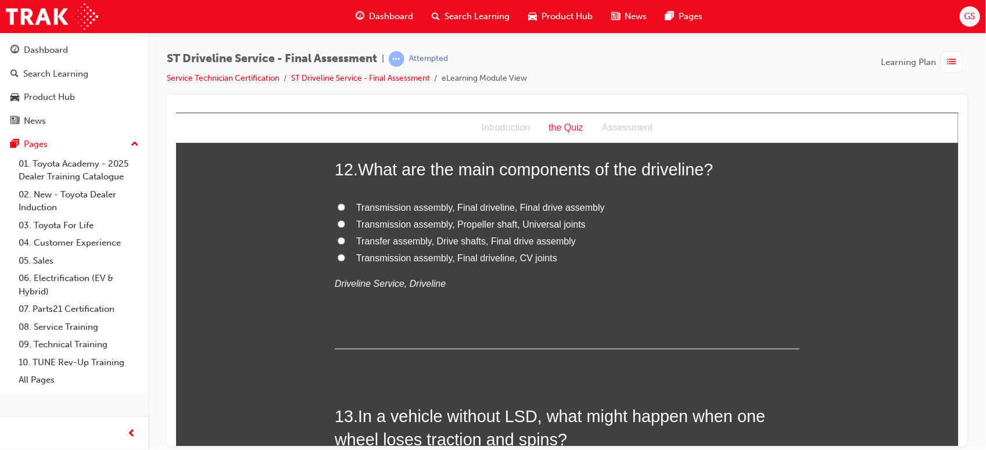
click at [383, 241] on span "Transfer assembly, Drive shafts, Final drive assembly" at bounding box center [465, 241] width 220 height 10
click at [344, 241] on input "Transfer assembly, Drive shafts, Final drive assembly" at bounding box center [341, 241] width 8 height 8
radio input "true"
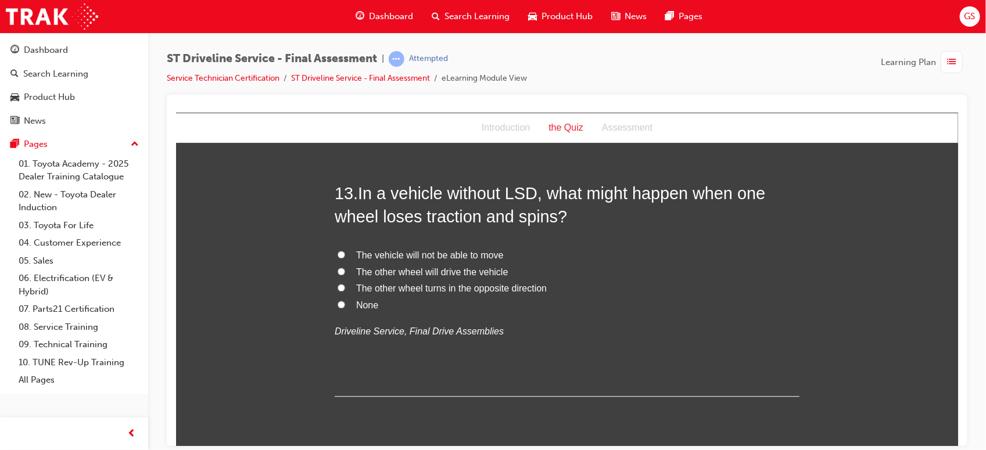
scroll to position [3177, 0]
click at [447, 259] on span "The vehicle will not be able to move" at bounding box center [428, 254] width 147 height 10
click at [344, 257] on input "The vehicle will not be able to move" at bounding box center [341, 254] width 8 height 8
radio input "true"
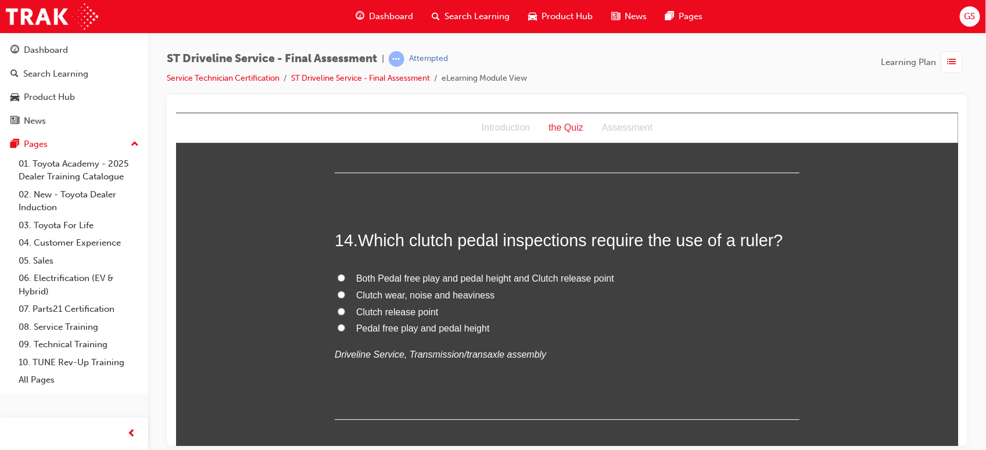
scroll to position [3401, 0]
click at [407, 279] on span "Both Pedal free play and pedal height and Clutch release point" at bounding box center [484, 277] width 258 height 10
click at [344, 279] on input "Both Pedal free play and pedal height and Clutch release point" at bounding box center [341, 277] width 8 height 8
radio input "true"
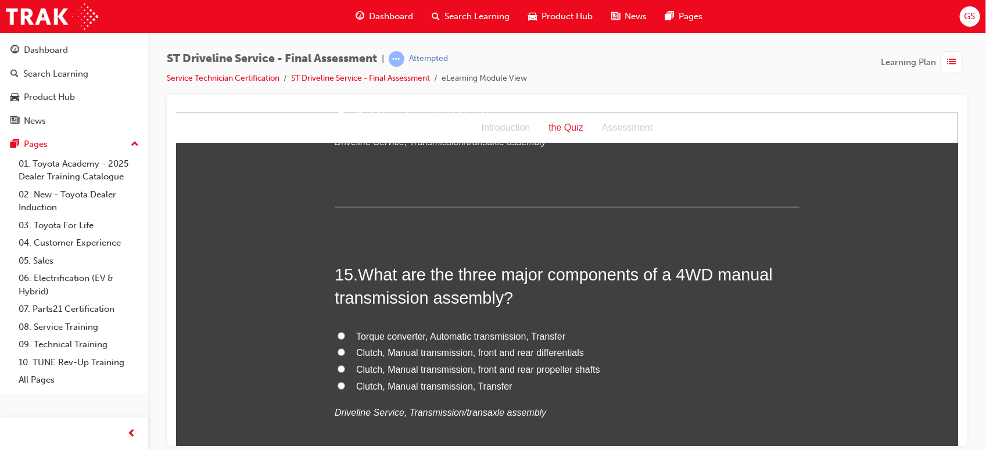
scroll to position [3636, 0]
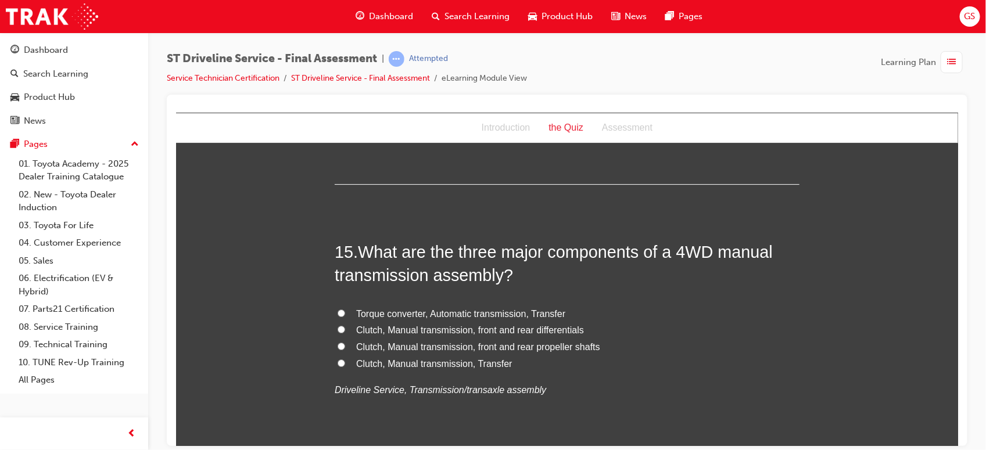
click at [396, 315] on span "Torque converter, Automatic transmission, Transfer" at bounding box center [459, 313] width 209 height 10
click at [344, 315] on input "Torque converter, Automatic transmission, Transfer" at bounding box center [341, 313] width 8 height 8
radio input "true"
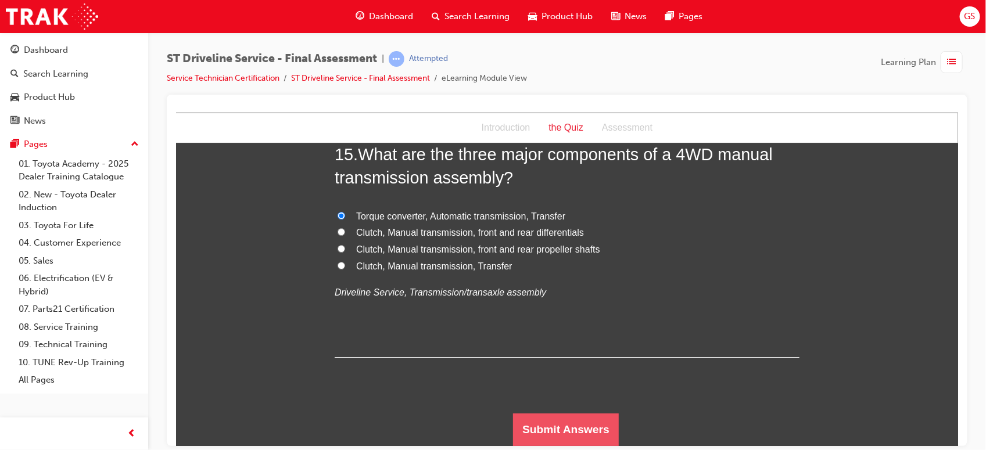
click at [526, 415] on button "Submit Answers" at bounding box center [565, 429] width 106 height 33
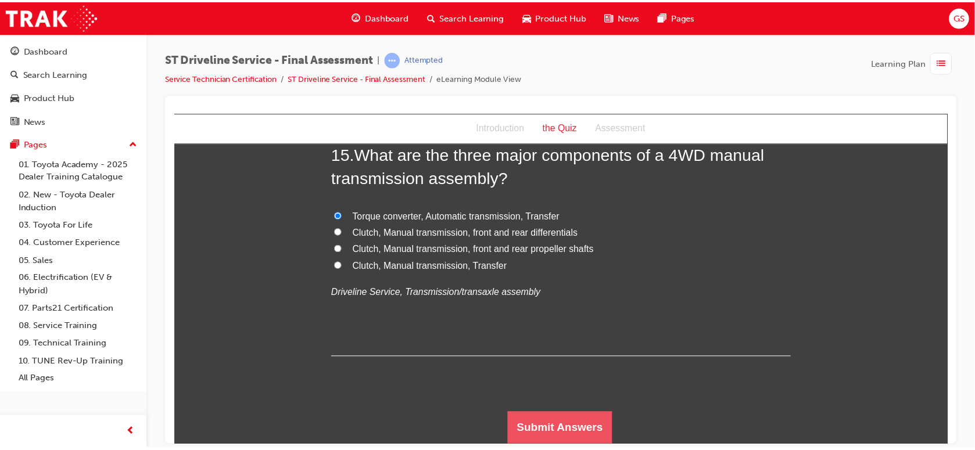
scroll to position [0, 0]
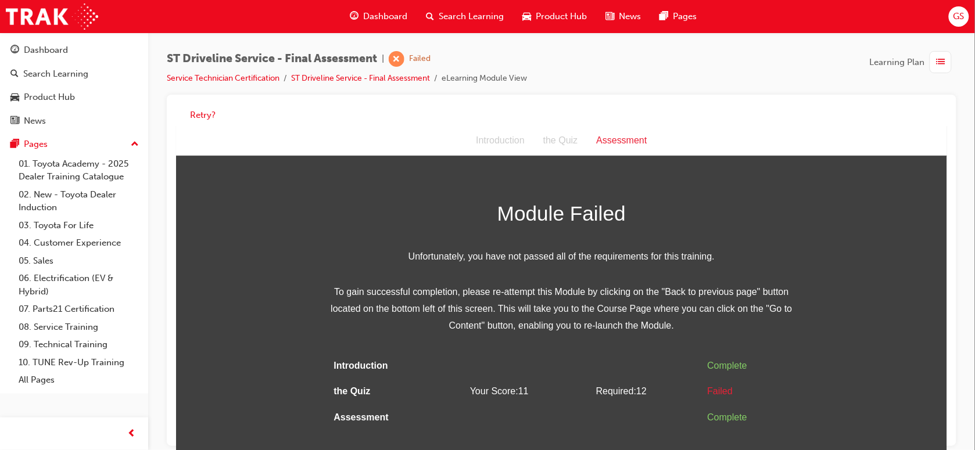
click at [939, 58] on span "list-icon" at bounding box center [940, 62] width 9 height 15
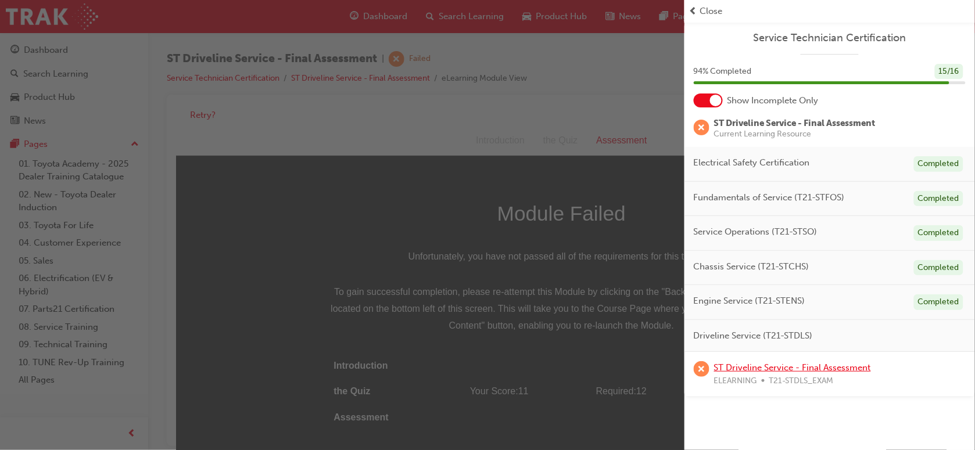
click at [741, 364] on link "ST Driveline Service - Final Assessment" at bounding box center [792, 367] width 157 height 10
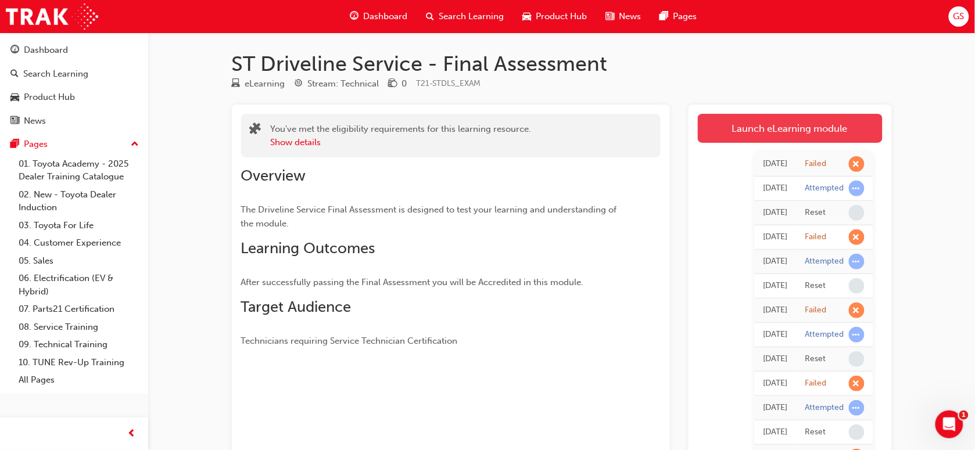
click at [796, 129] on link "Launch eLearning module" at bounding box center [790, 128] width 185 height 29
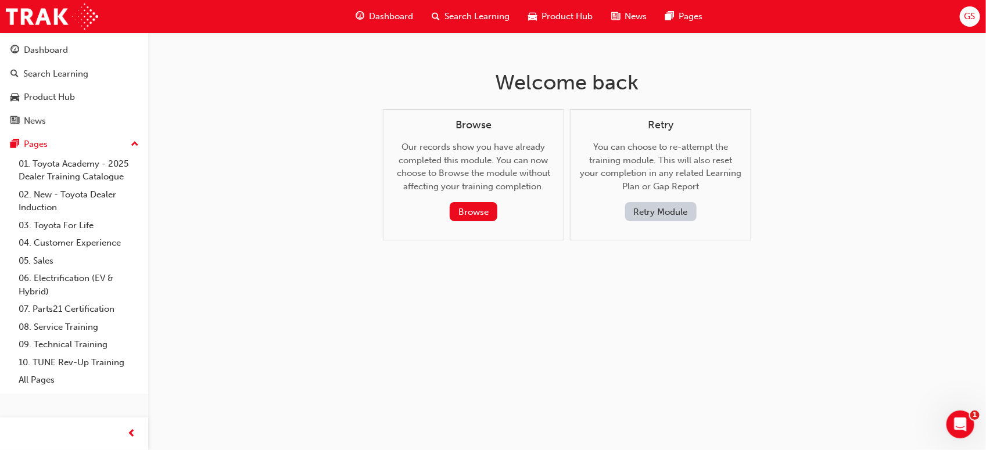
click at [663, 210] on button "Retry Module" at bounding box center [660, 211] width 71 height 19
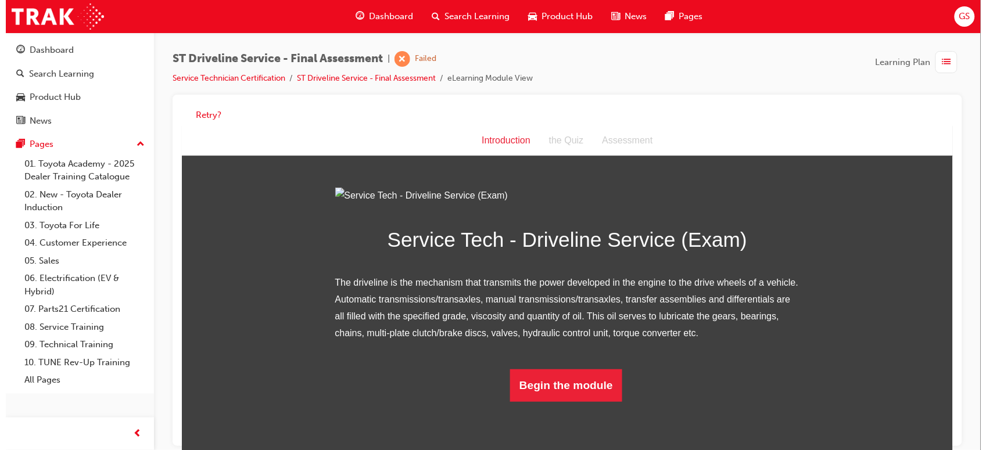
scroll to position [71, 0]
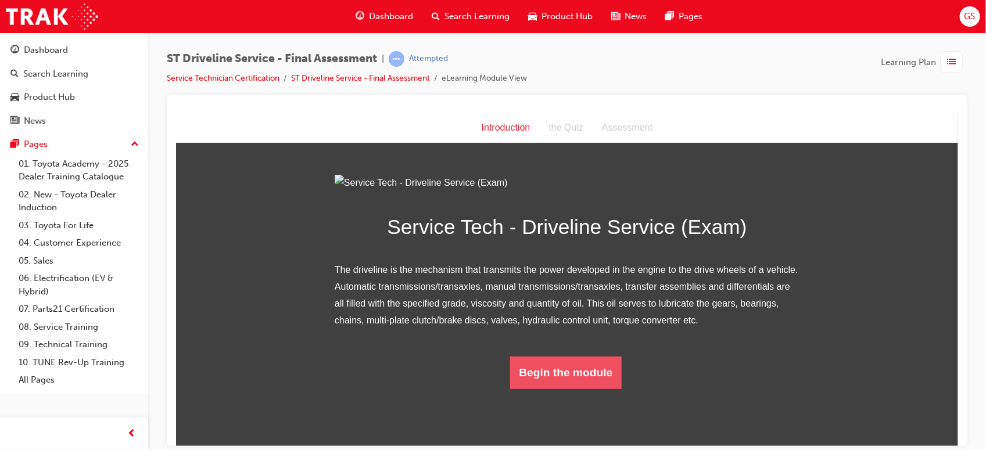
click at [529, 389] on button "Begin the module" at bounding box center [565, 372] width 112 height 33
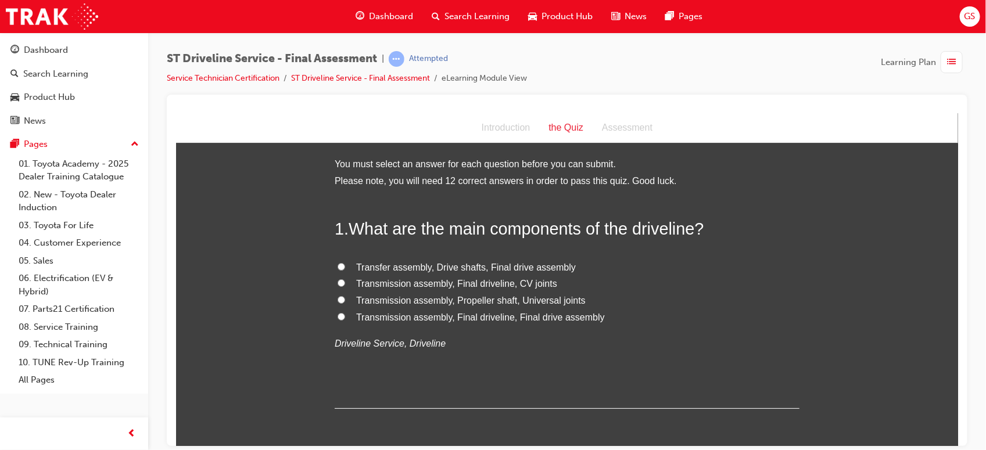
click at [546, 265] on span "Transfer assembly, Drive shafts, Final drive assembly" at bounding box center [465, 267] width 220 height 10
click at [344, 265] on input "Transfer assembly, Drive shafts, Final drive assembly" at bounding box center [341, 267] width 8 height 8
radio input "true"
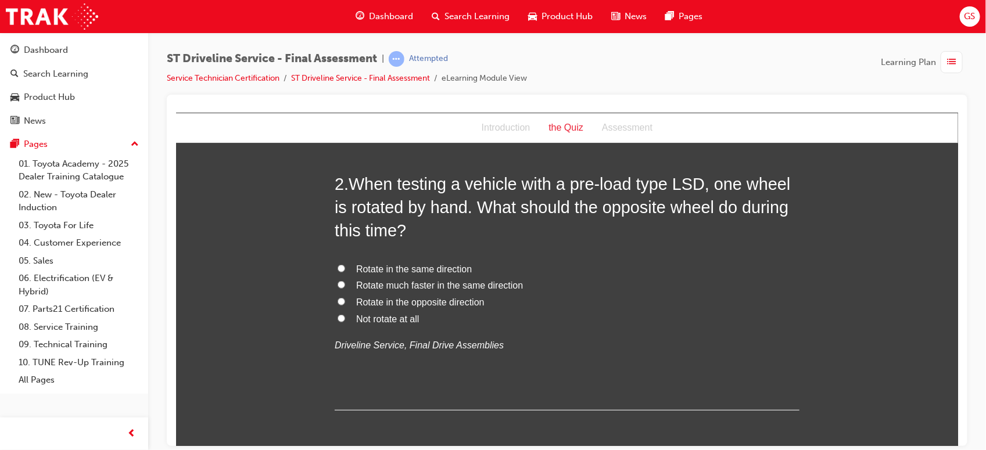
scroll to position [292, 0]
click at [459, 266] on span "Rotate in the same direction" at bounding box center [413, 269] width 116 height 10
click at [344, 266] on input "Rotate in the same direction" at bounding box center [341, 268] width 8 height 8
radio input "true"
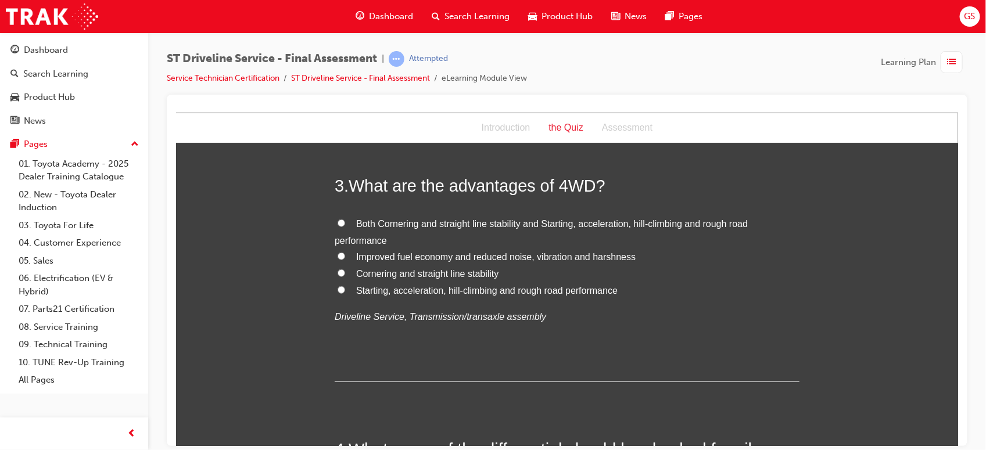
scroll to position [584, 0]
click at [502, 227] on span "Both Cornering and straight line stability and Starting, acceleration, hill-cli…" at bounding box center [540, 232] width 413 height 27
click at [344, 227] on input "Both Cornering and straight line stability and Starting, acceleration, hill-cli…" at bounding box center [341, 224] width 8 height 8
radio input "true"
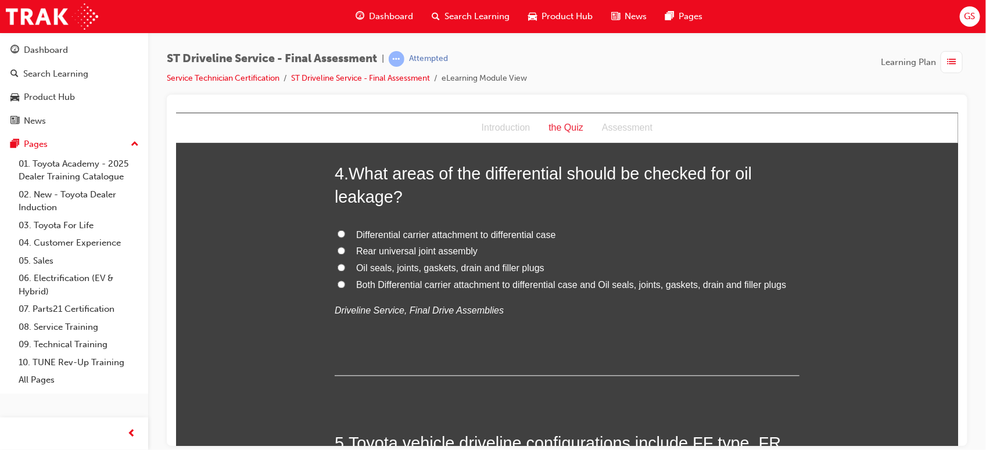
scroll to position [861, 0]
click at [502, 281] on span "Both Differential carrier attachment to differential case and Oil seals, joints…" at bounding box center [570, 284] width 430 height 10
click at [344, 281] on input "Both Differential carrier attachment to differential case and Oil seals, joints…" at bounding box center [341, 284] width 8 height 8
radio input "true"
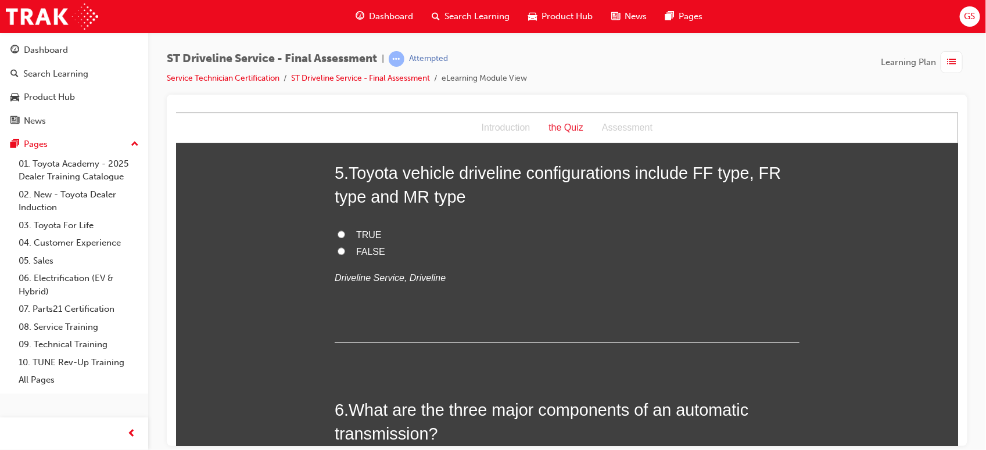
scroll to position [1131, 0]
click at [368, 232] on span "TRUE" at bounding box center [368, 234] width 26 height 10
click at [344, 232] on input "TRUE" at bounding box center [341, 233] width 8 height 8
radio input "true"
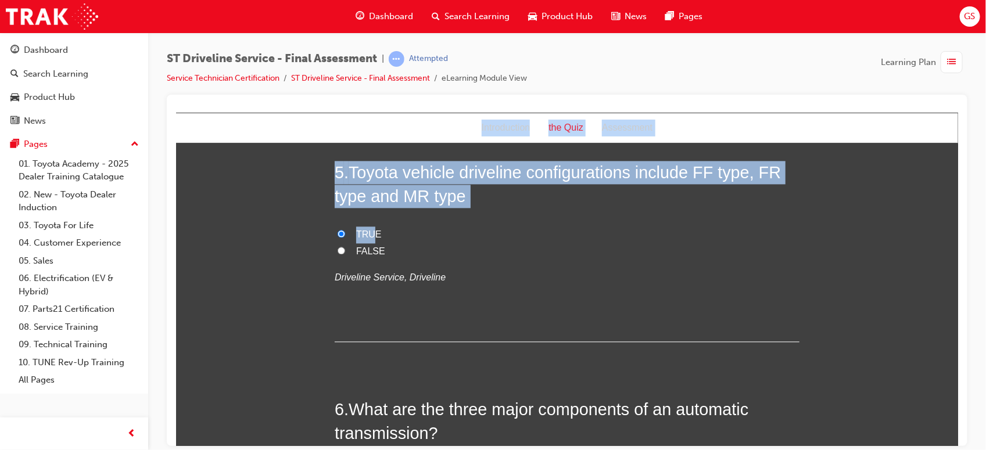
drag, startPoint x: 368, startPoint y: 232, endPoint x: 401, endPoint y: 95, distance: 141.6
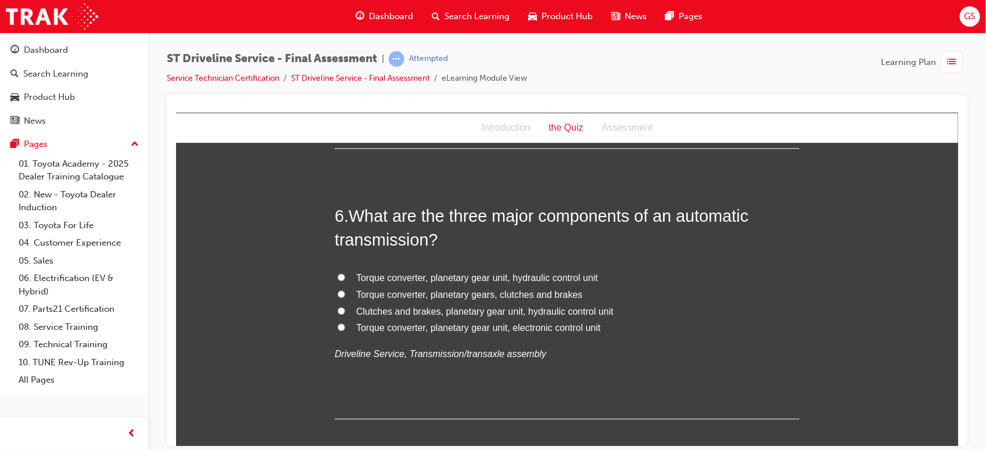
scroll to position [1324, 0]
click at [470, 278] on span "Torque converter, planetary gear unit, hydraulic control unit" at bounding box center [476, 278] width 242 height 10
click at [344, 278] on input "Torque converter, planetary gear unit, hydraulic control unit" at bounding box center [341, 278] width 8 height 8
radio input "true"
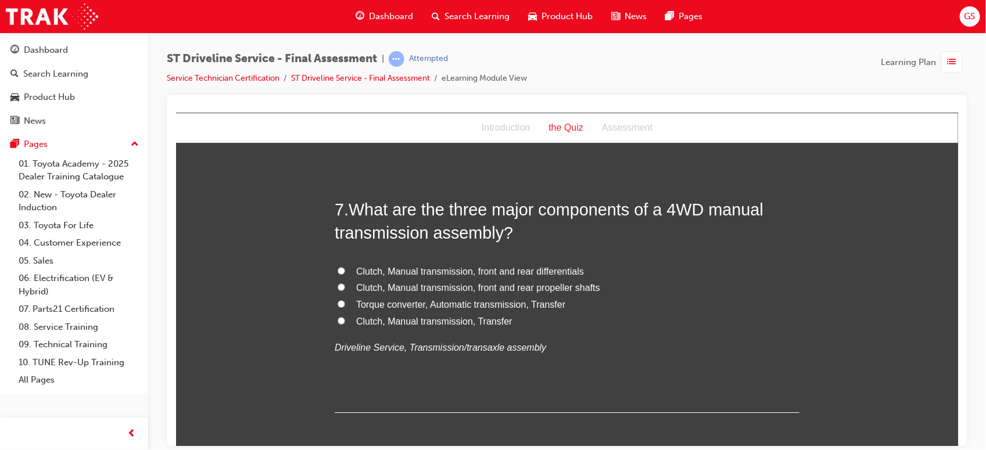
scroll to position [1603, 0]
click at [459, 322] on span "Clutch, Manual transmission, Transfer" at bounding box center [433, 320] width 156 height 10
click at [344, 322] on input "Clutch, Manual transmission, Transfer" at bounding box center [341, 319] width 8 height 8
radio input "true"
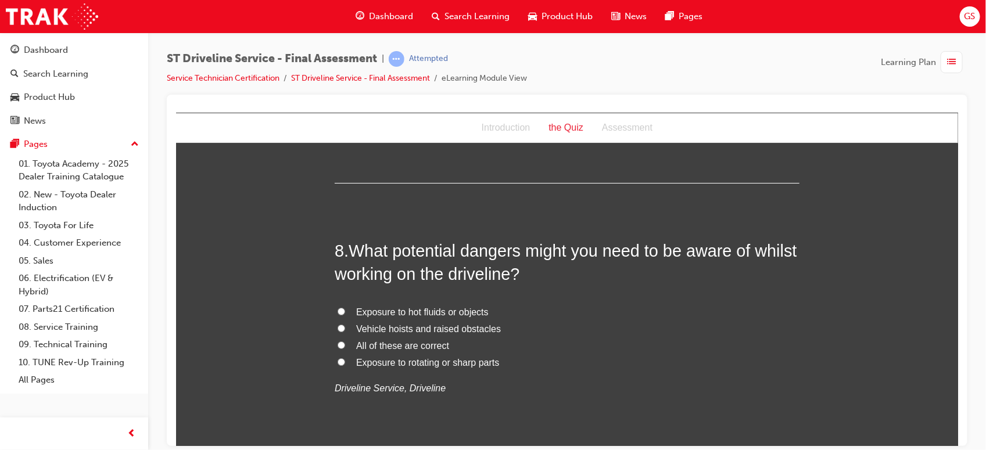
scroll to position [1831, 0]
click at [425, 348] on span "All of these are correct" at bounding box center [401, 346] width 93 height 10
click at [344, 348] on input "All of these are correct" at bounding box center [341, 345] width 8 height 8
radio input "true"
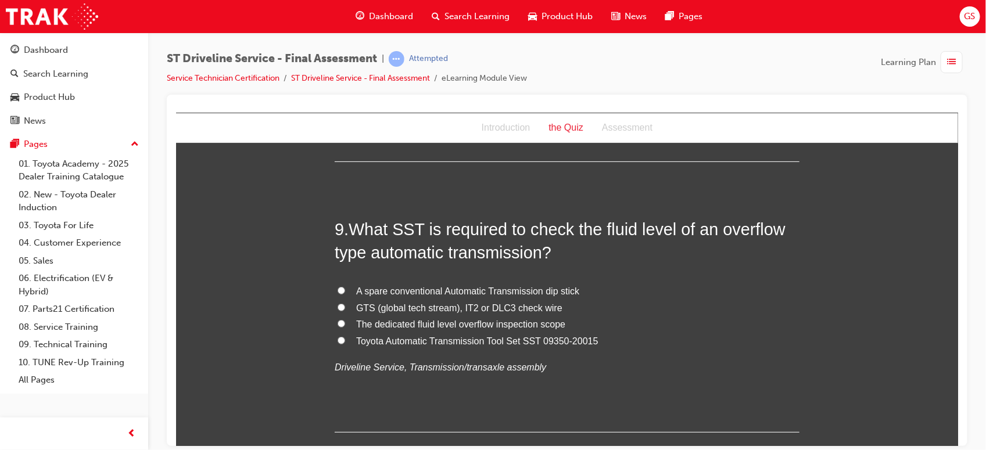
scroll to position [2124, 0]
click at [425, 337] on span "Toyota Automatic Transmission Tool Set SST 09350-20015" at bounding box center [476, 339] width 242 height 10
click at [344, 337] on input "Toyota Automatic Transmission Tool Set SST 09350-20015" at bounding box center [341, 339] width 8 height 8
radio input "true"
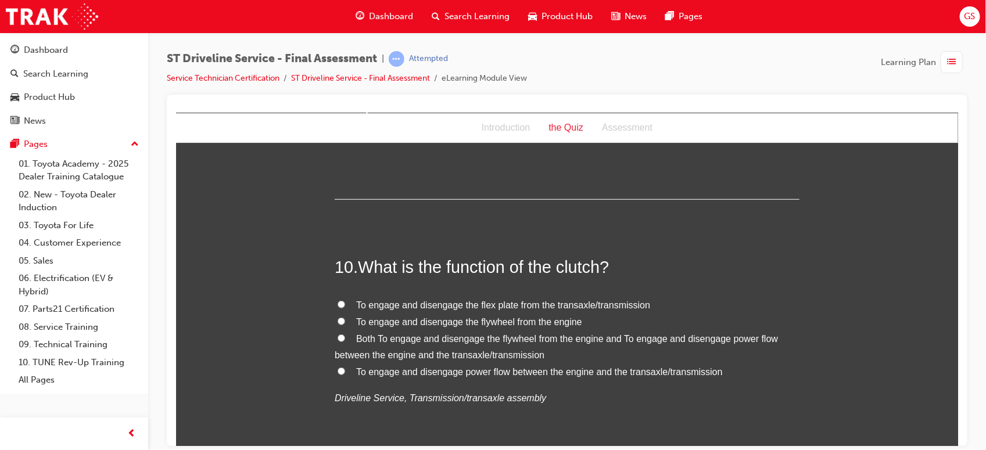
scroll to position [2361, 0]
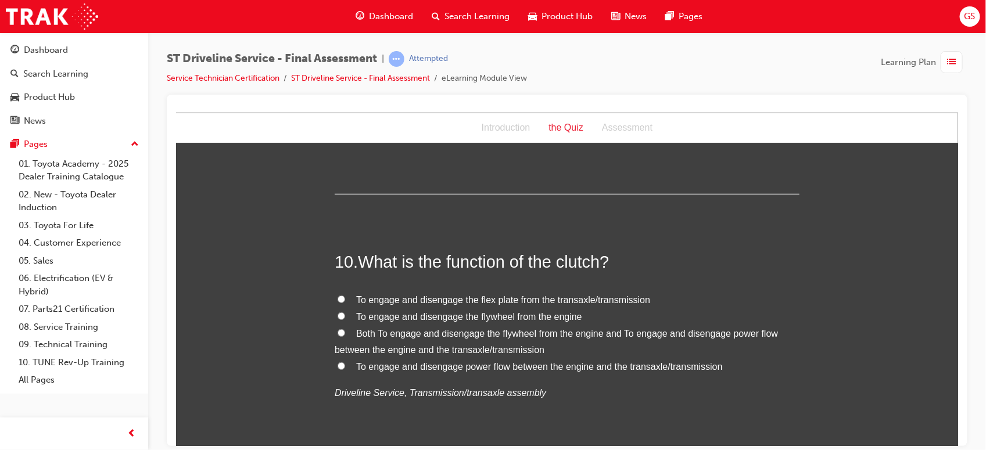
click at [425, 337] on span "Both To engage and disengage the flywheel from the engine and To engage and dis…" at bounding box center [555, 341] width 443 height 27
click at [344, 336] on input "Both To engage and disengage the flywheel from the engine and To engage and dis…" at bounding box center [341, 333] width 8 height 8
radio input "true"
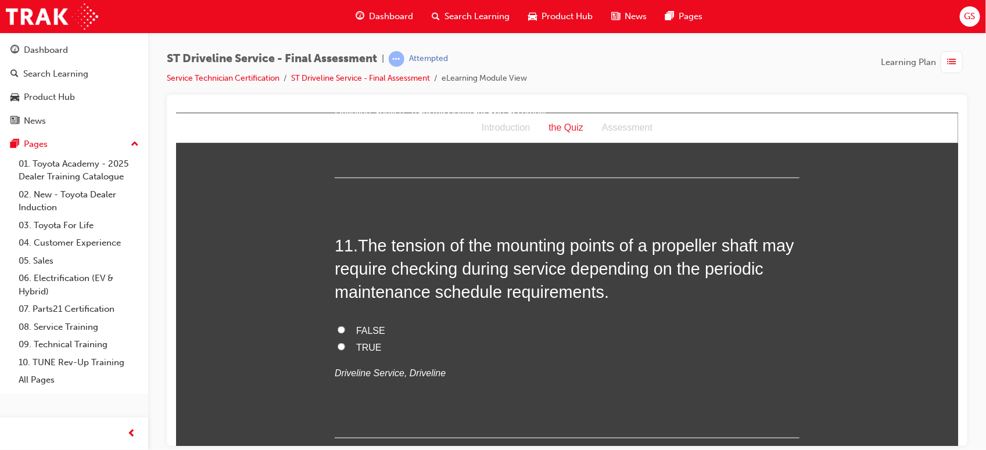
scroll to position [2641, 0]
click at [361, 345] on span "TRUE" at bounding box center [368, 346] width 26 height 10
click at [344, 345] on input "TRUE" at bounding box center [341, 346] width 8 height 8
radio input "true"
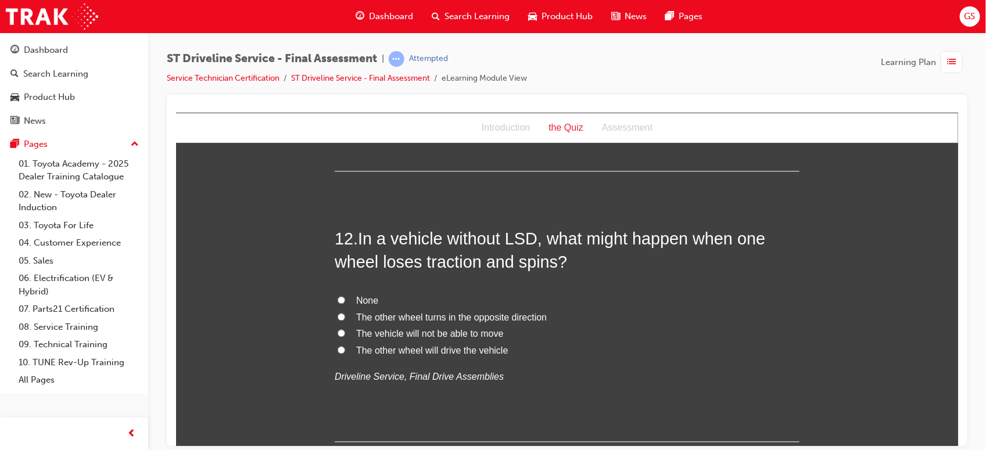
scroll to position [2920, 0]
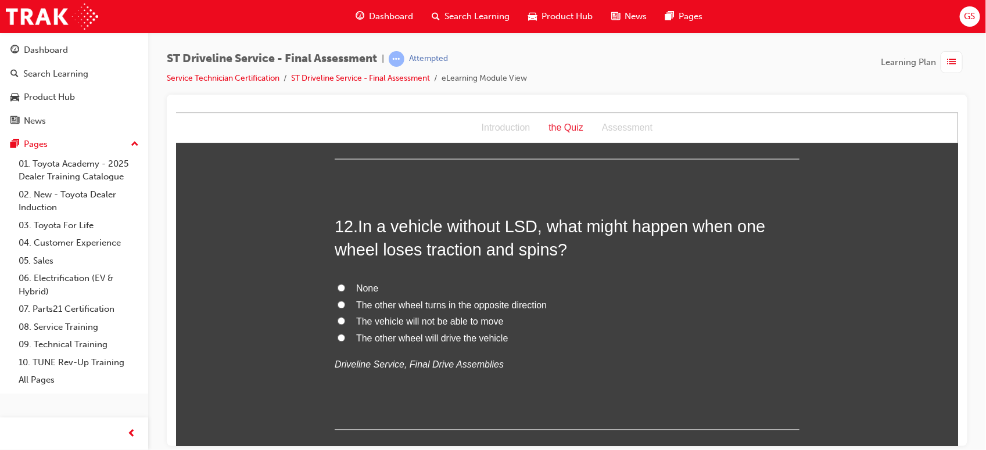
click at [466, 322] on span "The vehicle will not be able to move" at bounding box center [428, 322] width 147 height 10
click at [344, 322] on input "The vehicle will not be able to move" at bounding box center [341, 321] width 8 height 8
radio input "true"
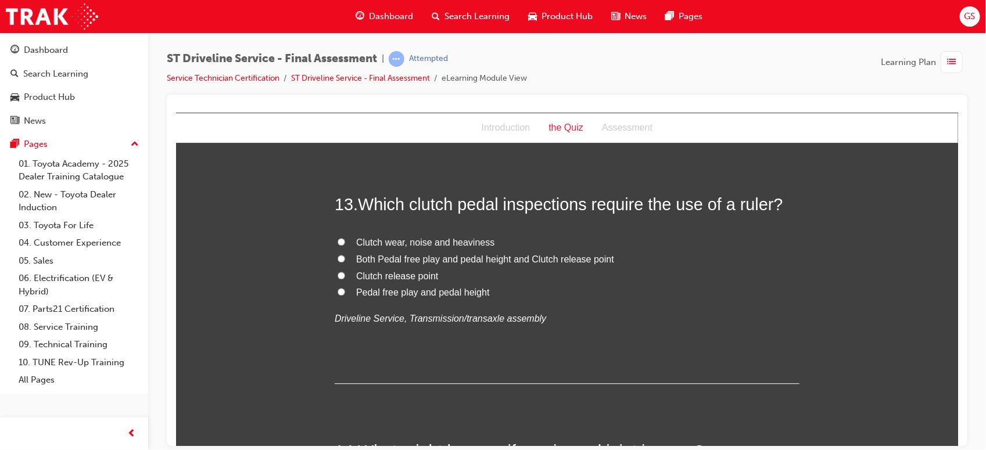
scroll to position [3212, 0]
click at [433, 264] on span "Both Pedal free play and pedal height and Clutch release point" at bounding box center [484, 260] width 258 height 10
click at [344, 263] on input "Both Pedal free play and pedal height and Clutch release point" at bounding box center [341, 260] width 8 height 8
radio input "true"
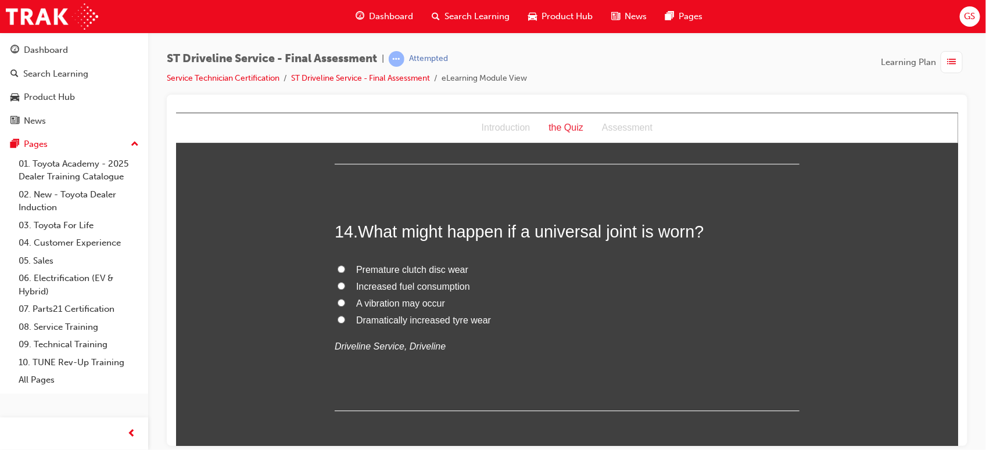
scroll to position [3431, 0]
click at [384, 305] on span "A vibration may occur" at bounding box center [399, 304] width 89 height 10
click at [344, 305] on input "A vibration may occur" at bounding box center [341, 304] width 8 height 8
radio input "true"
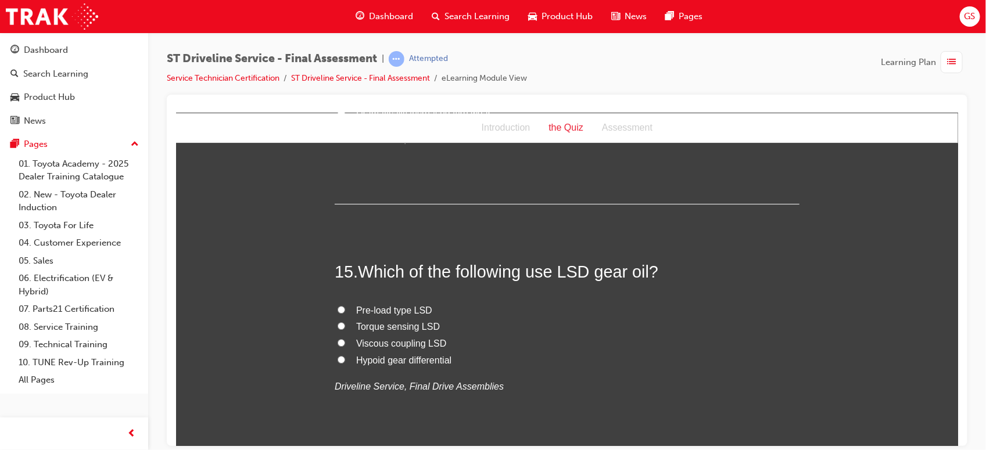
scroll to position [3645, 0]
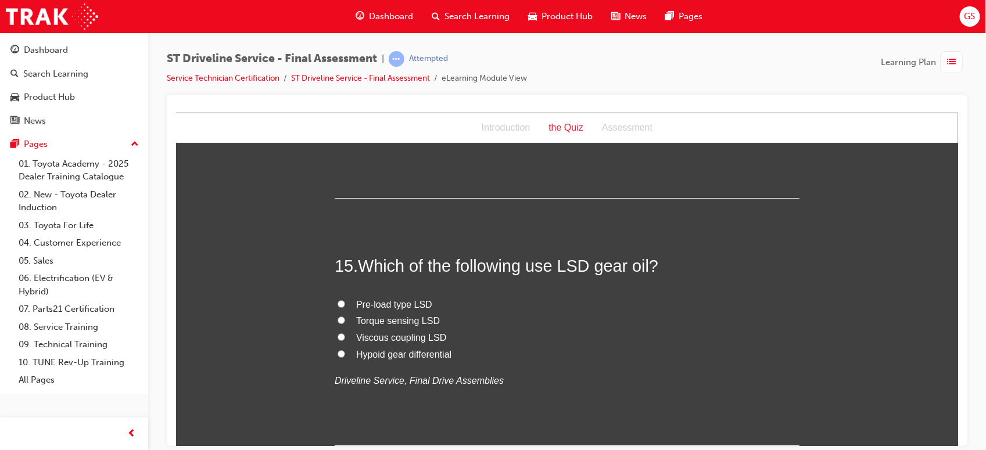
click at [384, 305] on span "Pre-load type LSD" at bounding box center [393, 304] width 76 height 10
click at [344, 305] on input "Pre-load type LSD" at bounding box center [341, 304] width 8 height 8
radio input "true"
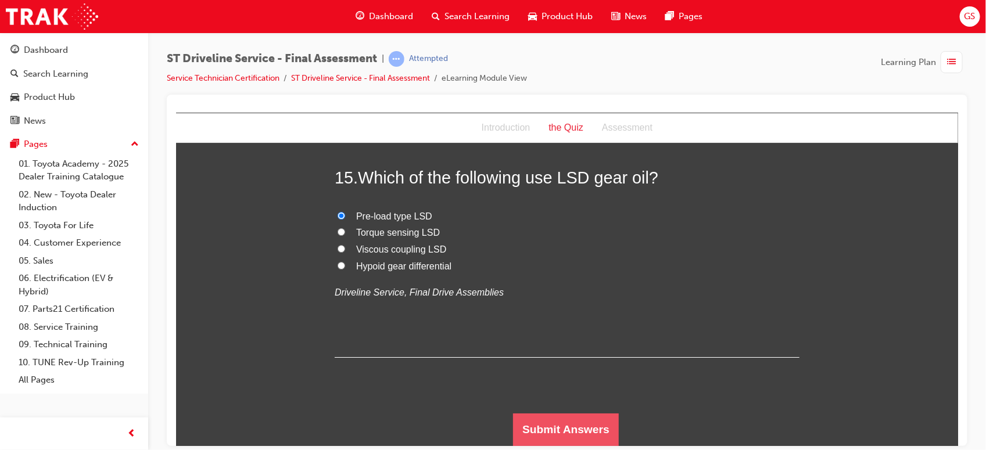
click at [558, 418] on button "Submit Answers" at bounding box center [565, 429] width 106 height 33
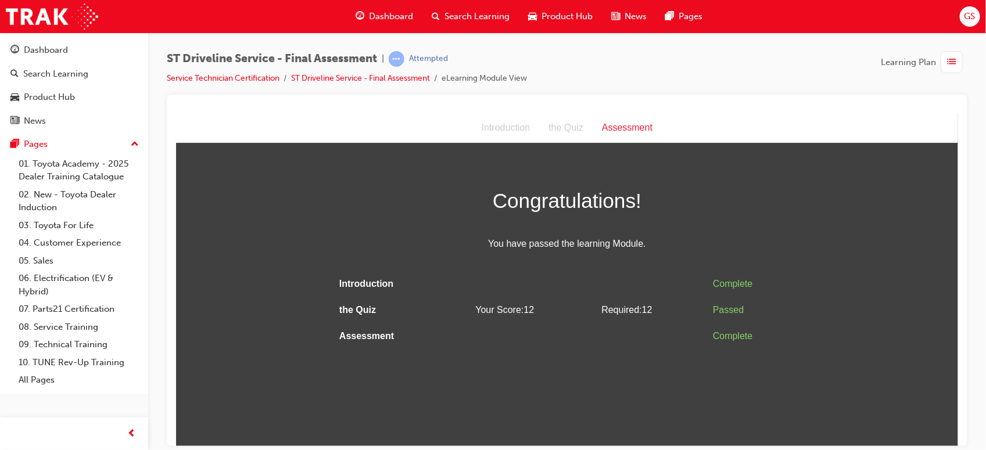
scroll to position [0, 0]
click at [947, 60] on span "list-icon" at bounding box center [951, 62] width 9 height 15
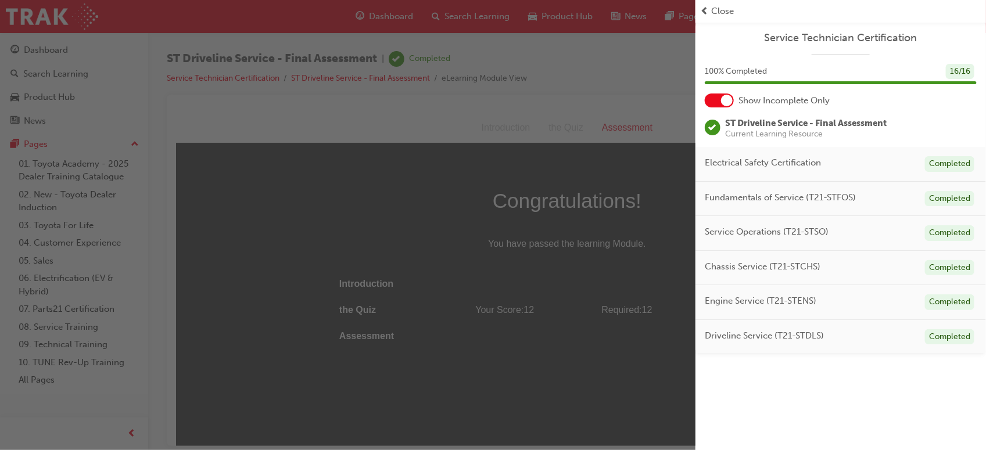
click at [715, 7] on span "Close" at bounding box center [722, 11] width 23 height 13
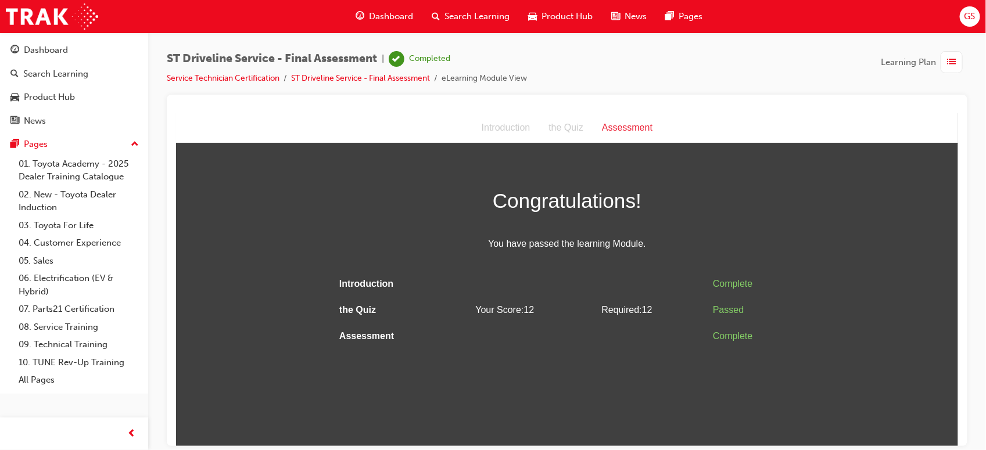
click at [970, 17] on span "GS" at bounding box center [969, 16] width 11 height 13
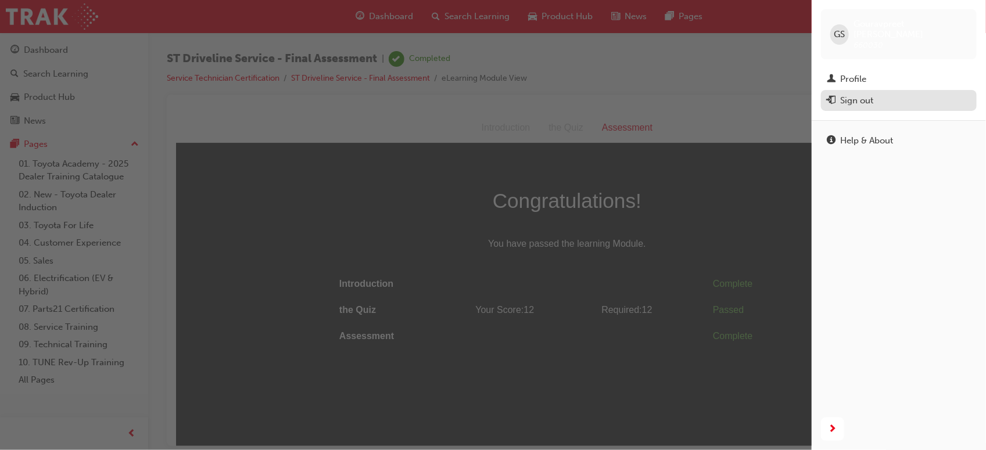
click at [857, 96] on div "Sign out" at bounding box center [856, 100] width 33 height 13
